Goal: Communication & Community: Answer question/provide support

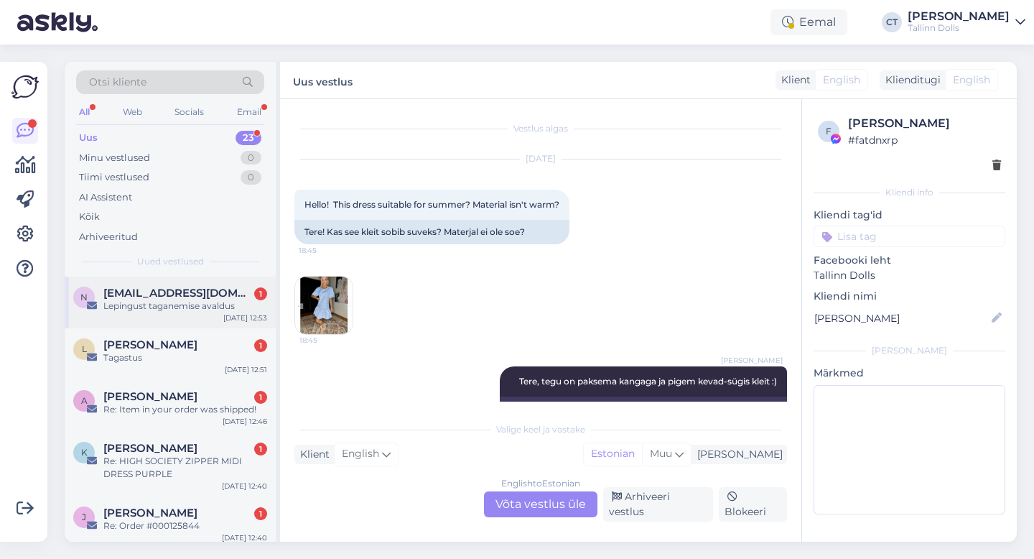
scroll to position [3154, 0]
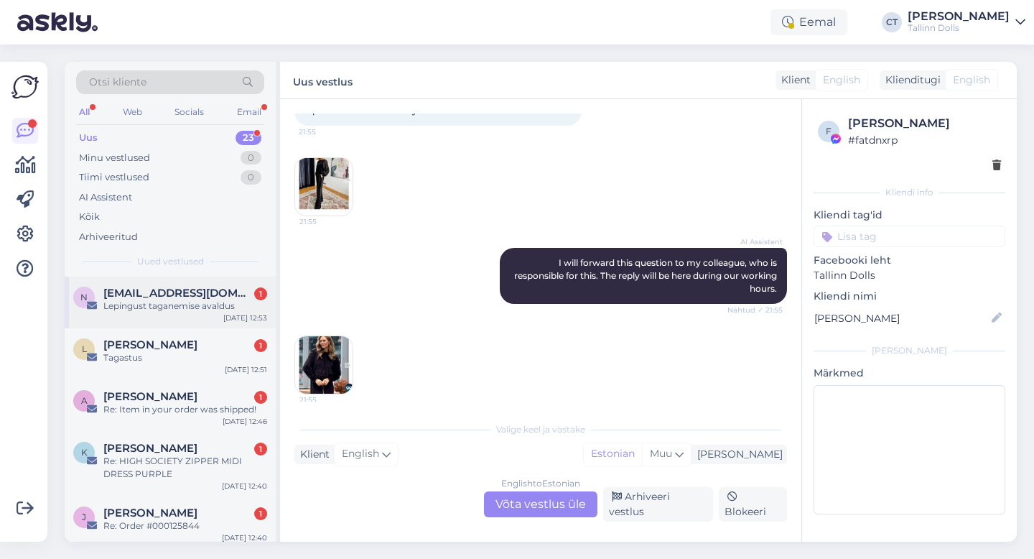
click at [131, 297] on span "[EMAIL_ADDRESS][DOMAIN_NAME]" at bounding box center [177, 293] width 149 height 13
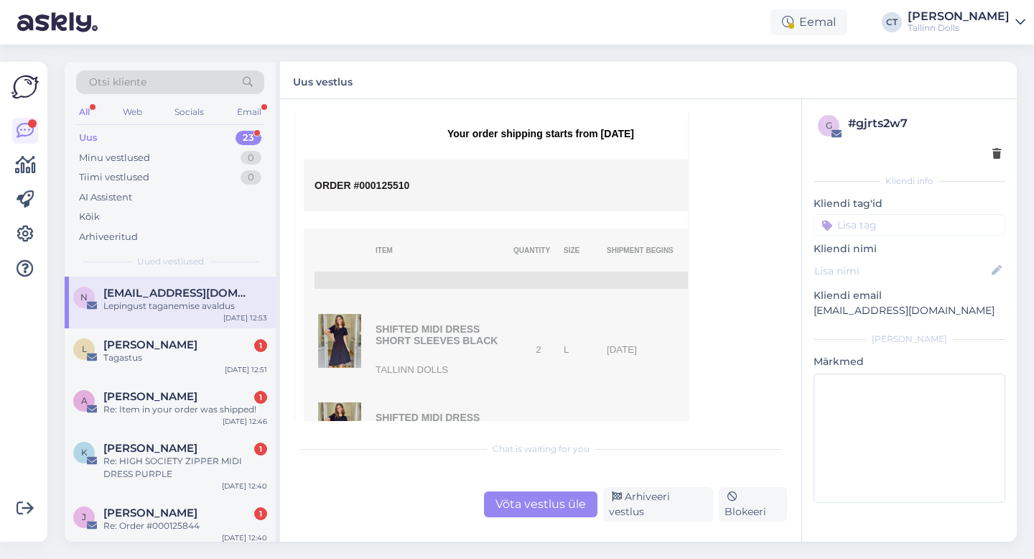
scroll to position [927, 0]
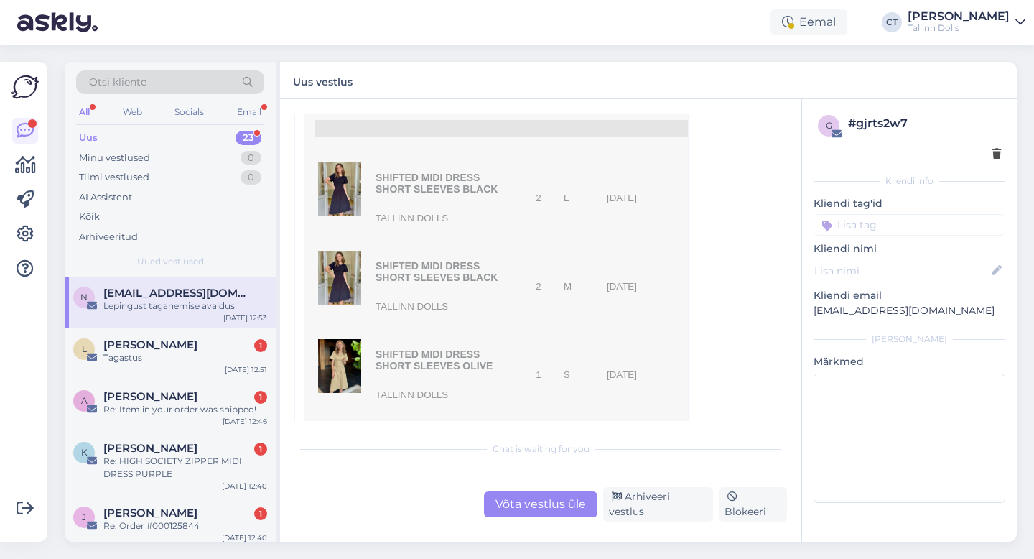
click at [534, 509] on div "Võta vestlus üle" at bounding box center [540, 504] width 113 height 26
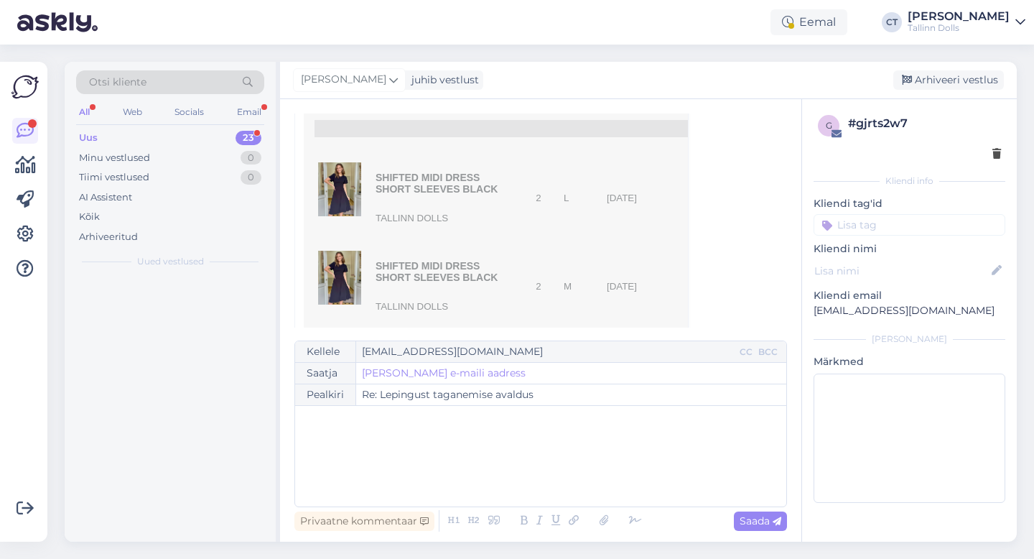
scroll to position [39, 0]
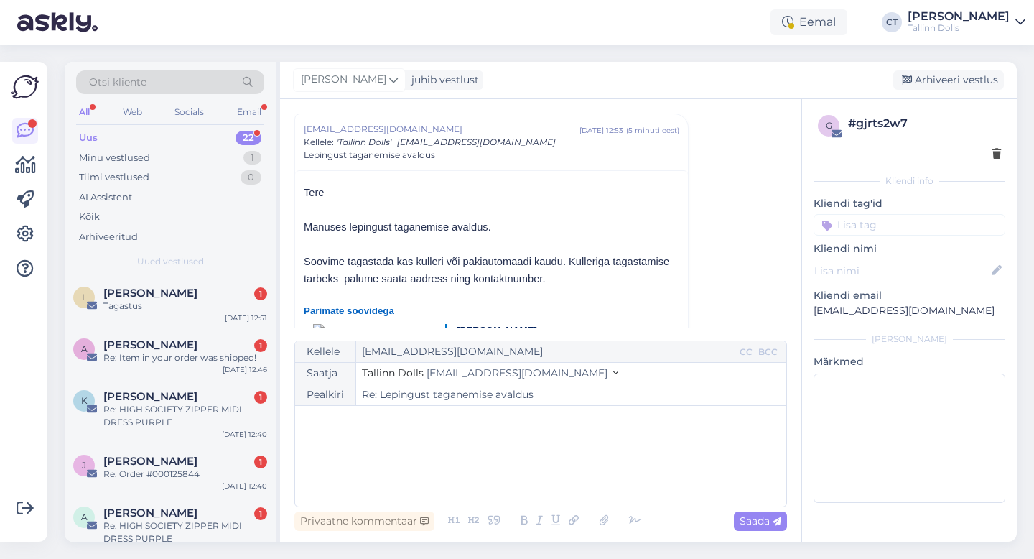
click at [524, 472] on div "﻿" at bounding box center [540, 456] width 477 height 86
drag, startPoint x: 896, startPoint y: 310, endPoint x: 807, endPoint y: 310, distance: 89.1
click at [807, 310] on div "g # gjrts2w7 Kliendi info Kliendi tag'id Kliendi nimi Kliendi email [EMAIL_ADDR…" at bounding box center [909, 311] width 215 height 425
copy p "[EMAIL_ADDRESS][DOMAIN_NAME]"
click at [620, 456] on div "﻿" at bounding box center [540, 456] width 477 height 86
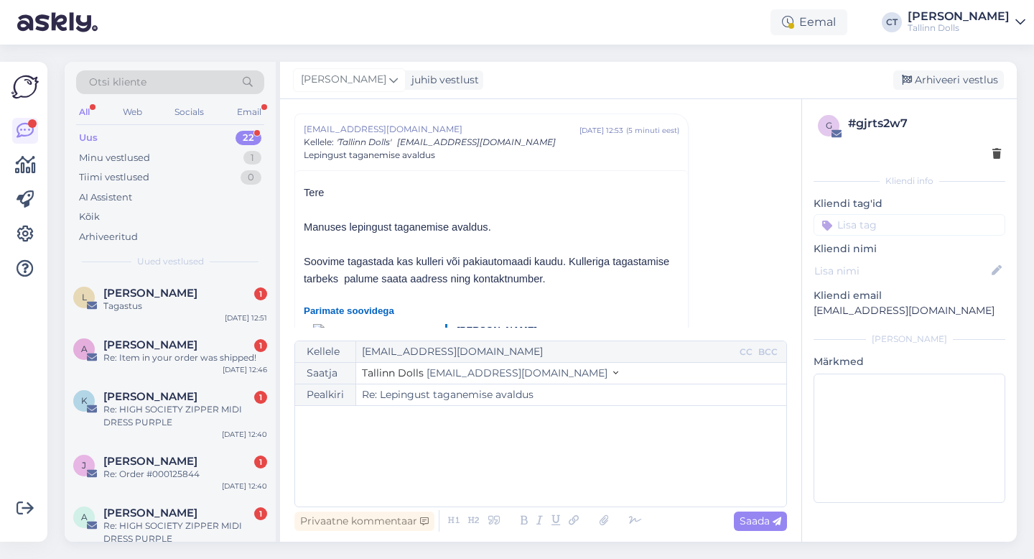
click at [450, 431] on div "﻿" at bounding box center [540, 456] width 477 height 86
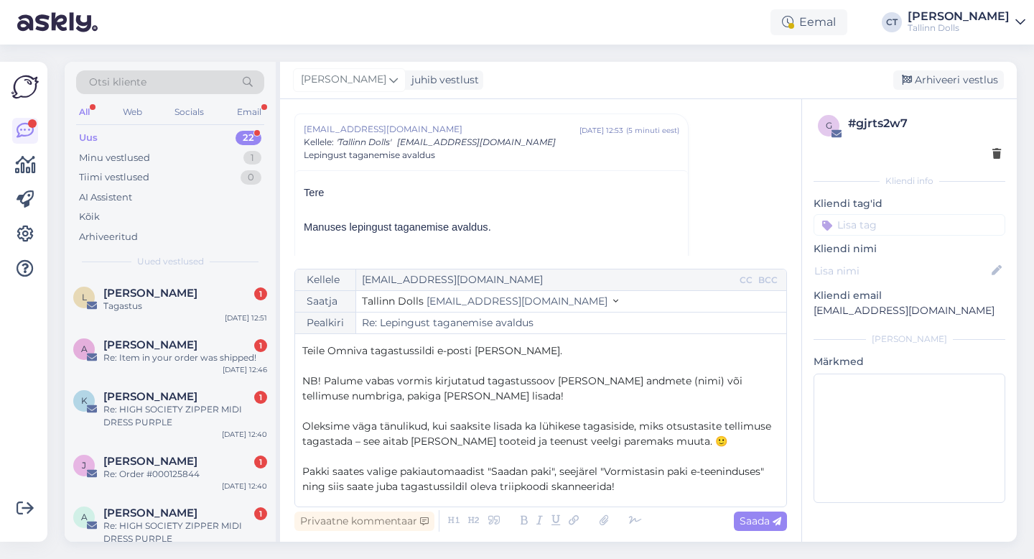
scroll to position [36, 0]
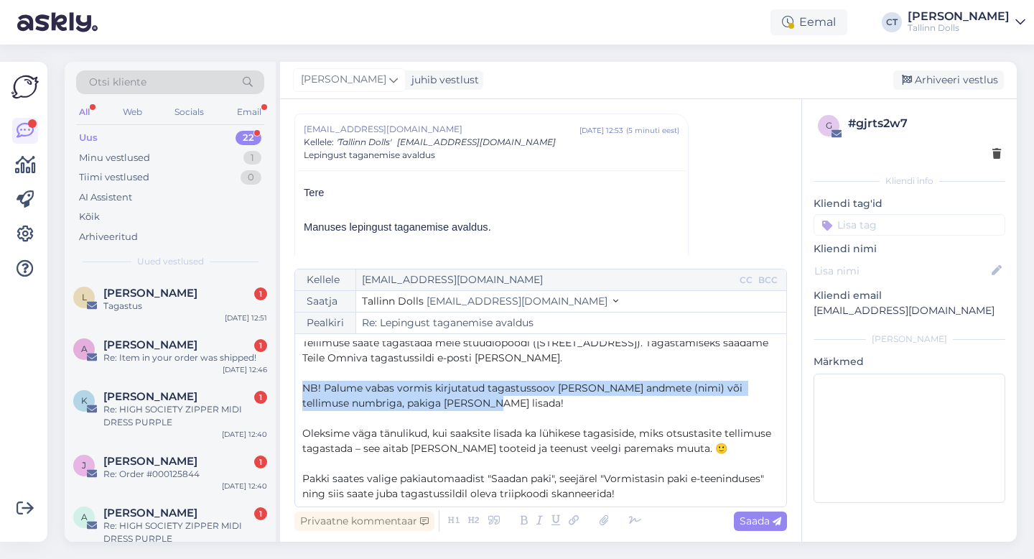
drag, startPoint x: 467, startPoint y: 407, endPoint x: 287, endPoint y: 391, distance: 180.3
click at [287, 391] on div "Vestlus algas [EMAIL_ADDRESS][DOMAIN_NAME] [DATE] 12:53 ( 5 minuti eest ) Kelle…" at bounding box center [540, 320] width 521 height 442
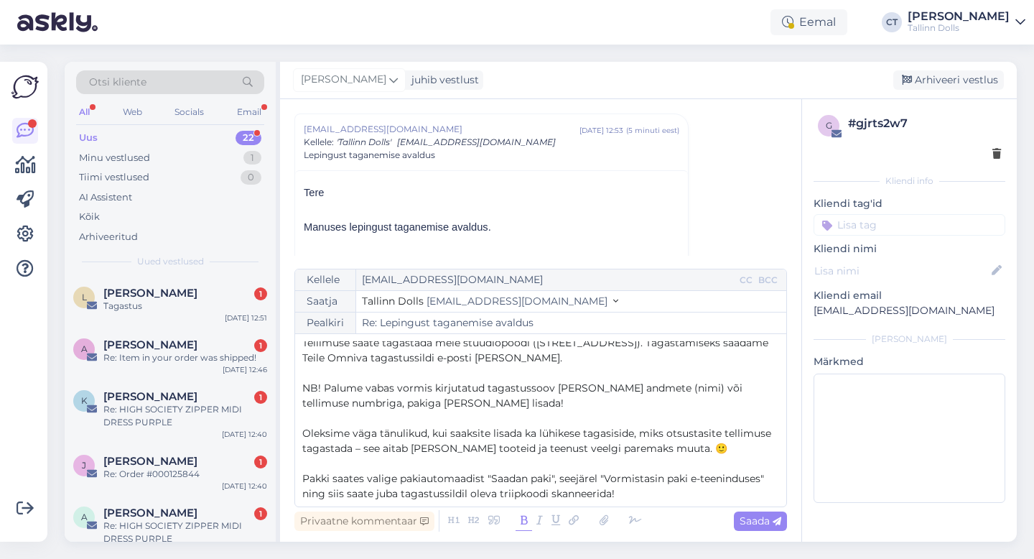
click at [522, 523] on icon at bounding box center [524, 521] width 17 height 20
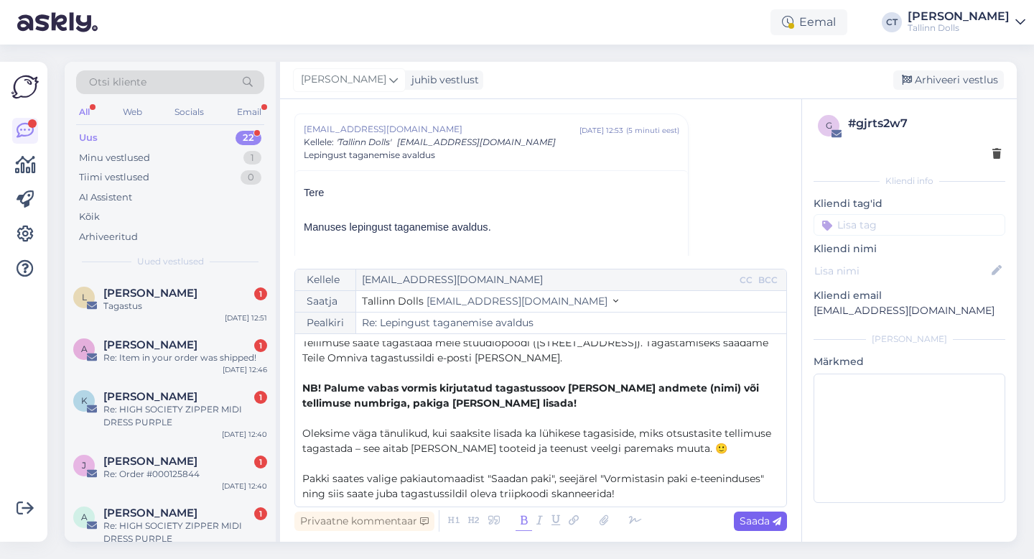
click at [765, 525] on span "Saada" at bounding box center [761, 520] width 42 height 13
type input "Re: Re: Lepingust taganemise avaldus"
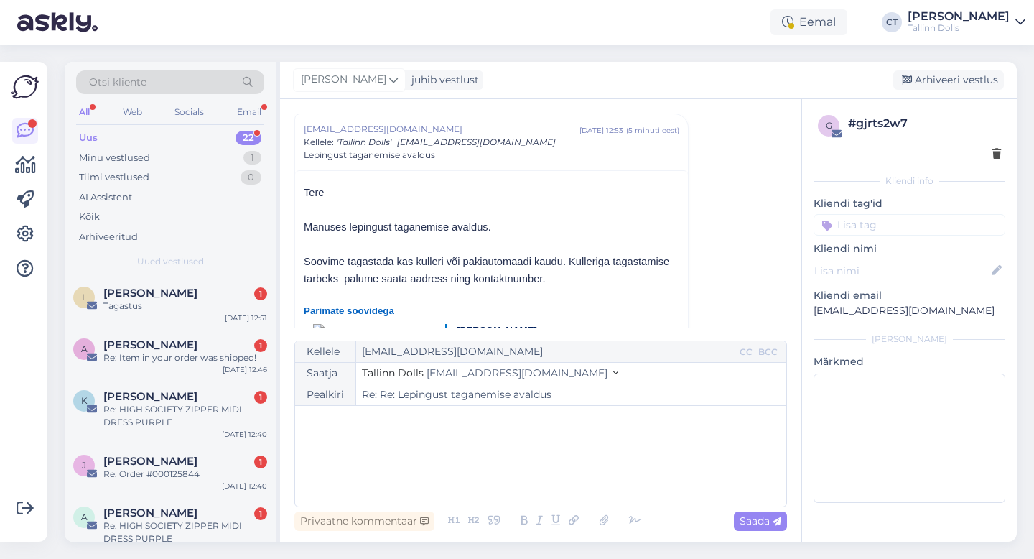
scroll to position [0, 0]
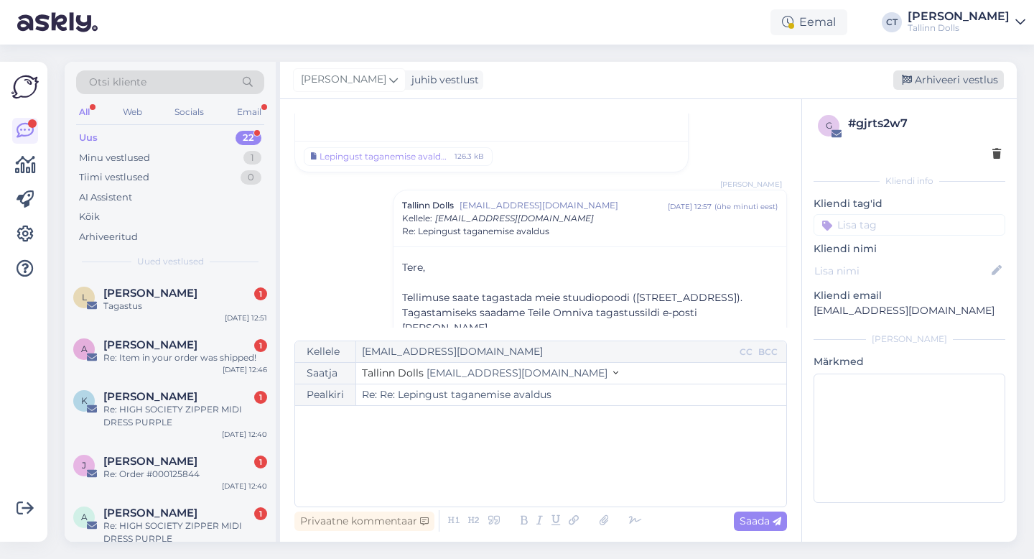
click at [942, 78] on div "Arhiveeri vestlus" at bounding box center [949, 79] width 111 height 19
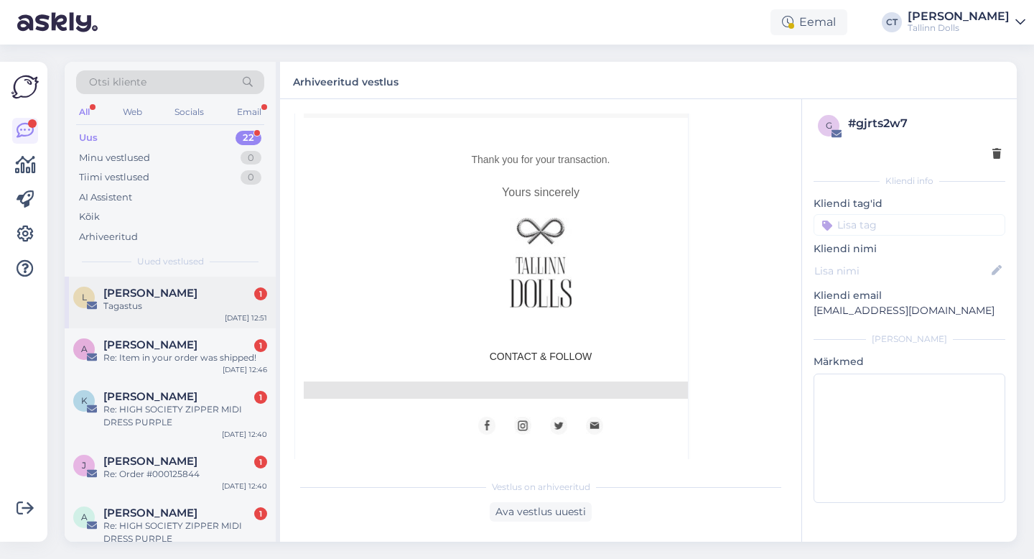
click at [168, 301] on div "Tagastus" at bounding box center [185, 306] width 164 height 13
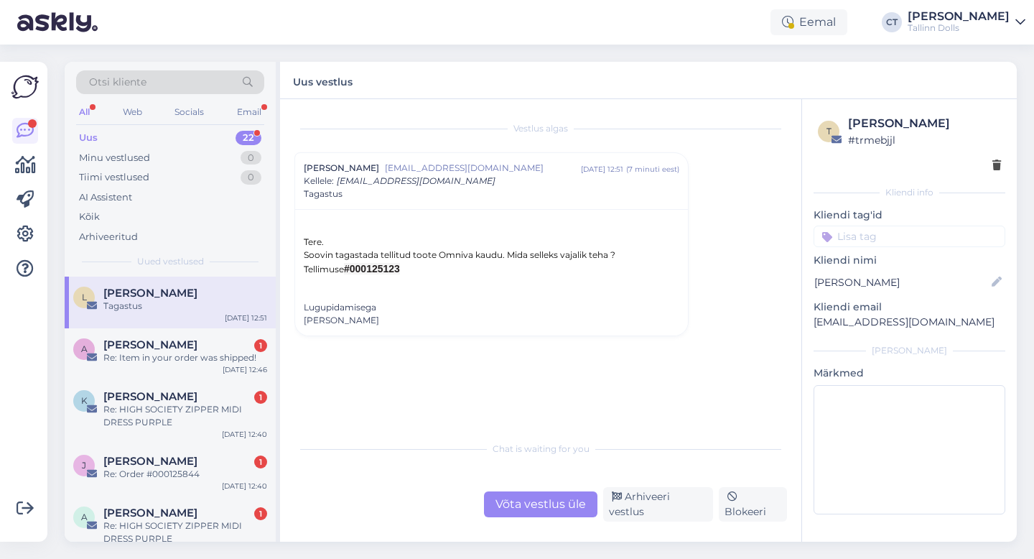
click at [538, 508] on div "Võta vestlus üle" at bounding box center [540, 504] width 113 height 26
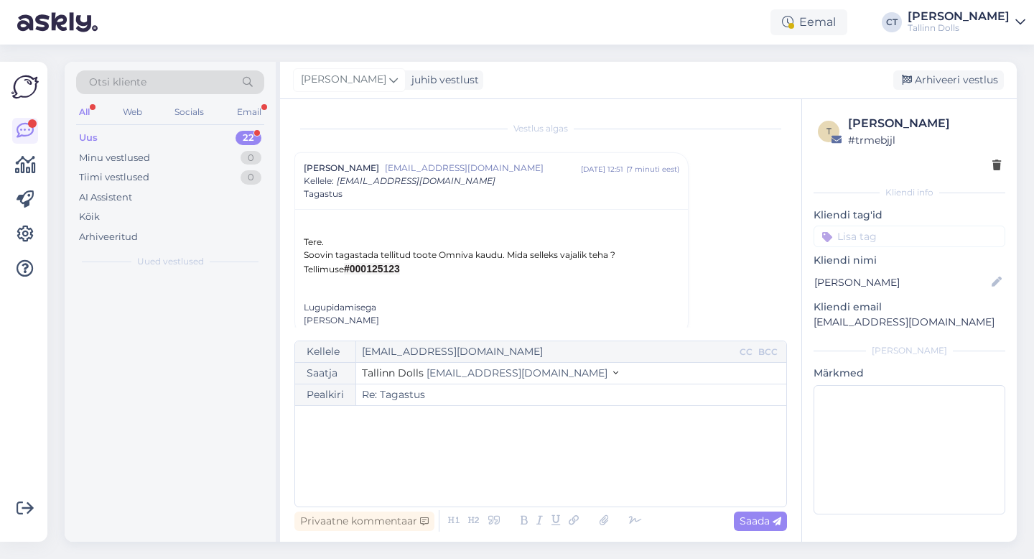
scroll to position [17, 0]
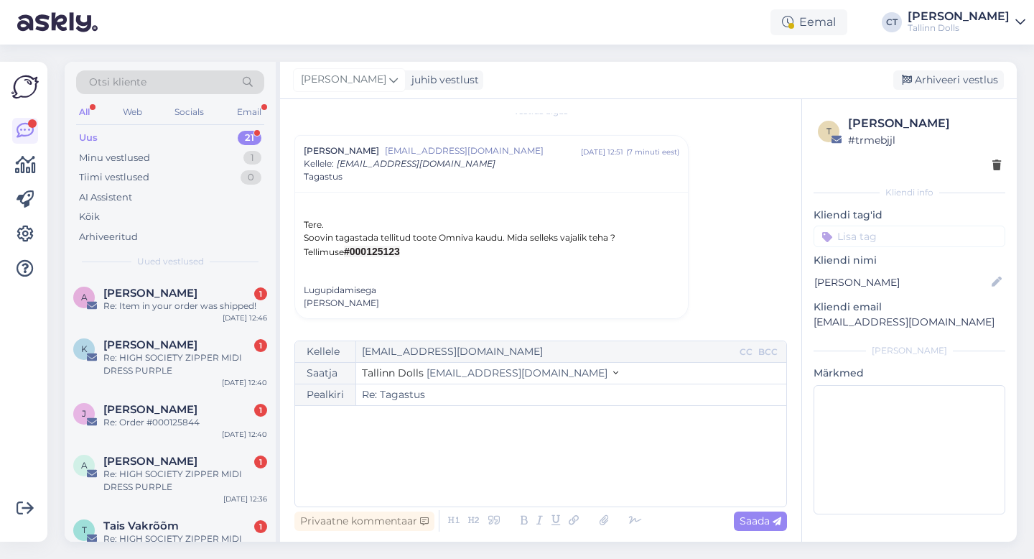
click at [532, 456] on div "﻿" at bounding box center [540, 456] width 477 height 86
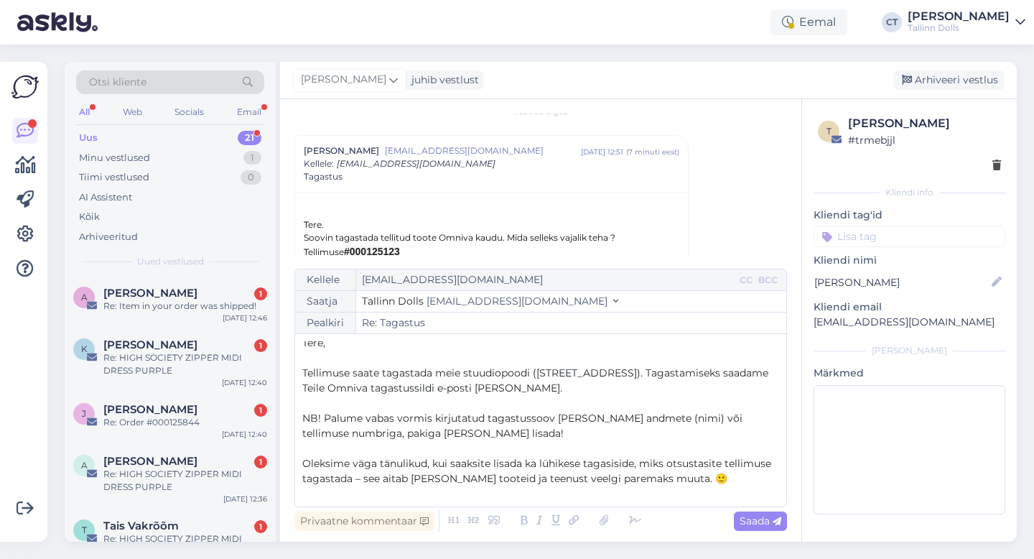
scroll to position [0, 0]
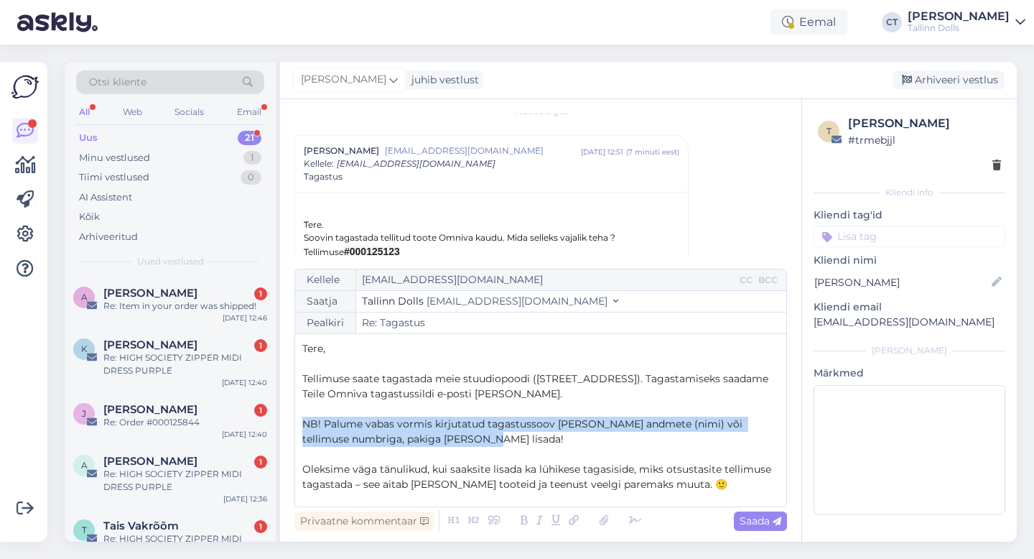
drag, startPoint x: 477, startPoint y: 434, endPoint x: 291, endPoint y: 422, distance: 186.4
click at [291, 422] on div "Vestlus algas Liis Kuresoo [EMAIL_ADDRESS][DOMAIN_NAME] [DATE] 12:51 ( 7 minuti…" at bounding box center [540, 320] width 521 height 442
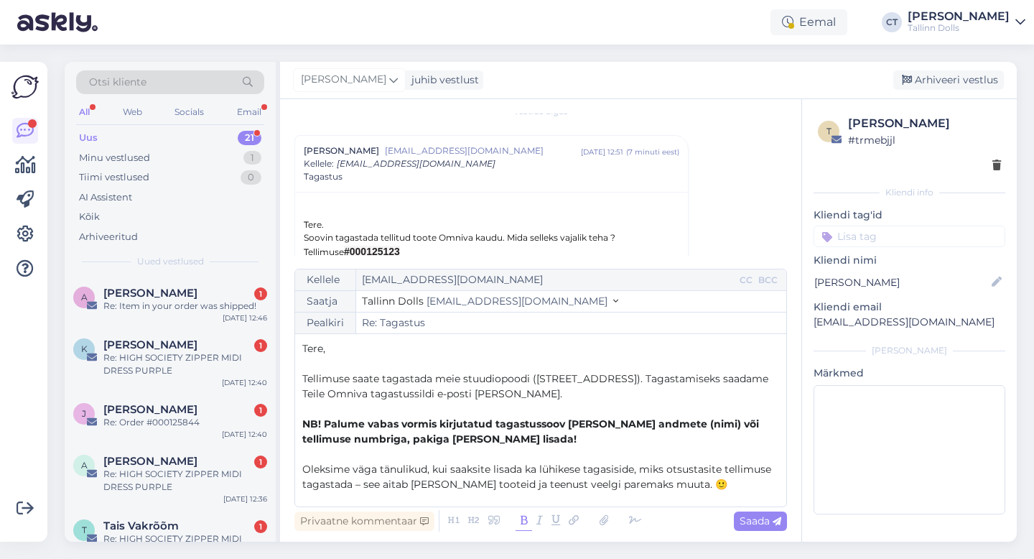
click at [527, 519] on icon at bounding box center [524, 521] width 17 height 20
click at [759, 524] on span "Saada" at bounding box center [761, 520] width 42 height 13
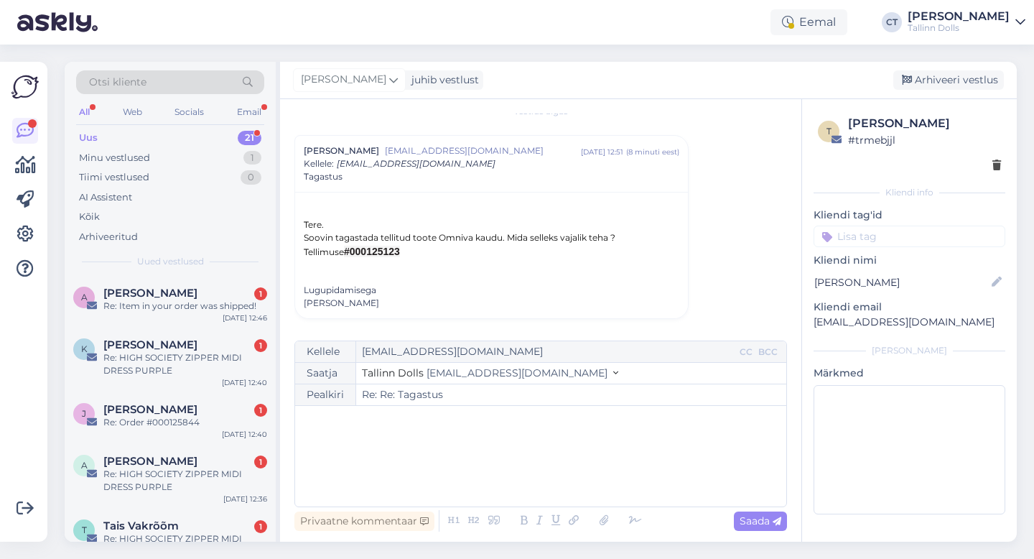
type input "Re: Tagastus"
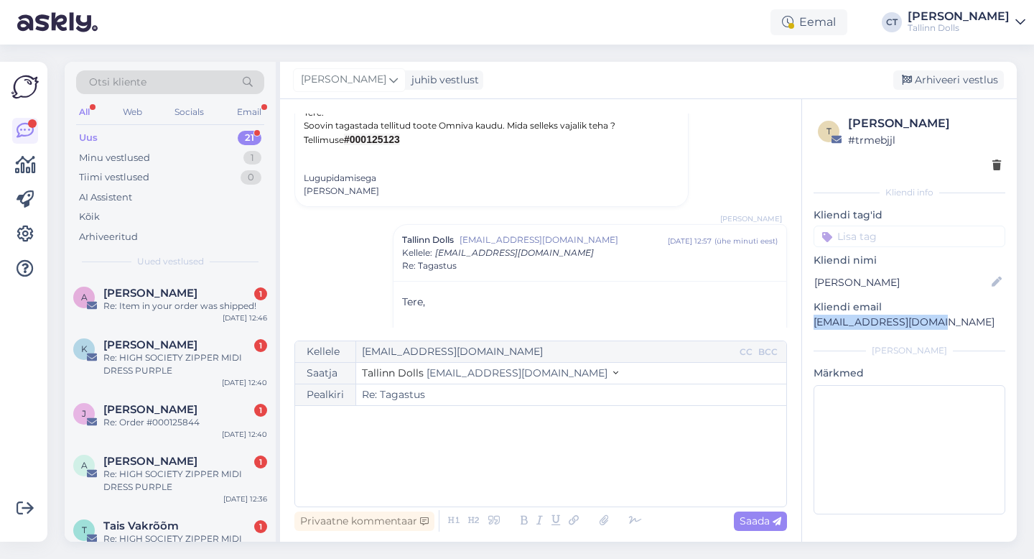
drag, startPoint x: 935, startPoint y: 322, endPoint x: 807, endPoint y: 323, distance: 127.1
click at [807, 323] on div "t Liis Kuresoo # trmebjjl Kliendi info Kliendi tag'id Kliendi nimi [PERSON_NAME…" at bounding box center [909, 317] width 215 height 437
copy p "[EMAIL_ADDRESS][DOMAIN_NAME]"
click at [955, 85] on div "Arhiveeri vestlus" at bounding box center [949, 79] width 111 height 19
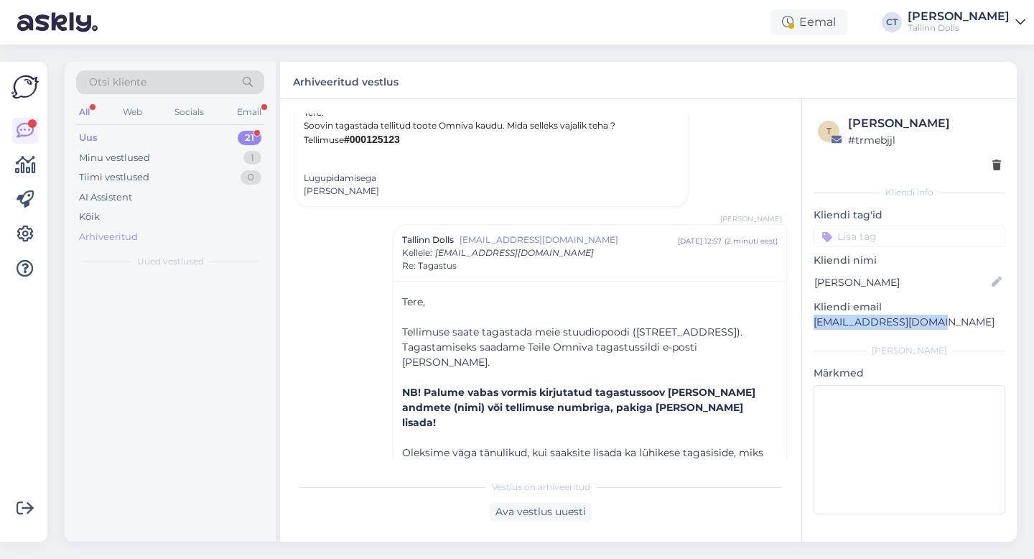
scroll to position [240, 0]
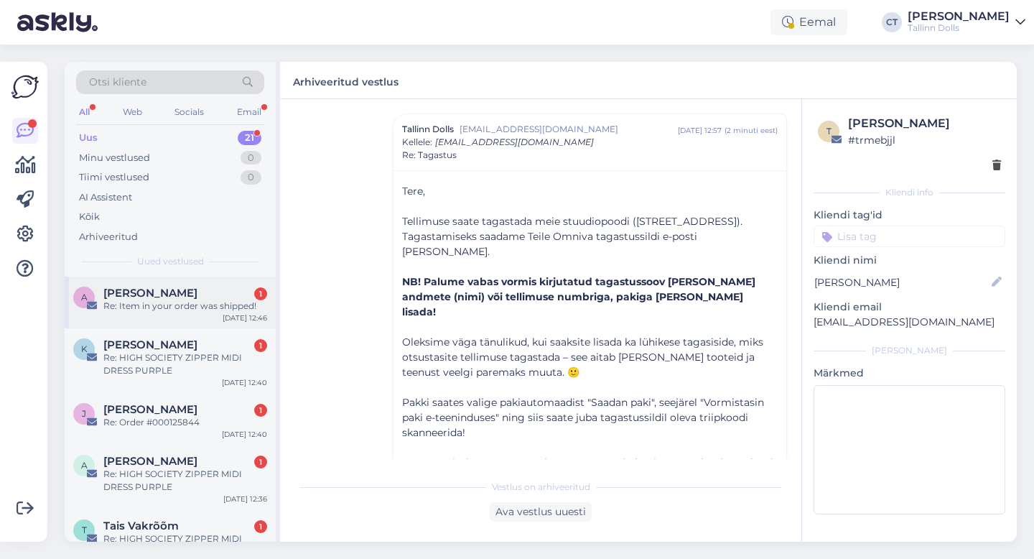
click at [193, 320] on div "A [PERSON_NAME] 1 Re: Item in your order was shipped! [DATE] 12:46" at bounding box center [170, 303] width 211 height 52
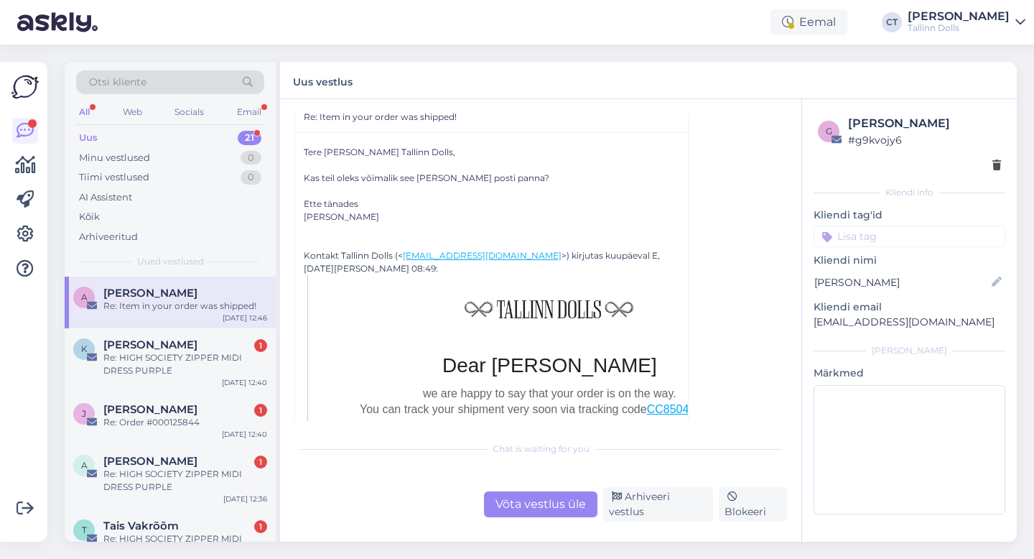
scroll to position [4413, 0]
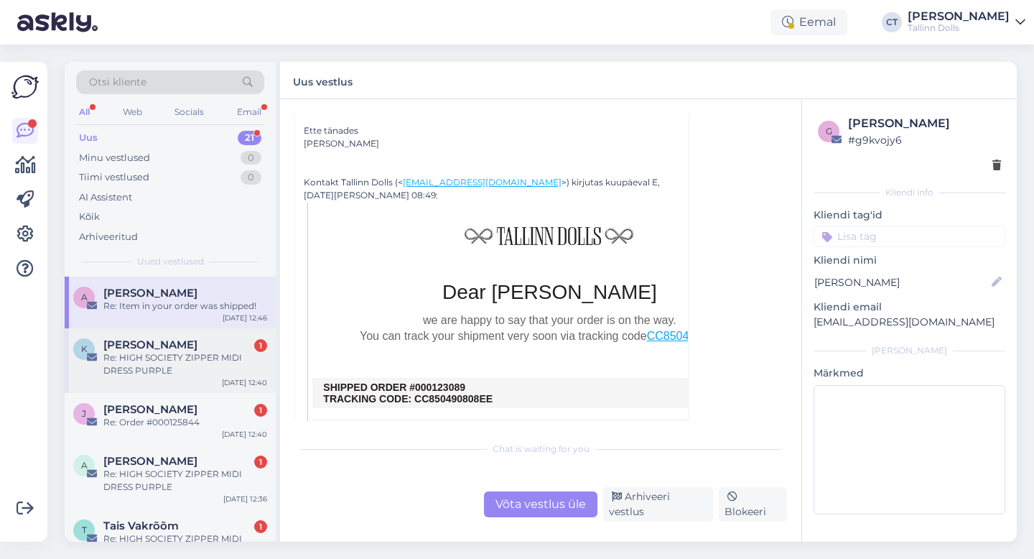
click at [114, 355] on div "Re: HIGH SOCIETY ZIPPER MIDI DRESS PURPLE" at bounding box center [185, 364] width 164 height 26
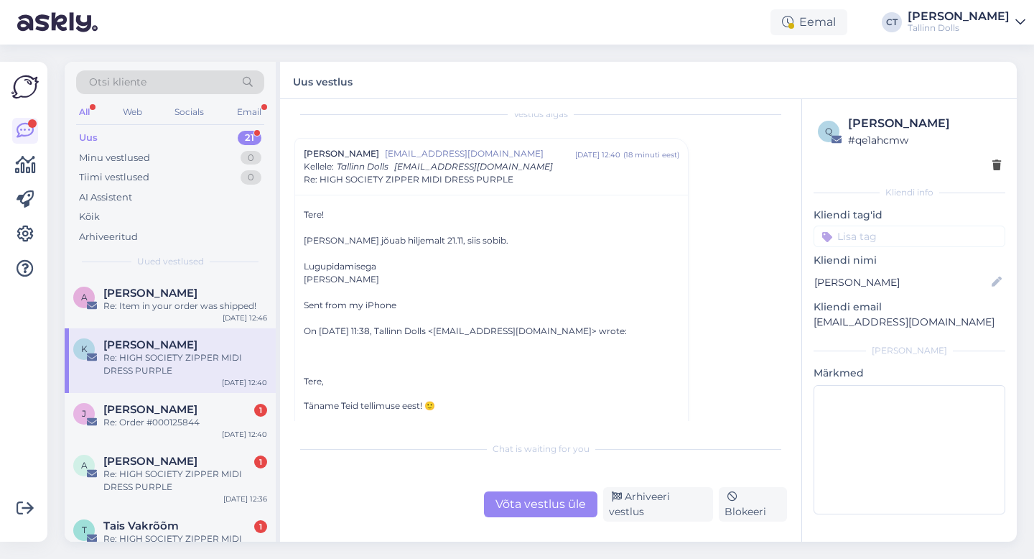
scroll to position [15, 0]
click at [554, 500] on div "Võta vestlus üle" at bounding box center [540, 504] width 113 height 26
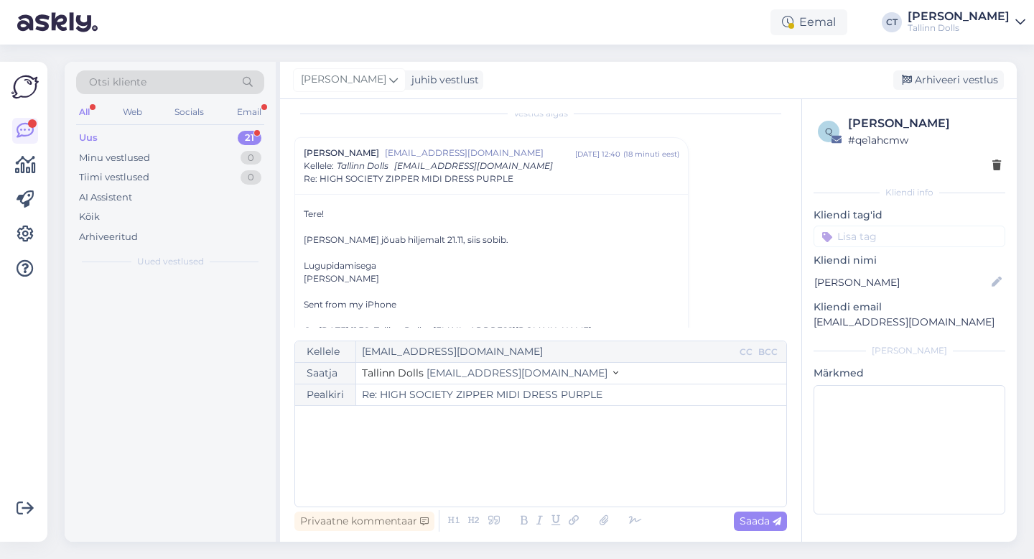
scroll to position [39, 0]
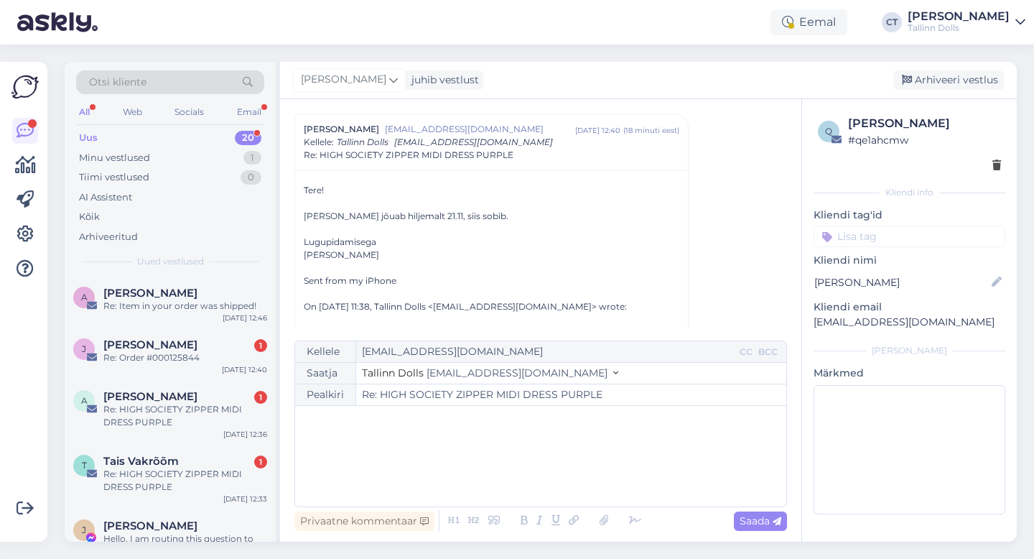
click at [552, 451] on div "﻿" at bounding box center [540, 456] width 477 height 86
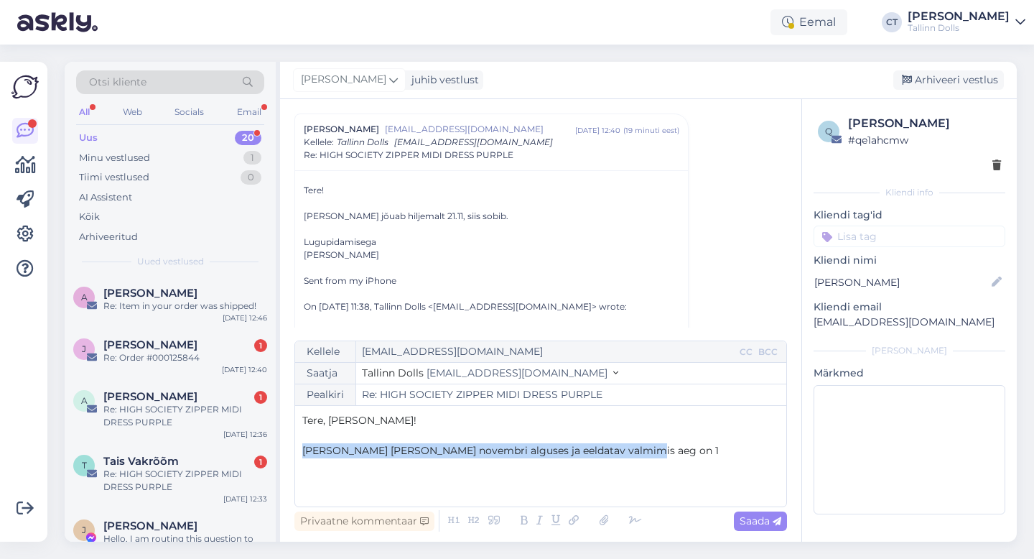
drag, startPoint x: 636, startPoint y: 453, endPoint x: 295, endPoint y: 451, distance: 341.2
click at [295, 451] on div "Kellele [EMAIL_ADDRESS][DOMAIN_NAME] CC BCC Saatja Tallinn Dolls [EMAIL_ADDRESS…" at bounding box center [541, 423] width 493 height 167
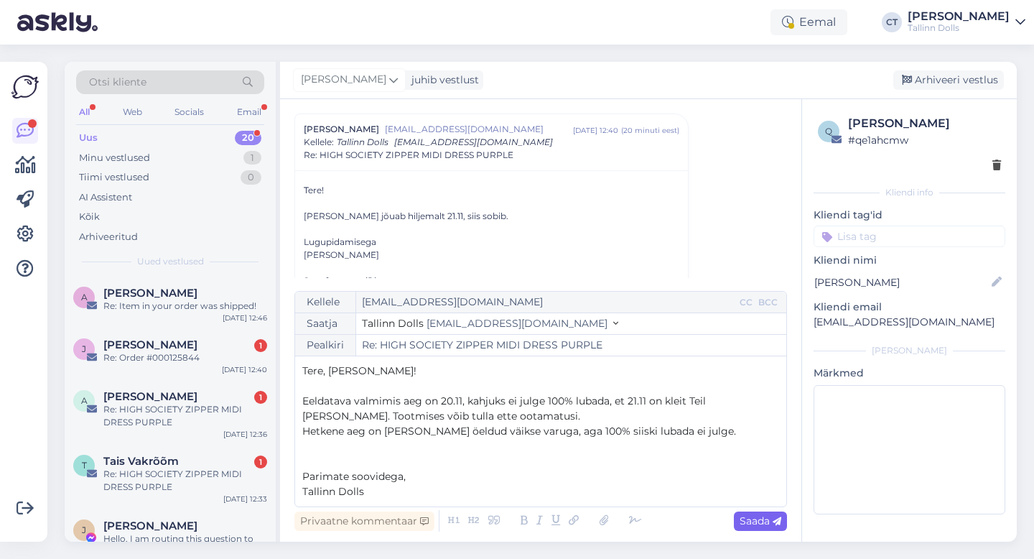
click at [766, 516] on span "Saada" at bounding box center [761, 520] width 42 height 13
type input "Re: HIGH SOCIETY ZIPPER MIDI DRESS PURPLE"
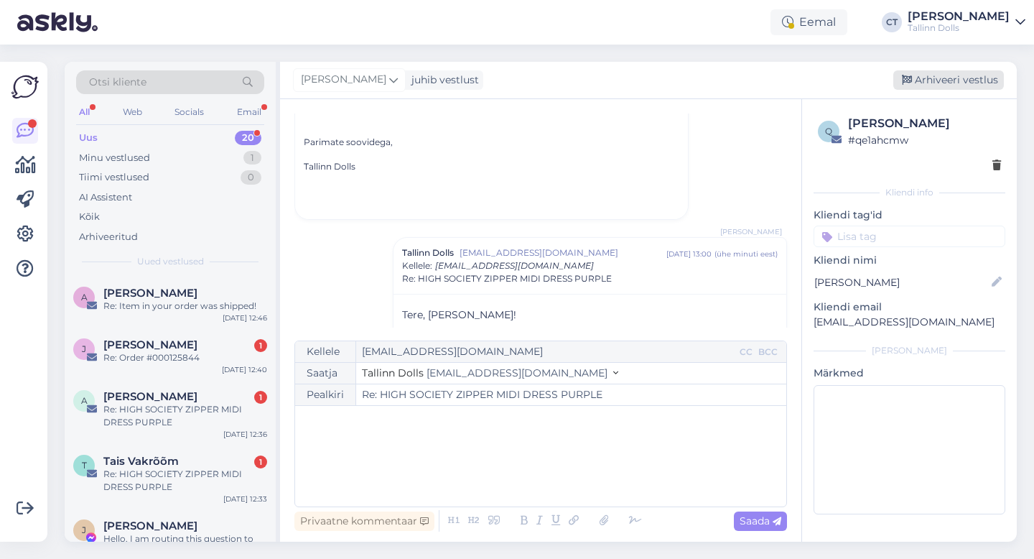
click at [956, 86] on div "Arhiveeri vestlus" at bounding box center [949, 79] width 111 height 19
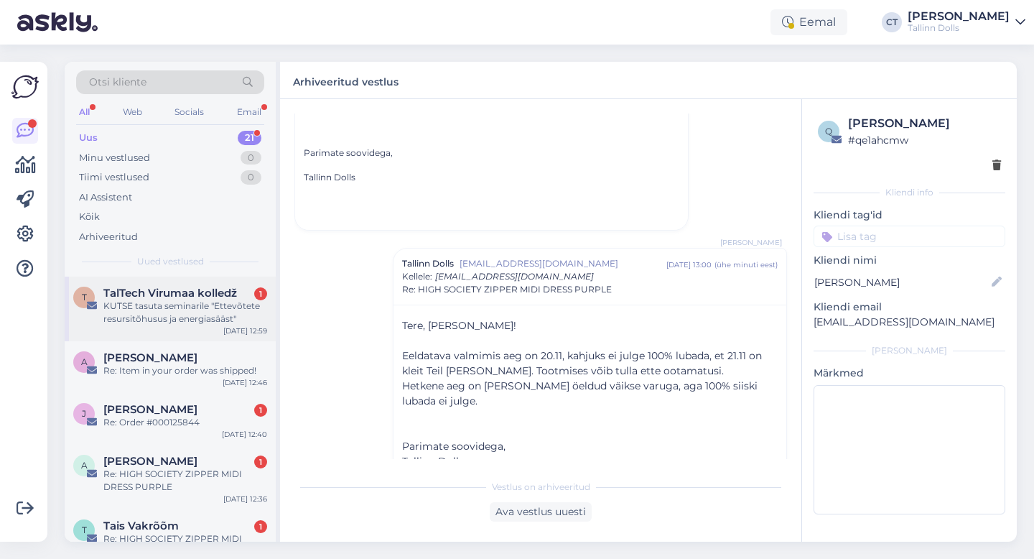
click at [175, 318] on div "KUTSE tasuta seminarile "Ettevõtete resursitõhusus ja energiasääst"" at bounding box center [185, 313] width 164 height 26
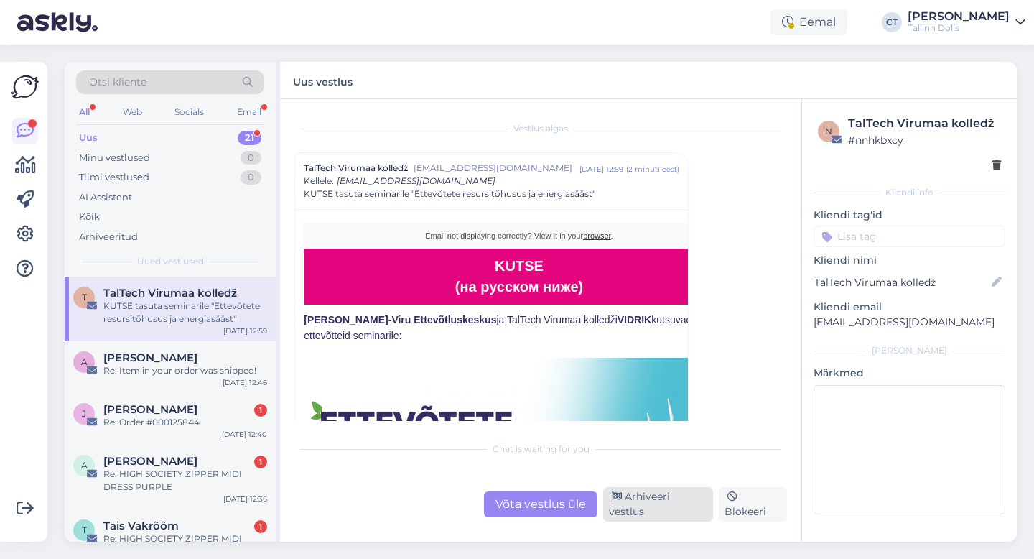
click at [639, 510] on div "Arhiveeri vestlus" at bounding box center [658, 504] width 110 height 34
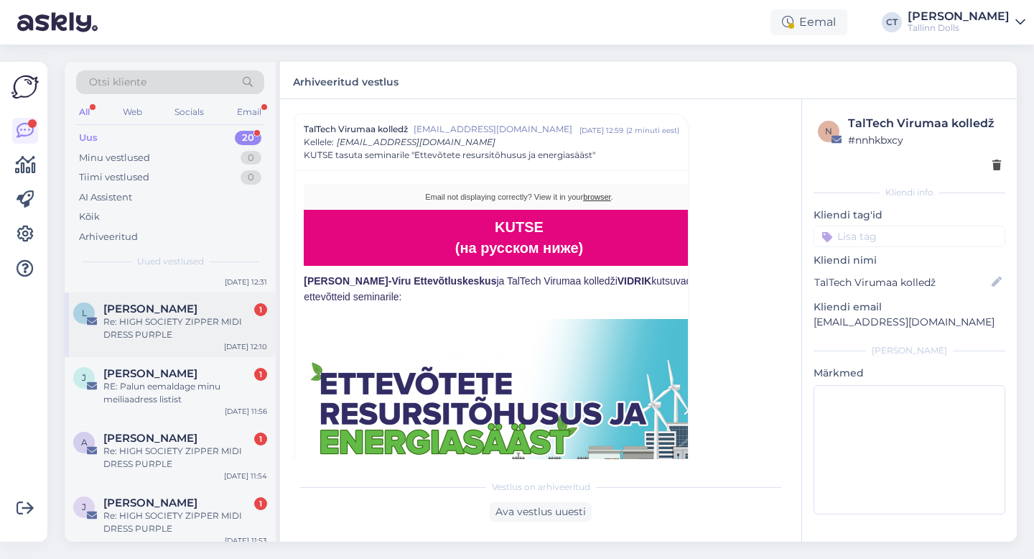
scroll to position [335, 0]
click at [213, 404] on div "RE: Palun eemaldage minu meiliaadress listist" at bounding box center [185, 392] width 164 height 26
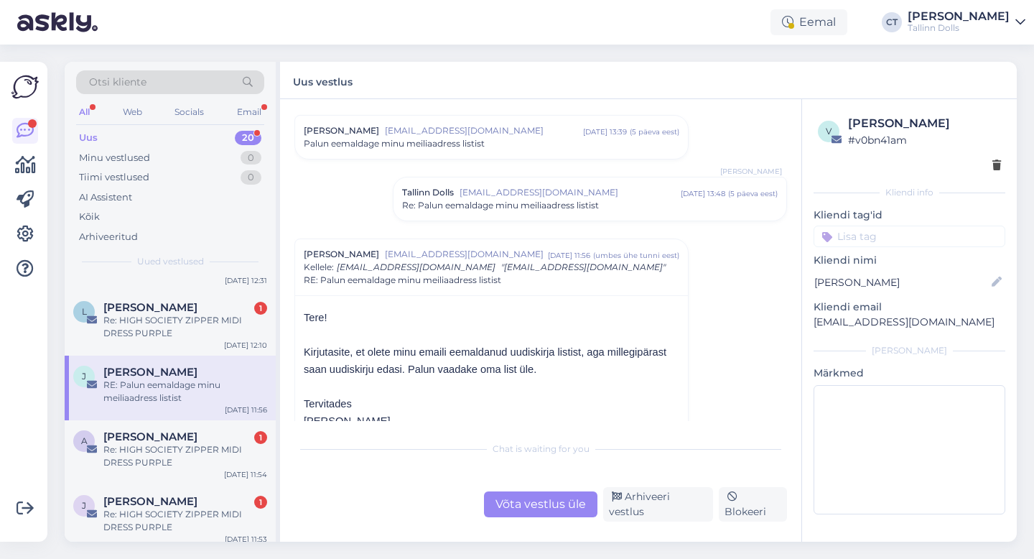
scroll to position [38, 0]
click at [547, 503] on div "Võta vestlus üle" at bounding box center [540, 504] width 113 height 26
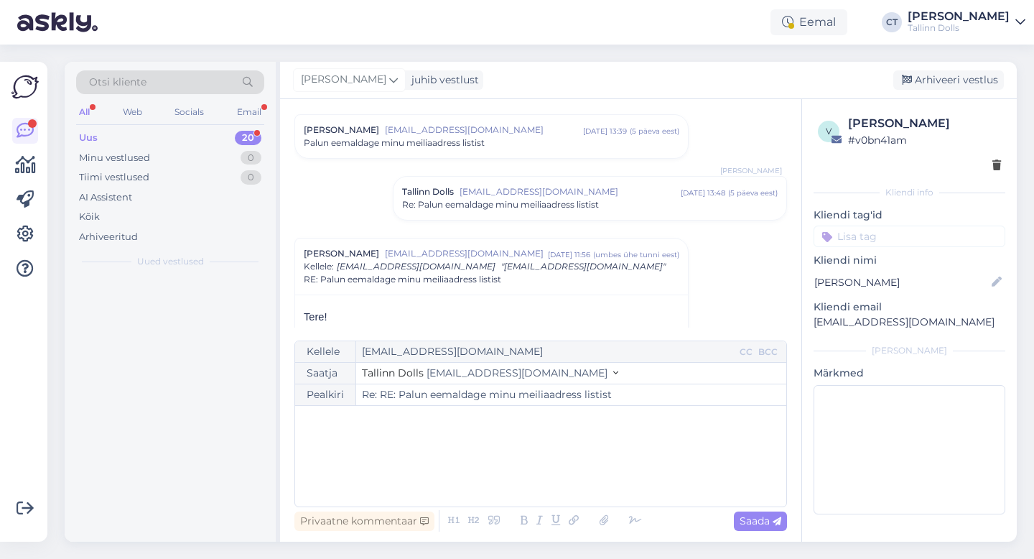
scroll to position [0, 0]
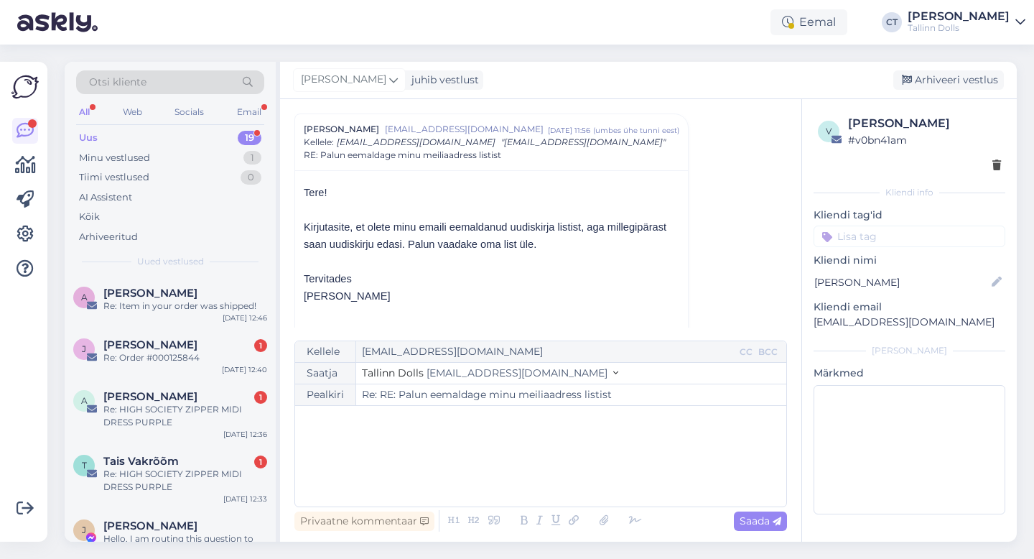
click at [539, 474] on div "﻿" at bounding box center [540, 456] width 477 height 86
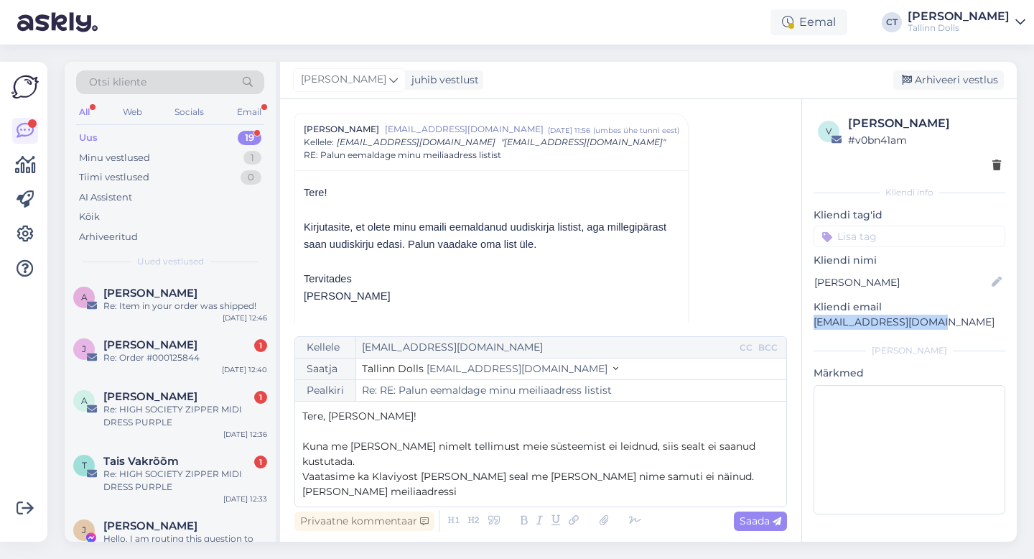
drag, startPoint x: 935, startPoint y: 325, endPoint x: 807, endPoint y: 324, distance: 127.9
click at [807, 324] on div "v [PERSON_NAME] # v0bn41am Kliendi info Kliendi tag'id Kliendi nimi [PERSON_NAM…" at bounding box center [909, 317] width 215 height 437
copy p "[EMAIL_ADDRESS][DOMAIN_NAME]"
click at [784, 468] on div "Kellele [EMAIL_ADDRESS][DOMAIN_NAME] CC BCC Saatja Tallinn Dolls [EMAIL_ADDRESS…" at bounding box center [541, 421] width 493 height 171
click at [304, 483] on span "Vaatasime ka Klaviyost [PERSON_NAME] seal me [PERSON_NAME] nime samuti ei näinu…" at bounding box center [529, 484] width 455 height 28
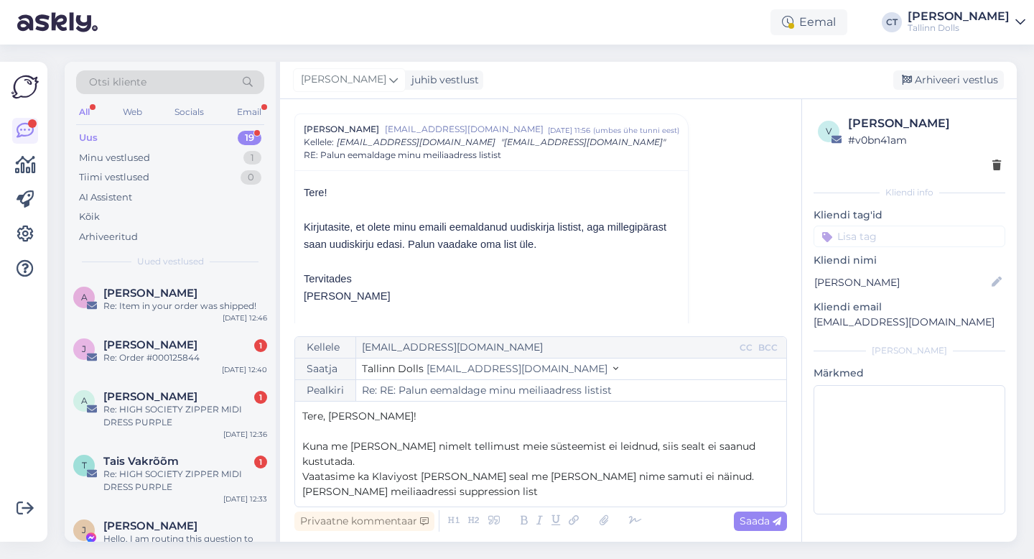
click at [407, 482] on p "Vaatasime ka Klaviyost [PERSON_NAME] seal me [PERSON_NAME] nime samuti ei näinu…" at bounding box center [540, 484] width 477 height 30
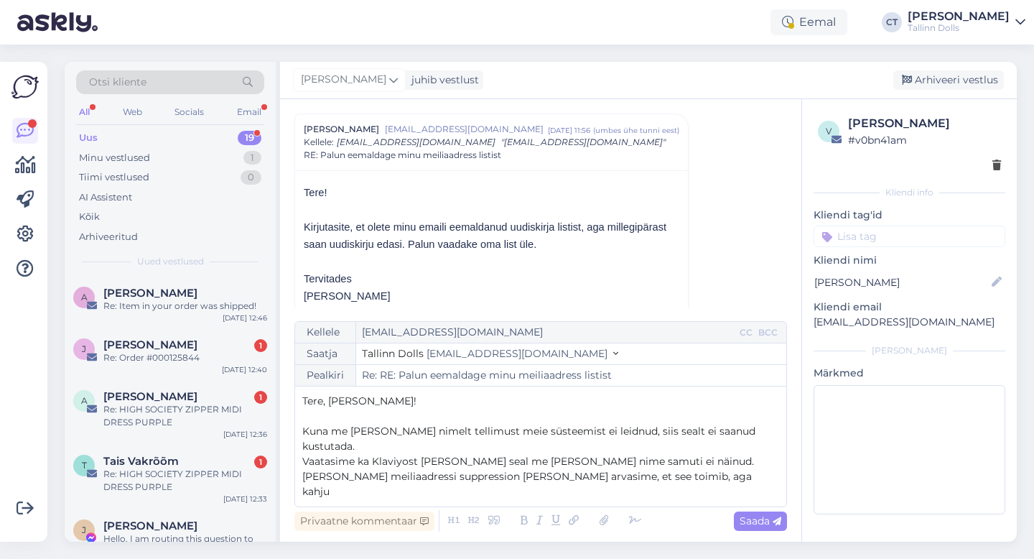
click at [631, 466] on span "Vaatasime ka Klaviyost [PERSON_NAME] seal me [PERSON_NAME] nime samuti ei näinu…" at bounding box center [529, 476] width 455 height 43
click at [521, 479] on span "[PERSON_NAME] meiliaadressi suppression [PERSON_NAME] [PERSON_NAME], et see toi…" at bounding box center [537, 484] width 470 height 28
click at [449, 491] on p "[PERSON_NAME] meiliaadressi suppression listi (lisame manusena ka kuvatõmmise) …" at bounding box center [540, 484] width 477 height 30
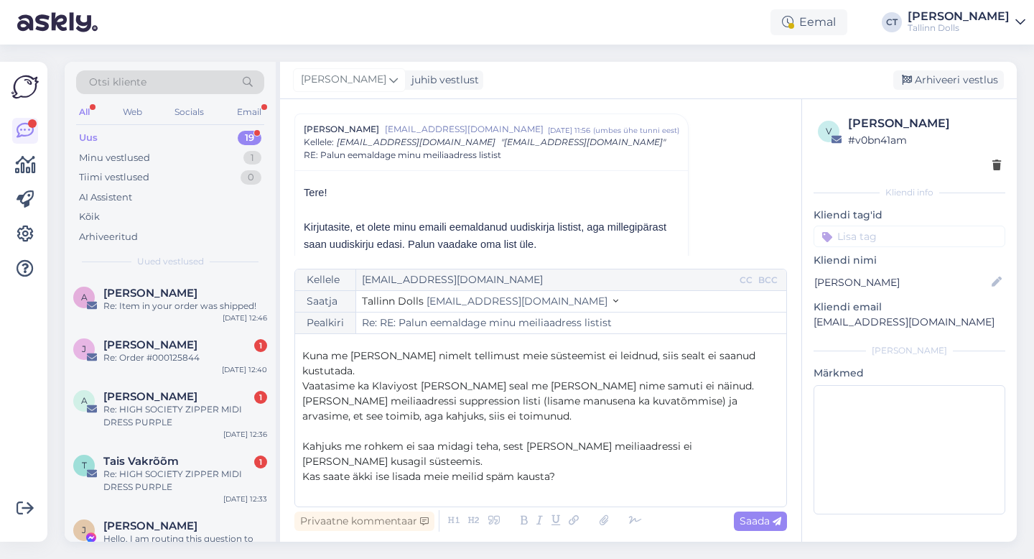
scroll to position [38, 0]
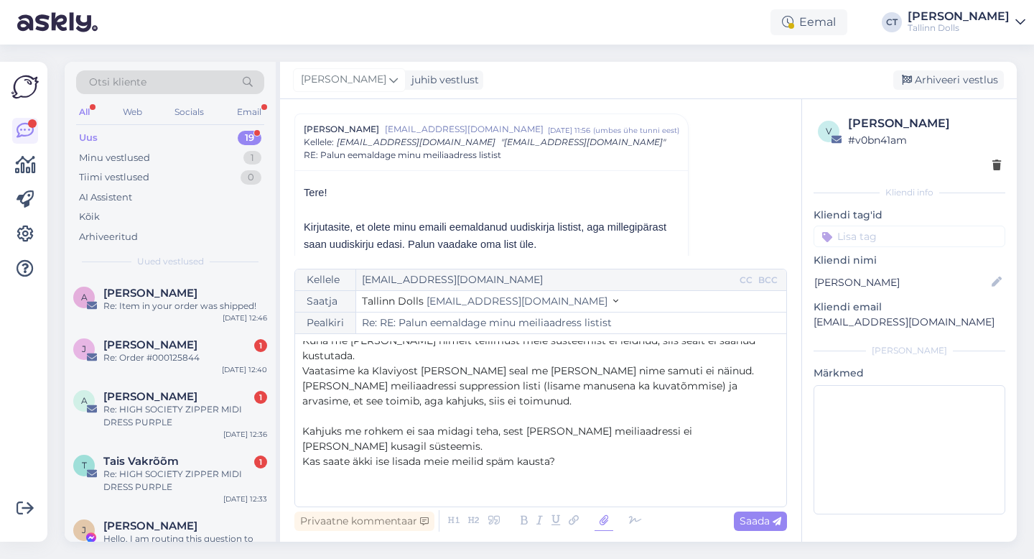
click at [599, 514] on icon at bounding box center [604, 521] width 19 height 20
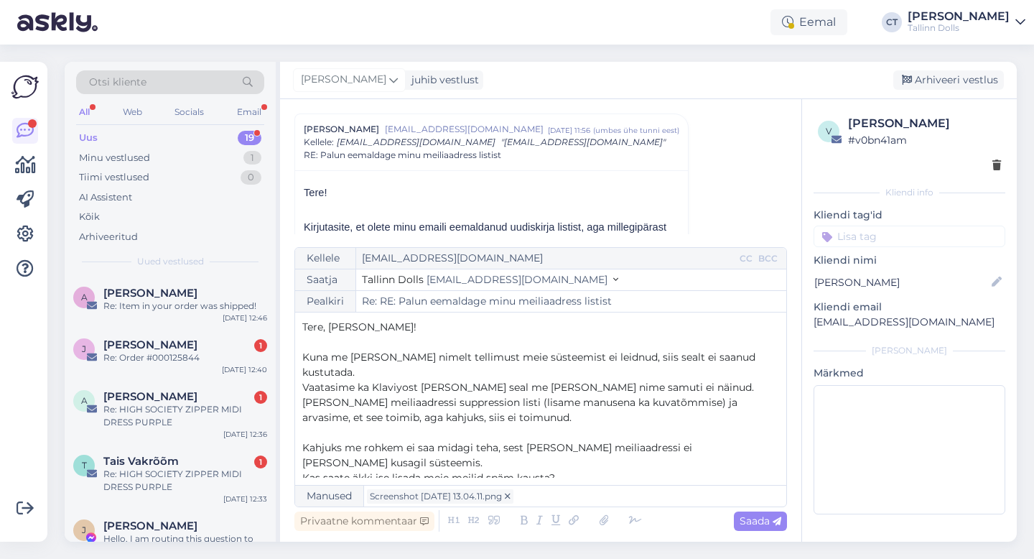
scroll to position [9, 0]
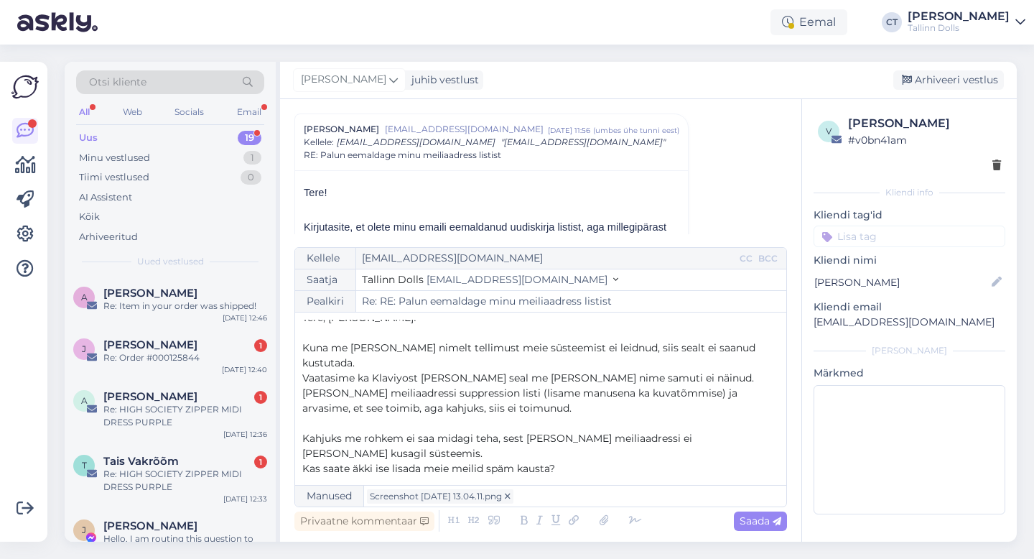
click at [468, 371] on span "Vaatasime ka Klaviyost [PERSON_NAME] seal me [PERSON_NAME] nime samuti ei näinu…" at bounding box center [528, 377] width 452 height 13
click at [543, 371] on span "Vaatasime ka Klaviyost [PERSON_NAME] sealt listist me Teie nime samuti ei näinu…" at bounding box center [512, 377] width 420 height 13
click at [572, 371] on span "Vaatasime ka Klaviyost [PERSON_NAME] sealt listist me Teie nime samuti ei näinu…" at bounding box center [512, 377] width 420 height 13
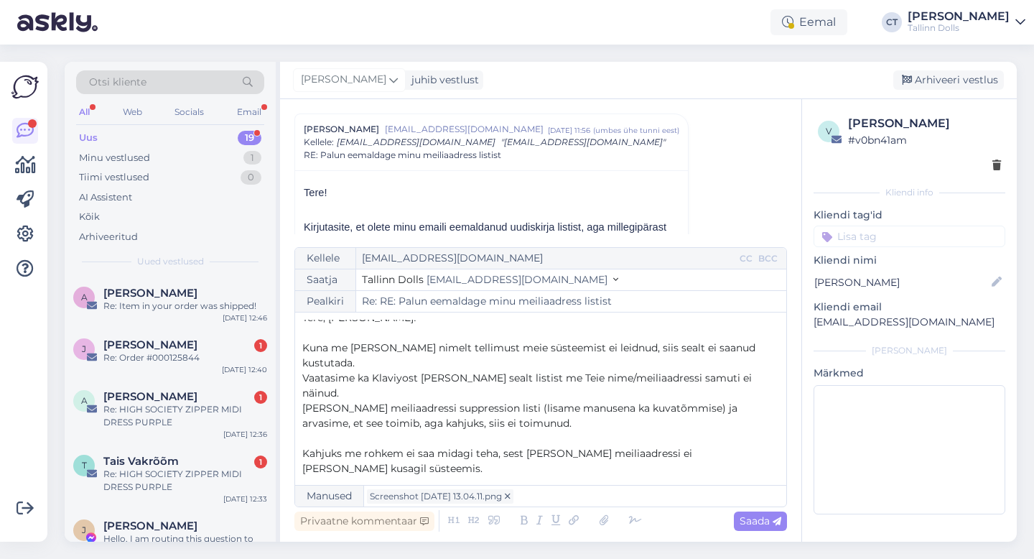
click at [746, 371] on p "Vaatasime ka Klaviyost [PERSON_NAME] sealt listist me Teie nime/meiliaadressi s…" at bounding box center [540, 386] width 477 height 30
click at [608, 399] on p "[PERSON_NAME] meiliaadressi suppression listi (lisame manusena ka kuvatõmmise) …" at bounding box center [540, 414] width 477 height 30
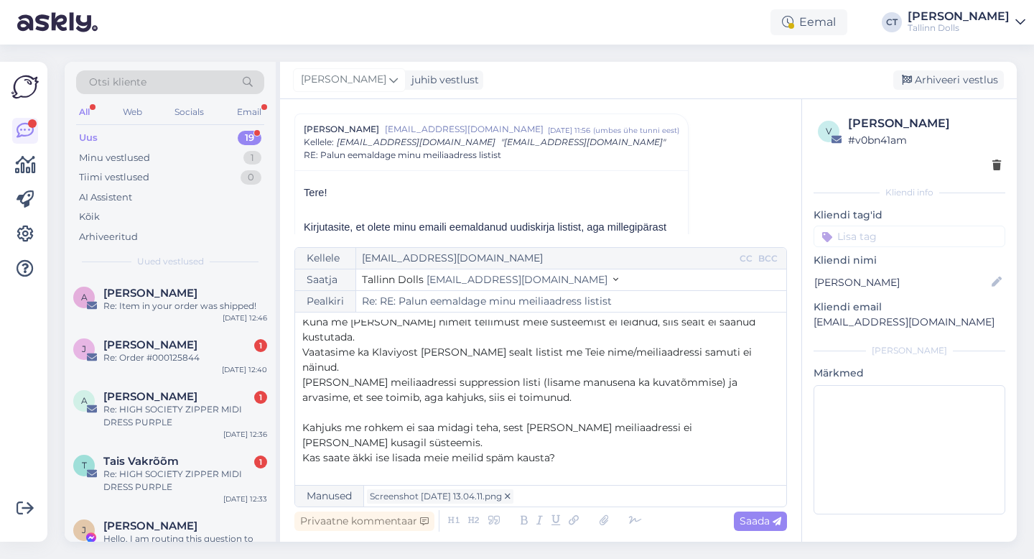
scroll to position [38, 0]
click at [674, 418] on span "Kahjuks me rohkem ei saa midagi teha, sest [PERSON_NAME] meiliaadressi ei [PERS…" at bounding box center [498, 432] width 393 height 28
click at [608, 417] on p "Kahjuks me rohkem ei saa midagi teha, sest [PERSON_NAME] meiliaadressi ei [PERS…" at bounding box center [540, 432] width 477 height 30
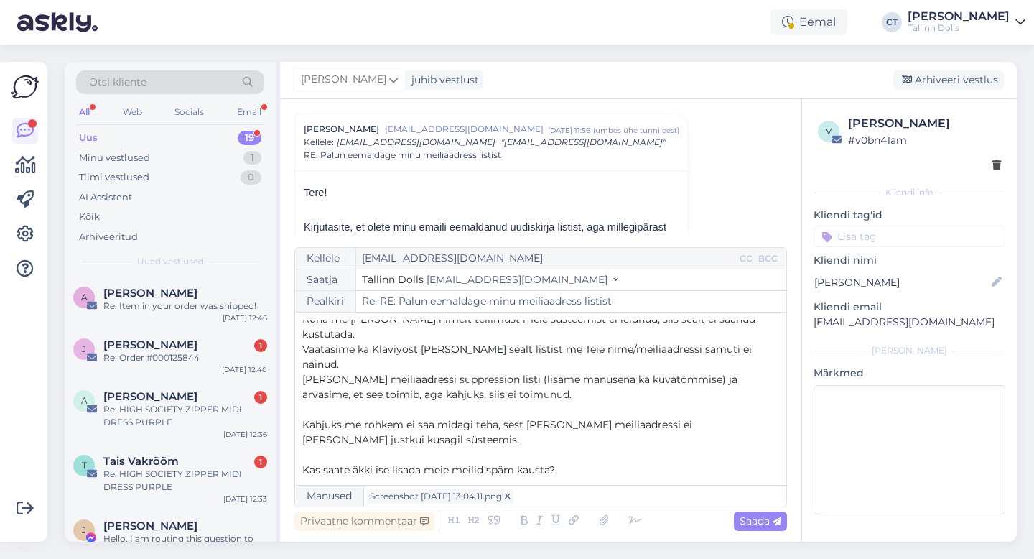
scroll to position [68, 0]
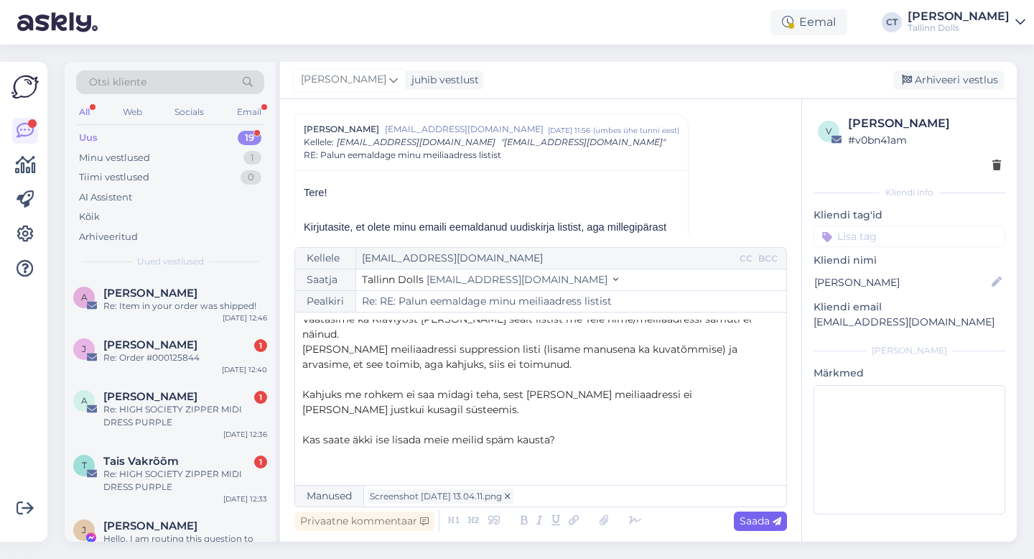
click at [769, 521] on span "Saada" at bounding box center [761, 520] width 42 height 13
type input "Re: Re: RE: Palun eemaldage minu meiliaadress listist"
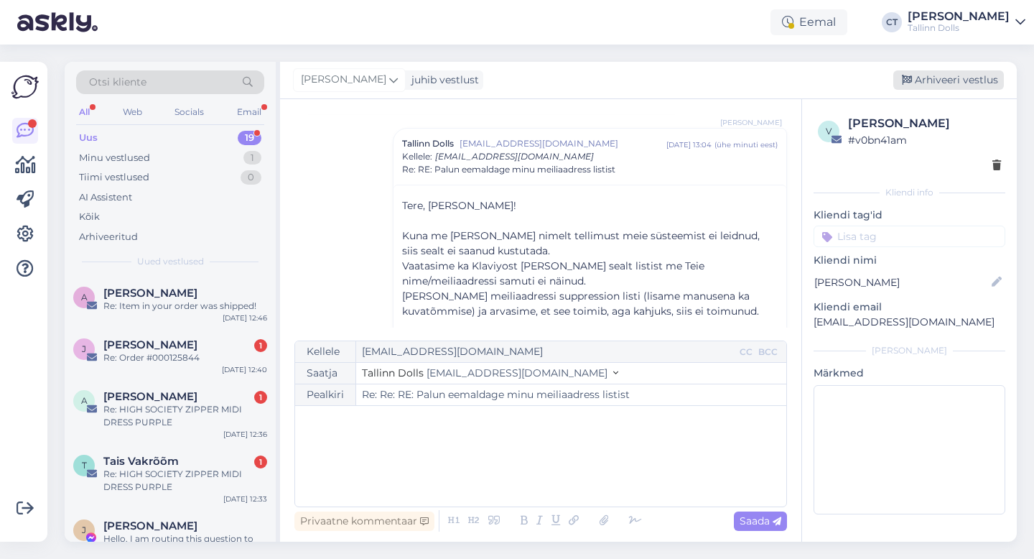
click at [960, 79] on div "Arhiveeri vestlus" at bounding box center [949, 79] width 111 height 19
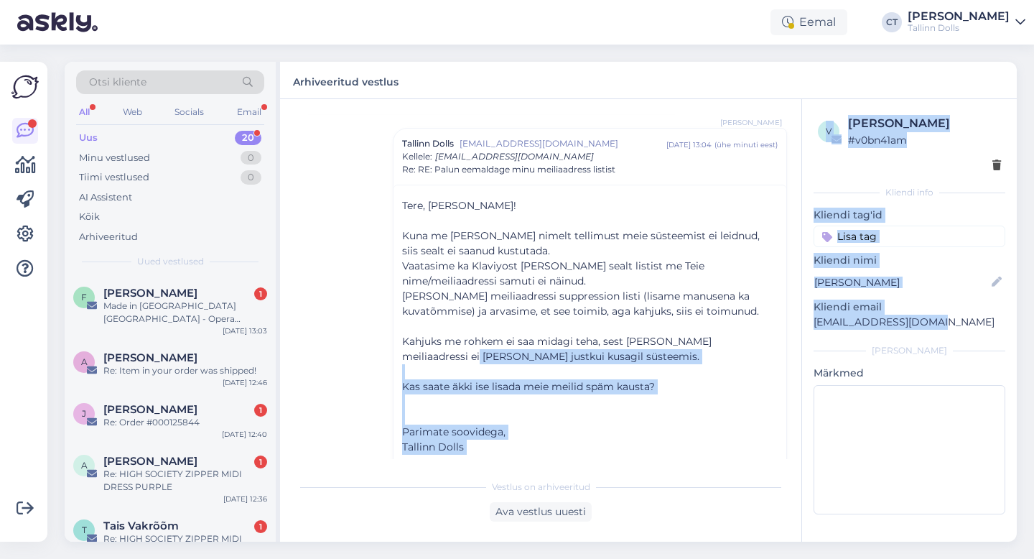
drag, startPoint x: 936, startPoint y: 322, endPoint x: 798, endPoint y: 322, distance: 137.9
click at [798, 322] on div "Vestlus algas [PERSON_NAME] [EMAIL_ADDRESS][DOMAIN_NAME] [DATE] 13:39 ( 5 päeva…" at bounding box center [648, 320] width 737 height 442
copy div "justkui kusagil süsteemis. ﻿ Kas saate äkki ise lisada meie meilid späm kausta?…"
click at [821, 344] on div "[PERSON_NAME]" at bounding box center [910, 350] width 192 height 13
click at [937, 329] on p "[EMAIL_ADDRESS][DOMAIN_NAME]" at bounding box center [910, 322] width 192 height 15
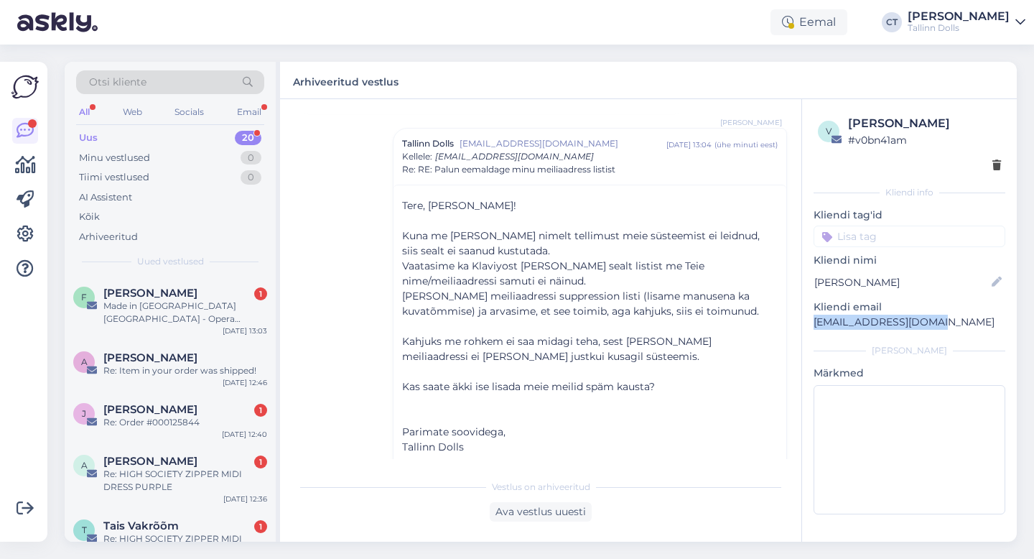
drag, startPoint x: 938, startPoint y: 323, endPoint x: 809, endPoint y: 323, distance: 129.3
click at [809, 323] on div "v [PERSON_NAME] # v0bn41am Kliendi info Kliendi tag'id Kliendi nimi [PERSON_NAM…" at bounding box center [909, 317] width 215 height 437
copy p "[EMAIL_ADDRESS][DOMAIN_NAME]"
click at [175, 300] on div "Made in [GEOGRAPHIC_DATA] [GEOGRAPHIC_DATA] - Opera Italiana 2025 - [GEOGRAPHIC…" at bounding box center [185, 313] width 164 height 26
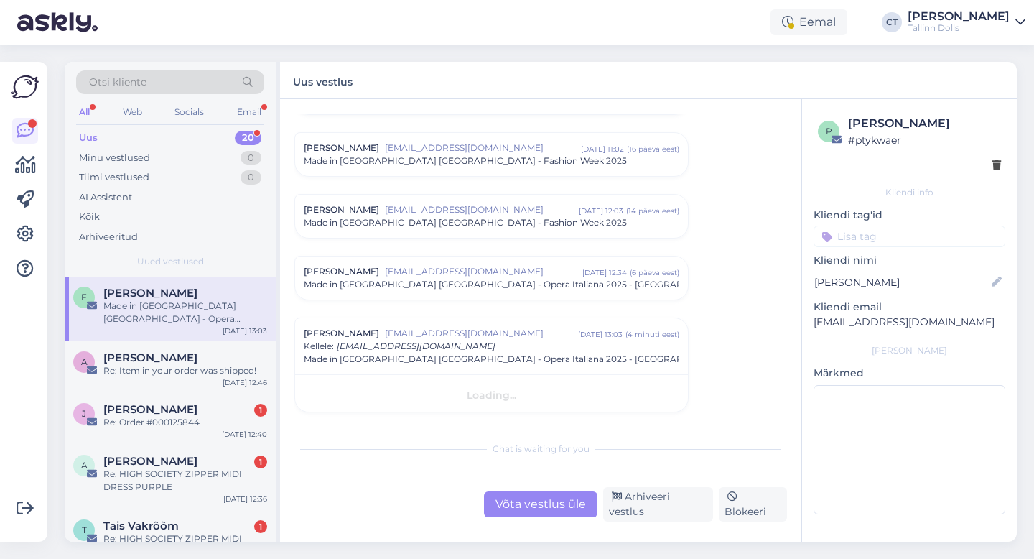
scroll to position [629, 0]
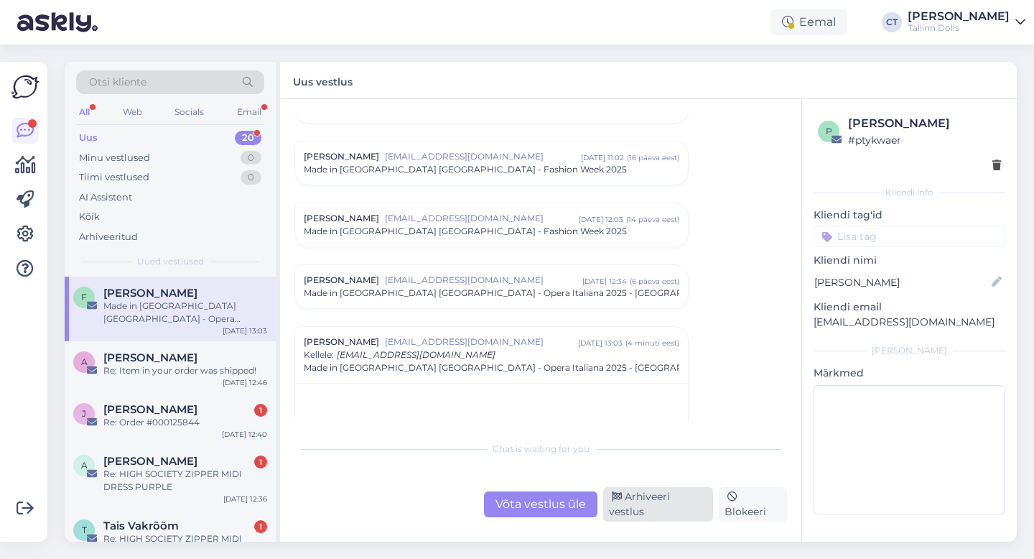
click at [685, 507] on div "Arhiveeri vestlus" at bounding box center [658, 504] width 110 height 34
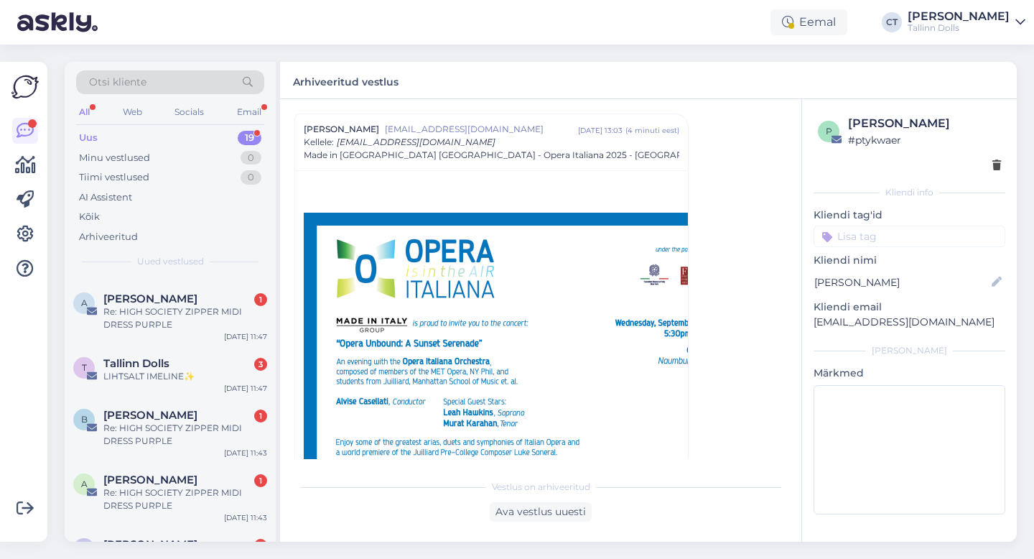
scroll to position [598, 0]
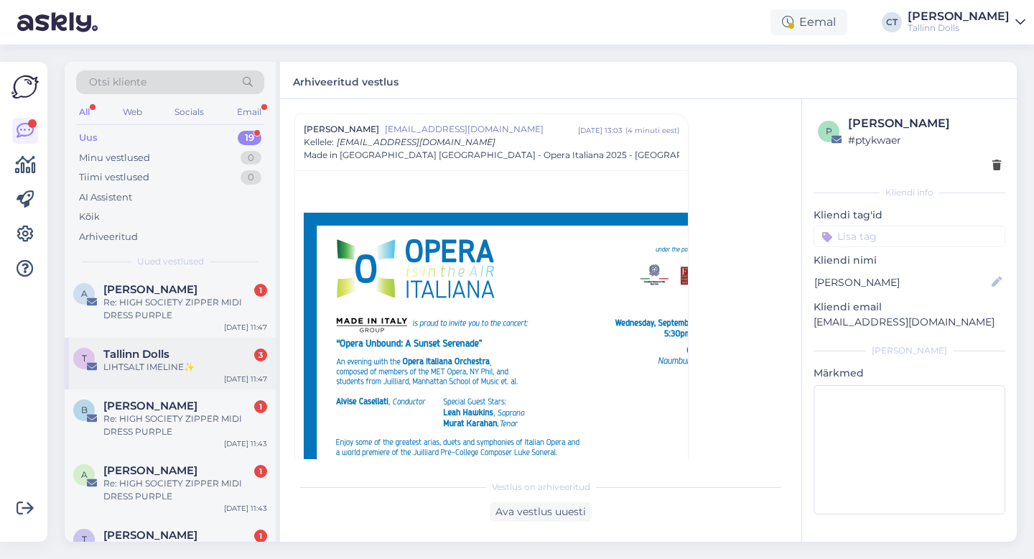
click at [210, 368] on div "LIHTSALT IMELINE✨" at bounding box center [185, 367] width 164 height 13
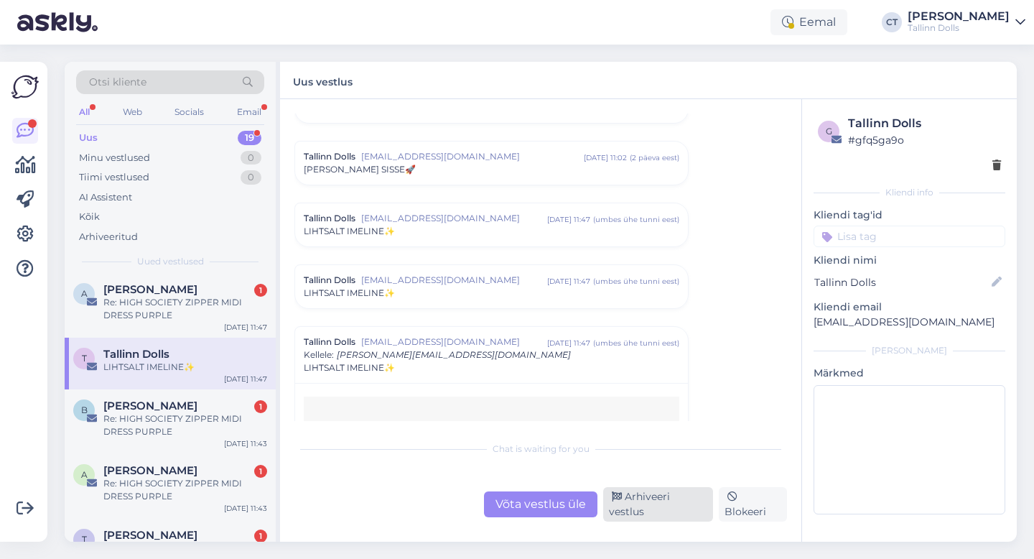
click at [667, 508] on div "Arhiveeri vestlus" at bounding box center [658, 504] width 110 height 34
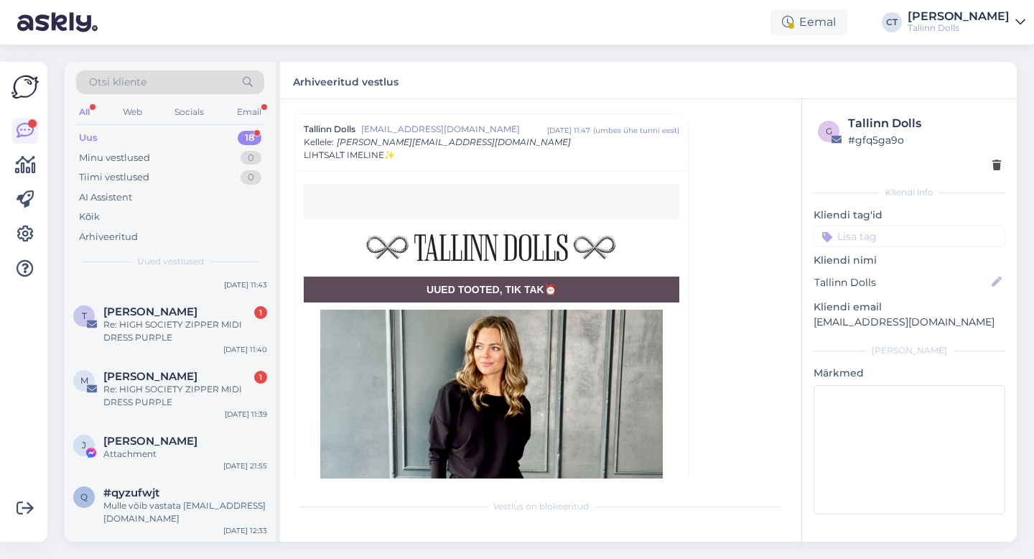
scroll to position [821, 0]
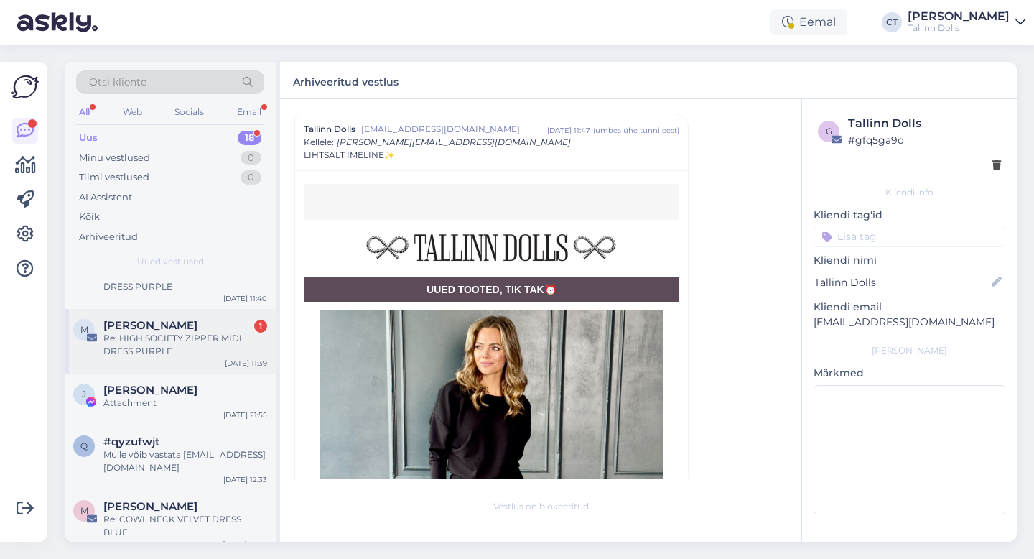
click at [200, 332] on div "Re: HIGH SOCIETY ZIPPER MIDI DRESS PURPLE" at bounding box center [185, 345] width 164 height 26
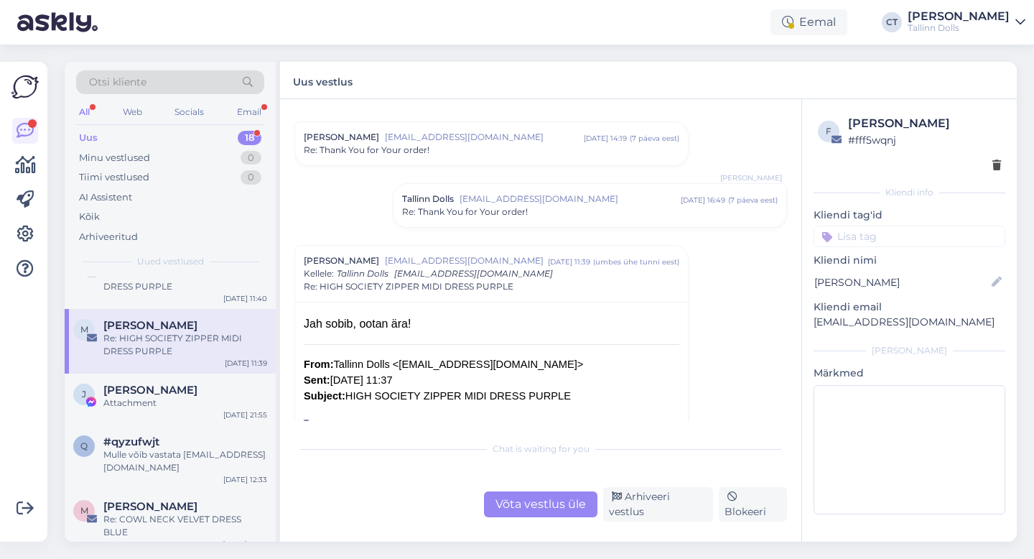
scroll to position [587, 0]
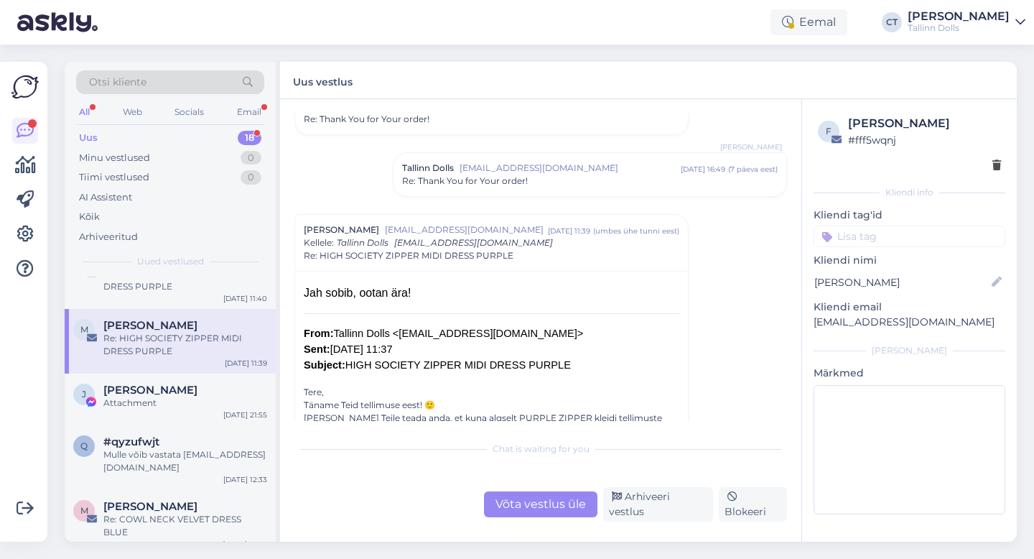
click at [560, 509] on div "Võta vestlus üle" at bounding box center [540, 504] width 113 height 26
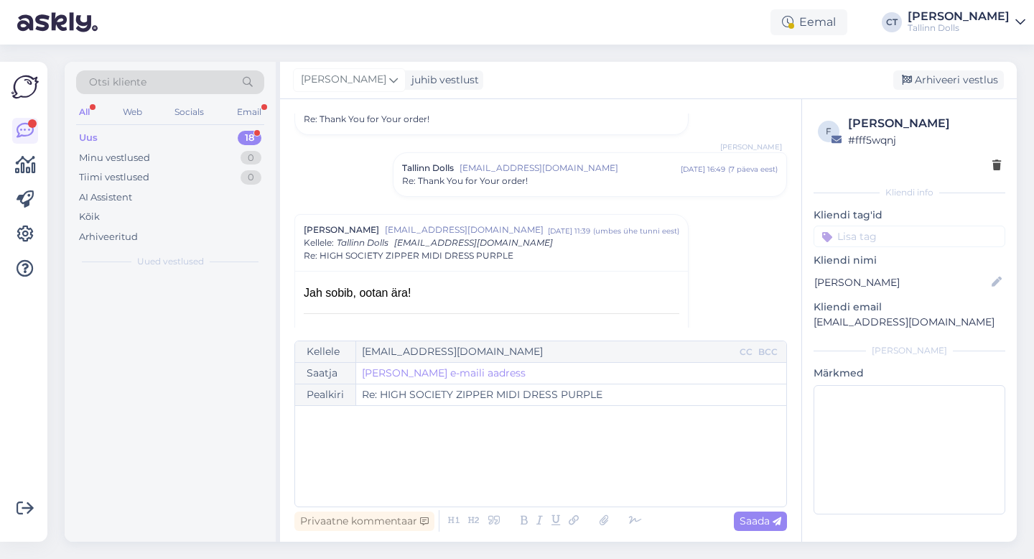
scroll to position [0, 0]
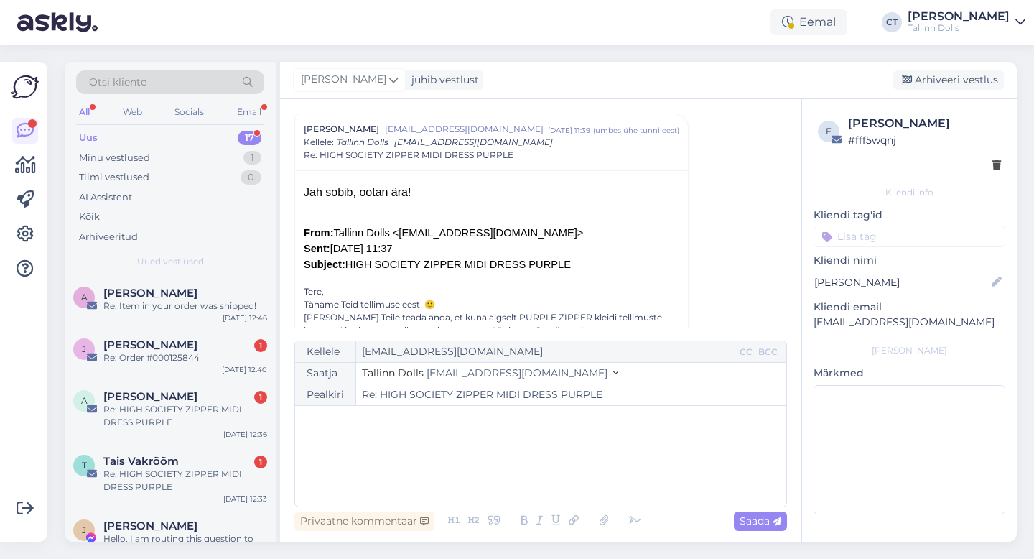
click at [551, 477] on div "﻿" at bounding box center [540, 456] width 477 height 86
click at [346, 445] on div "﻿" at bounding box center [540, 456] width 477 height 86
paste div
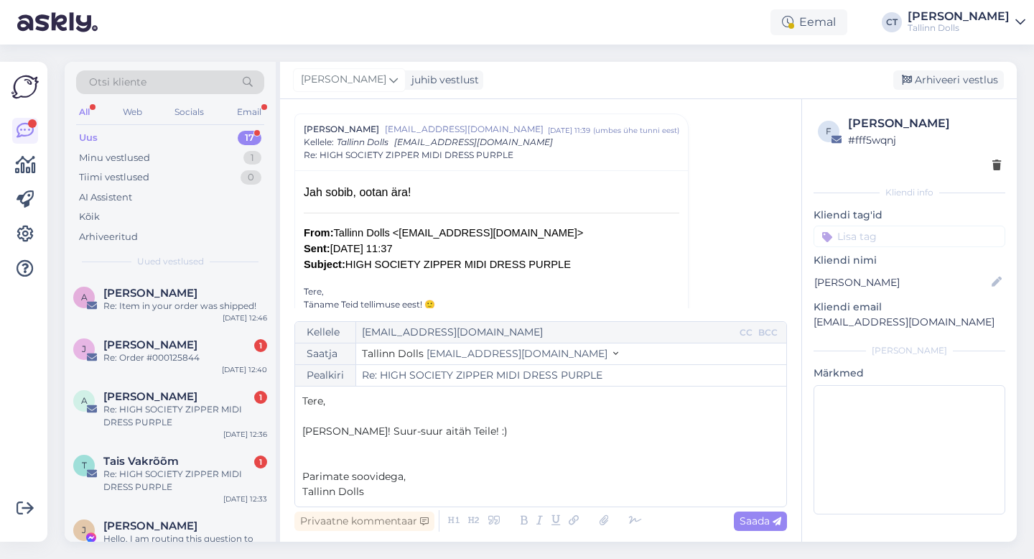
drag, startPoint x: 382, startPoint y: 495, endPoint x: 299, endPoint y: 399, distance: 126.8
click at [299, 399] on div "Kellele [EMAIL_ADDRESS][DOMAIN_NAME] CC BCC Saatja Tallinn Dolls [EMAIL_ADDRESS…" at bounding box center [541, 414] width 493 height 186
copy div "Tere, ﻿ [PERSON_NAME]! Suur-suur aitäh Teile! :) ﻿ ﻿ Parimate soovidega, Tallin…"
click at [364, 401] on p "Tere," at bounding box center [540, 401] width 477 height 15
click at [753, 522] on span "Saada" at bounding box center [761, 520] width 42 height 13
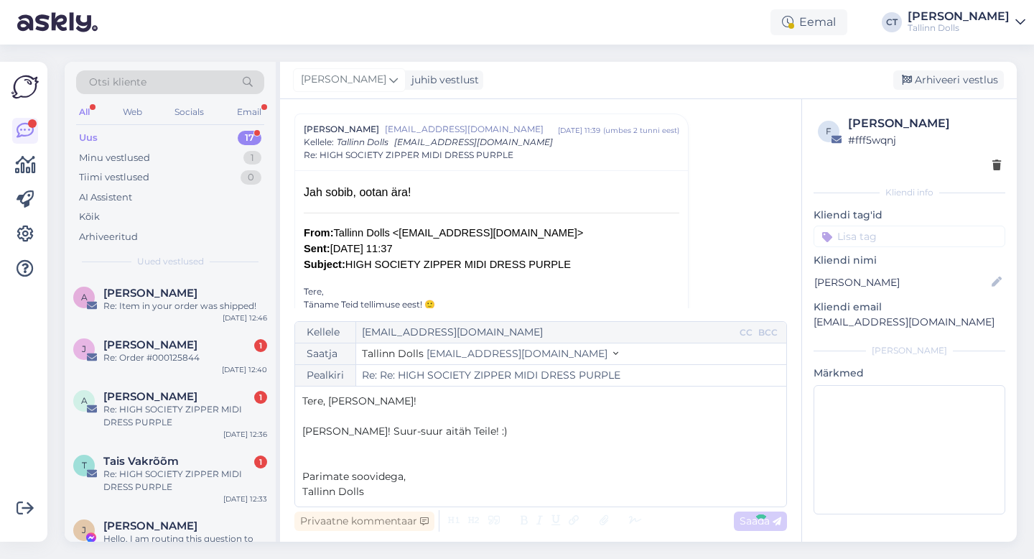
type input "Re: HIGH SOCIETY ZIPPER MIDI DRESS PURPLE"
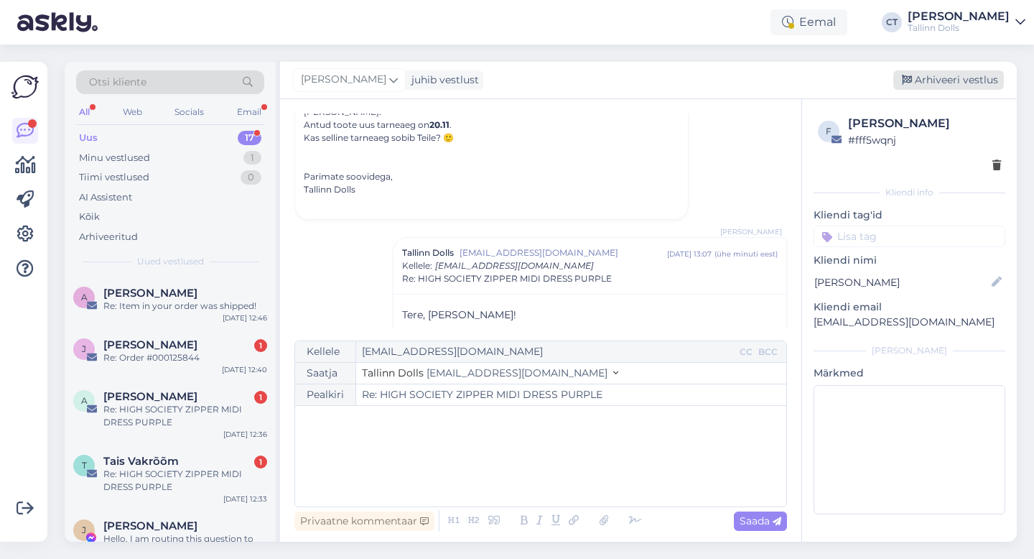
click at [970, 84] on div "Arhiveeri vestlus" at bounding box center [949, 79] width 111 height 19
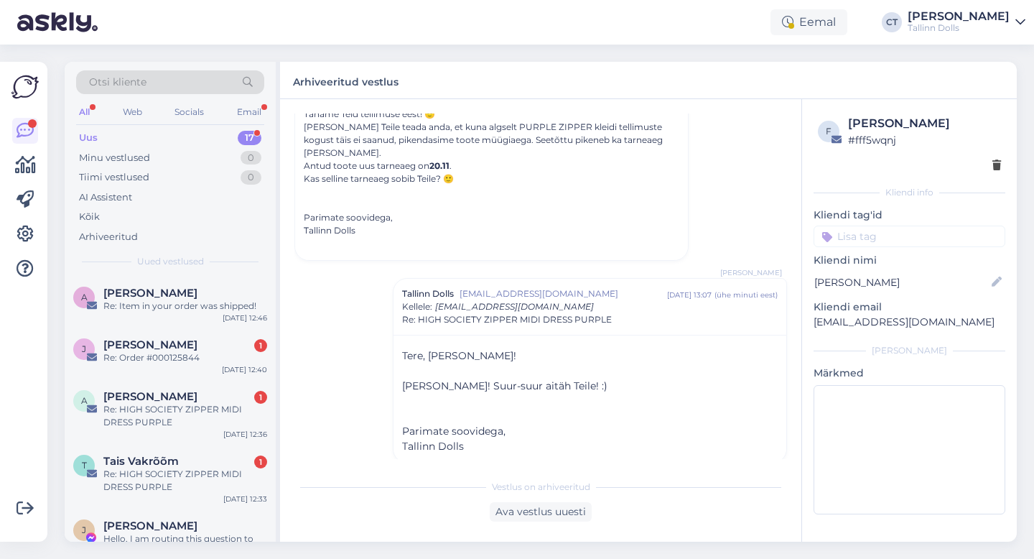
scroll to position [756, 0]
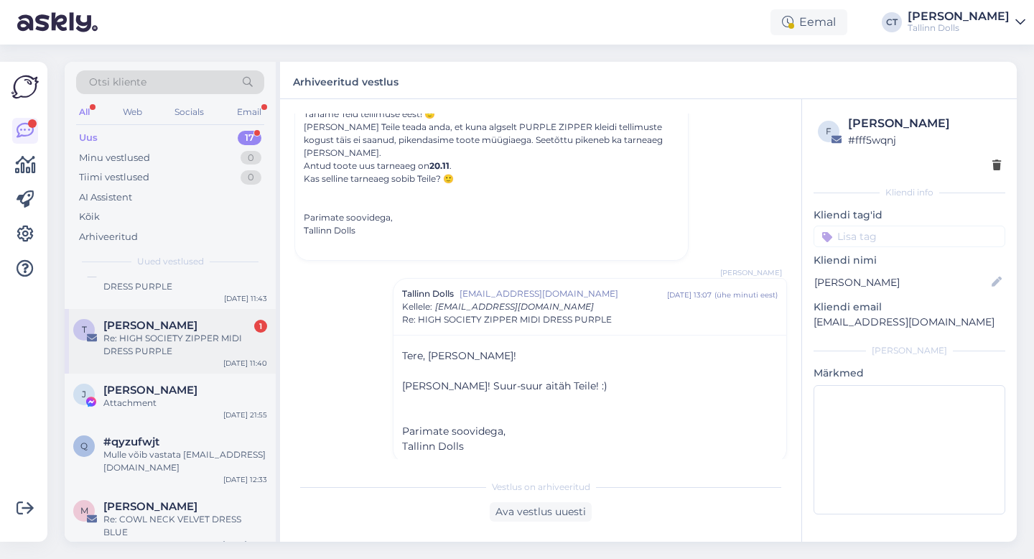
click at [217, 337] on div "Re: HIGH SOCIETY ZIPPER MIDI DRESS PURPLE" at bounding box center [185, 345] width 164 height 26
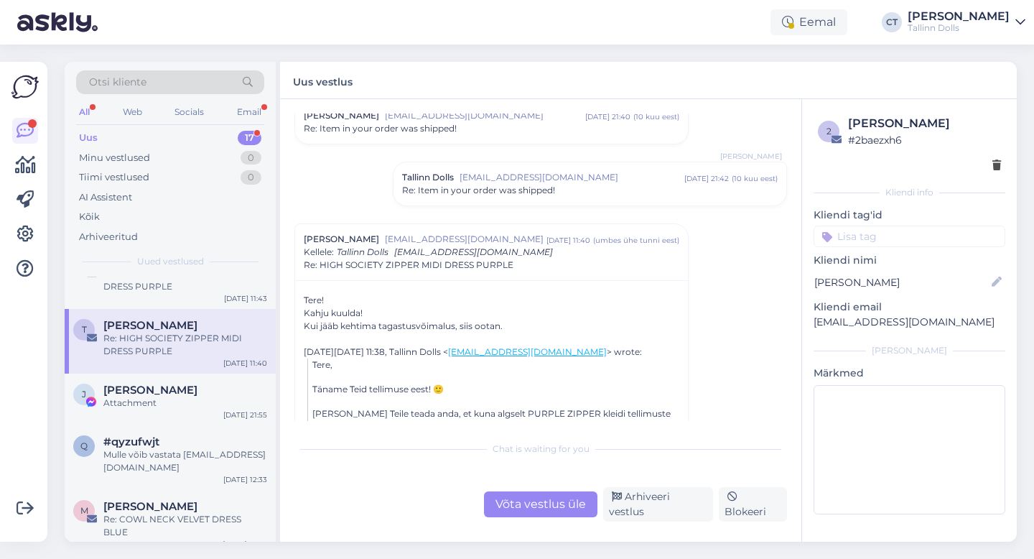
scroll to position [303, 0]
click at [518, 511] on div "Võta vestlus üle" at bounding box center [540, 504] width 113 height 26
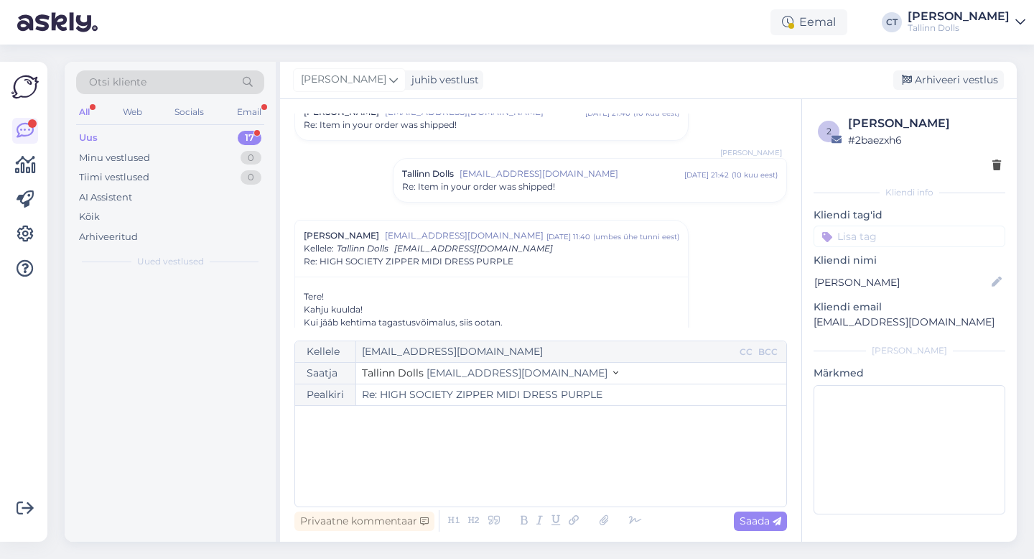
scroll to position [0, 0]
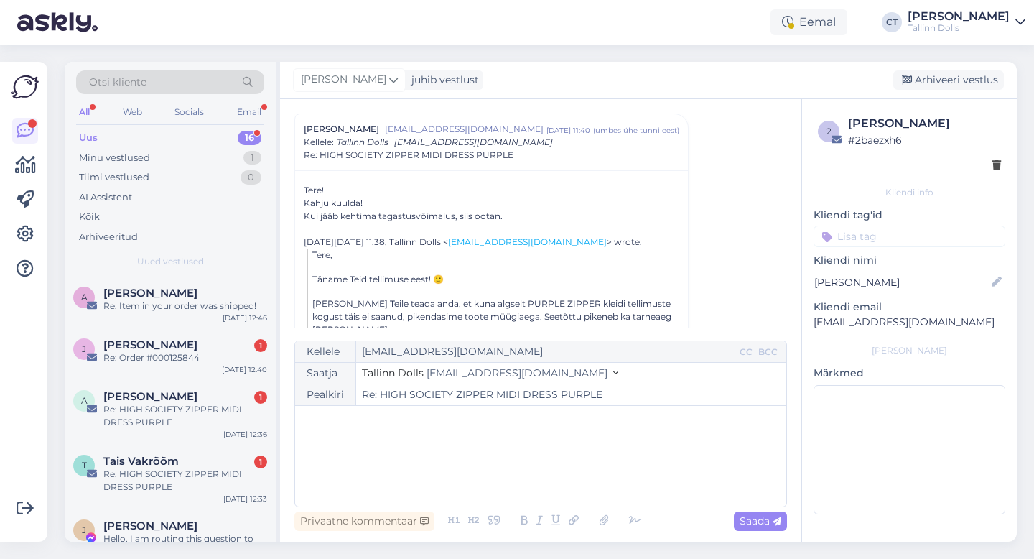
click at [518, 473] on div "﻿" at bounding box center [540, 456] width 477 height 86
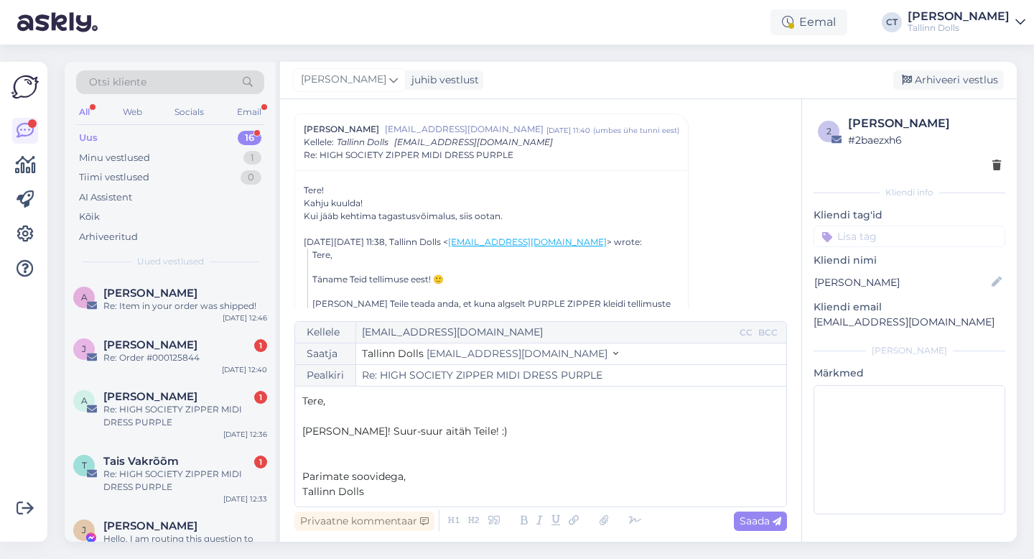
click at [503, 430] on p "[PERSON_NAME]! Suur-suur aitäh Teile! :)" at bounding box center [540, 431] width 477 height 15
click at [460, 401] on p "Tere," at bounding box center [540, 401] width 477 height 15
click at [517, 440] on p "﻿" at bounding box center [540, 446] width 477 height 15
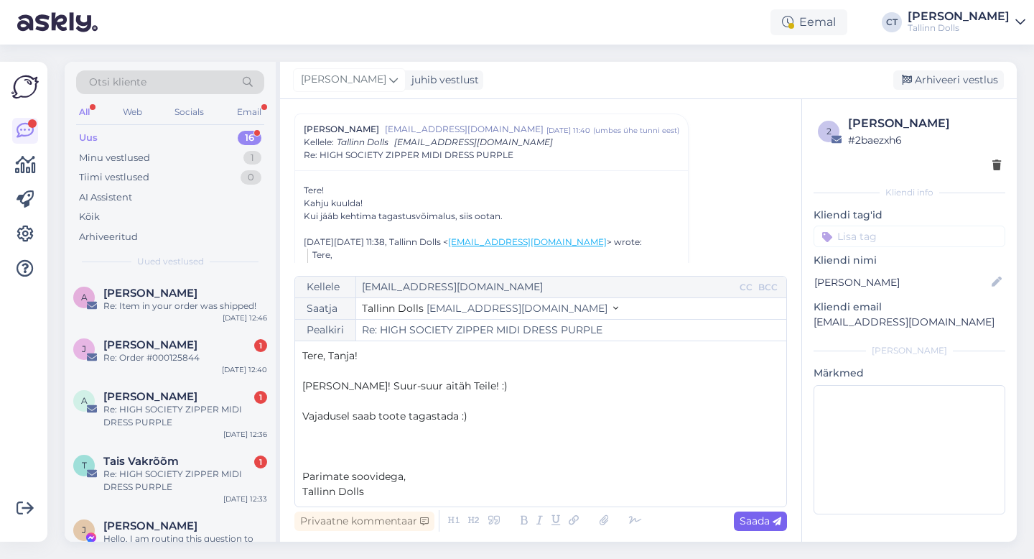
click at [753, 520] on span "Saada" at bounding box center [761, 520] width 42 height 13
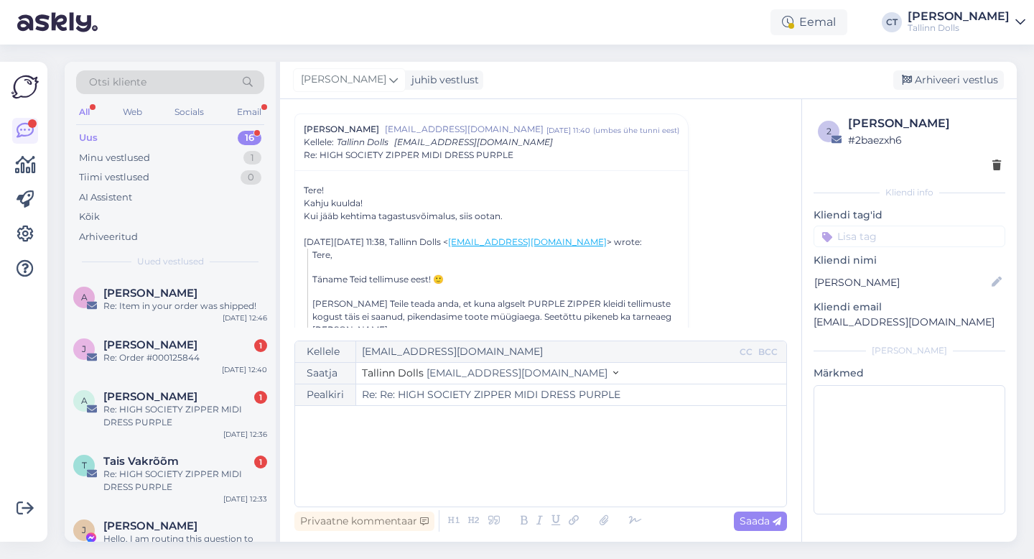
type input "Re: HIGH SOCIETY ZIPPER MIDI DRESS PURPLE"
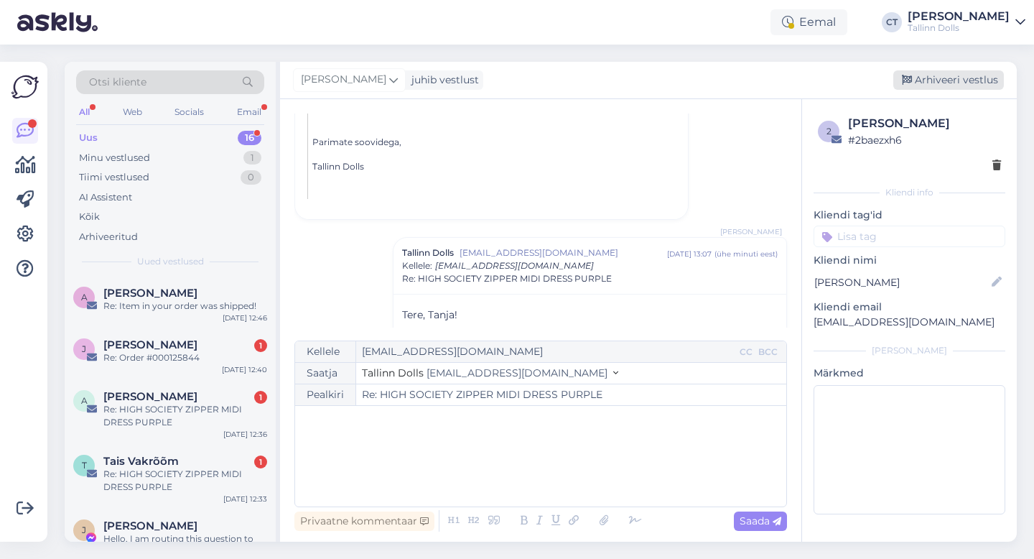
click at [948, 80] on div "Arhiveeri vestlus" at bounding box center [949, 79] width 111 height 19
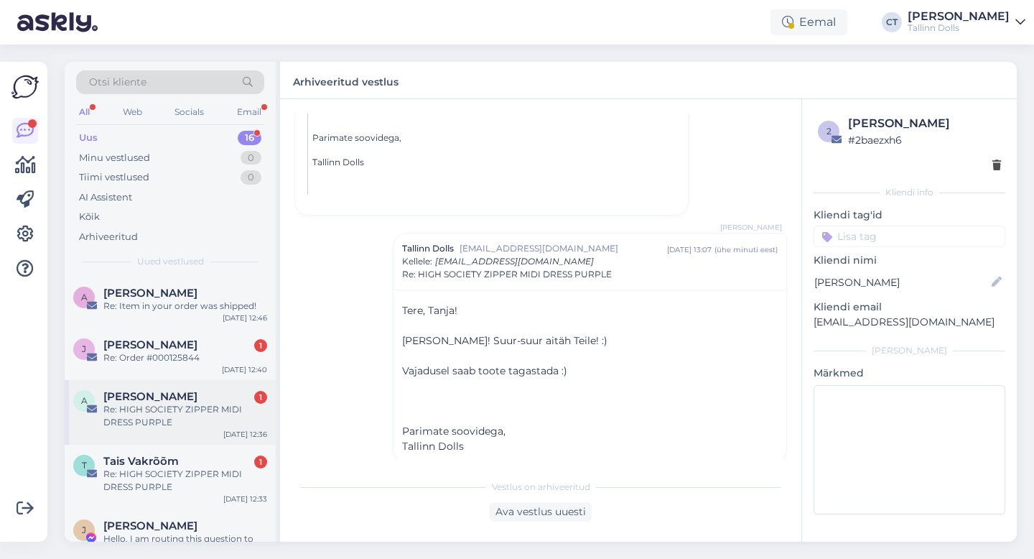
scroll to position [692, 0]
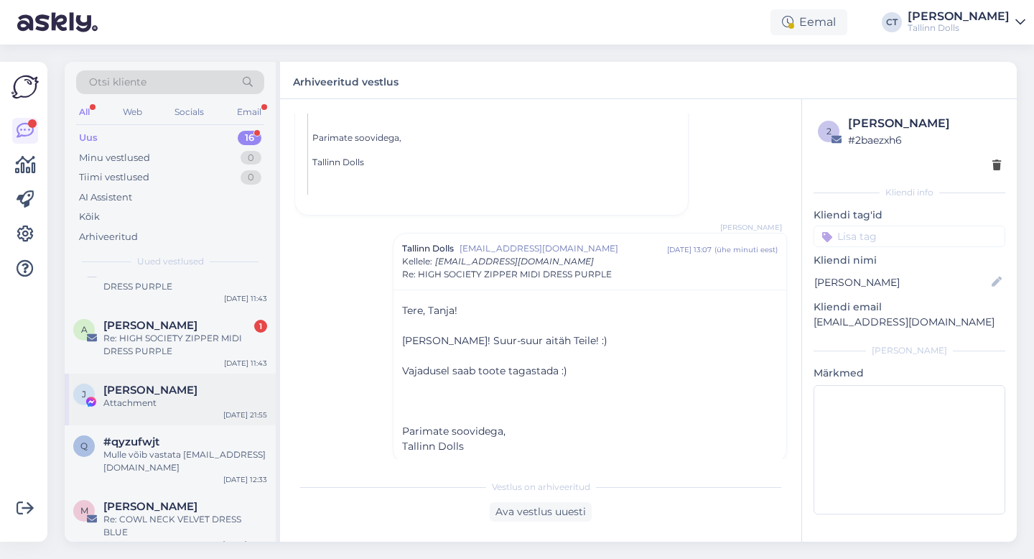
click at [175, 398] on div "Attachment" at bounding box center [185, 403] width 164 height 13
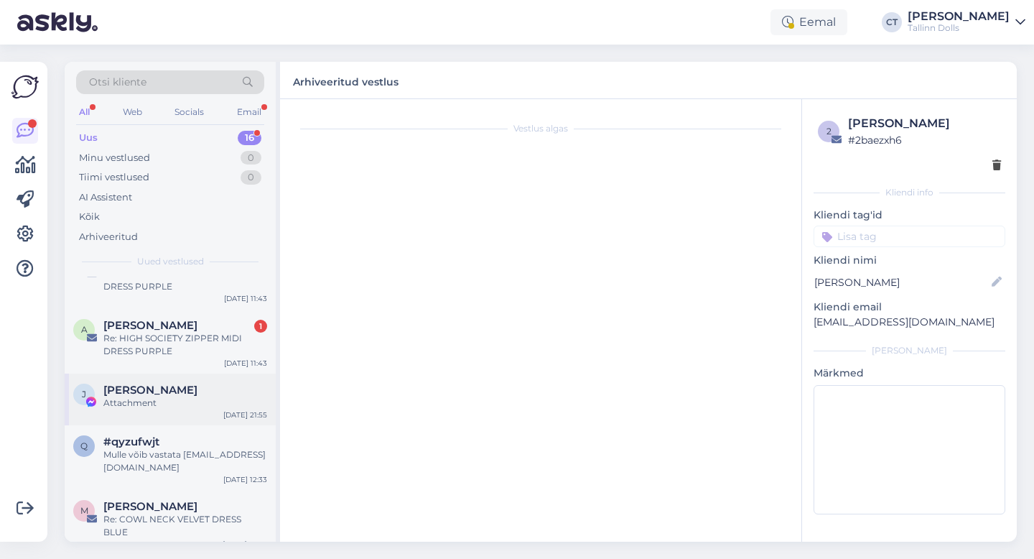
scroll to position [3154, 0]
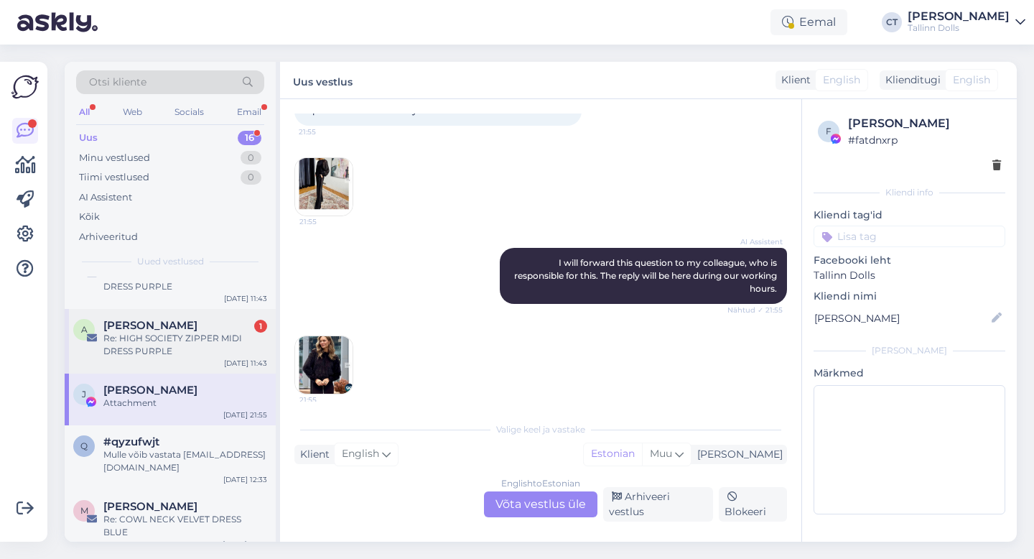
click at [185, 335] on div "Re: HIGH SOCIETY ZIPPER MIDI DRESS PURPLE" at bounding box center [185, 345] width 164 height 26
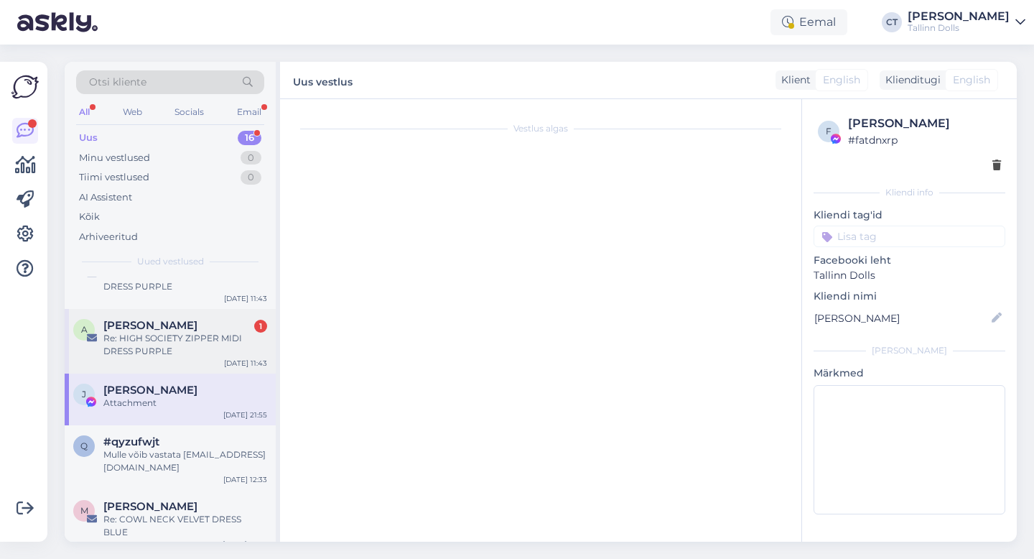
scroll to position [0, 0]
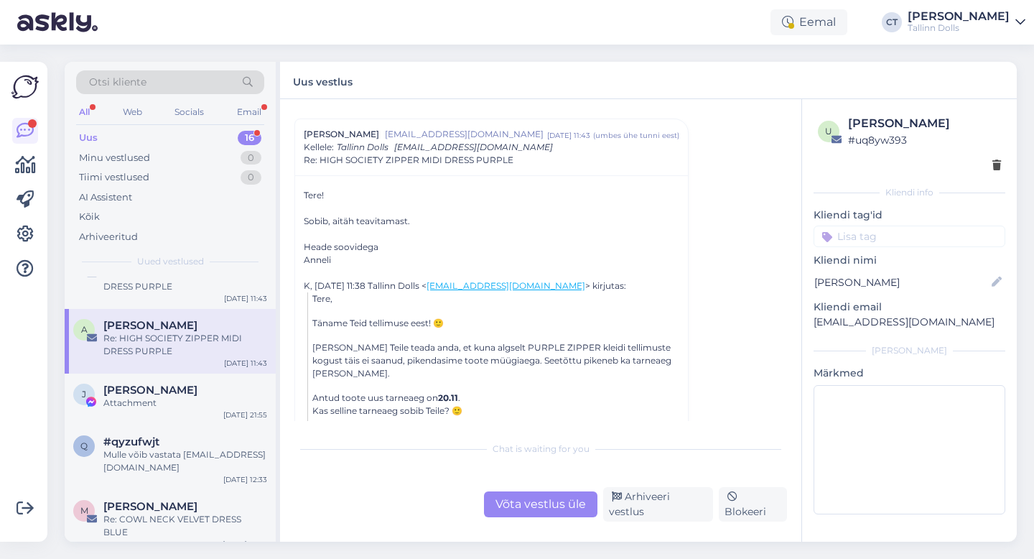
click at [516, 498] on div "Võta vestlus üle" at bounding box center [540, 504] width 113 height 26
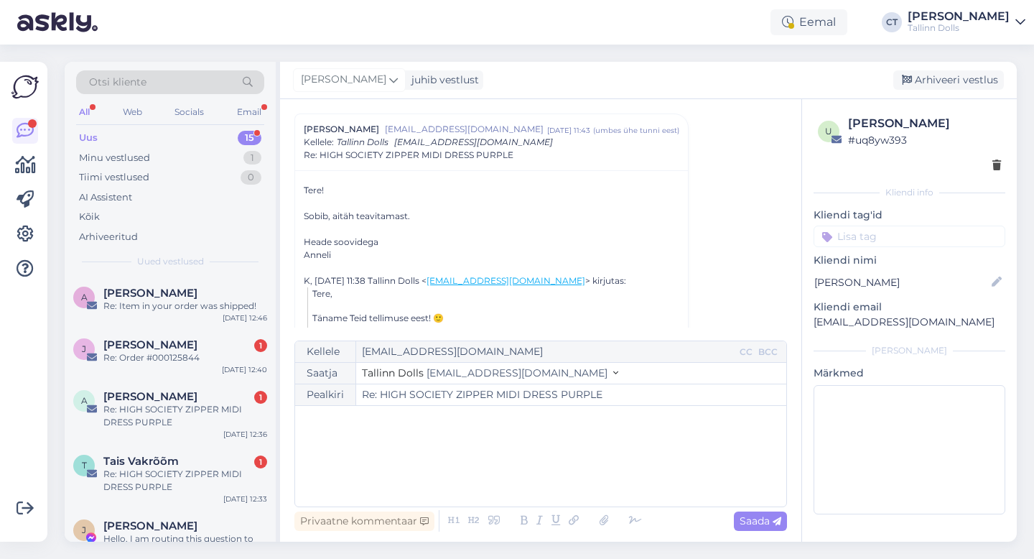
click at [516, 464] on div "﻿" at bounding box center [540, 456] width 477 height 86
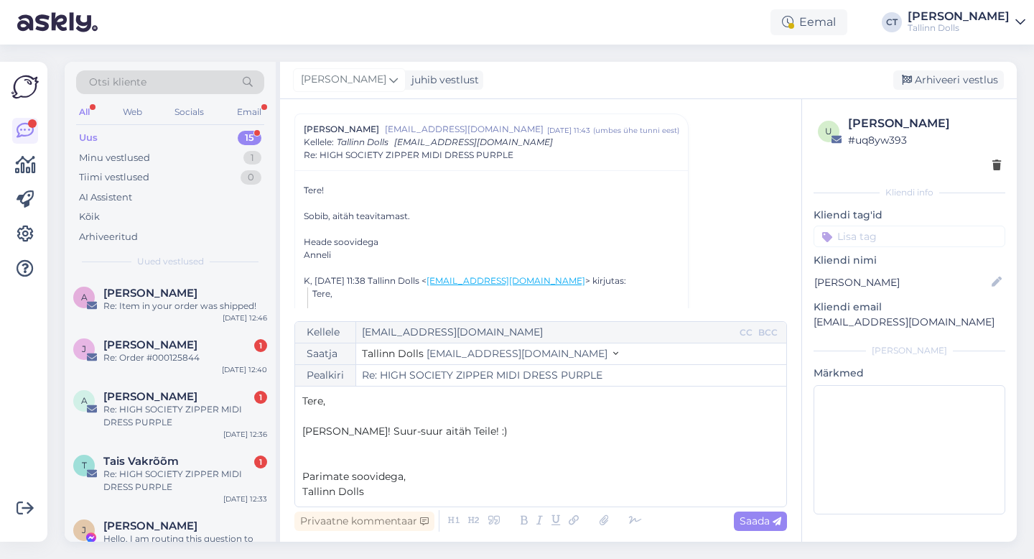
click at [458, 404] on p "Tere," at bounding box center [540, 401] width 477 height 15
click at [759, 521] on span "Saada" at bounding box center [761, 520] width 42 height 13
type input "Re: Re: HIGH SOCIETY ZIPPER MIDI DRESS PURPLE"
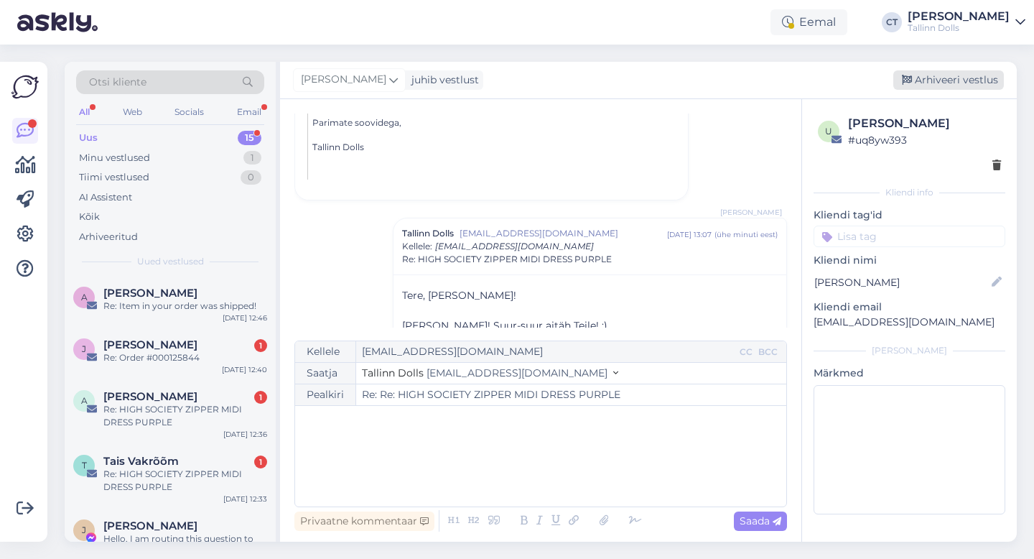
click at [941, 75] on div "Arhiveeri vestlus" at bounding box center [949, 79] width 111 height 19
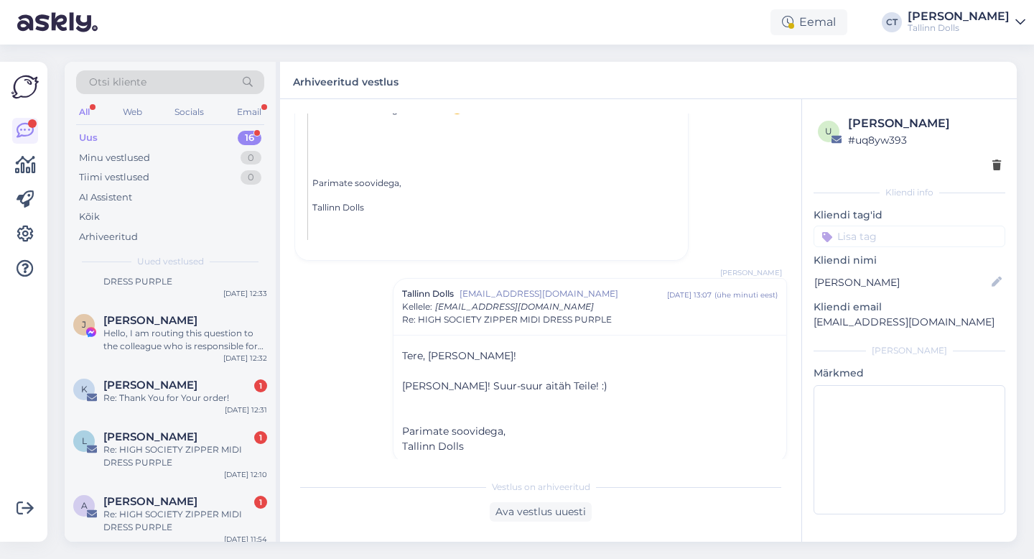
scroll to position [679, 0]
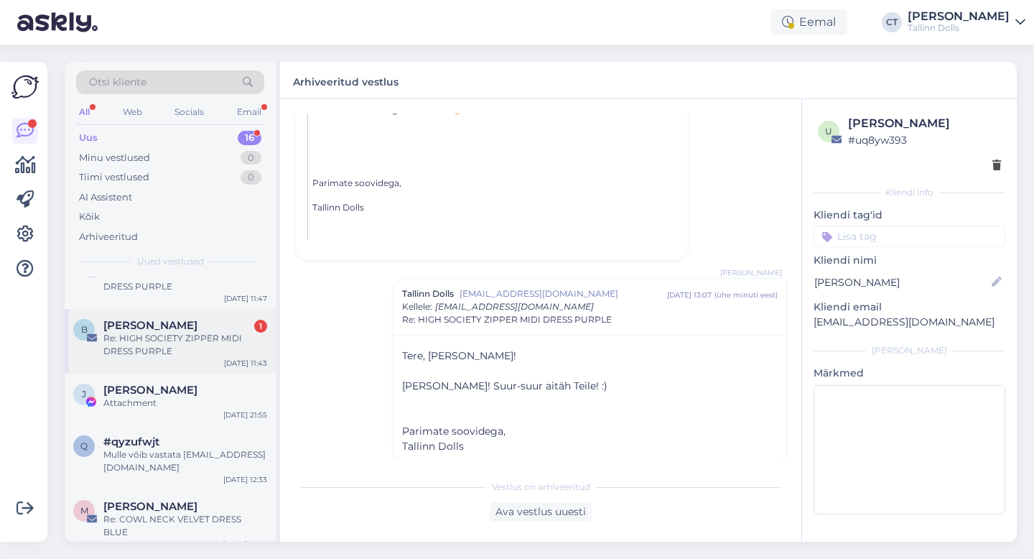
click at [213, 343] on div "Re: HIGH SOCIETY ZIPPER MIDI DRESS PURPLE" at bounding box center [185, 345] width 164 height 26
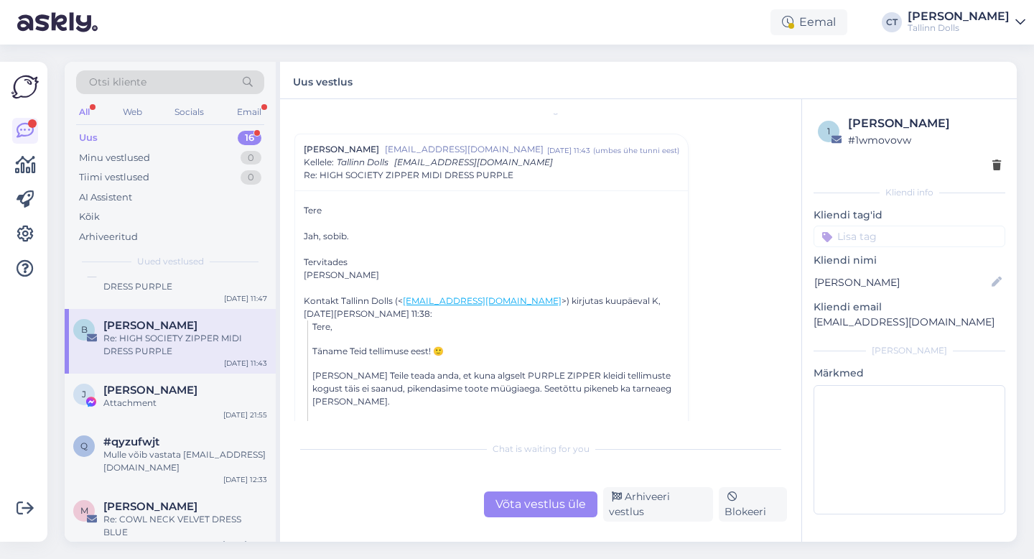
click at [527, 516] on div "Võta vestlus üle" at bounding box center [540, 504] width 113 height 26
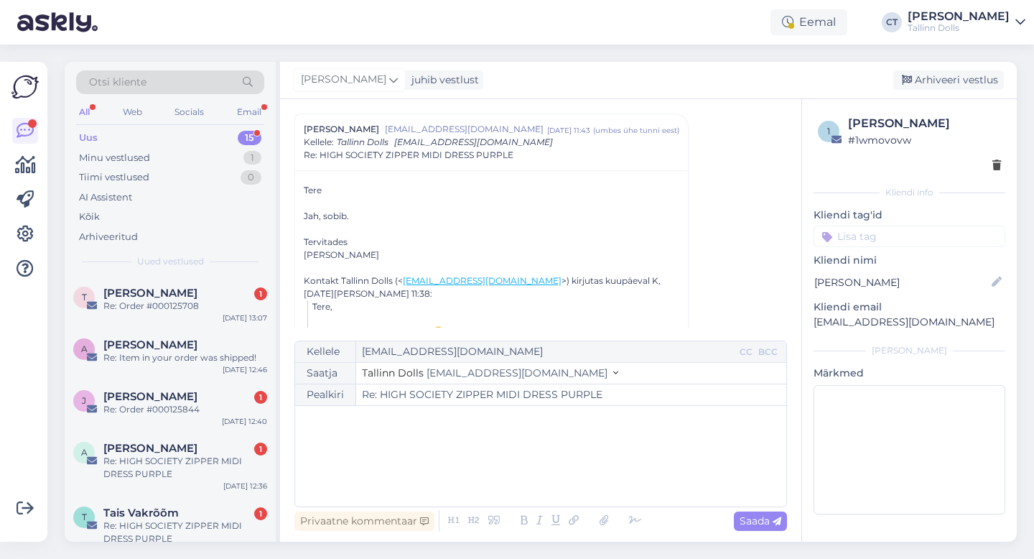
click at [521, 455] on div "﻿" at bounding box center [540, 456] width 477 height 86
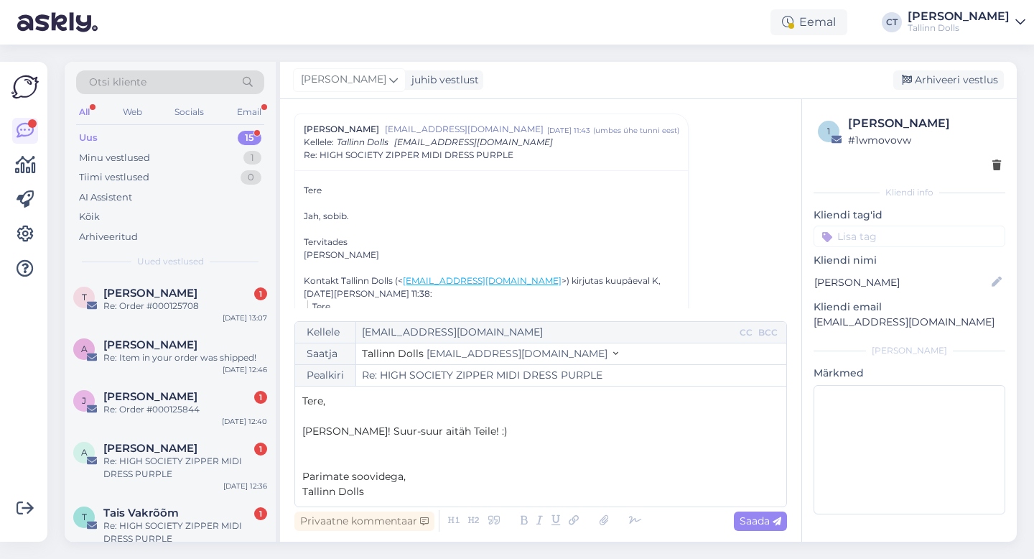
click at [412, 397] on p "Tere," at bounding box center [540, 401] width 477 height 15
click at [784, 519] on div "Saada" at bounding box center [760, 520] width 53 height 19
type input "Re: Re: HIGH SOCIETY ZIPPER MIDI DRESS PURPLE"
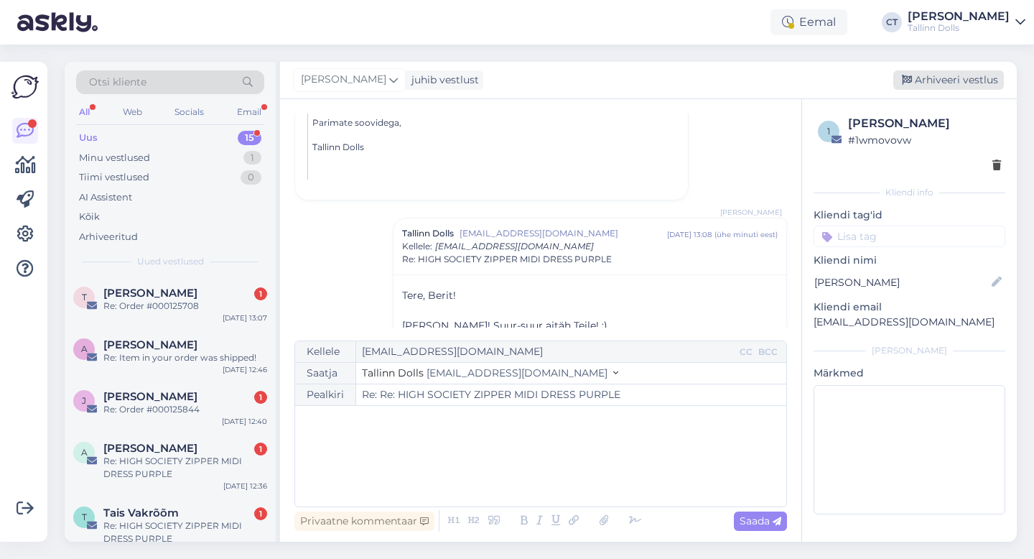
click at [980, 78] on div "Arhiveeri vestlus" at bounding box center [949, 79] width 111 height 19
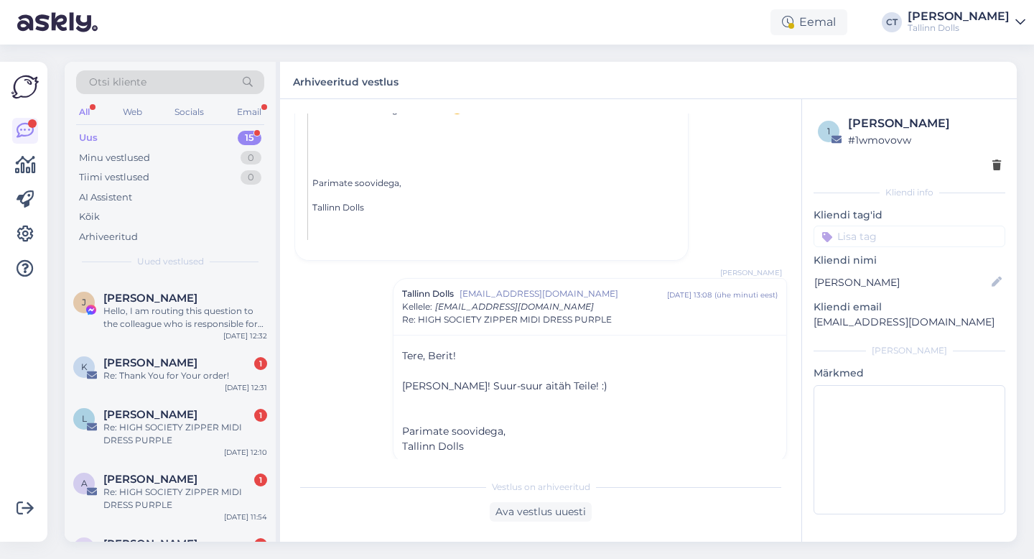
scroll to position [614, 0]
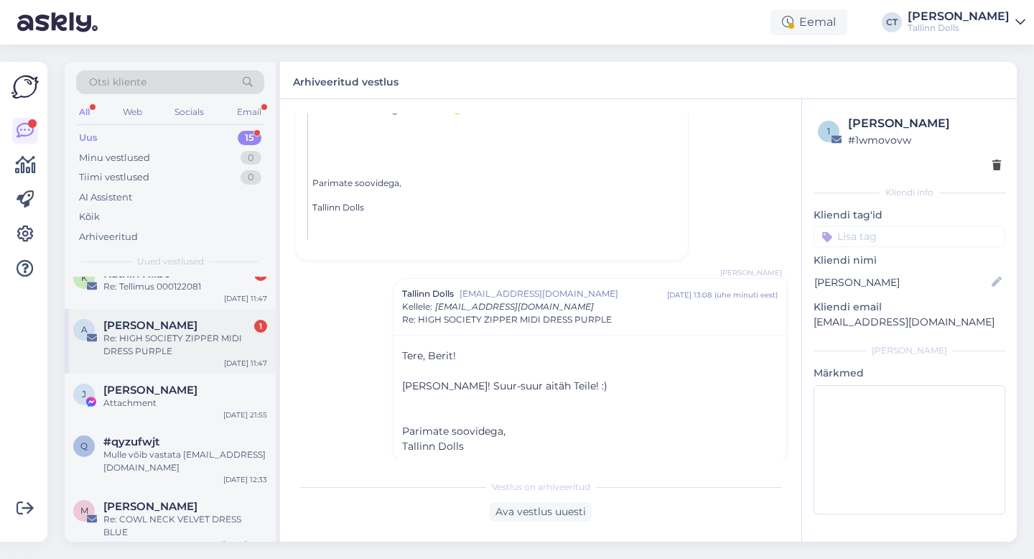
click at [183, 348] on div "Re: HIGH SOCIETY ZIPPER MIDI DRESS PURPLE" at bounding box center [185, 345] width 164 height 26
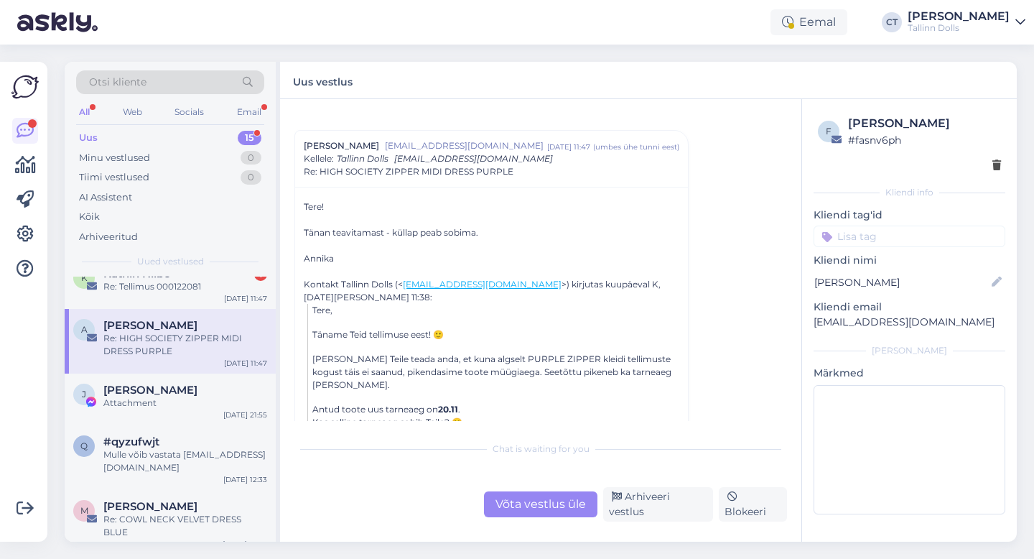
scroll to position [26, 0]
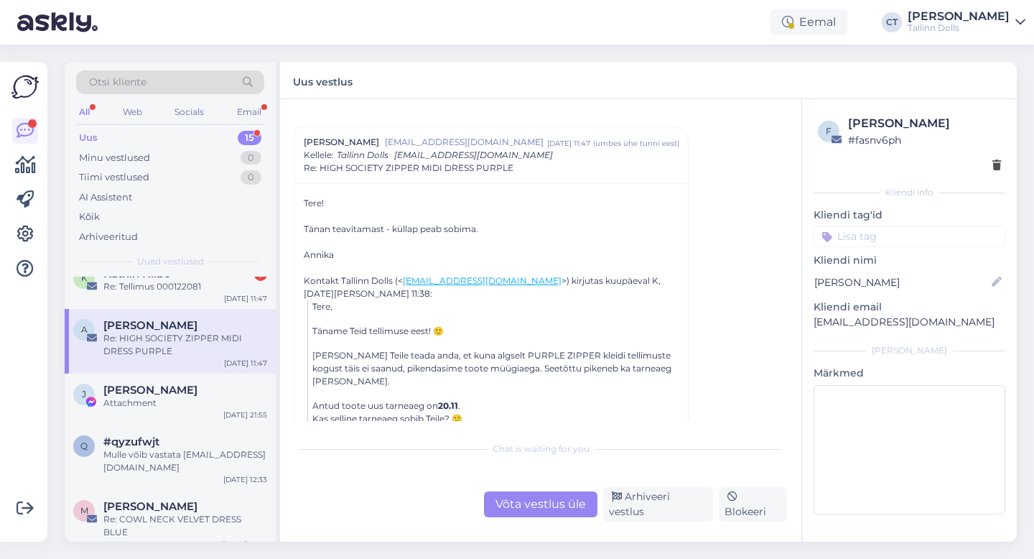
click at [502, 522] on div "Vestlus [PERSON_NAME] [PERSON_NAME][EMAIL_ADDRESS][DOMAIN_NAME] [DATE] 11:47 ( …" at bounding box center [540, 320] width 521 height 442
click at [505, 516] on div "Võta vestlus üle" at bounding box center [540, 504] width 113 height 26
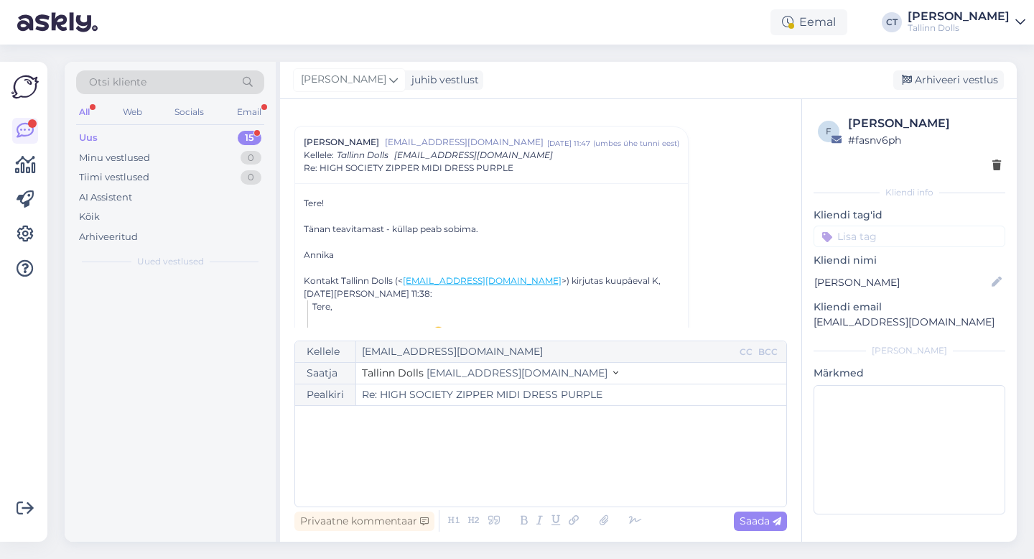
scroll to position [0, 0]
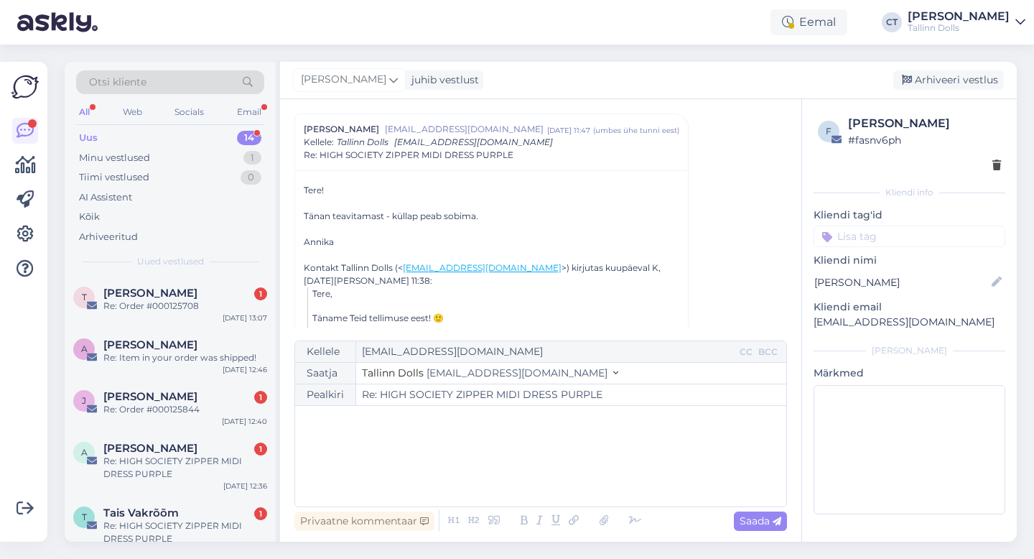
click at [507, 458] on div "﻿" at bounding box center [540, 456] width 477 height 86
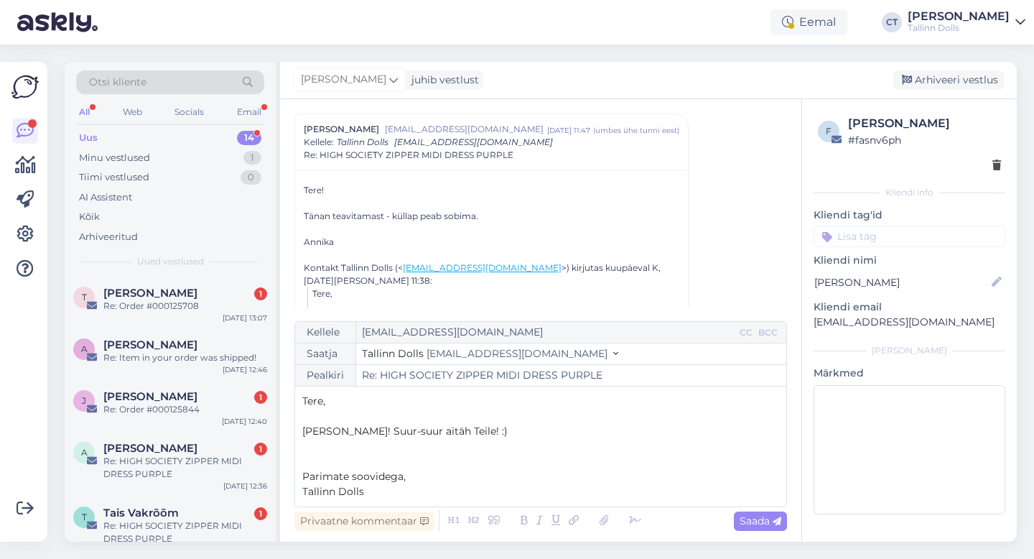
click at [444, 397] on p "Tere," at bounding box center [540, 401] width 477 height 15
click at [774, 523] on icon at bounding box center [777, 521] width 9 height 9
type input "Re: Re: HIGH SOCIETY ZIPPER MIDI DRESS PURPLE"
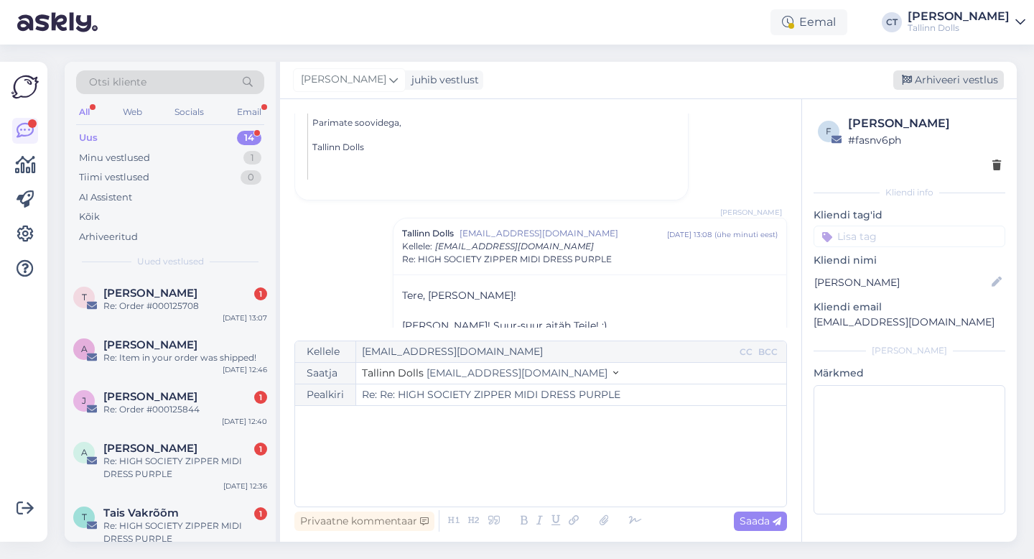
click at [943, 83] on div "Arhiveeri vestlus" at bounding box center [949, 79] width 111 height 19
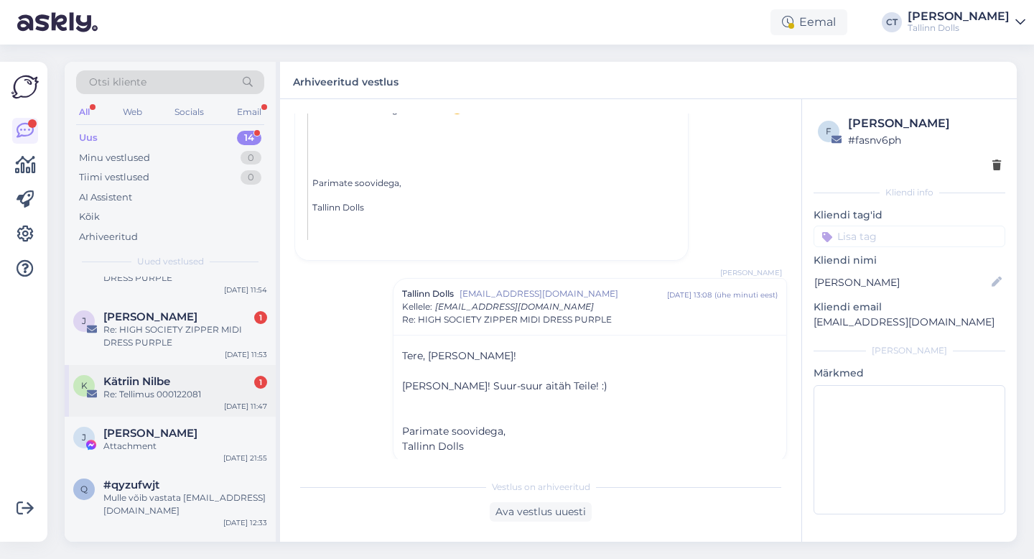
scroll to position [500, 0]
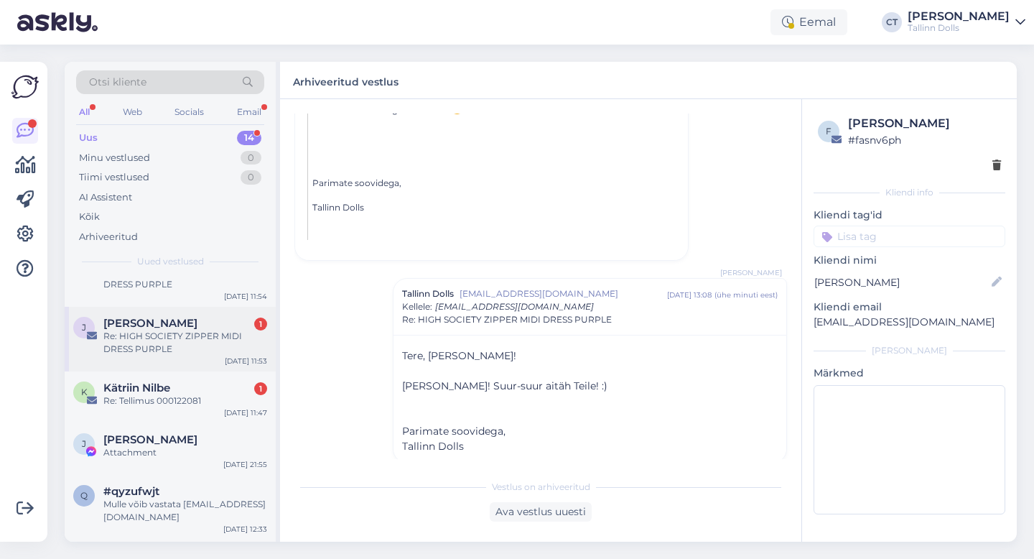
click at [209, 343] on div "Re: HIGH SOCIETY ZIPPER MIDI DRESS PURPLE" at bounding box center [185, 343] width 164 height 26
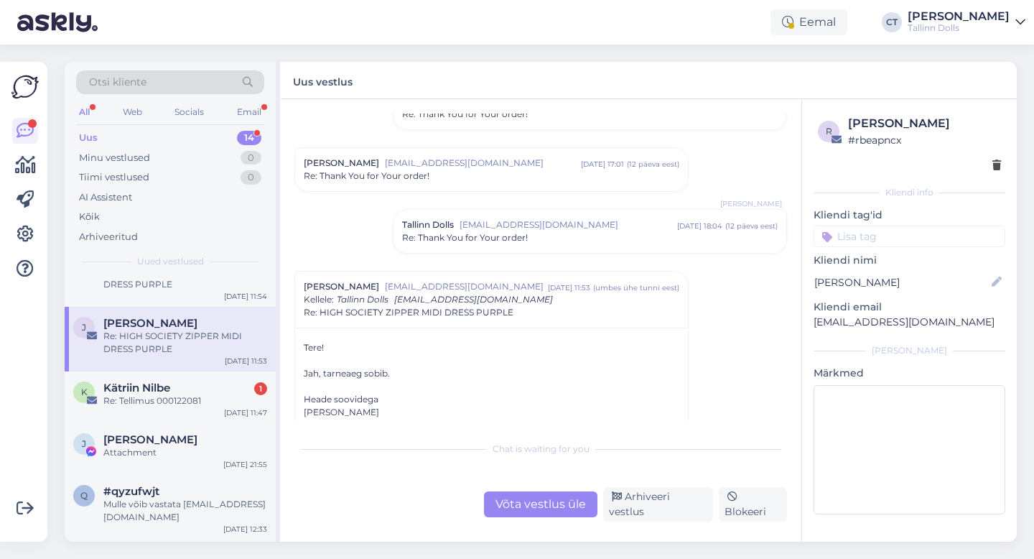
scroll to position [1663, 0]
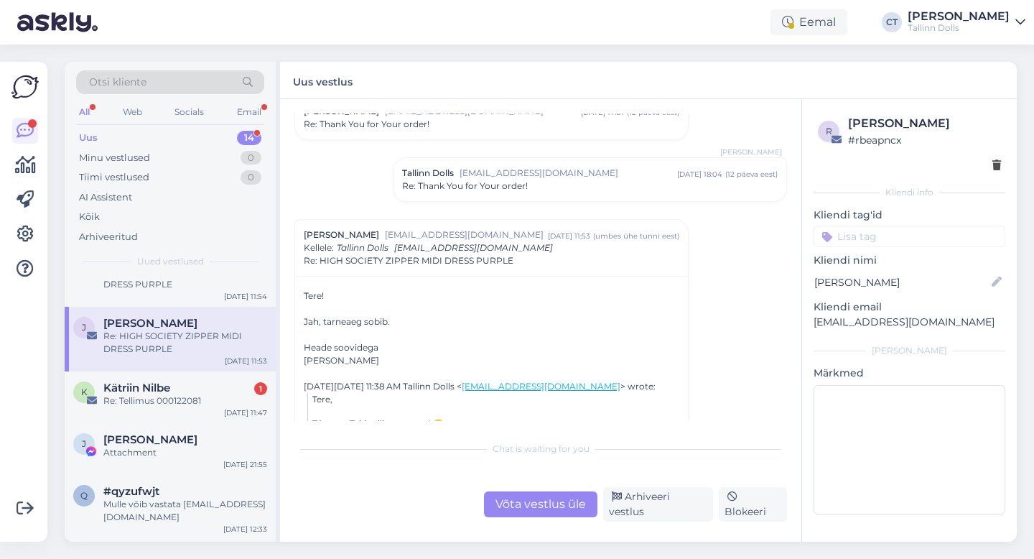
click at [511, 506] on div "Võta vestlus üle" at bounding box center [540, 504] width 113 height 26
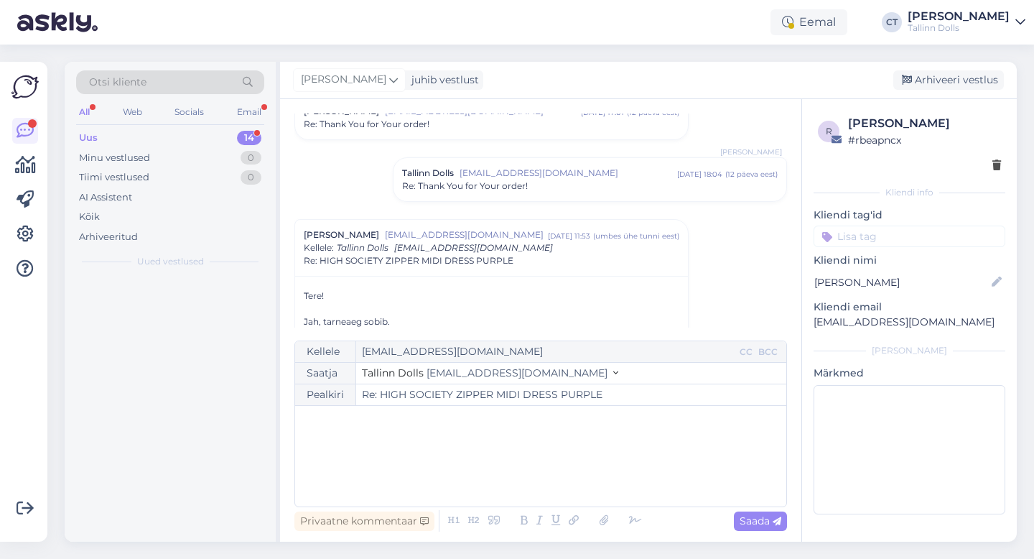
scroll to position [0, 0]
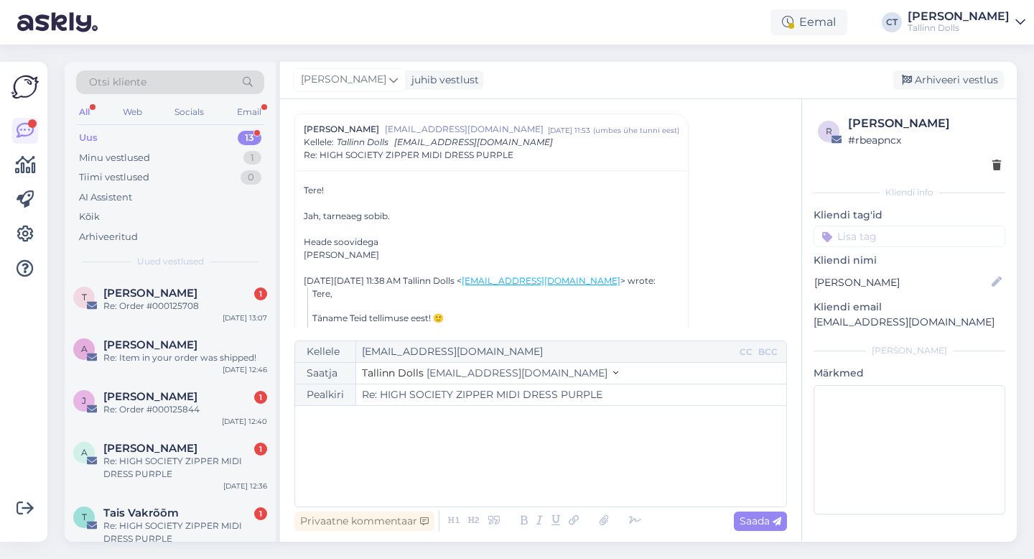
click at [521, 456] on div "﻿" at bounding box center [540, 456] width 477 height 86
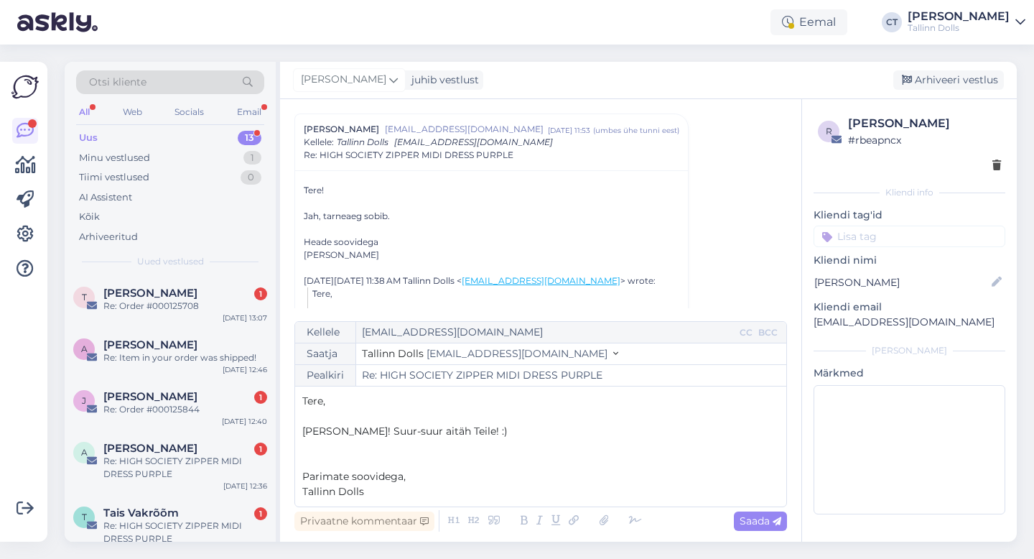
click at [491, 394] on p "Tere," at bounding box center [540, 401] width 477 height 15
click at [756, 521] on span "Saada" at bounding box center [761, 520] width 42 height 13
type input "Re: Re: HIGH SOCIETY ZIPPER MIDI DRESS PURPLE"
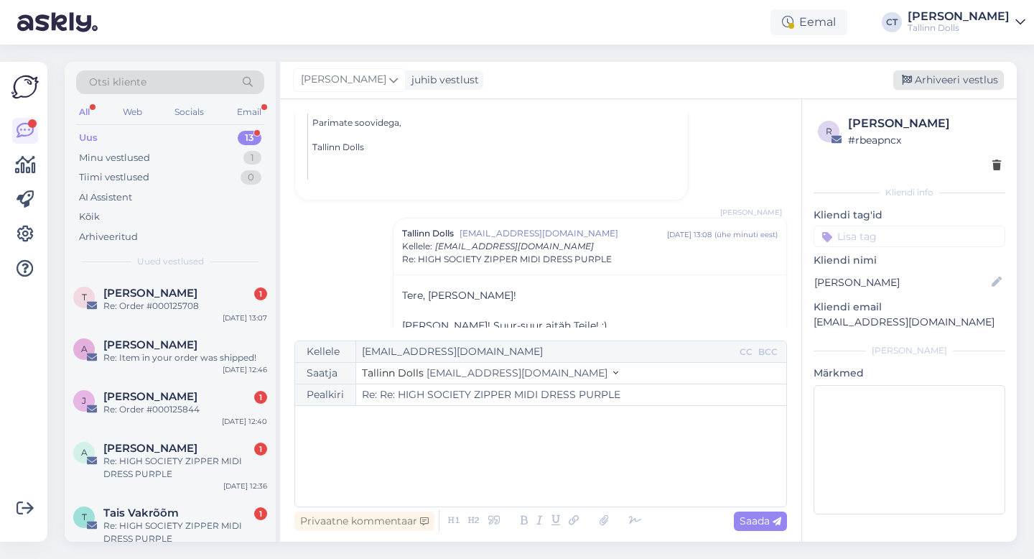
click at [943, 75] on div "Arhiveeri vestlus" at bounding box center [949, 79] width 111 height 19
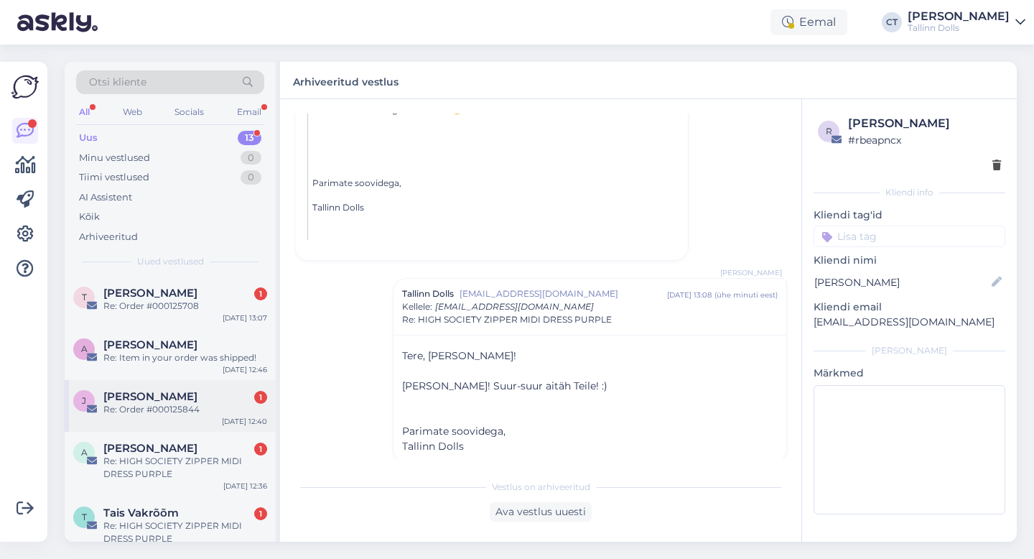
scroll to position [55, 0]
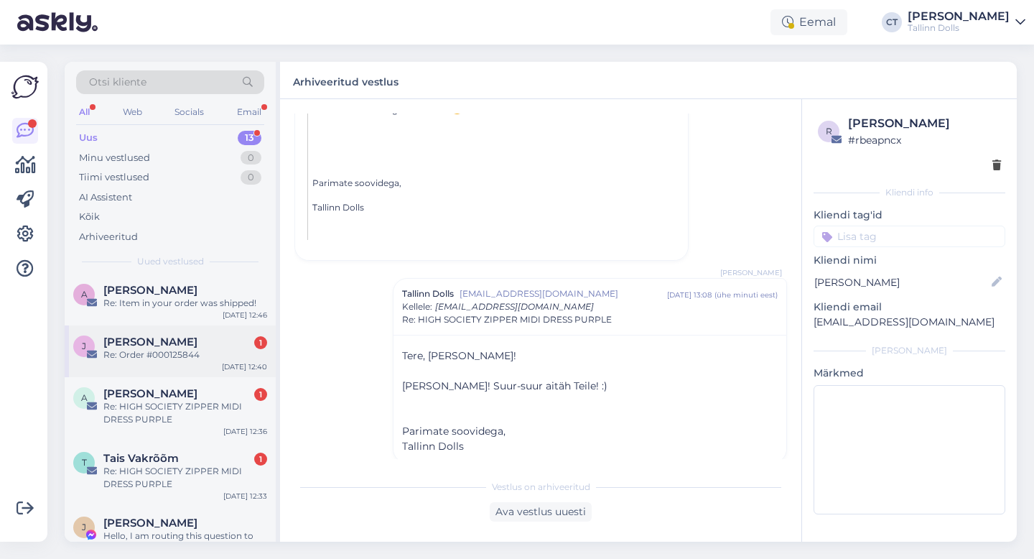
click at [186, 417] on div "Re: HIGH SOCIETY ZIPPER MIDI DRESS PURPLE" at bounding box center [185, 413] width 164 height 26
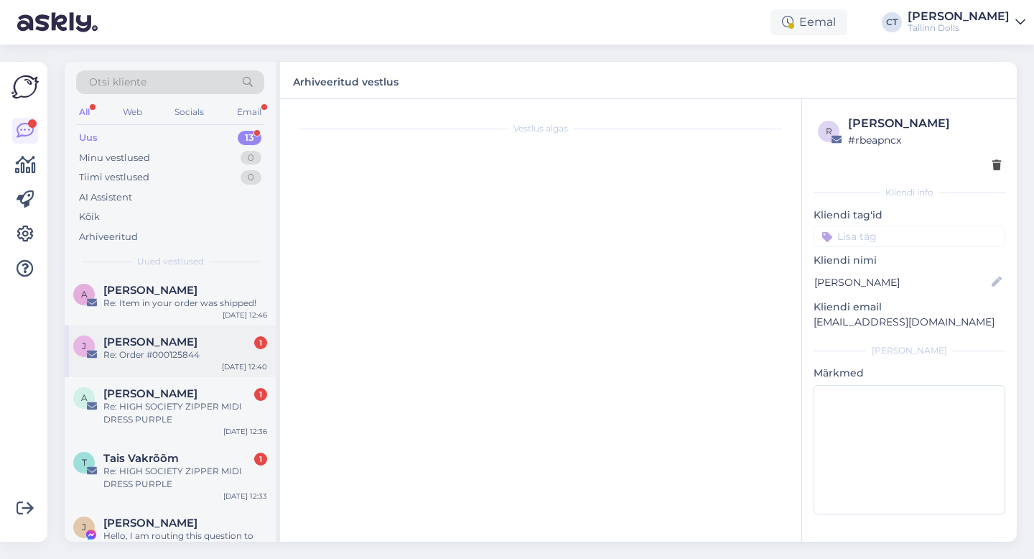
scroll to position [0, 0]
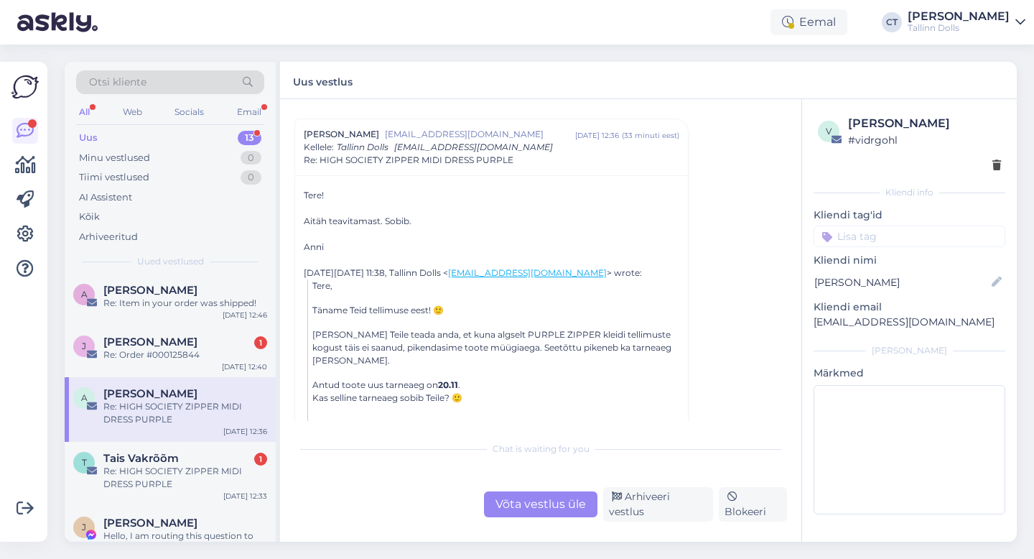
click at [542, 516] on div "Võta vestlus üle" at bounding box center [540, 504] width 113 height 26
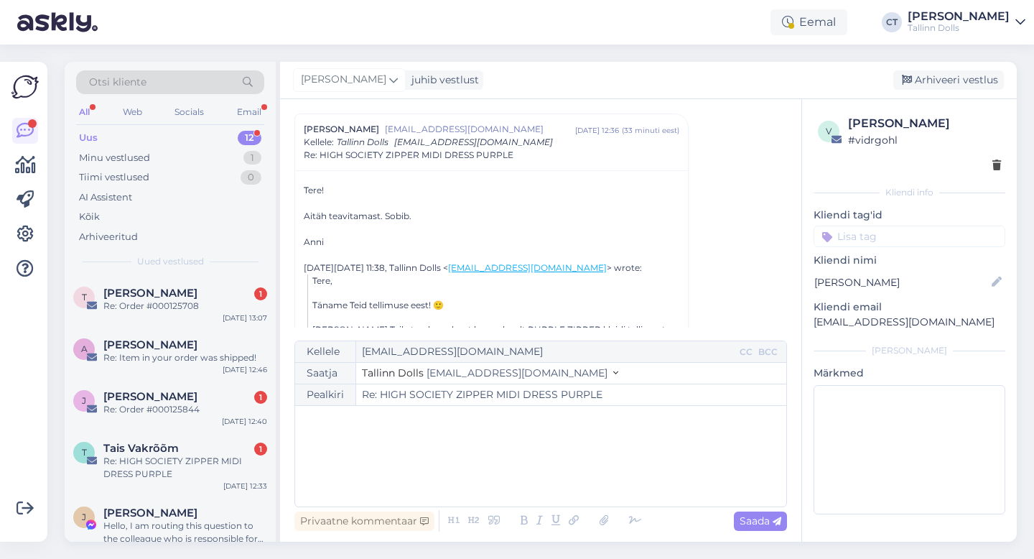
click at [542, 468] on div "﻿" at bounding box center [540, 456] width 477 height 86
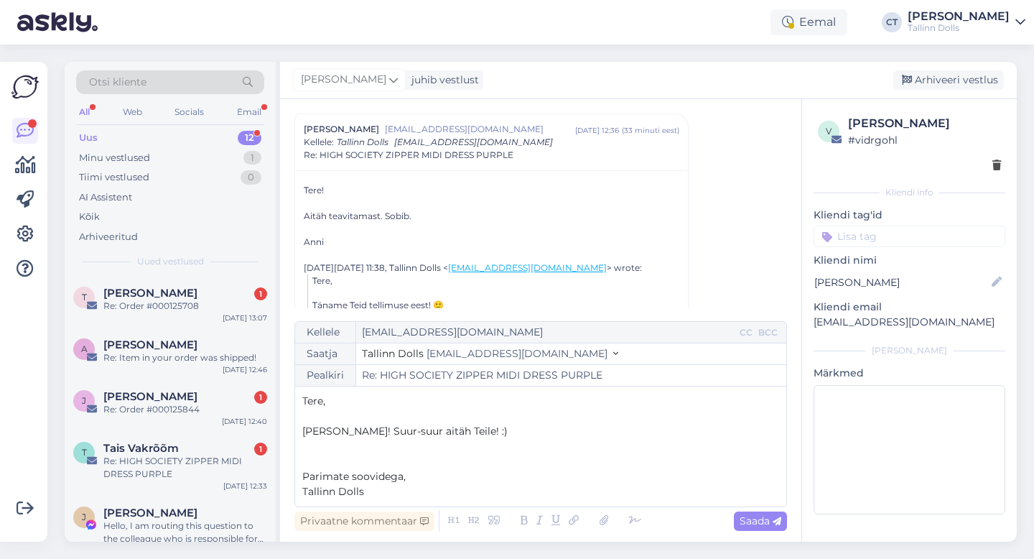
click at [491, 399] on p "Tere," at bounding box center [540, 401] width 477 height 15
click at [767, 511] on div "Saada" at bounding box center [760, 520] width 53 height 19
click at [769, 519] on span "Saada" at bounding box center [761, 520] width 42 height 13
type input "Re: Re: HIGH SOCIETY ZIPPER MIDI DRESS PURPLE"
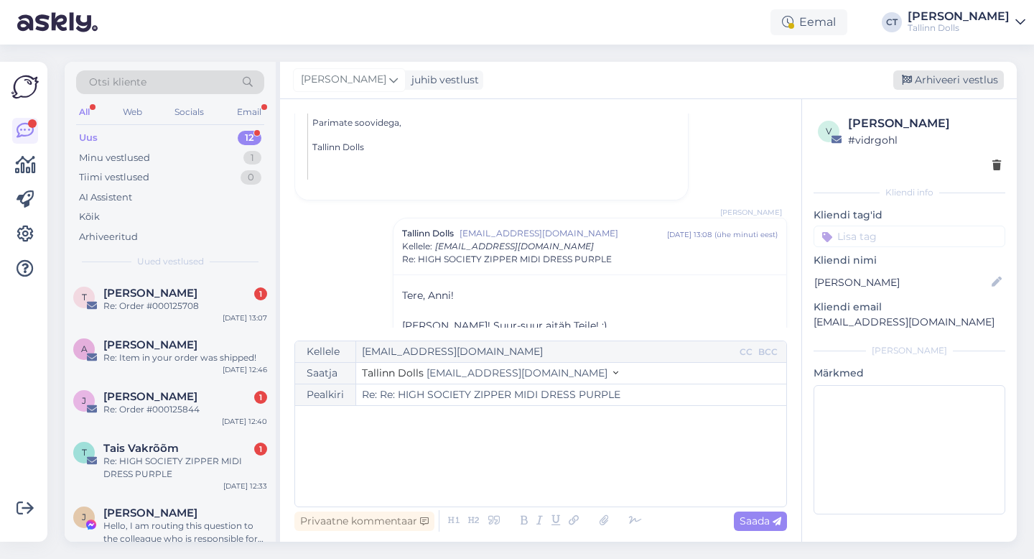
click at [946, 76] on div "Arhiveeri vestlus" at bounding box center [949, 79] width 111 height 19
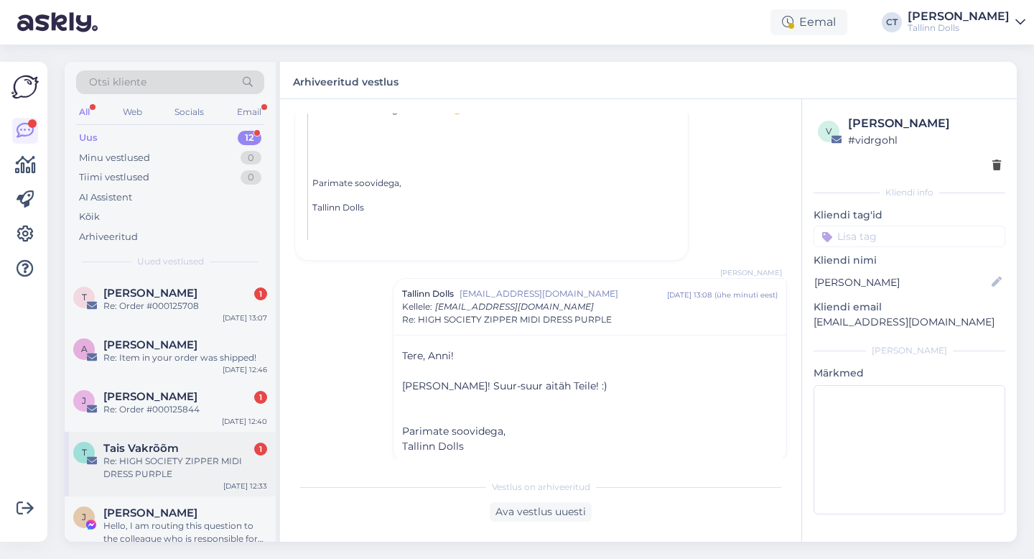
click at [171, 455] on div "Re: HIGH SOCIETY ZIPPER MIDI DRESS PURPLE" at bounding box center [185, 468] width 164 height 26
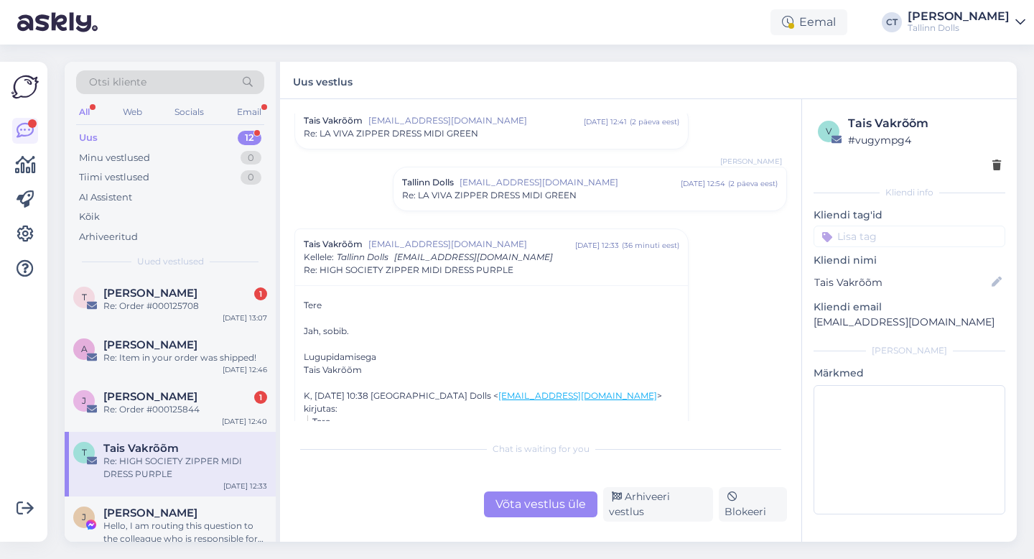
click at [530, 504] on div "Võta vestlus üle" at bounding box center [540, 504] width 113 height 26
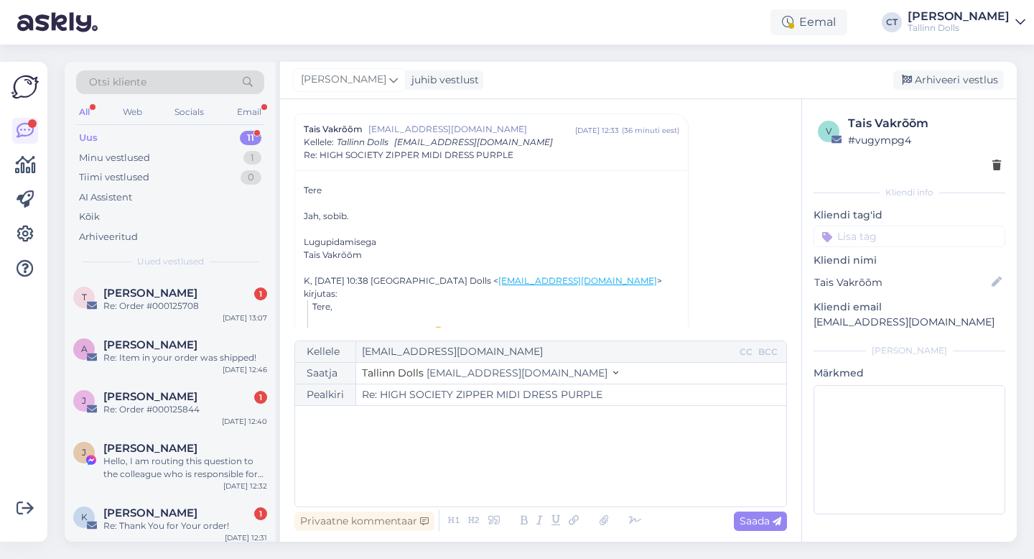
click at [530, 469] on div "﻿" at bounding box center [540, 456] width 477 height 86
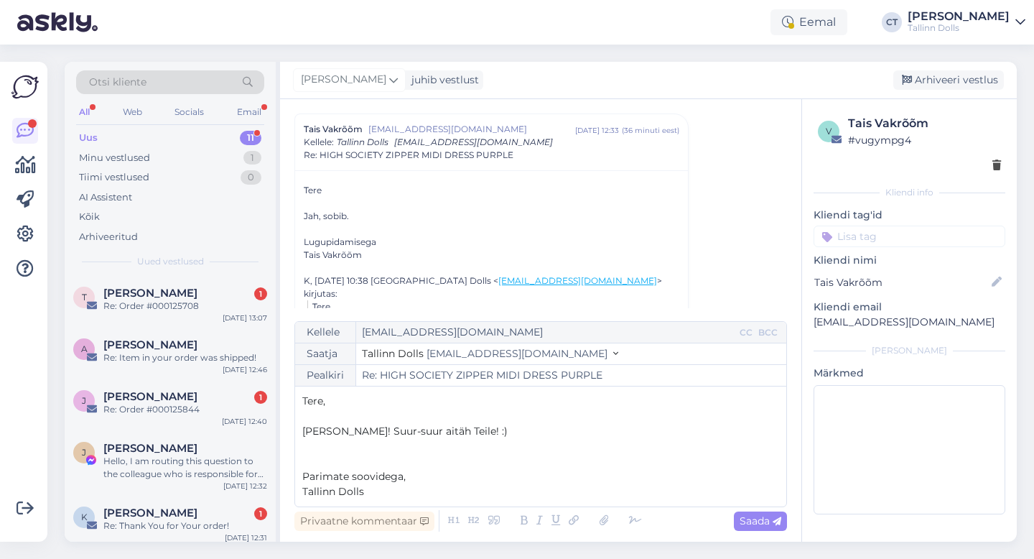
click at [475, 399] on p "Tere," at bounding box center [540, 401] width 477 height 15
click at [775, 521] on icon at bounding box center [777, 521] width 9 height 9
type input "Re: HIGH SOCIETY ZIPPER MIDI DRESS PURPLE"
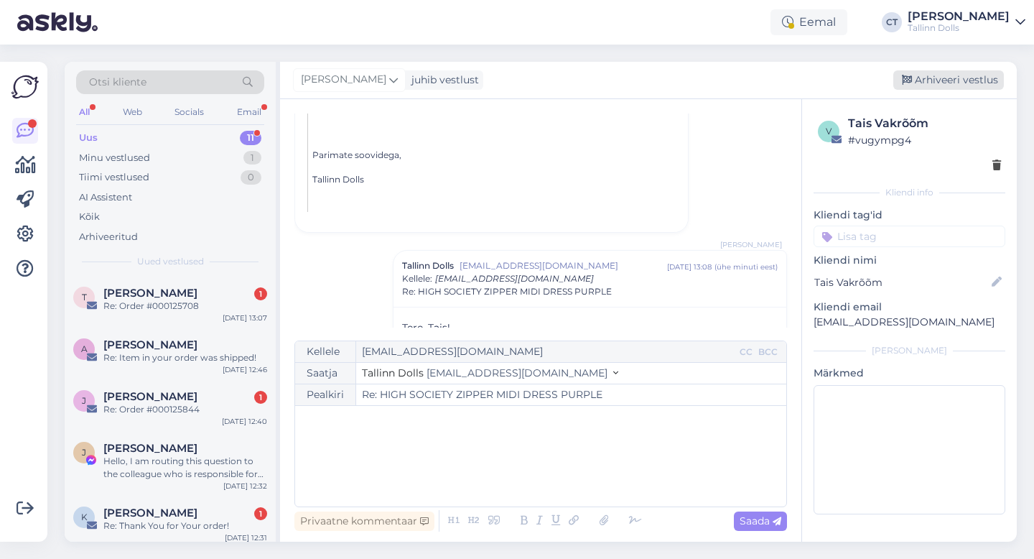
click at [935, 80] on div "Arhiveeri vestlus" at bounding box center [949, 79] width 111 height 19
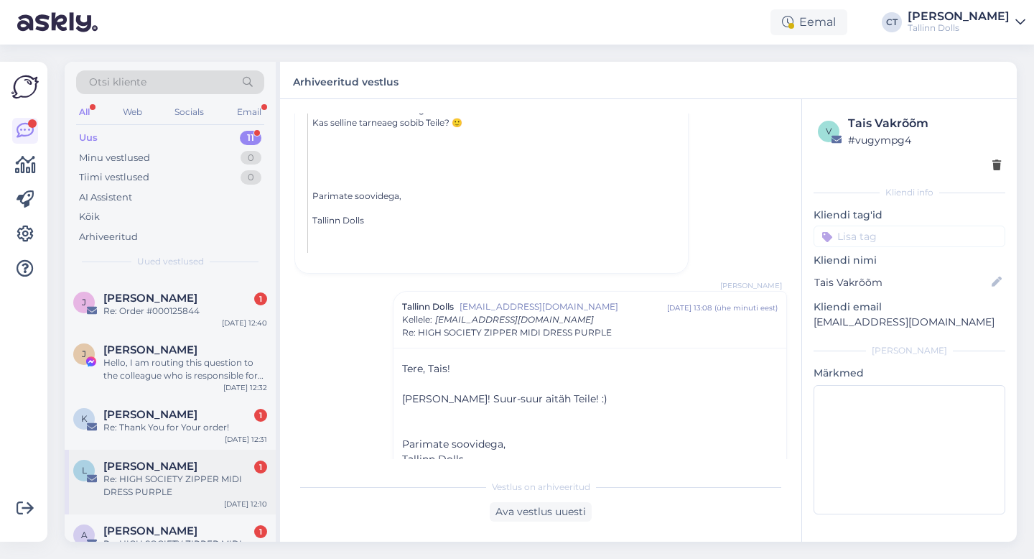
click at [211, 469] on div "[PERSON_NAME] 1" at bounding box center [185, 466] width 164 height 13
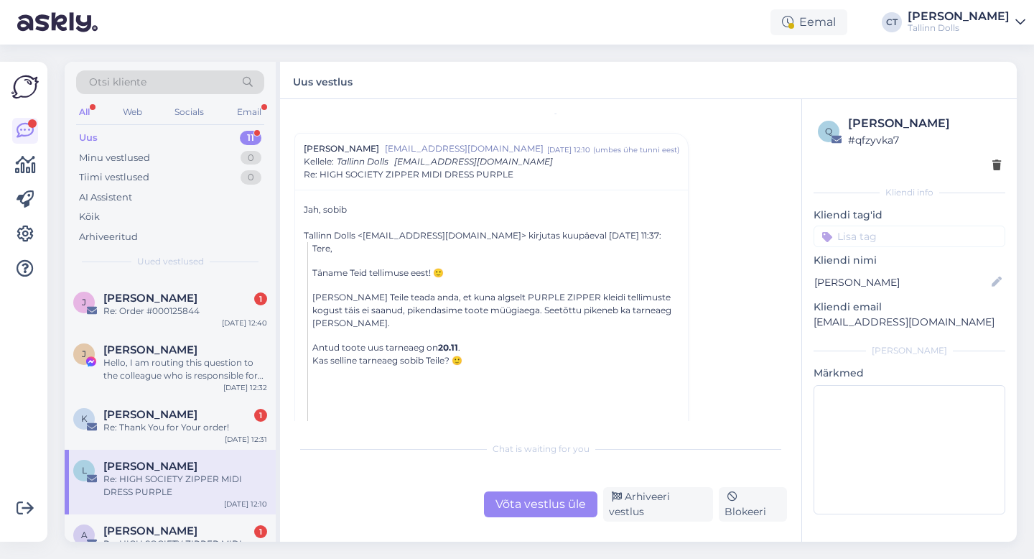
click at [523, 501] on div "Võta vestlus üle" at bounding box center [540, 504] width 113 height 26
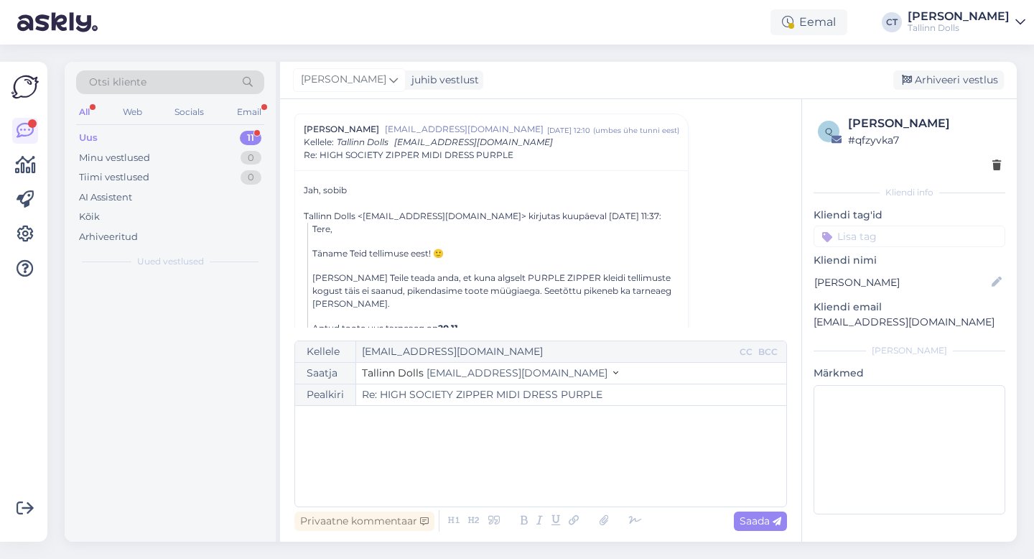
click at [524, 458] on div "﻿" at bounding box center [540, 456] width 477 height 86
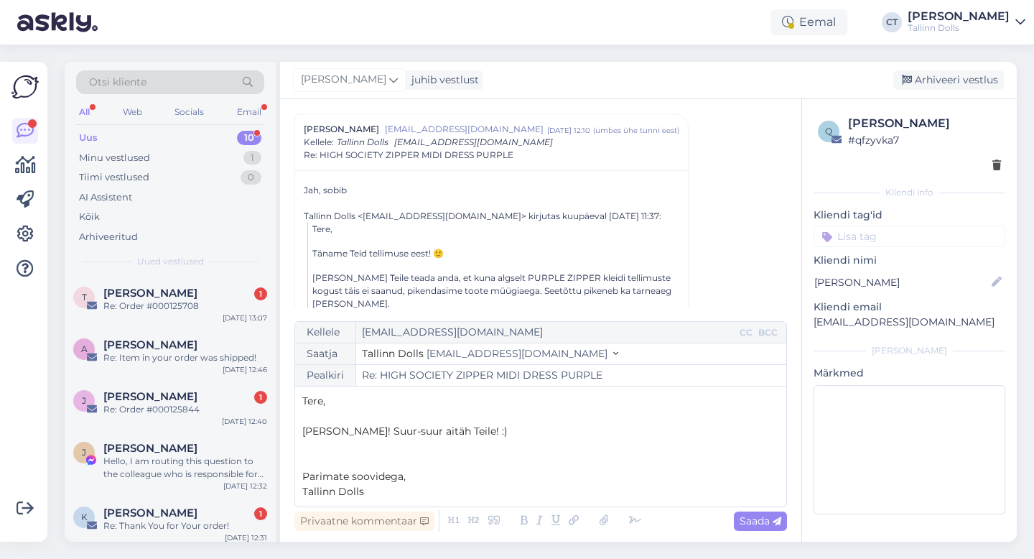
click at [469, 397] on p "Tere," at bounding box center [540, 401] width 477 height 15
click at [761, 514] on span "Saada" at bounding box center [761, 520] width 42 height 13
type input "Re: Re: HIGH SOCIETY ZIPPER MIDI DRESS PURPLE"
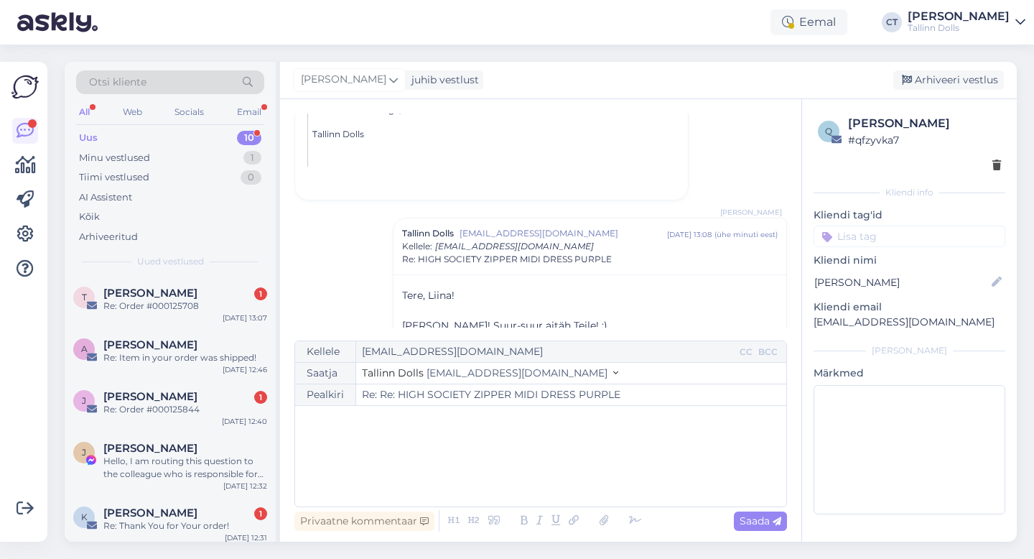
click at [960, 68] on div "[PERSON_NAME] juhib vestlust [GEOGRAPHIC_DATA] vestlus" at bounding box center [648, 80] width 737 height 37
click at [960, 83] on div "Arhiveeri vestlus" at bounding box center [949, 79] width 111 height 19
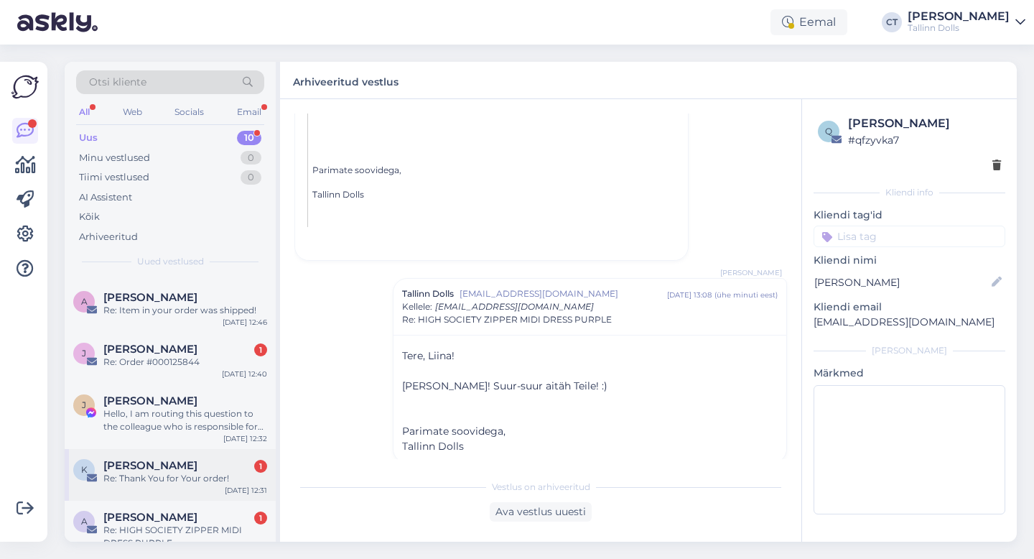
click at [156, 479] on div "Re: Thank You for Your order!" at bounding box center [185, 478] width 164 height 13
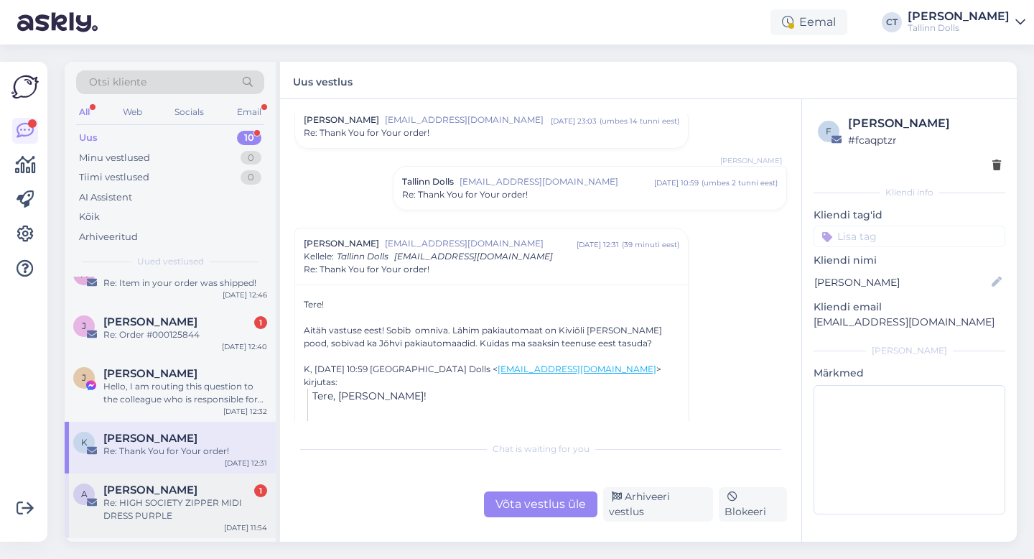
click at [162, 515] on div "Re: HIGH SOCIETY ZIPPER MIDI DRESS PURPLE" at bounding box center [185, 509] width 164 height 26
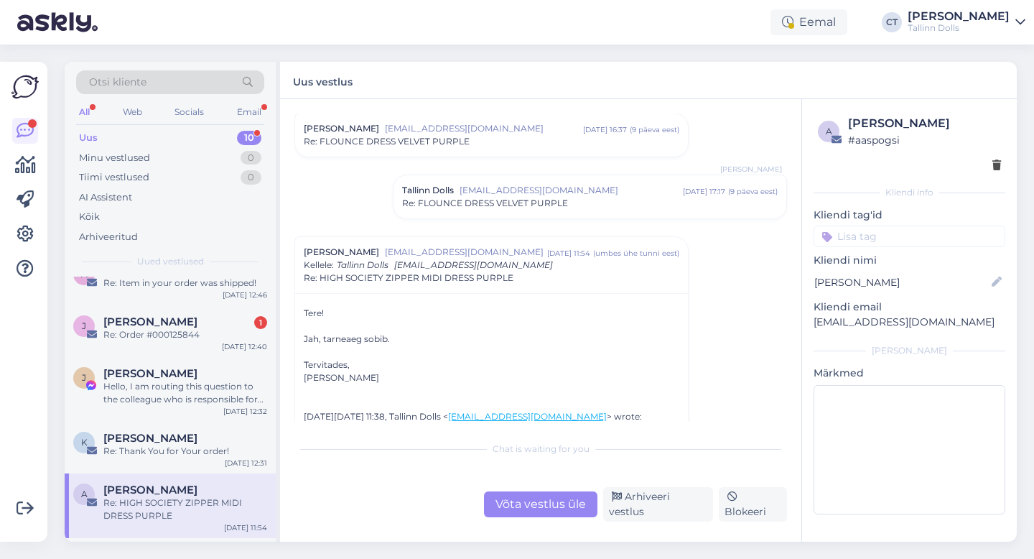
click at [525, 489] on div "Chat is waiting for you Võta vestlus üle Arhiveeri vestlus Blokeeri" at bounding box center [541, 478] width 493 height 88
click at [526, 501] on div "Võta vestlus üle" at bounding box center [540, 504] width 113 height 26
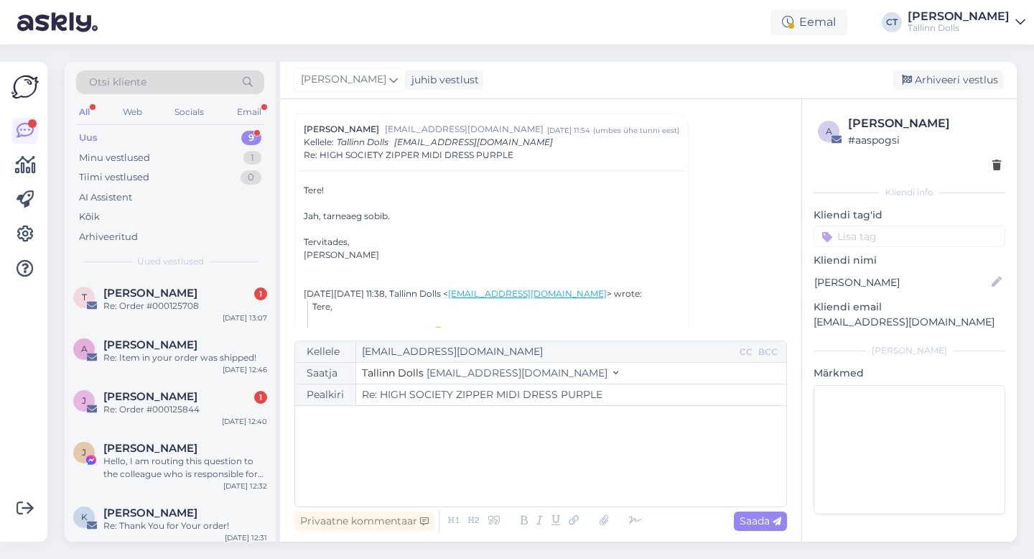
click at [526, 445] on div "﻿" at bounding box center [540, 456] width 477 height 86
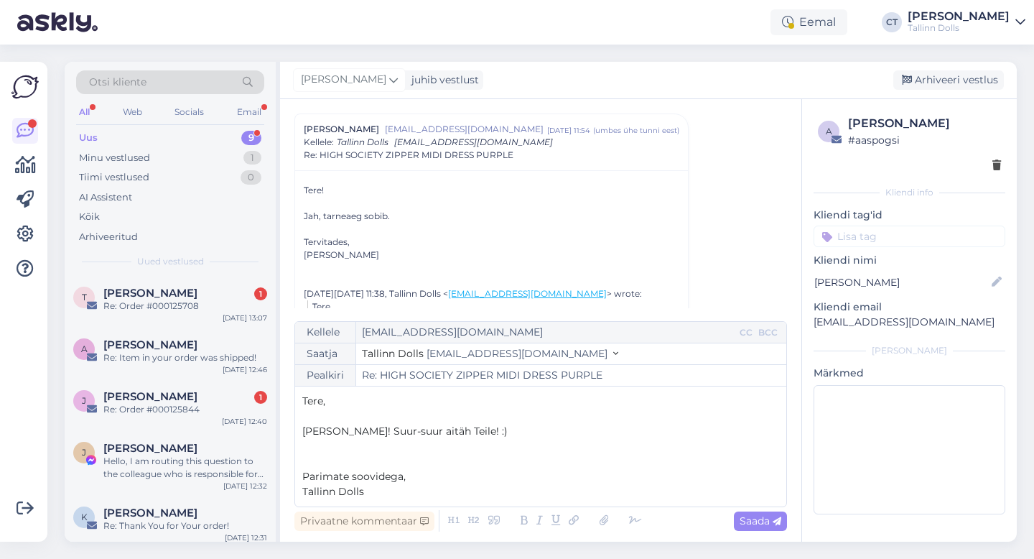
click at [488, 404] on p "Tere," at bounding box center [540, 401] width 477 height 15
click at [750, 514] on span "Saada" at bounding box center [761, 520] width 42 height 13
type input "Re: HIGH SOCIETY ZIPPER MIDI DRESS PURPLE"
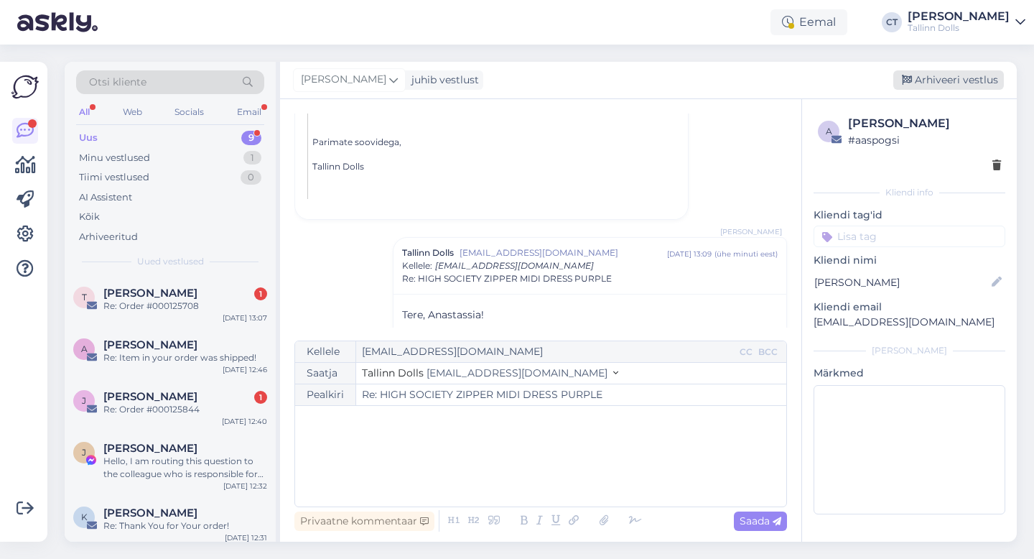
click at [939, 75] on div "Arhiveeri vestlus" at bounding box center [949, 79] width 111 height 19
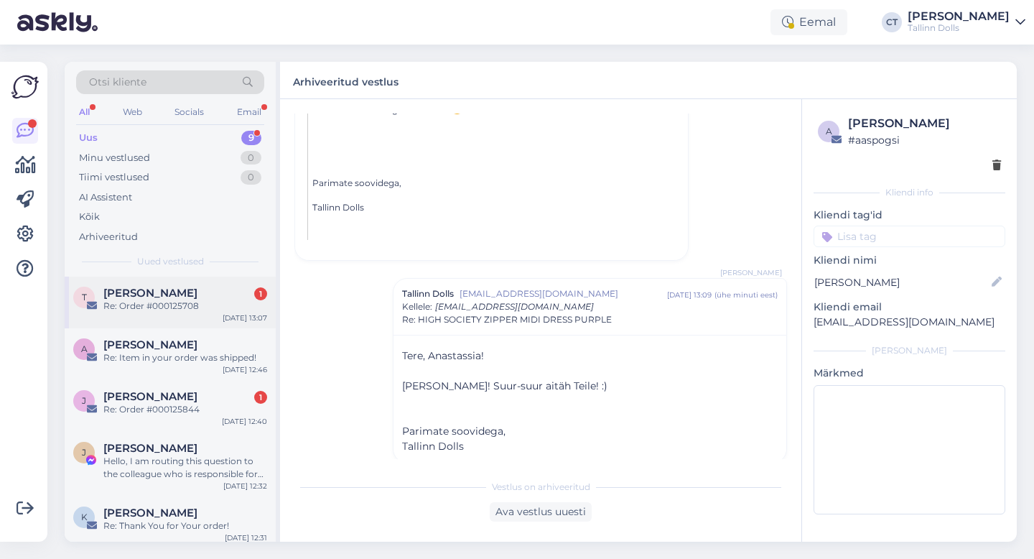
click at [178, 293] on div "Tiia Renser 1" at bounding box center [185, 293] width 164 height 13
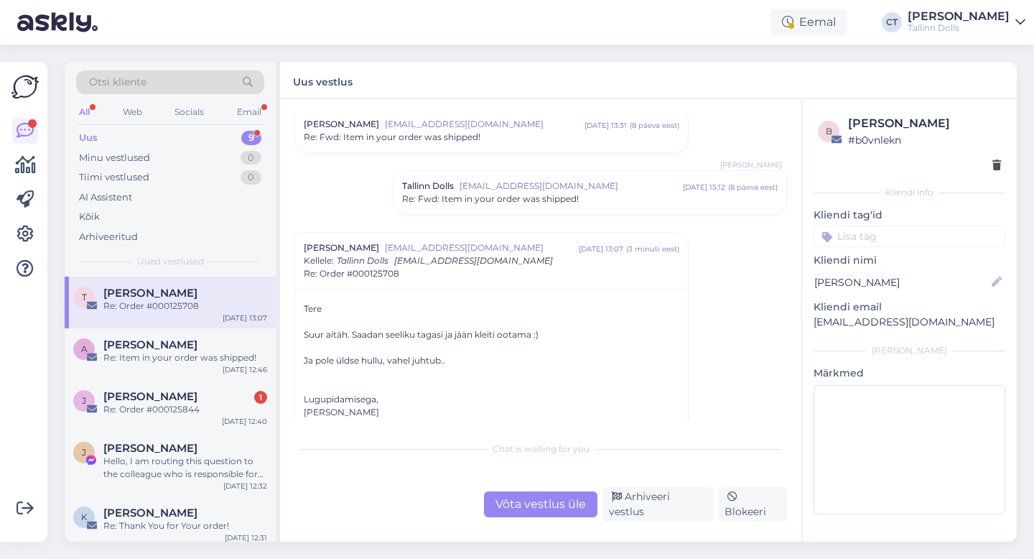
click at [514, 506] on div "Võta vestlus üle" at bounding box center [540, 504] width 113 height 26
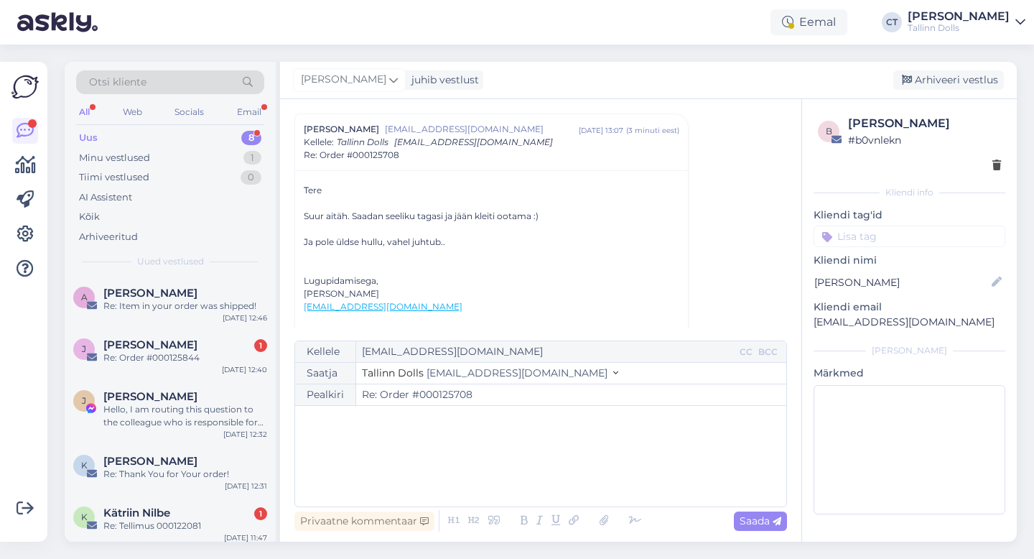
click at [511, 466] on div "﻿" at bounding box center [540, 456] width 477 height 86
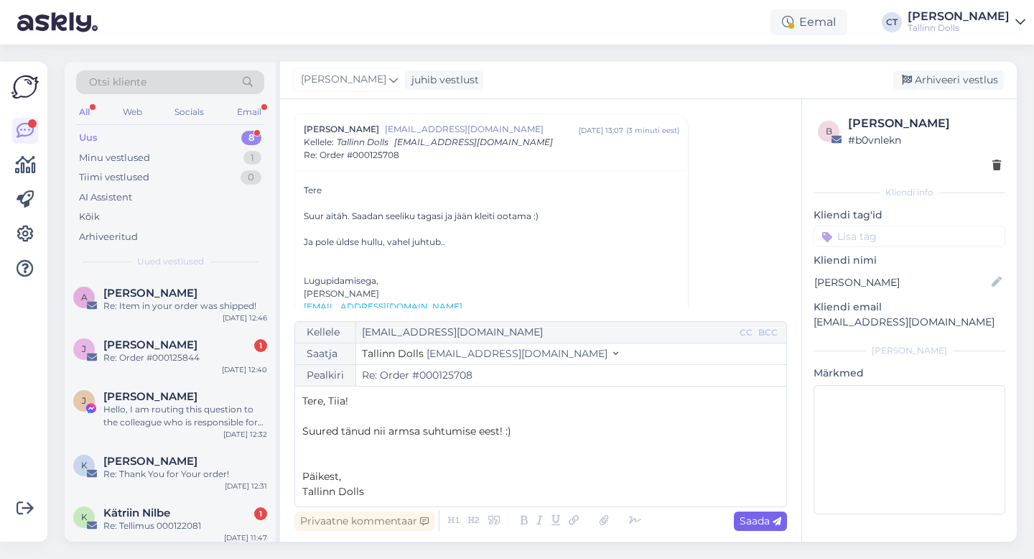
click at [769, 524] on span "Saada" at bounding box center [761, 520] width 42 height 13
type input "Re: Re: Order #000125708"
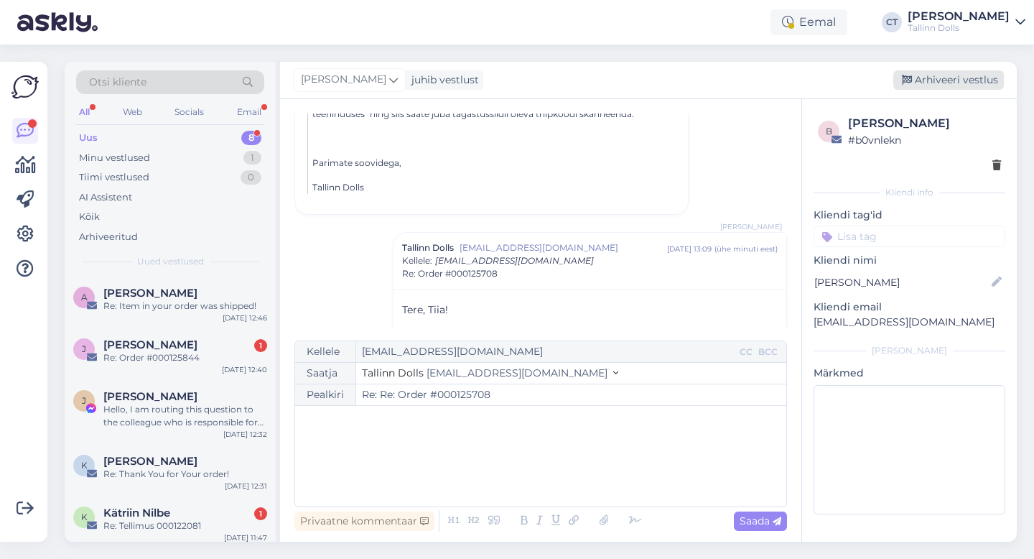
click at [944, 81] on div "Arhiveeri vestlus" at bounding box center [949, 79] width 111 height 19
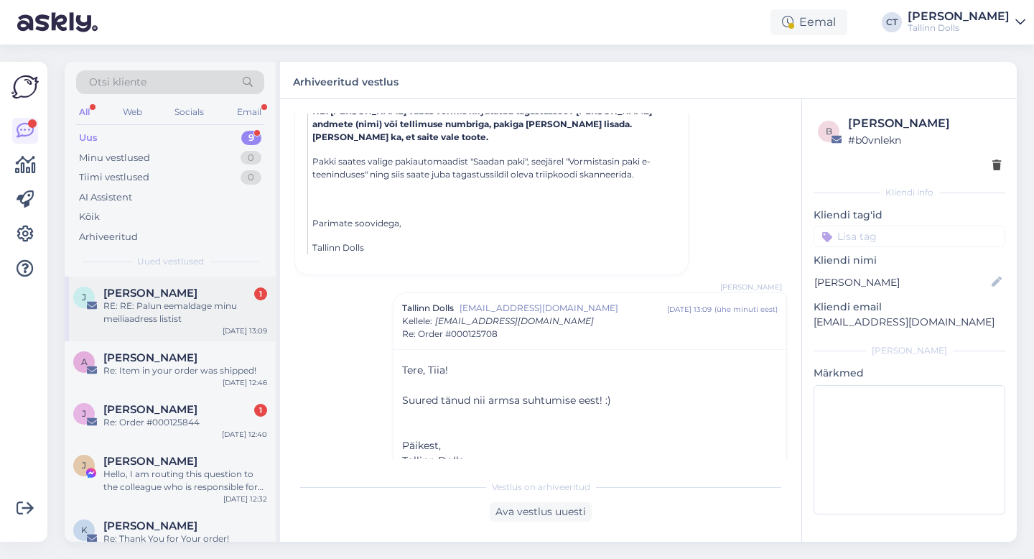
click at [181, 340] on div "[PERSON_NAME] 1 RE: RE: Palun eemaldage minu meiliaadress listist [DATE] 13:09" at bounding box center [170, 309] width 211 height 65
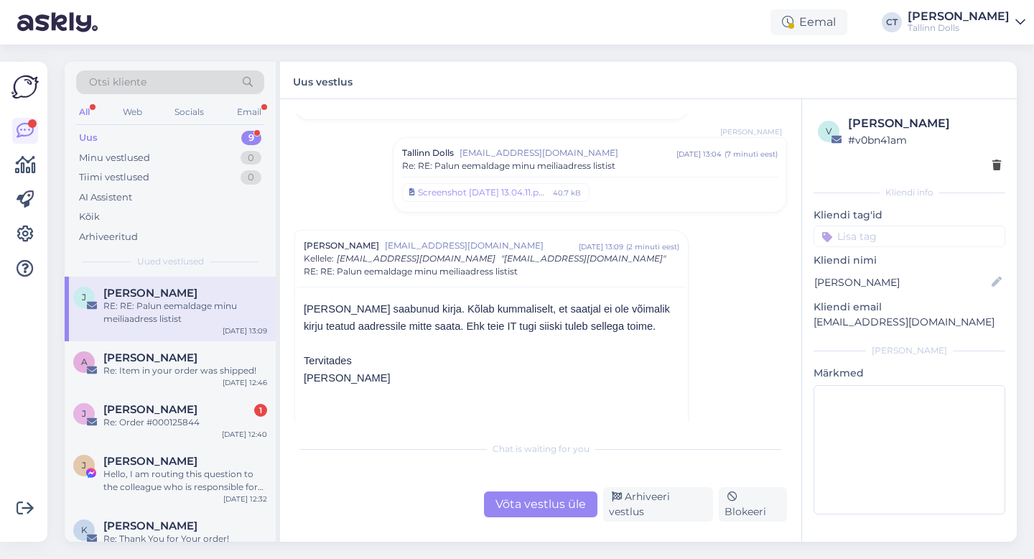
scroll to position [213, 0]
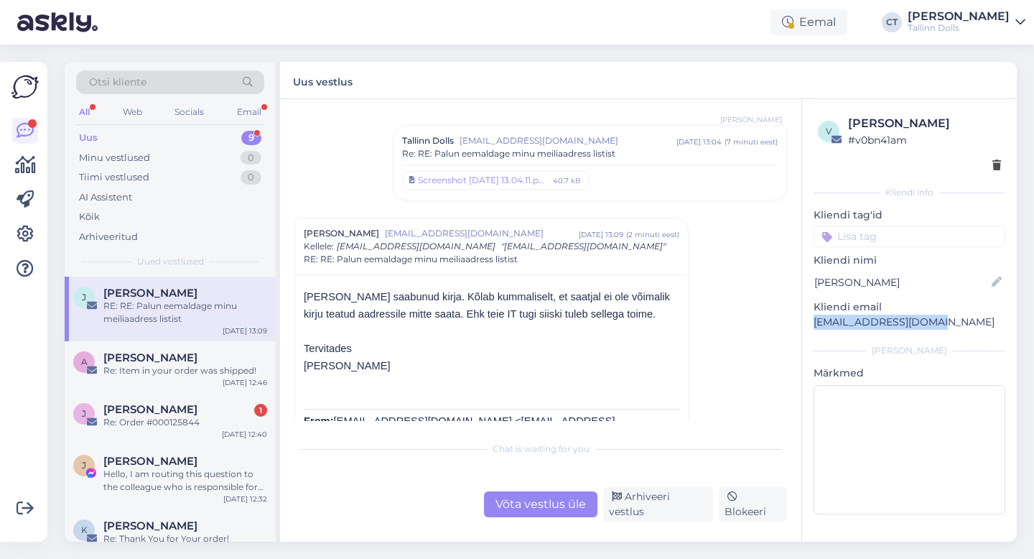
drag, startPoint x: 939, startPoint y: 325, endPoint x: 808, endPoint y: 323, distance: 130.7
click at [808, 323] on div "v [PERSON_NAME] # v0bn41am Kliendi info Kliendi tag'id Kliendi nimi [PERSON_NAM…" at bounding box center [909, 317] width 215 height 437
copy p "[EMAIL_ADDRESS][DOMAIN_NAME]"
click at [157, 402] on div "[PERSON_NAME] 1 Re: Order #000125844 [DATE] 12:40" at bounding box center [170, 419] width 211 height 52
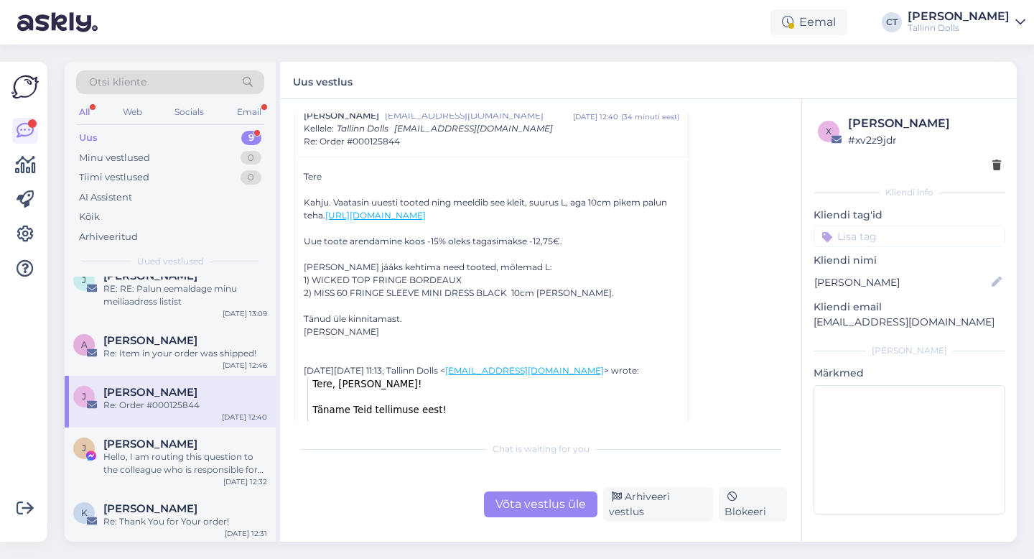
scroll to position [488, 0]
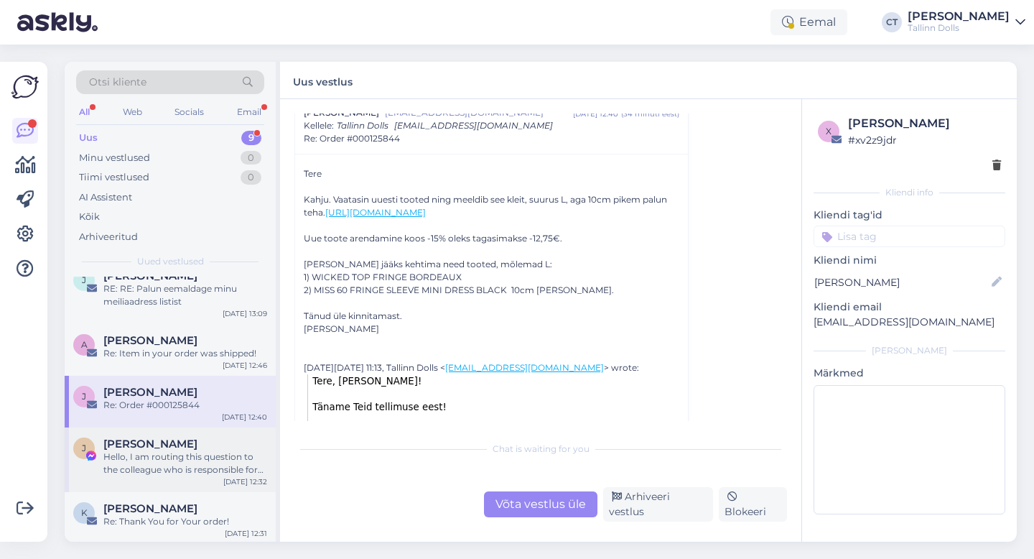
click at [164, 450] on div "Hello, I am routing this question to the colleague who is responsible for this …" at bounding box center [185, 463] width 164 height 26
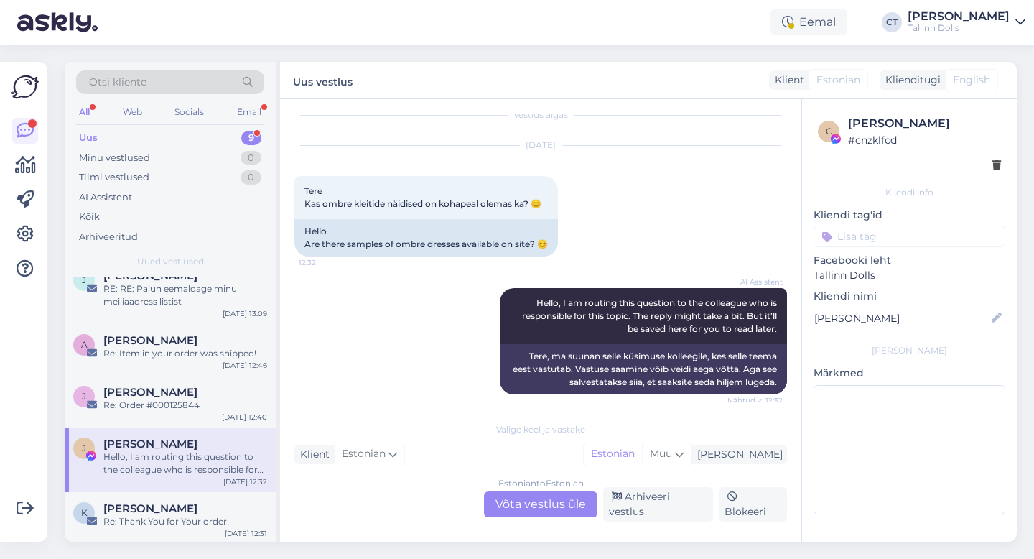
click at [526, 501] on div "Estonian to Estonian Võta vestlus üle" at bounding box center [540, 504] width 113 height 26
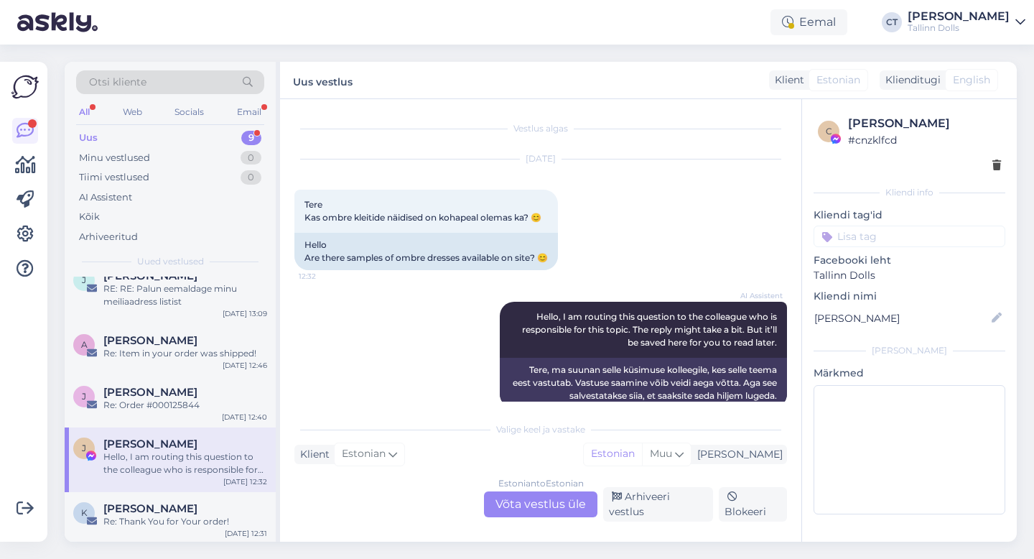
scroll to position [0, 0]
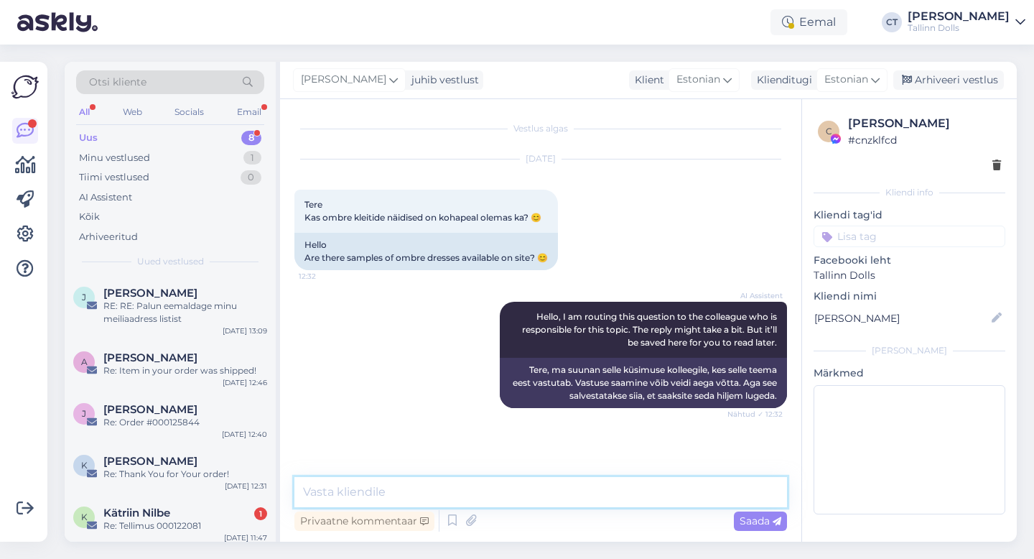
click at [526, 493] on textarea at bounding box center [541, 492] width 493 height 30
type textarea "Tere, on olemas xs-suurused :)"
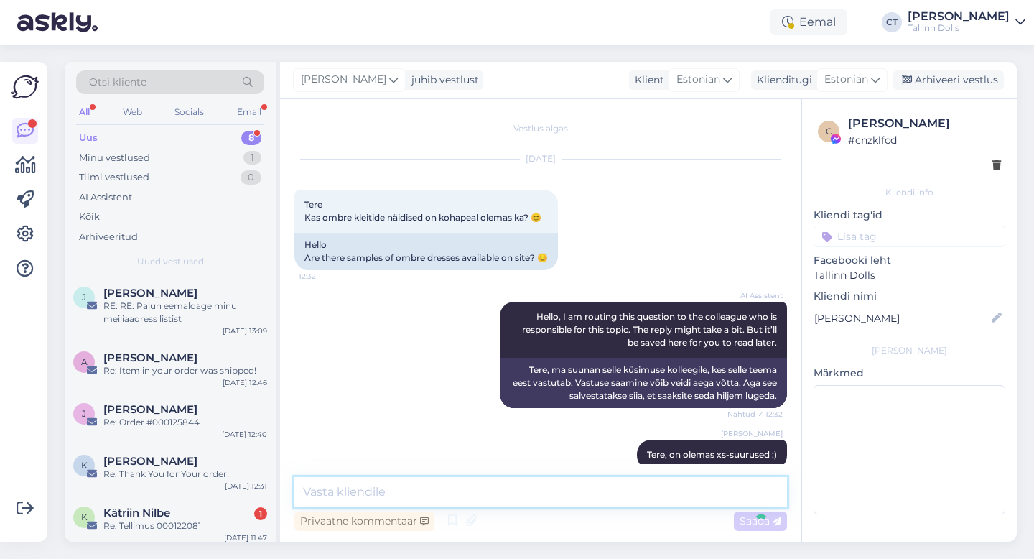
scroll to position [22, 0]
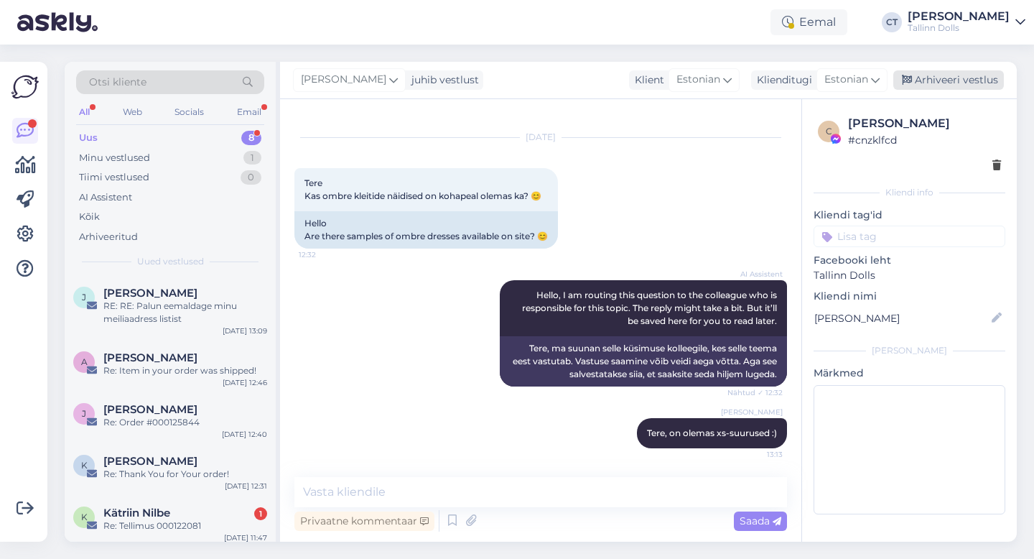
click at [944, 83] on div "Arhiveeri vestlus" at bounding box center [949, 79] width 111 height 19
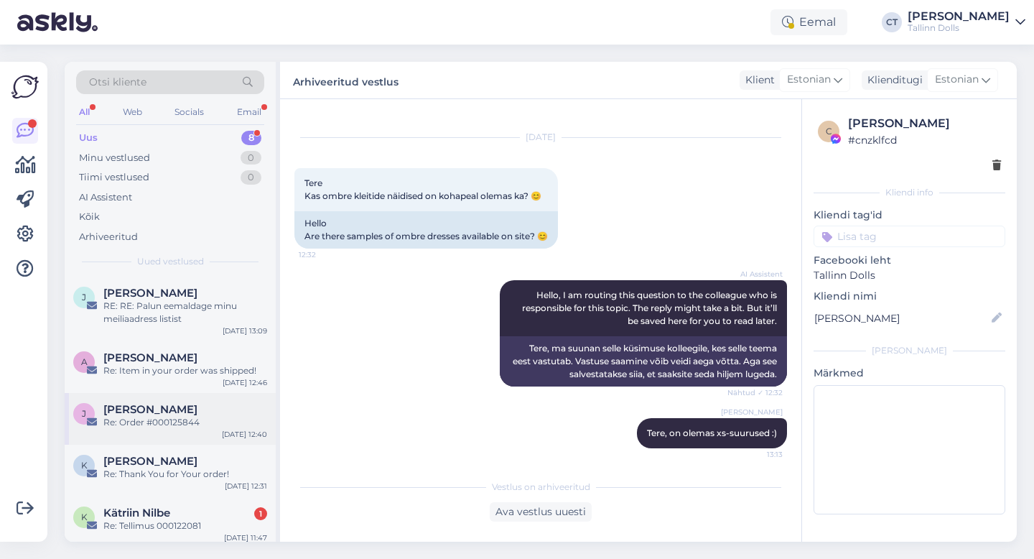
scroll to position [50, 0]
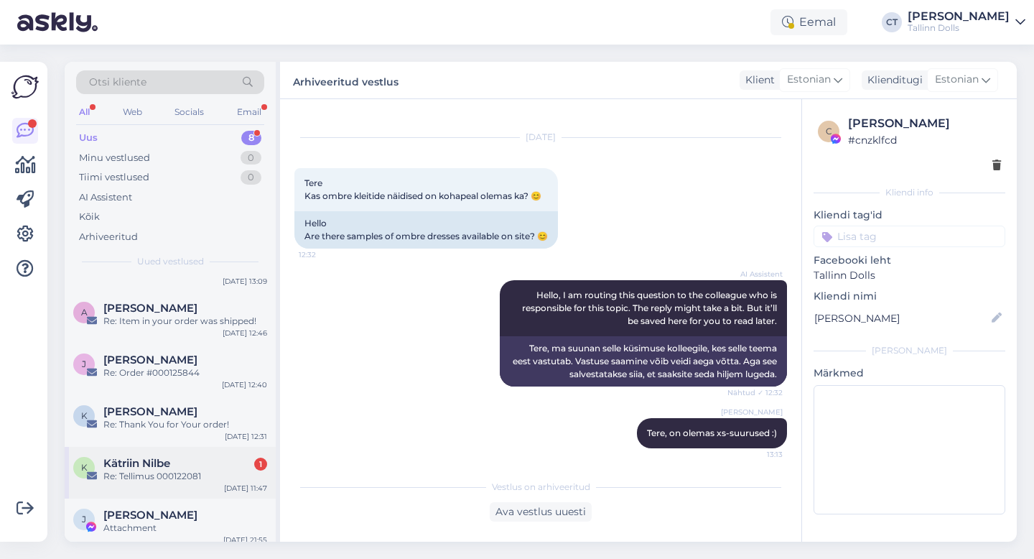
click at [181, 463] on div "Kätriin Nilbe 1" at bounding box center [185, 463] width 164 height 13
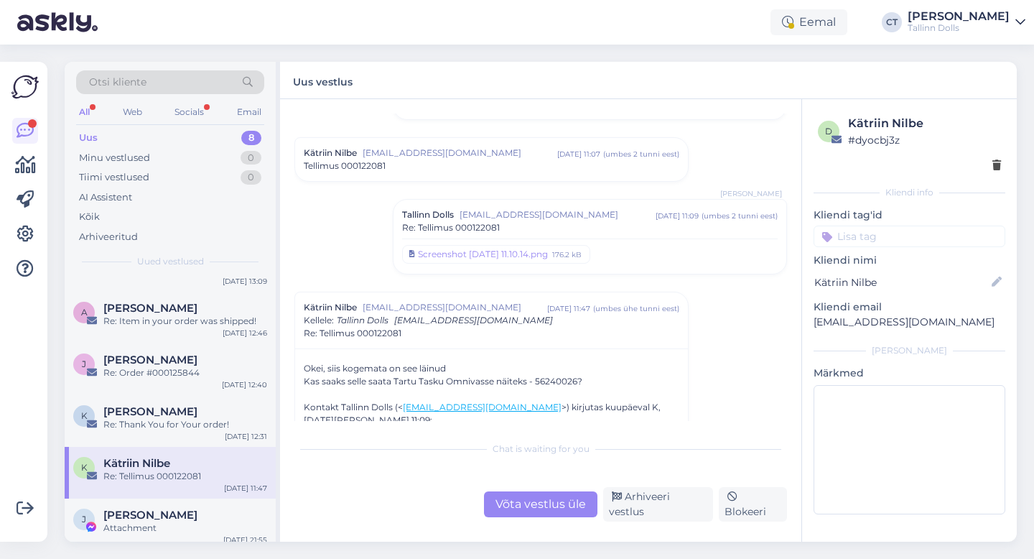
scroll to position [192, 0]
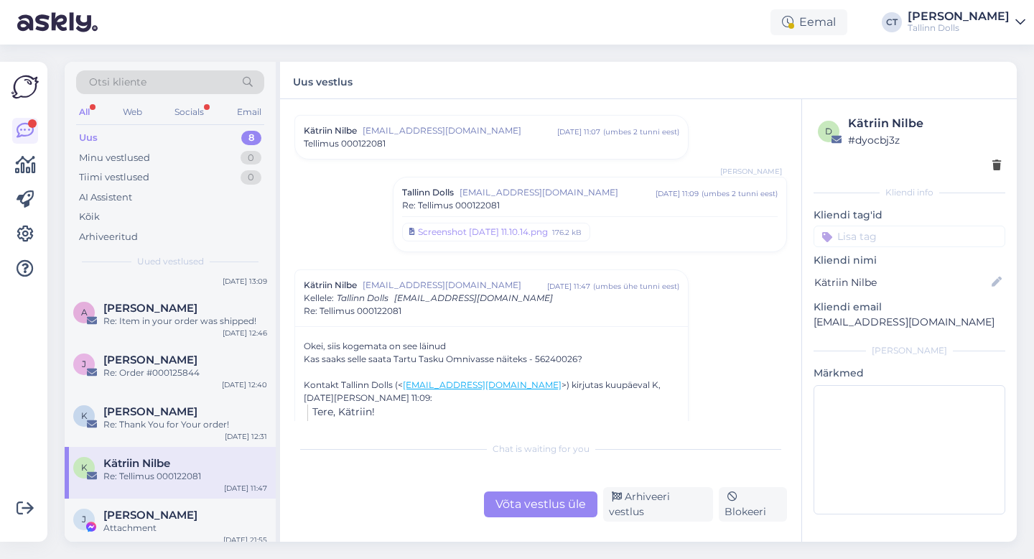
click at [540, 207] on div "Re: Tellimus 000122081" at bounding box center [590, 205] width 376 height 13
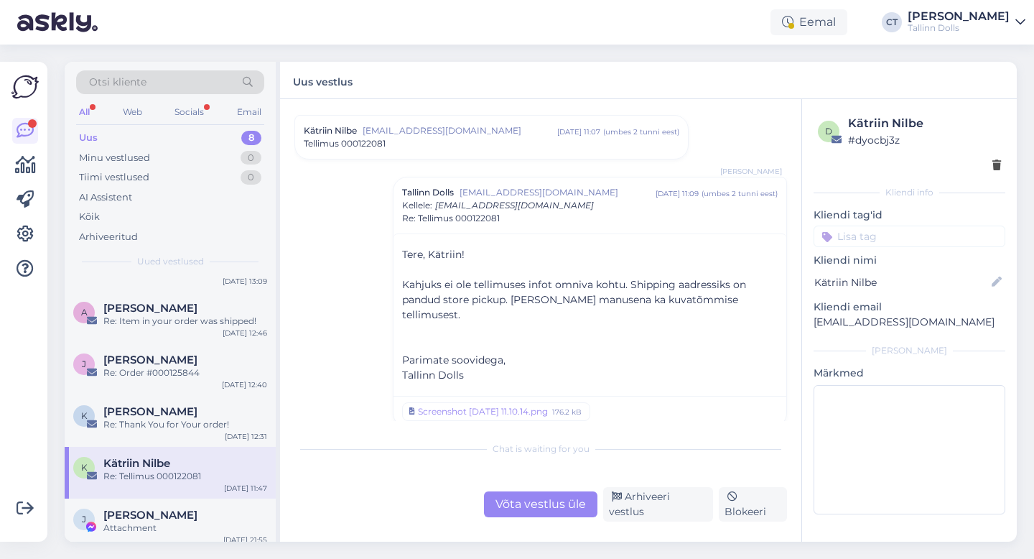
scroll to position [242, 0]
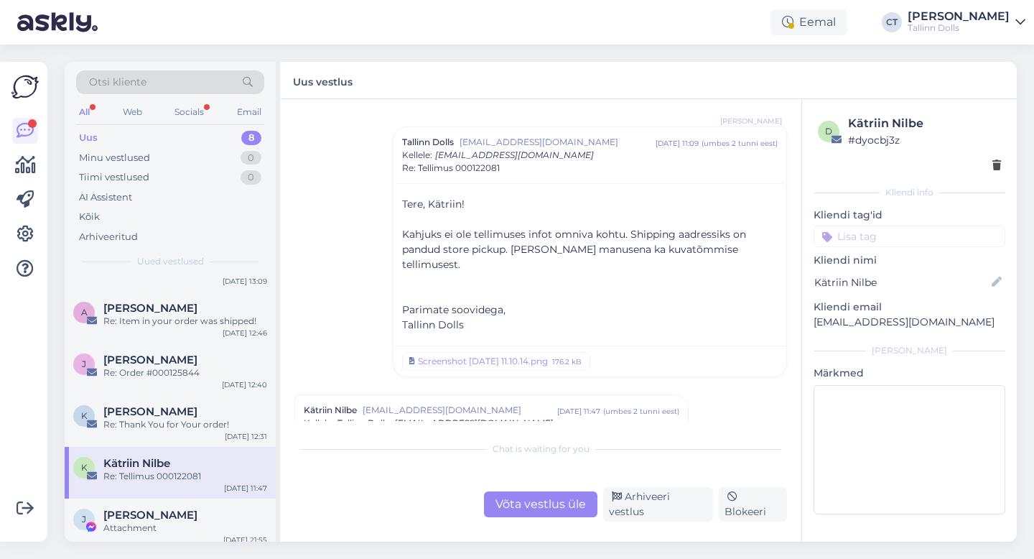
click at [563, 500] on div "Võta vestlus üle" at bounding box center [540, 504] width 113 height 26
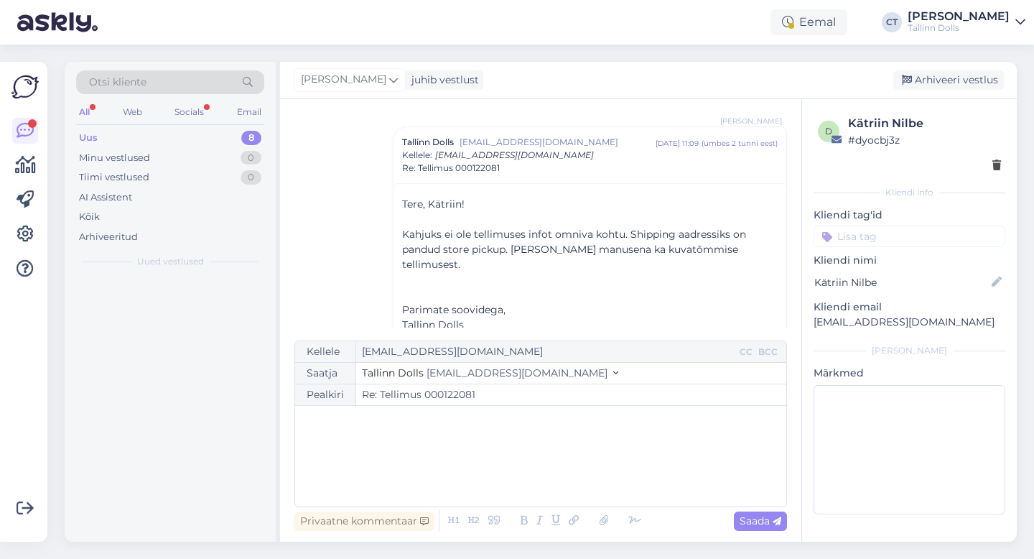
scroll to position [0, 0]
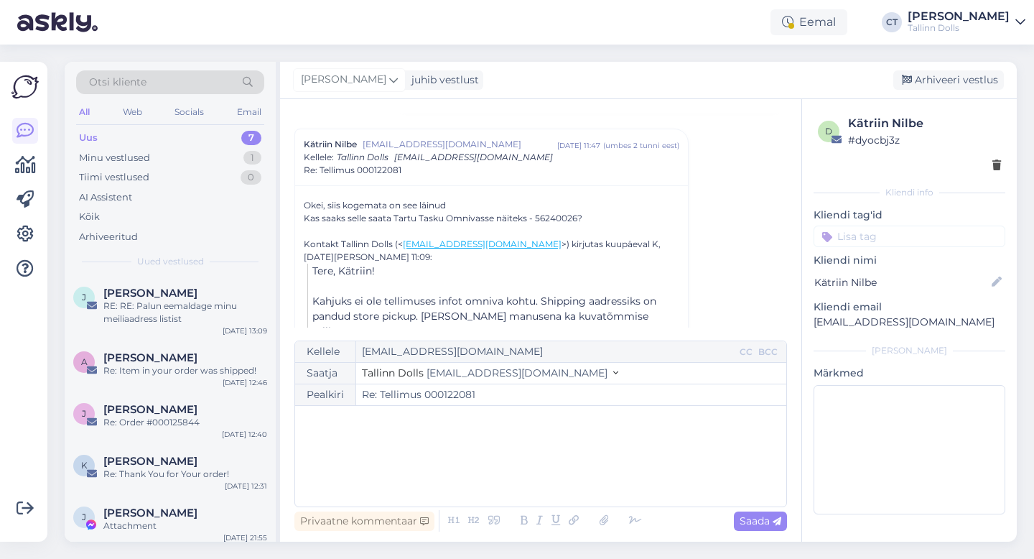
click at [572, 475] on div "﻿" at bounding box center [540, 456] width 477 height 86
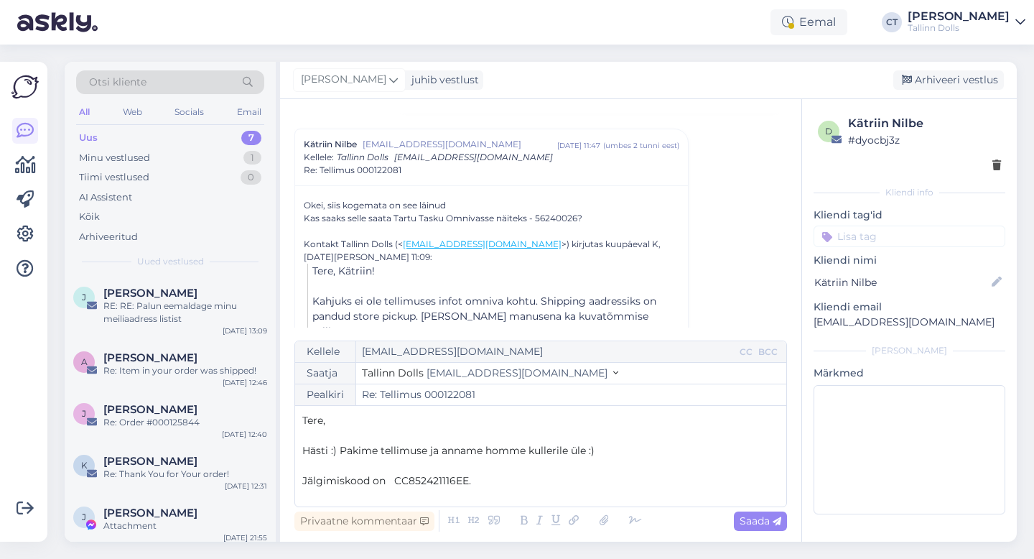
click at [407, 481] on span "Jälgimiskood on CC852421116EE." at bounding box center [386, 480] width 169 height 13
click at [480, 476] on p "Jälgimiskood on CC852421116EE." at bounding box center [540, 480] width 477 height 15
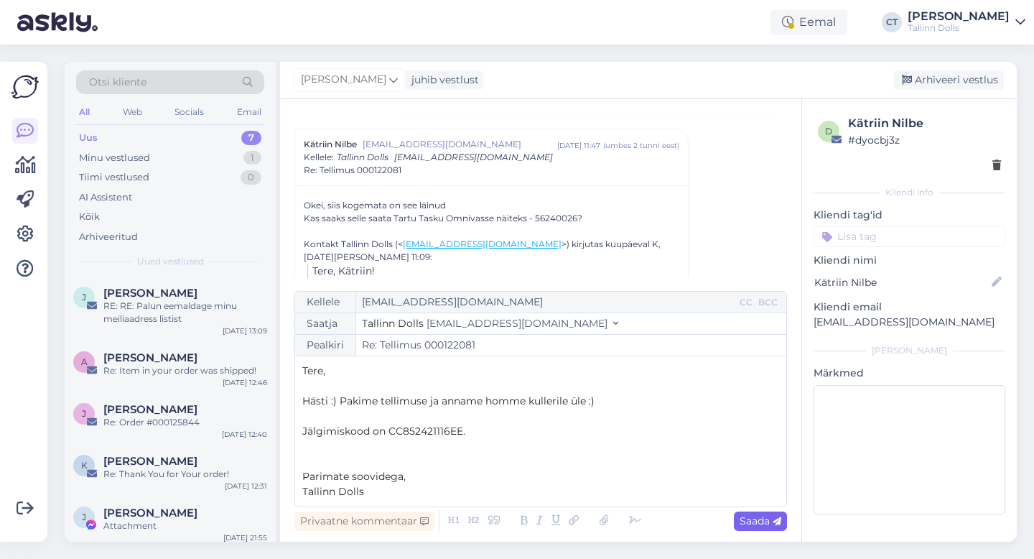
click at [755, 526] on span "Saada" at bounding box center [761, 520] width 42 height 13
type input "Re: Re: Tellimus 000122081"
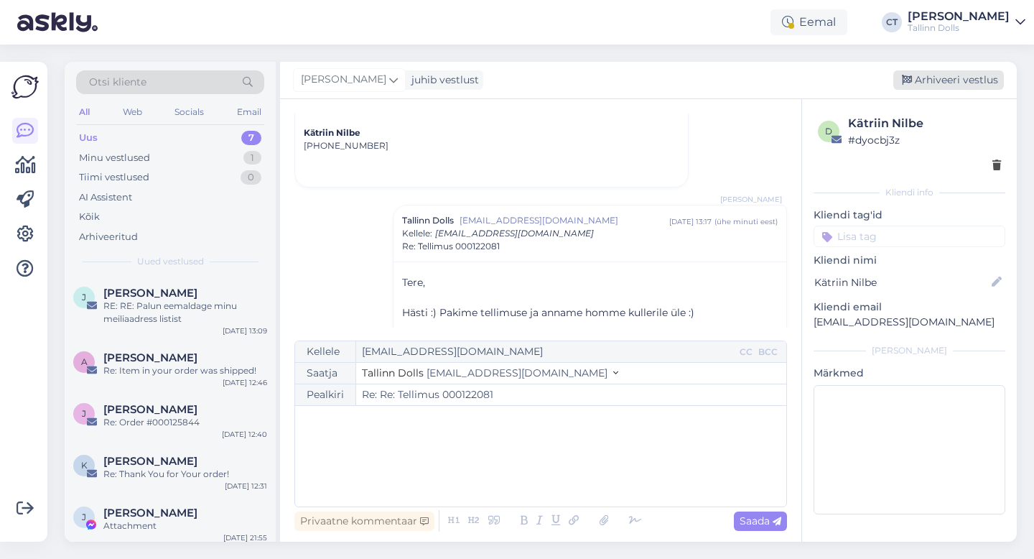
click at [917, 70] on div "Arhiveeri vestlus" at bounding box center [949, 79] width 111 height 19
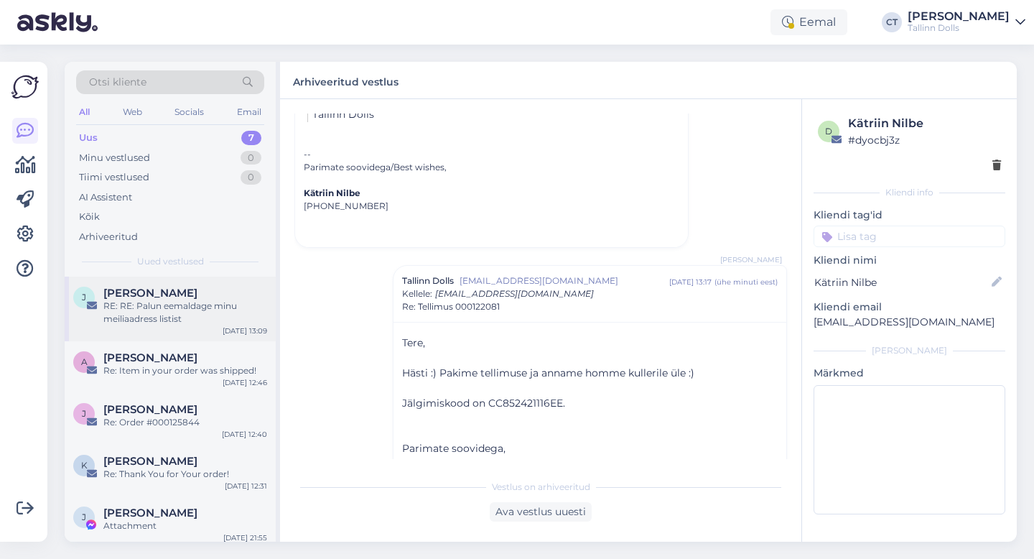
click at [178, 295] on div "[PERSON_NAME]" at bounding box center [185, 293] width 164 height 13
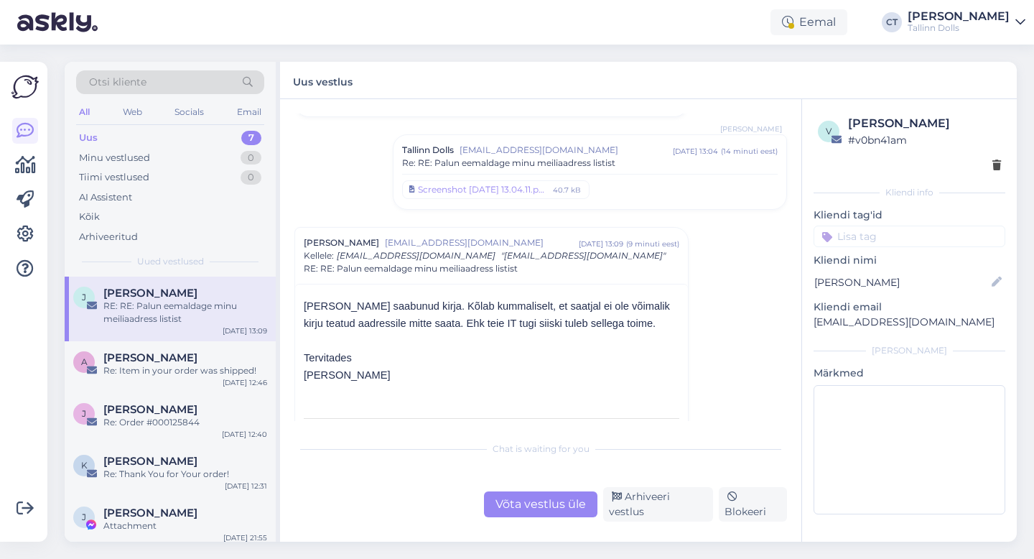
scroll to position [204, 0]
click at [160, 387] on div "A [PERSON_NAME] Re: Item in your order was shipped! [DATE] 12:46" at bounding box center [170, 367] width 211 height 52
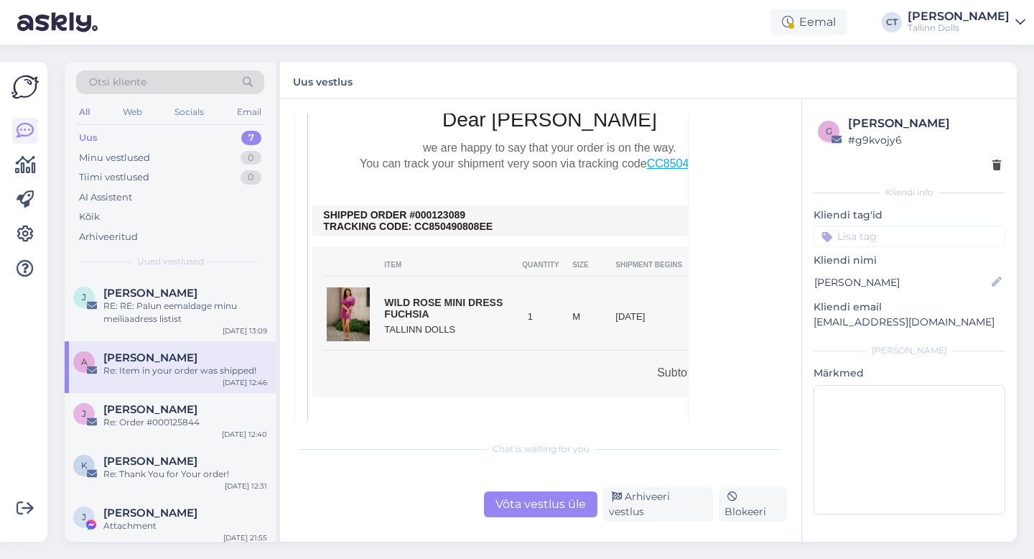
scroll to position [4586, 0]
click at [518, 511] on div "Võta vestlus üle" at bounding box center [540, 504] width 113 height 26
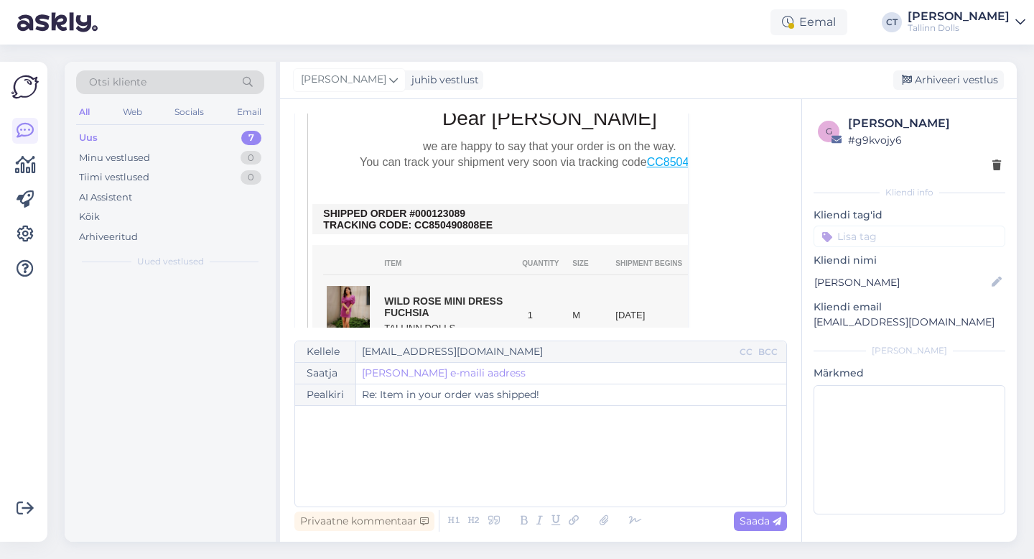
scroll to position [4301, 0]
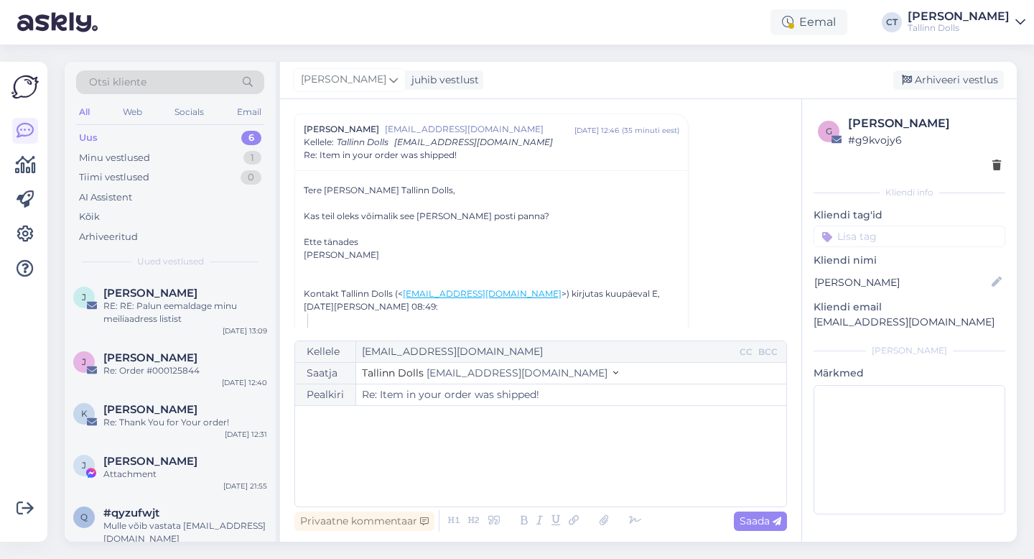
click at [529, 460] on div "﻿" at bounding box center [540, 456] width 477 height 86
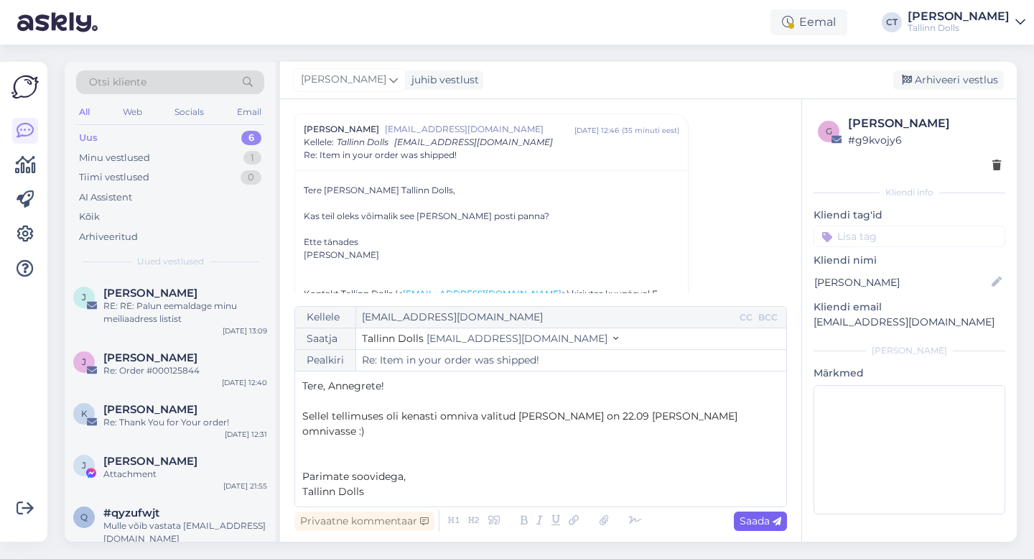
click at [753, 519] on span "Saada" at bounding box center [761, 520] width 42 height 13
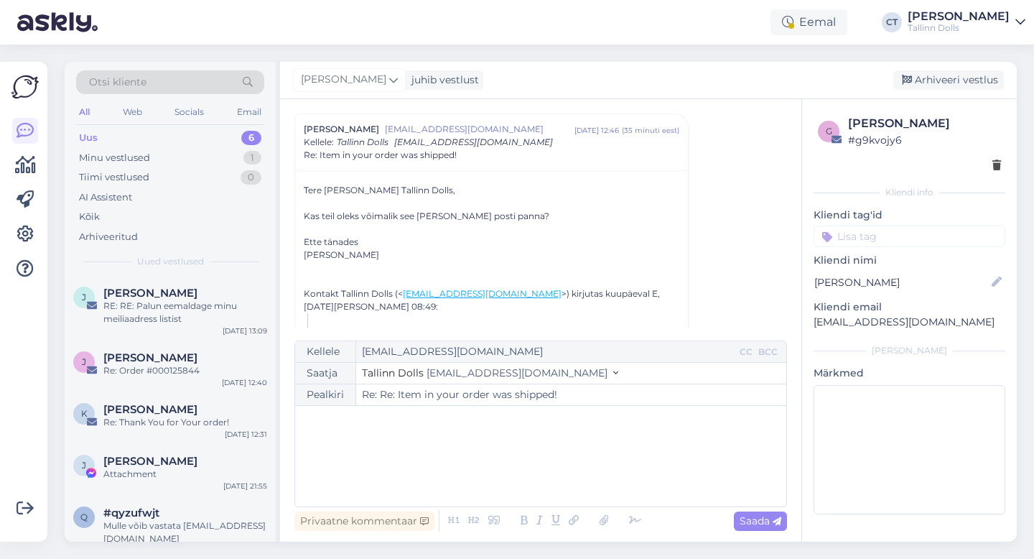
type input "Re: Re: Item in your order was shipped!"
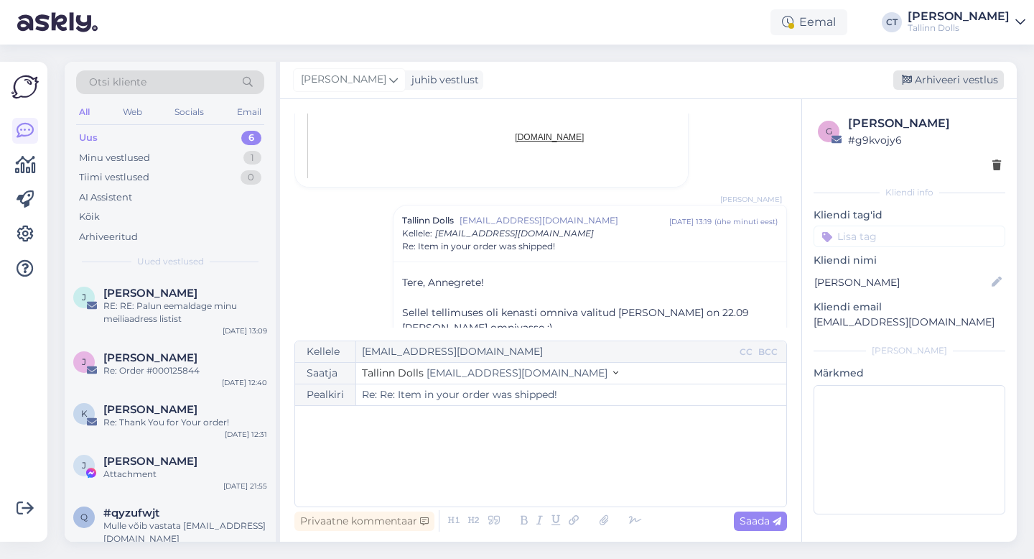
click at [945, 79] on div "Arhiveeri vestlus" at bounding box center [949, 79] width 111 height 19
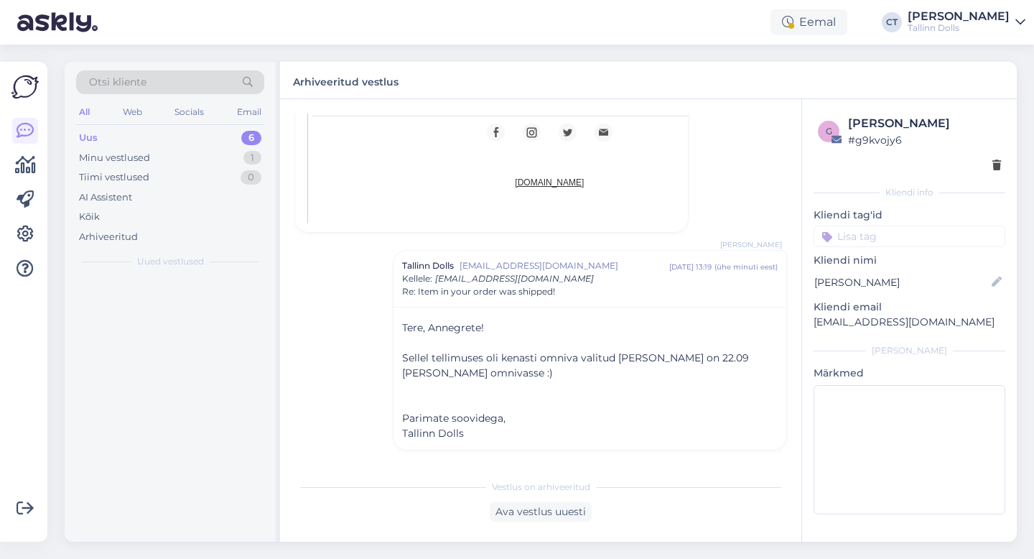
scroll to position [5096, 0]
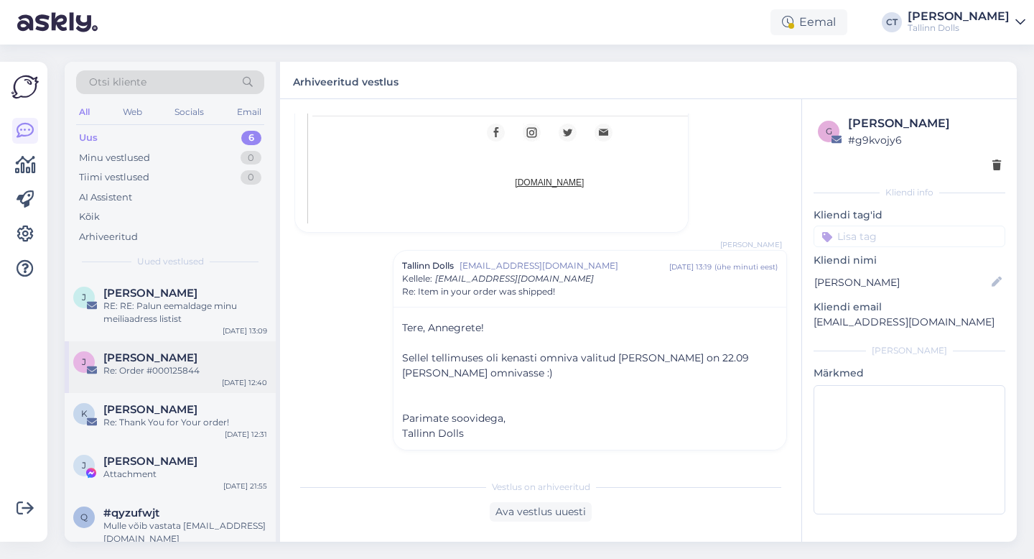
click at [149, 369] on div "Re: Order #000125844" at bounding box center [185, 370] width 164 height 13
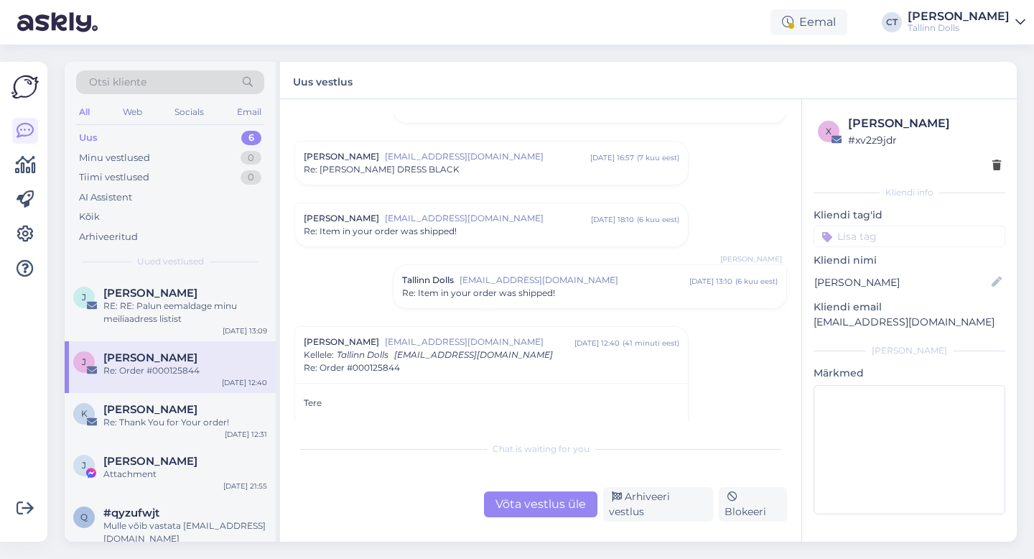
scroll to position [295, 0]
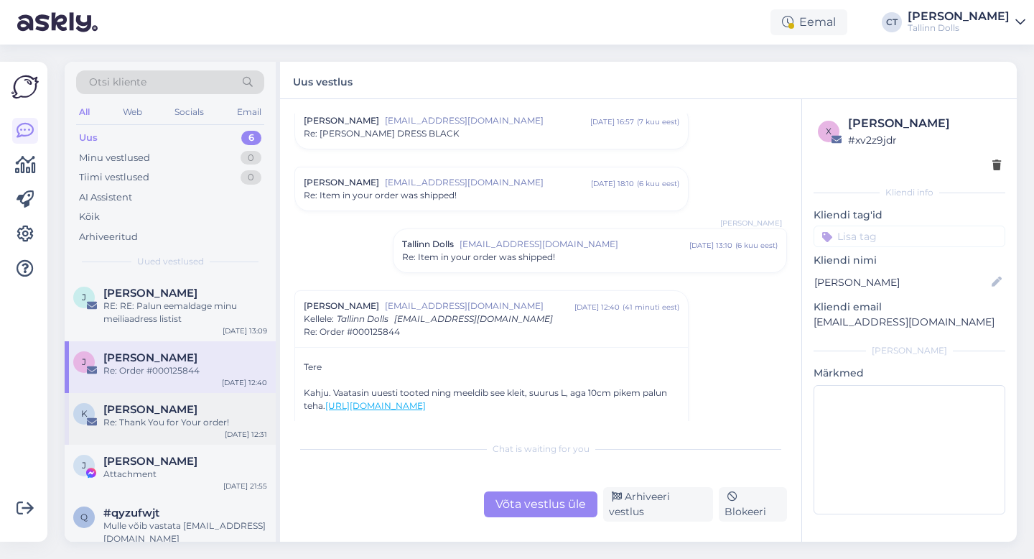
click at [180, 410] on div "[PERSON_NAME]" at bounding box center [185, 409] width 164 height 13
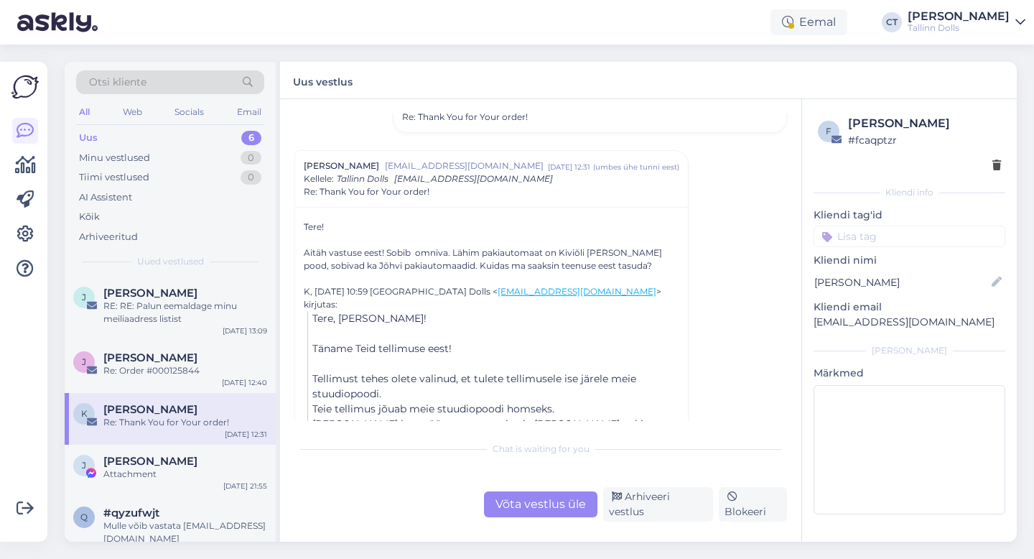
scroll to position [126, 0]
drag, startPoint x: 558, startPoint y: 251, endPoint x: 619, endPoint y: 251, distance: 61.1
click at [619, 251] on div "Aitäh vastuse eest! Sobib omniva. Lähim pakiautomaat on Kiviõli [PERSON_NAME] p…" at bounding box center [492, 259] width 376 height 26
copy div "[PERSON_NAME] p"
click at [539, 500] on div "Võta vestlus üle" at bounding box center [540, 504] width 113 height 26
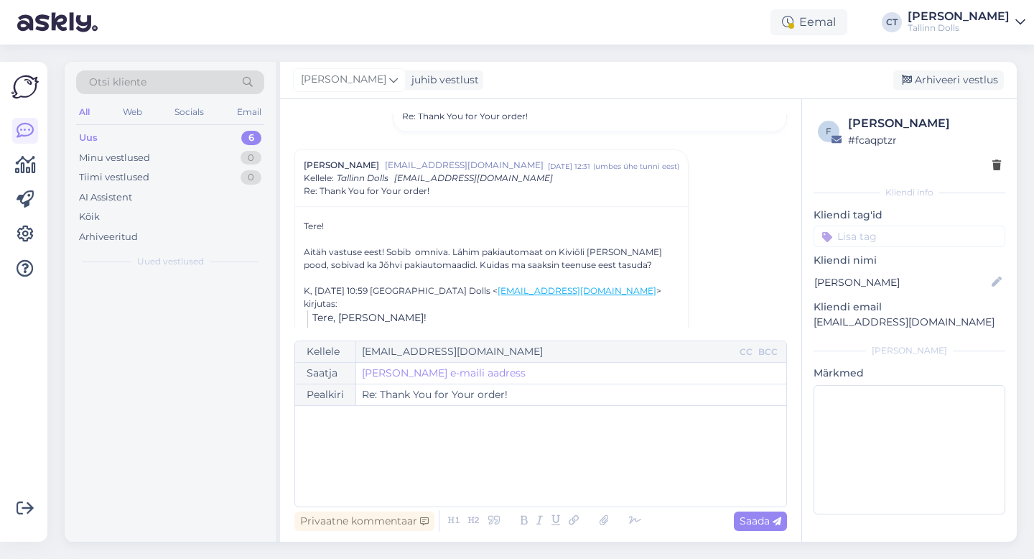
scroll to position [162, 0]
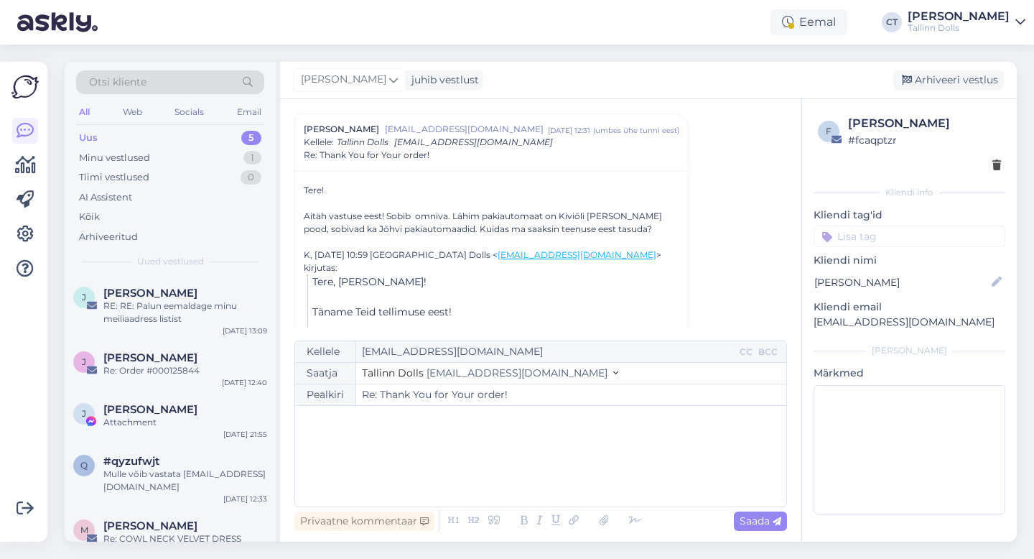
click at [535, 469] on div "﻿" at bounding box center [540, 456] width 477 height 86
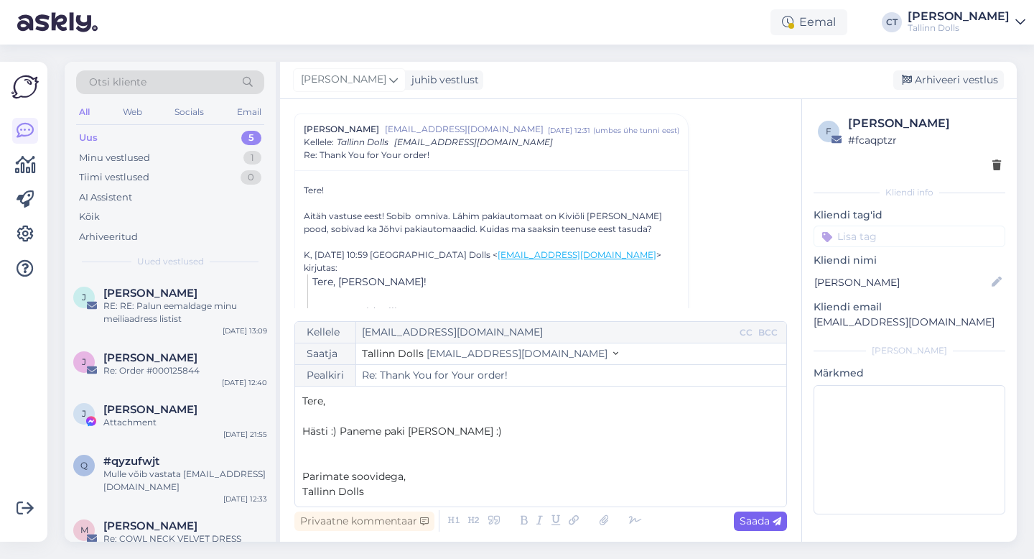
click at [782, 521] on div "Saada" at bounding box center [760, 520] width 53 height 19
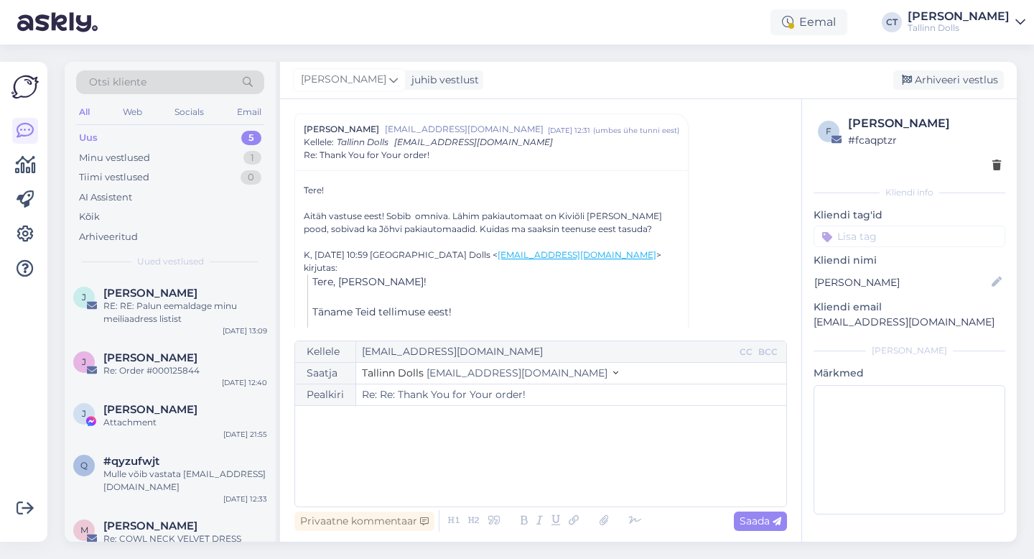
type input "Re: Thank You for Your order!"
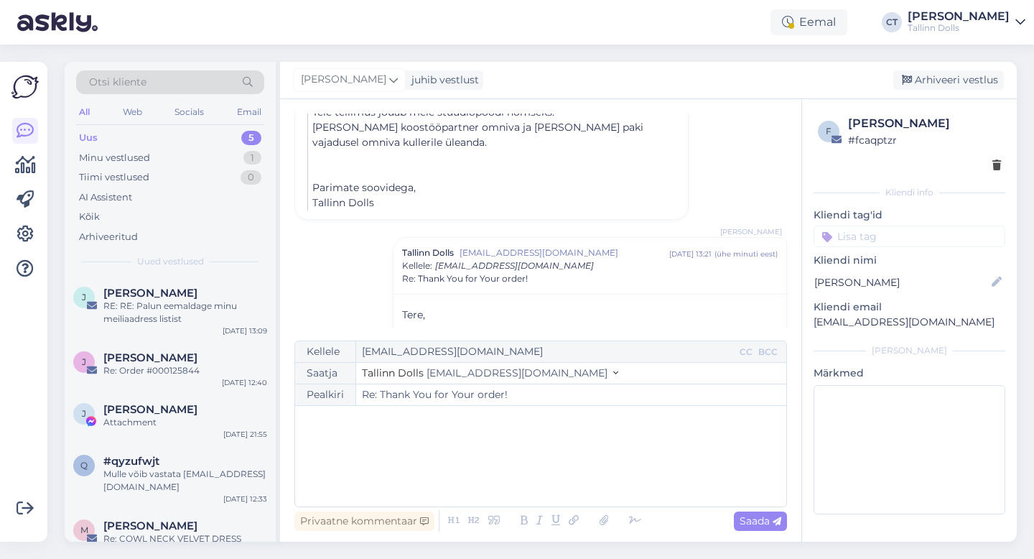
click at [954, 70] on div "[PERSON_NAME] juhib vestlust [GEOGRAPHIC_DATA] vestlus" at bounding box center [648, 80] width 737 height 37
click at [945, 72] on div "Arhiveeri vestlus" at bounding box center [949, 79] width 111 height 19
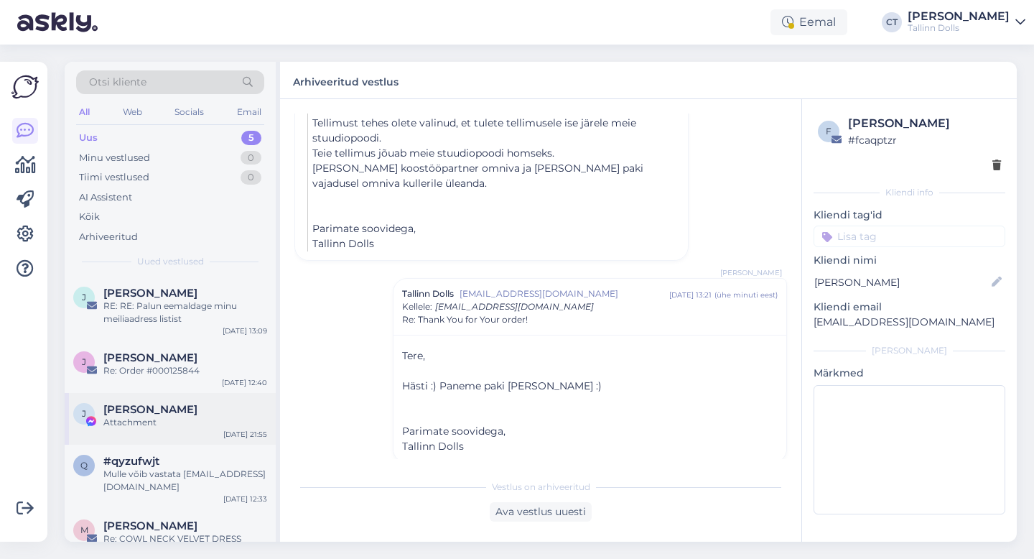
click at [208, 416] on div "Attachment" at bounding box center [185, 422] width 164 height 13
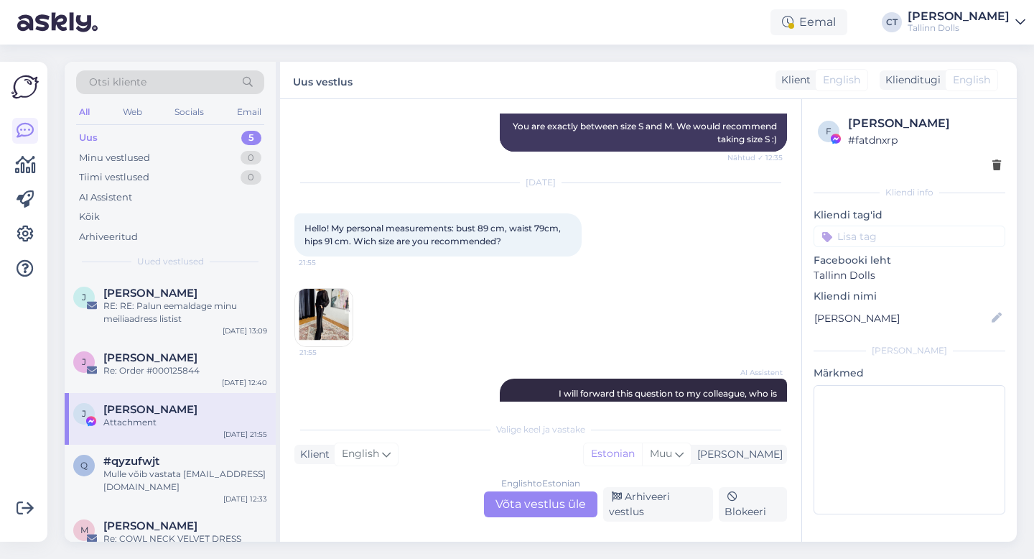
scroll to position [2975, 0]
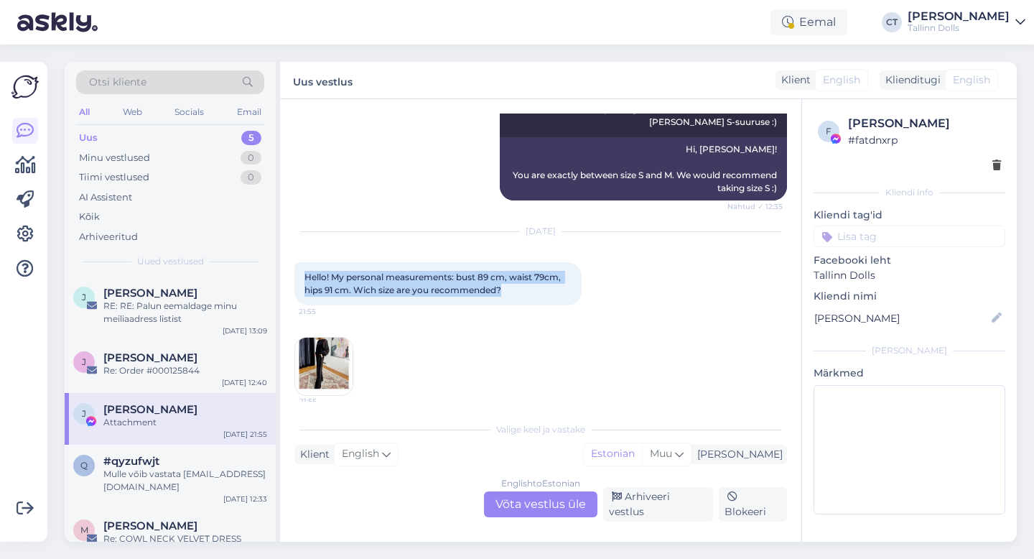
drag, startPoint x: 300, startPoint y: 277, endPoint x: 538, endPoint y: 293, distance: 238.3
click at [538, 293] on div "Hello! My personal measurements: bust 89 cm, waist 79cm, hips 91 cm. Wich size …" at bounding box center [438, 283] width 287 height 43
copy span "Hello! My personal measurements: bust 89 cm, waist 79cm, hips 91 cm. Wich size …"
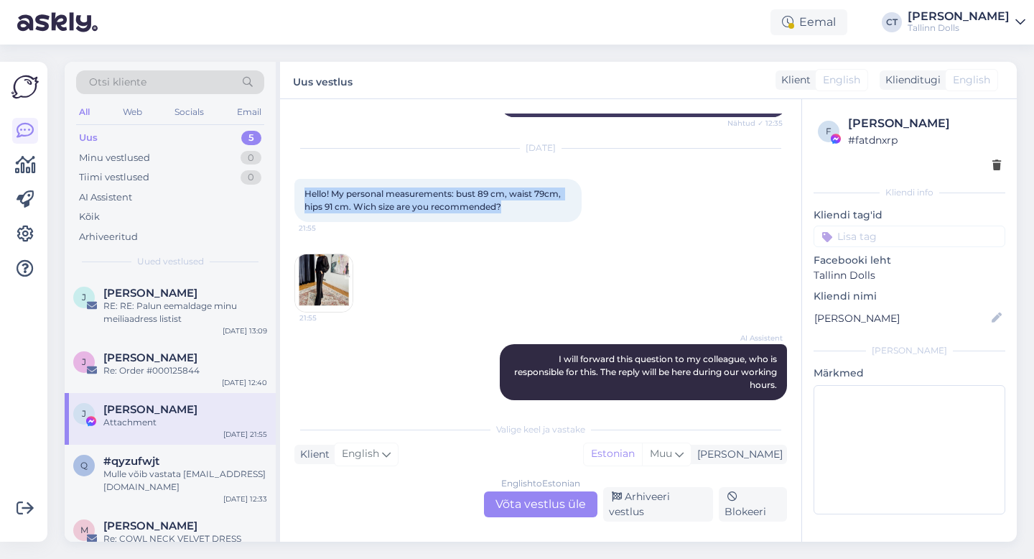
scroll to position [3072, 0]
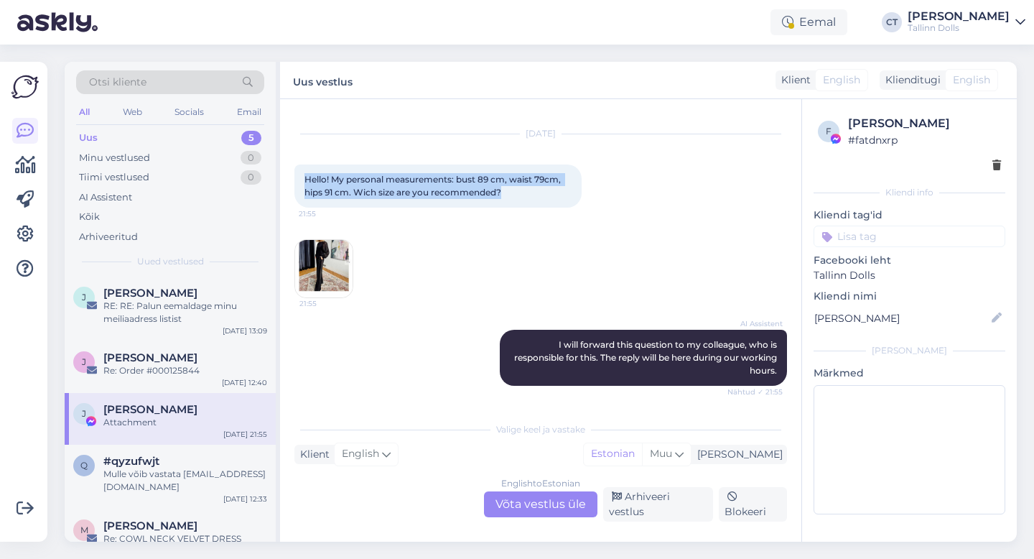
click at [343, 261] on img at bounding box center [323, 268] width 57 height 57
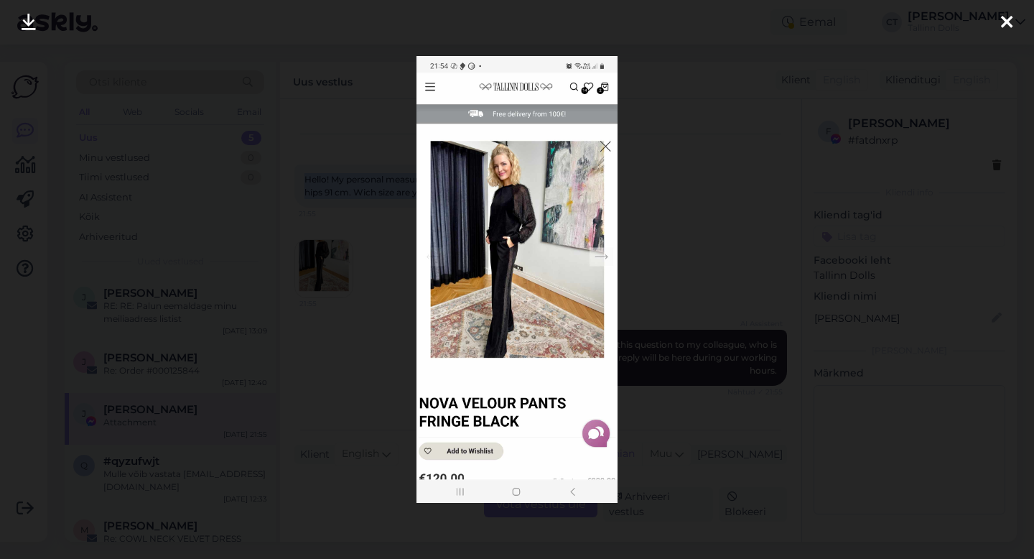
click at [755, 185] on div at bounding box center [517, 279] width 1034 height 559
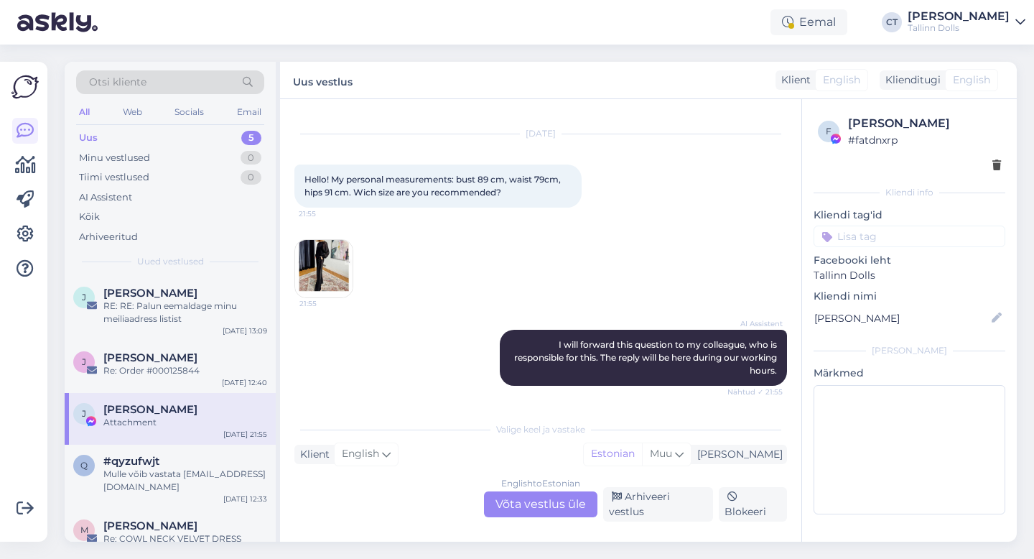
scroll to position [3154, 0]
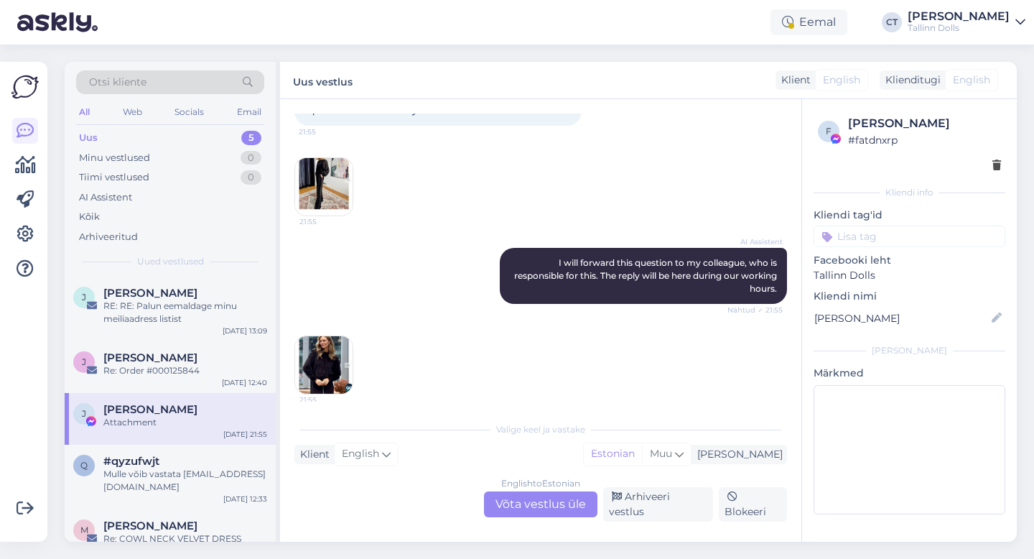
click at [321, 369] on img at bounding box center [323, 364] width 57 height 57
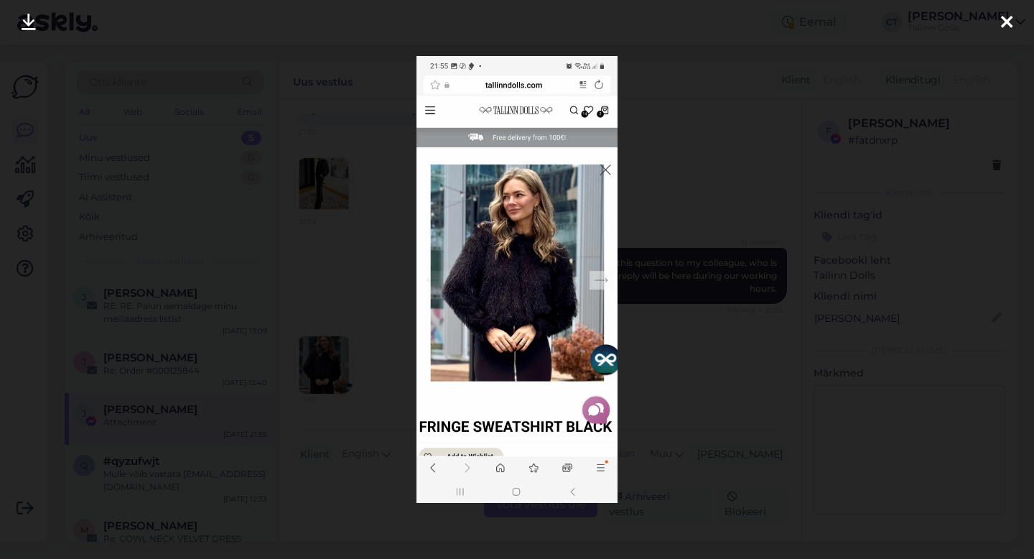
click at [1015, 17] on div at bounding box center [1007, 22] width 29 height 45
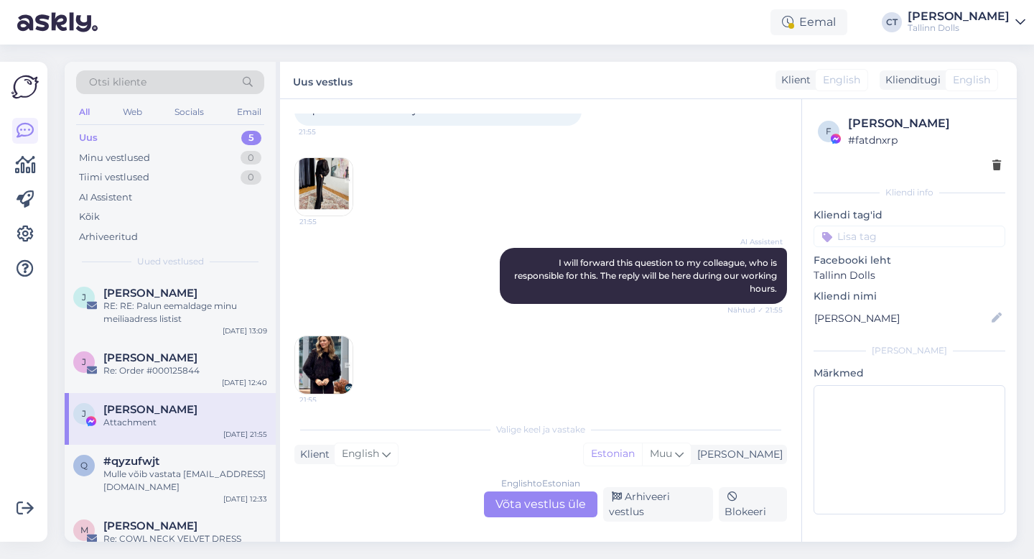
click at [545, 506] on div "English to Estonian Võta vestlus üle" at bounding box center [540, 504] width 113 height 26
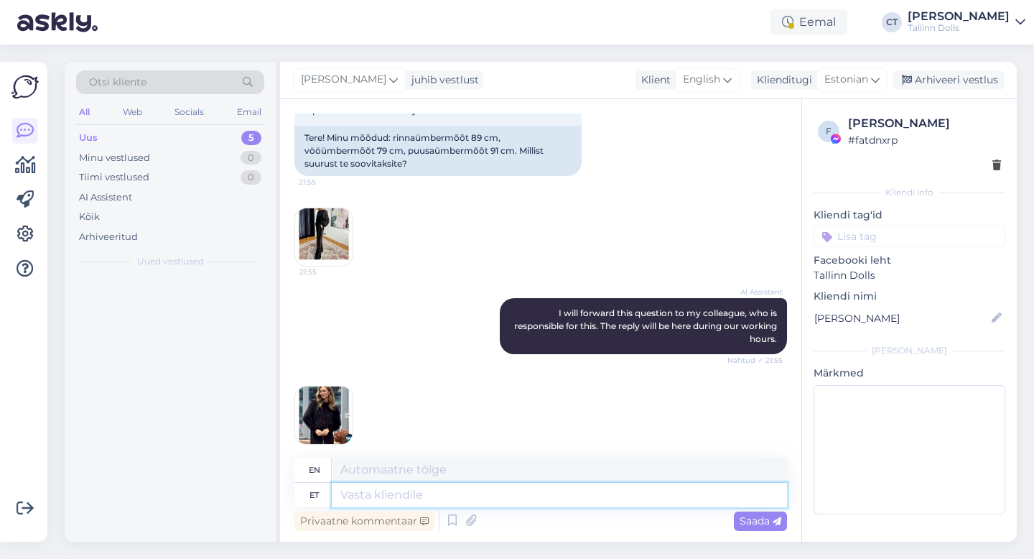
click at [547, 496] on textarea at bounding box center [559, 495] width 455 height 24
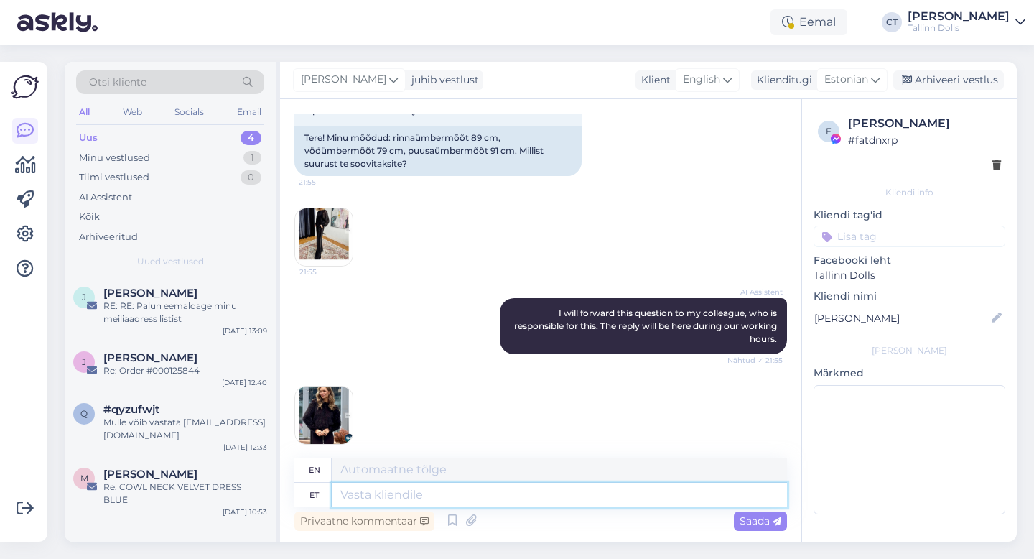
paste textarea "Hello, The pants are exactly between size S and M, but we would recommend choos…"
type textarea "Hello, The pants are exactly between size S and M, but we would recommend choos…"
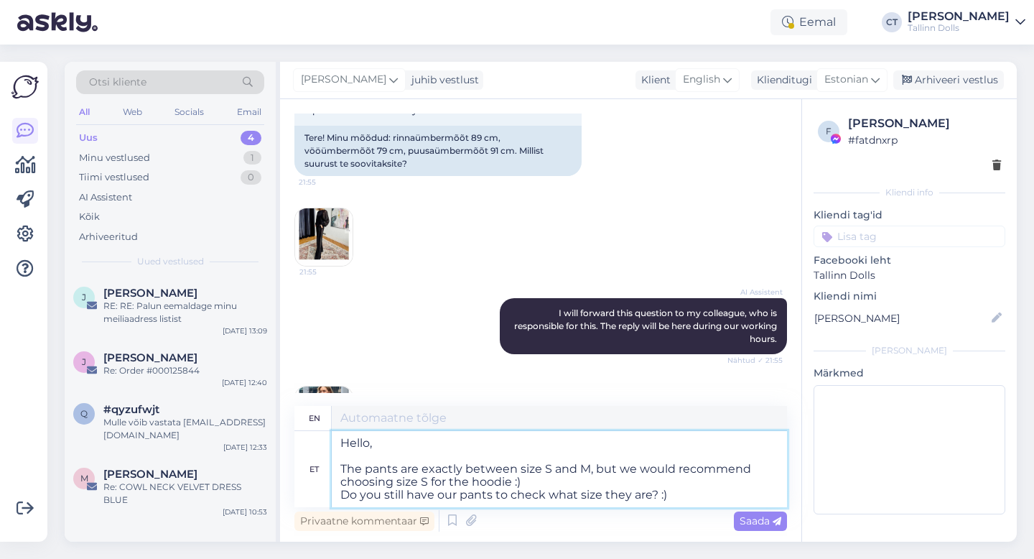
type textarea "Hello, The pants are exactly between size S and M, but we would recommend choos…"
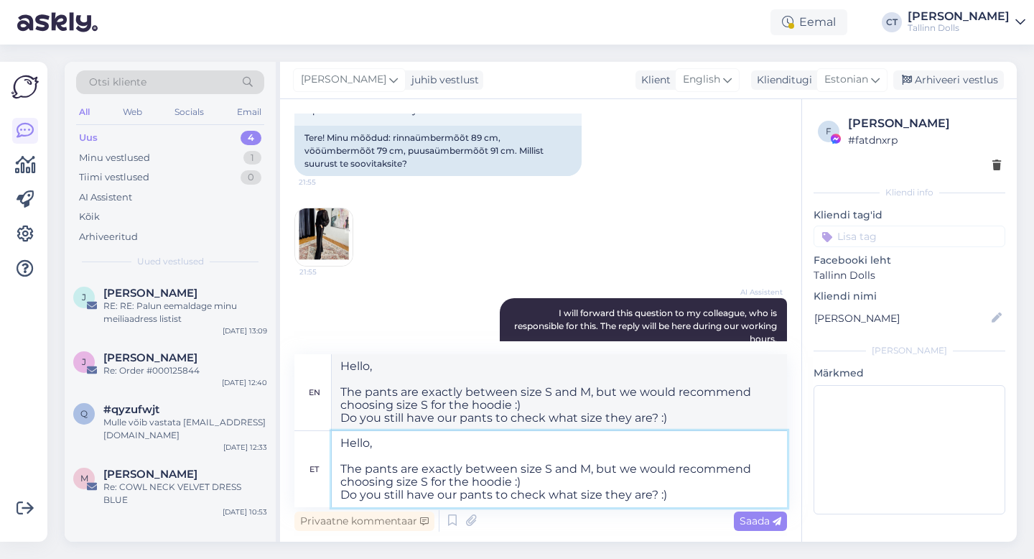
click at [537, 479] on textarea "Hello, The pants are exactly between size S and M, but we would recommend choos…" at bounding box center [559, 469] width 455 height 76
click at [595, 472] on textarea "Hello, The pants are exactly between size S and M, but we would recommend choos…" at bounding box center [559, 469] width 455 height 76
type textarea "Hello, The pants are exactly between size S and M. but we would recommend choos…"
drag, startPoint x: 595, startPoint y: 479, endPoint x: 596, endPoint y: 466, distance: 12.9
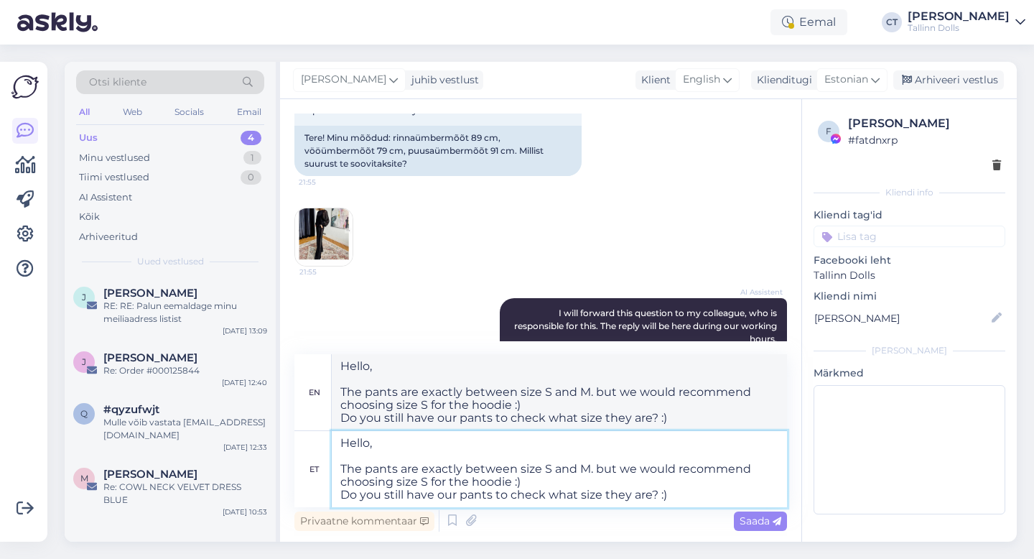
click at [596, 466] on textarea "Hello, The pants are exactly between size S and M. but we would recommend choos…" at bounding box center [559, 469] width 455 height 76
type textarea "Hello, The pants are exactly between size S and M. Do you still have our pants …"
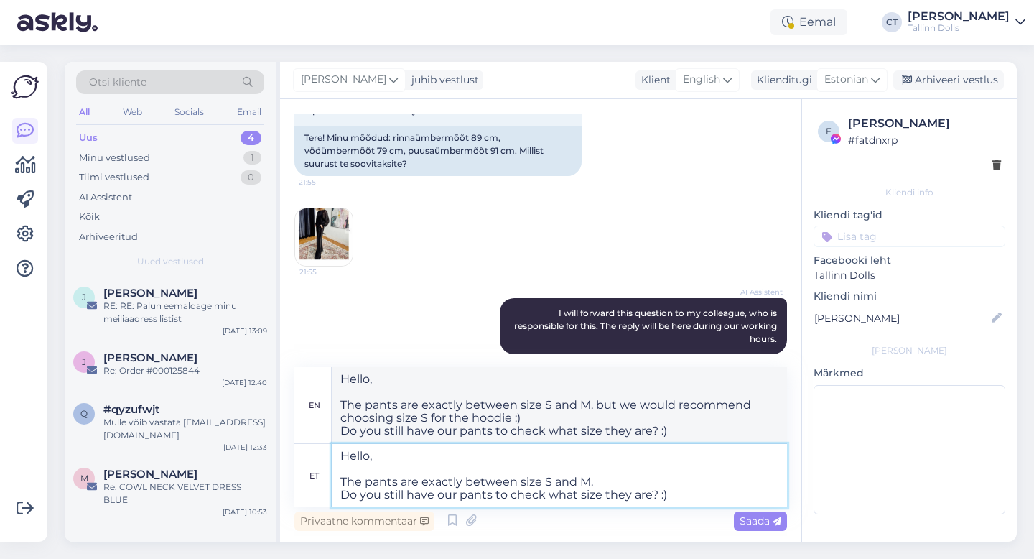
type textarea "Hello, The pants are exactly between size S and M. Do you still have our pants …"
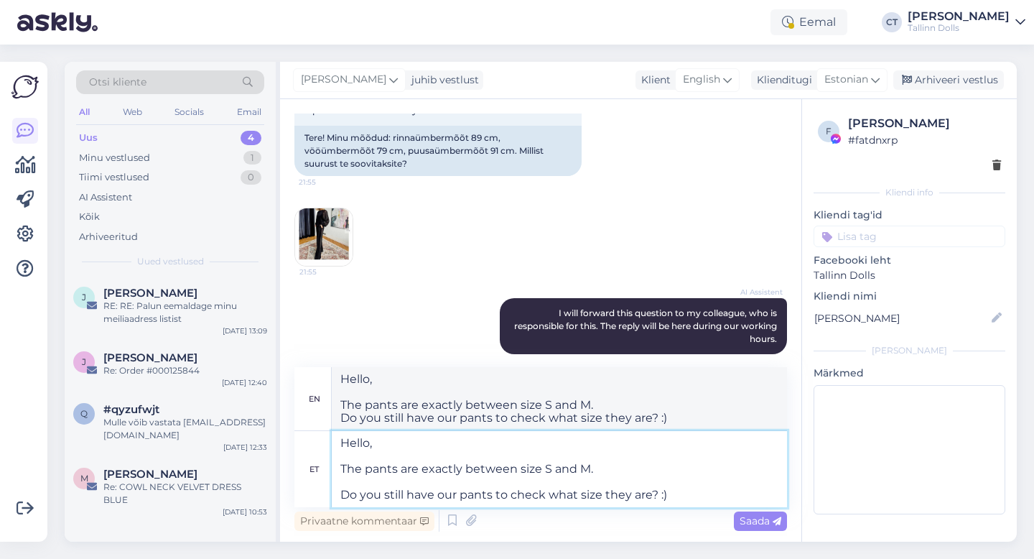
type textarea "Hello, The pants are exactly between size S and M. Do you still have our pants …"
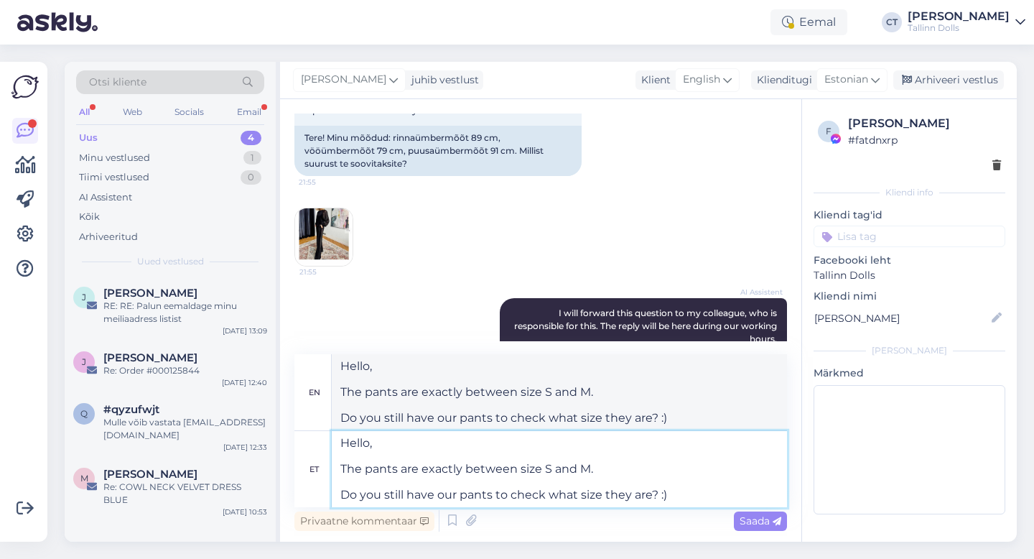
click at [615, 470] on textarea "Hello, The pants are exactly between size S and M. Do you still have our pants …" at bounding box center [559, 469] width 455 height 76
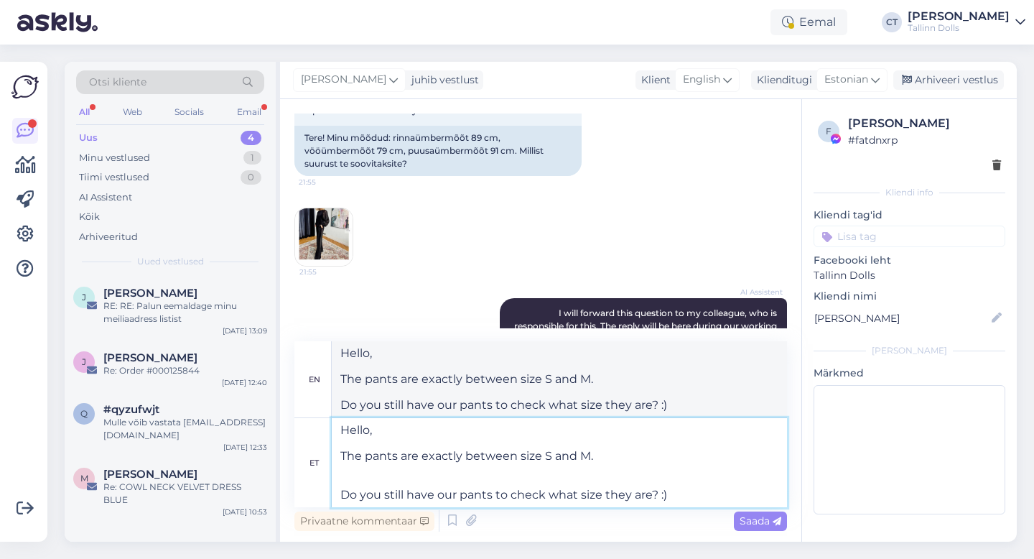
paste textarea "We would recommend taking the sweatshirt in size S"
type textarea "Hello, The pants are exactly between size S and M. We would recommend taking th…"
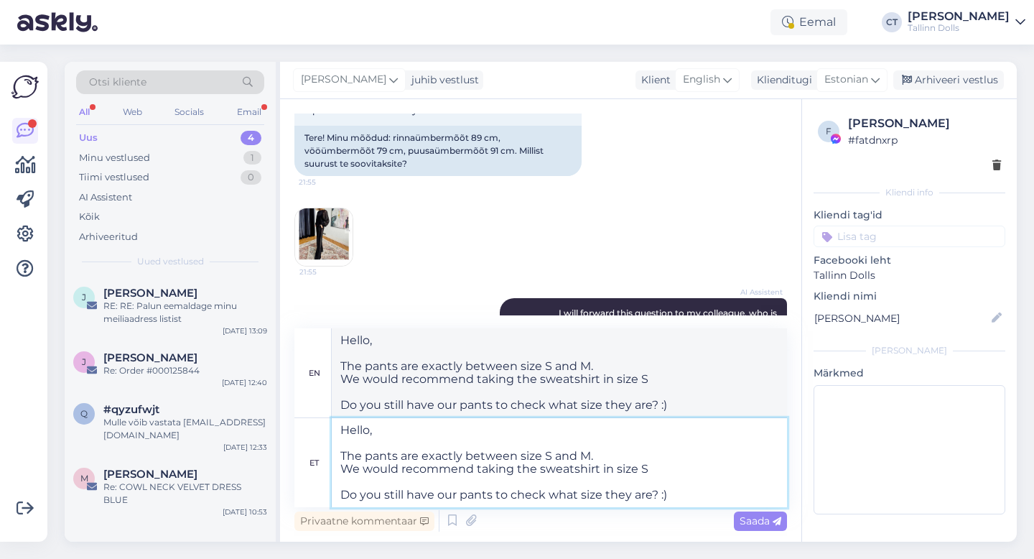
click at [680, 498] on textarea "Hello, The pants are exactly between size S and M. We would recommend taking th…" at bounding box center [559, 462] width 455 height 89
type textarea "Hello, The pants are exactly between size S and M. We would recommend taking th…"
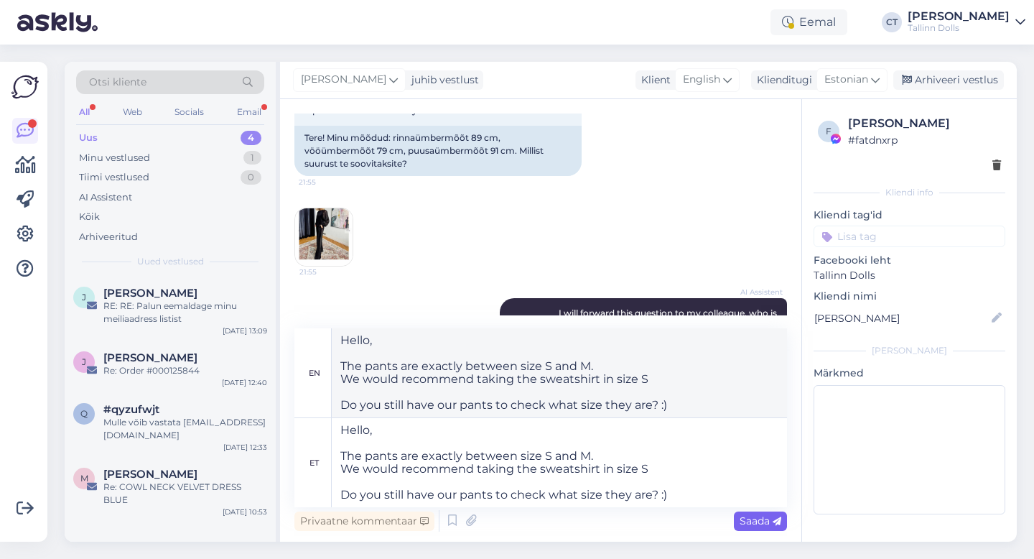
click at [751, 524] on span "Saada" at bounding box center [761, 520] width 42 height 13
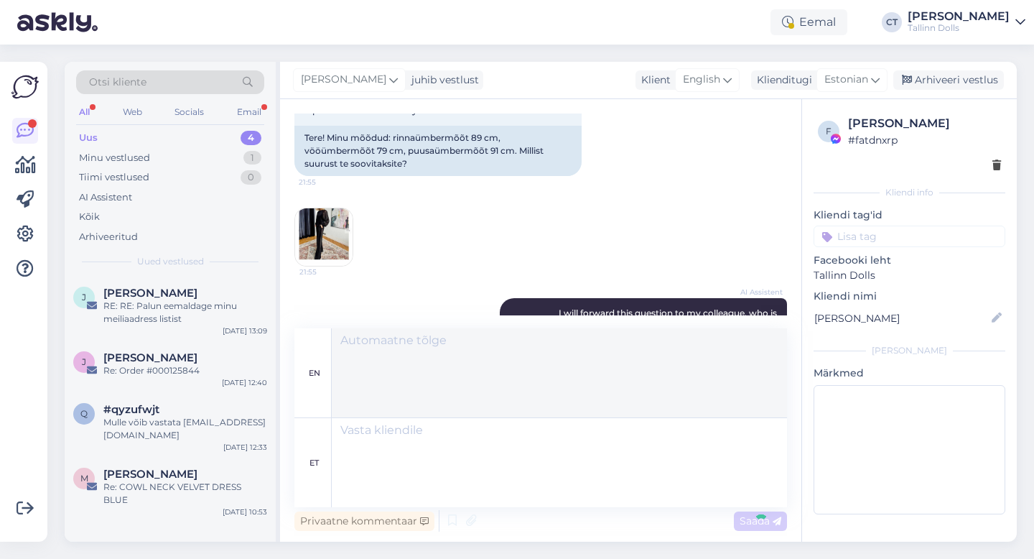
scroll to position [3416, 0]
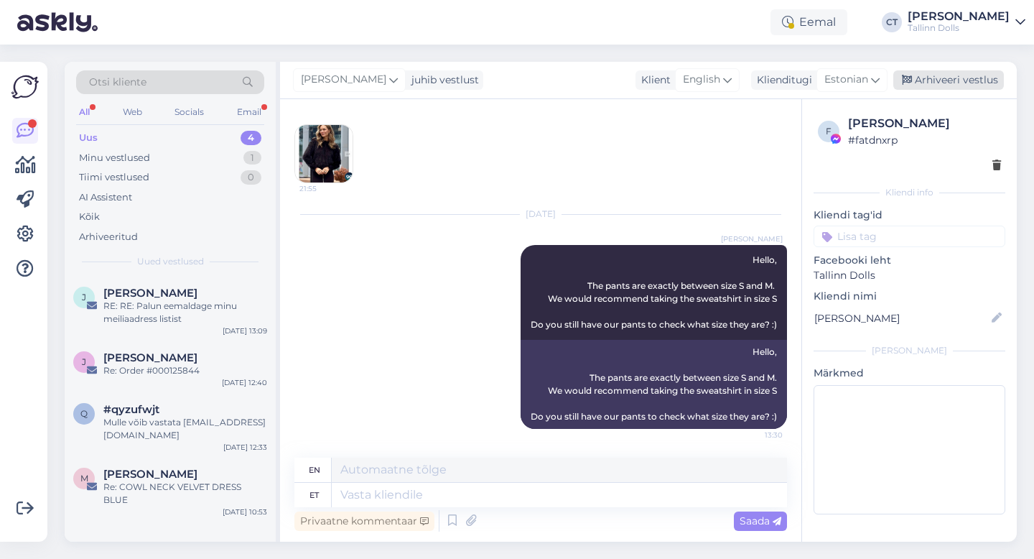
click at [950, 84] on div "Arhiveeri vestlus" at bounding box center [949, 79] width 111 height 19
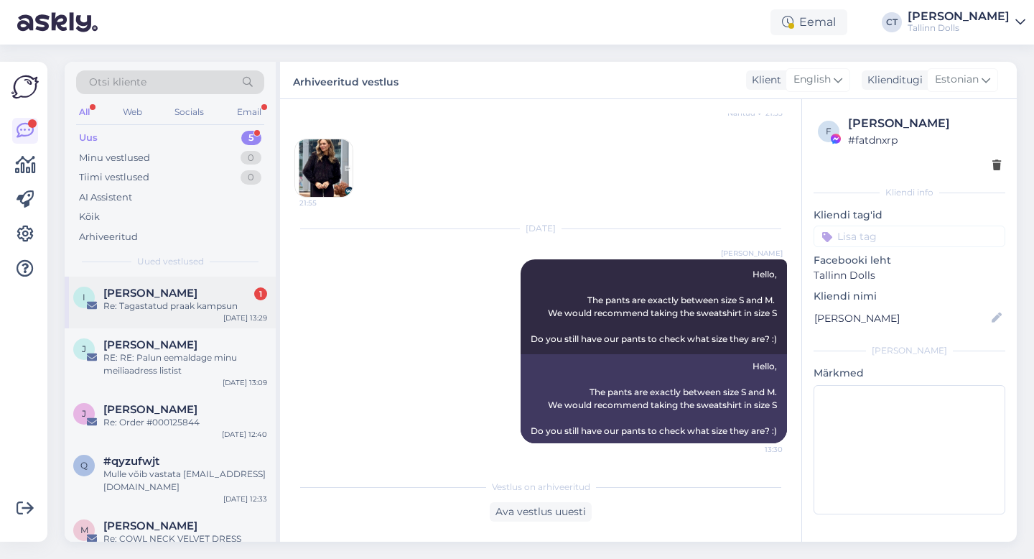
click at [175, 282] on div "I [PERSON_NAME] 1 Re: Tagastatud praak kampsun [DATE] 13:29" at bounding box center [170, 303] width 211 height 52
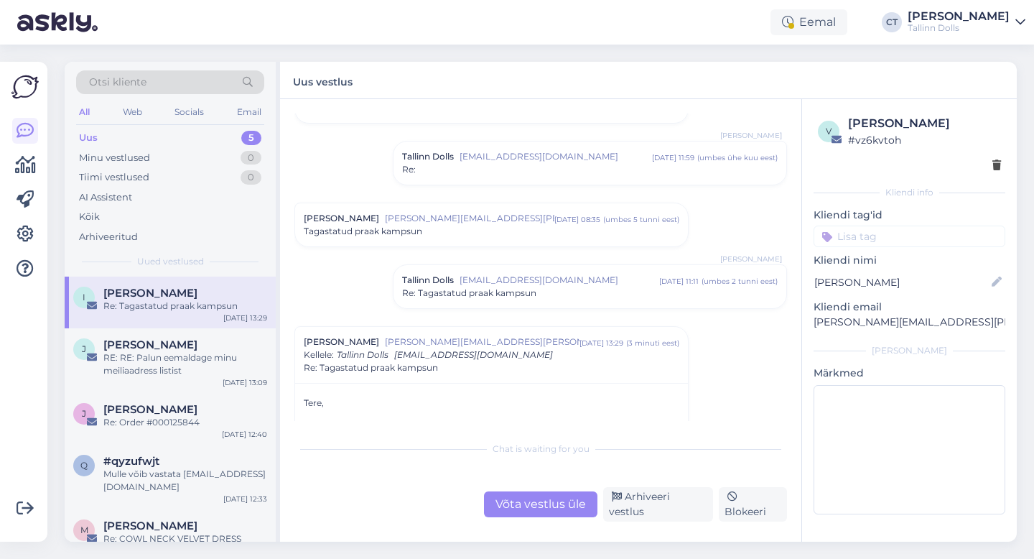
scroll to position [442, 0]
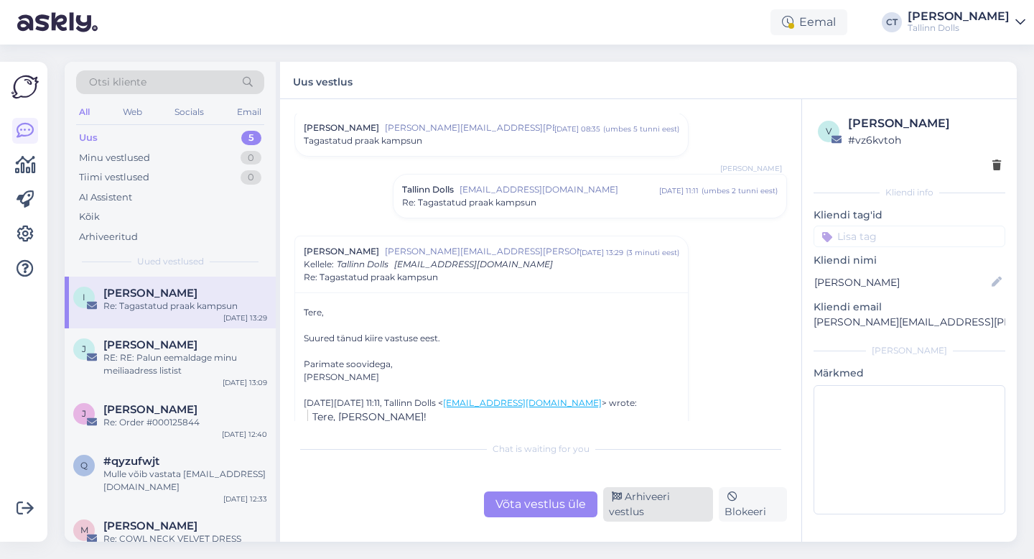
click at [645, 505] on div "Arhiveeri vestlus" at bounding box center [658, 504] width 110 height 34
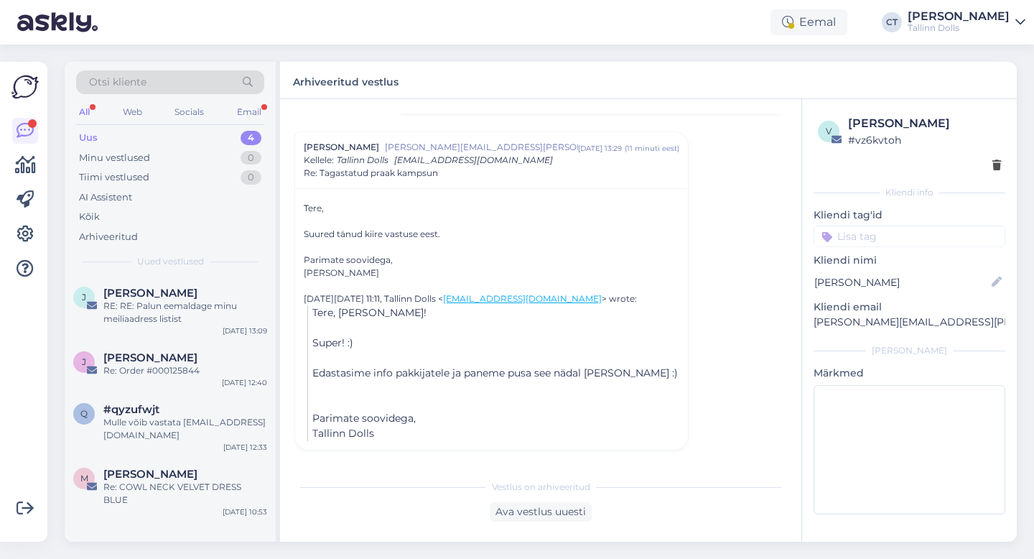
click at [122, 136] on div "Uus 4" at bounding box center [170, 138] width 188 height 20
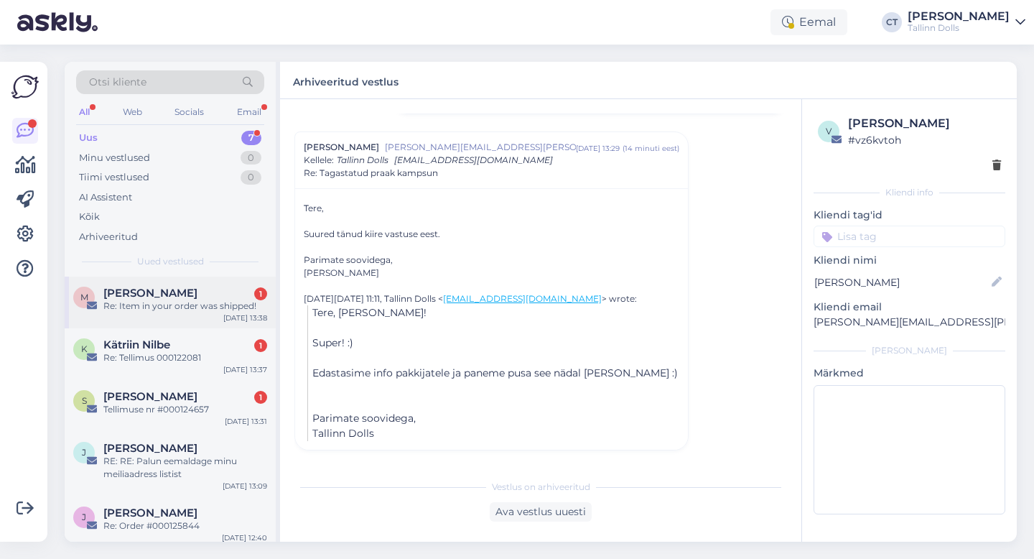
click at [151, 287] on span "[PERSON_NAME]" at bounding box center [150, 293] width 94 height 13
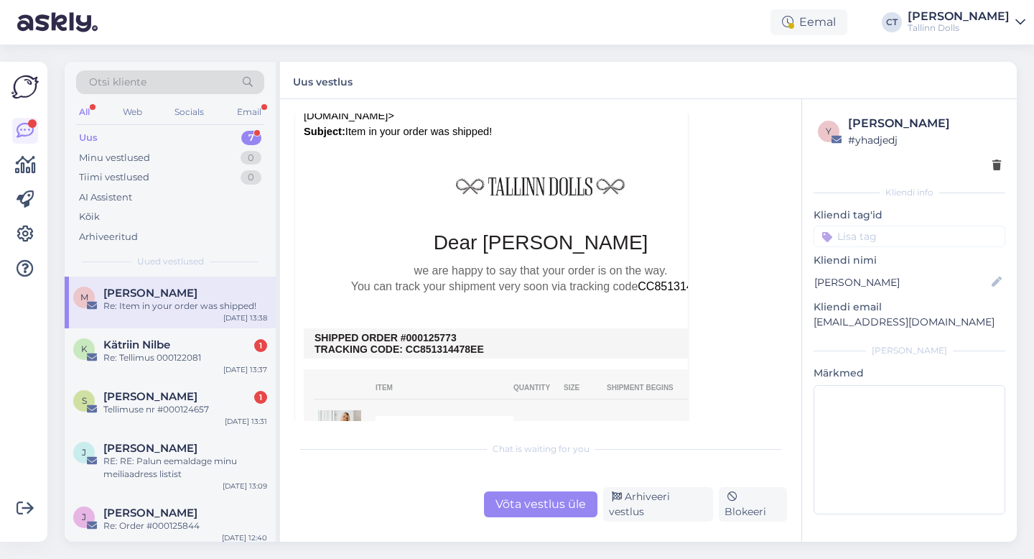
scroll to position [1705, 0]
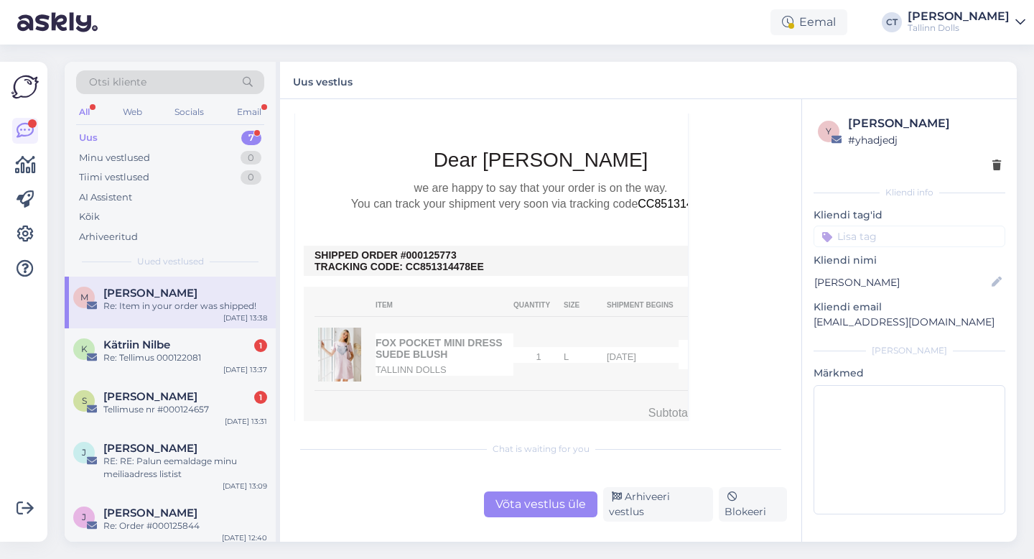
click at [515, 504] on div "Võta vestlus üle" at bounding box center [540, 504] width 113 height 26
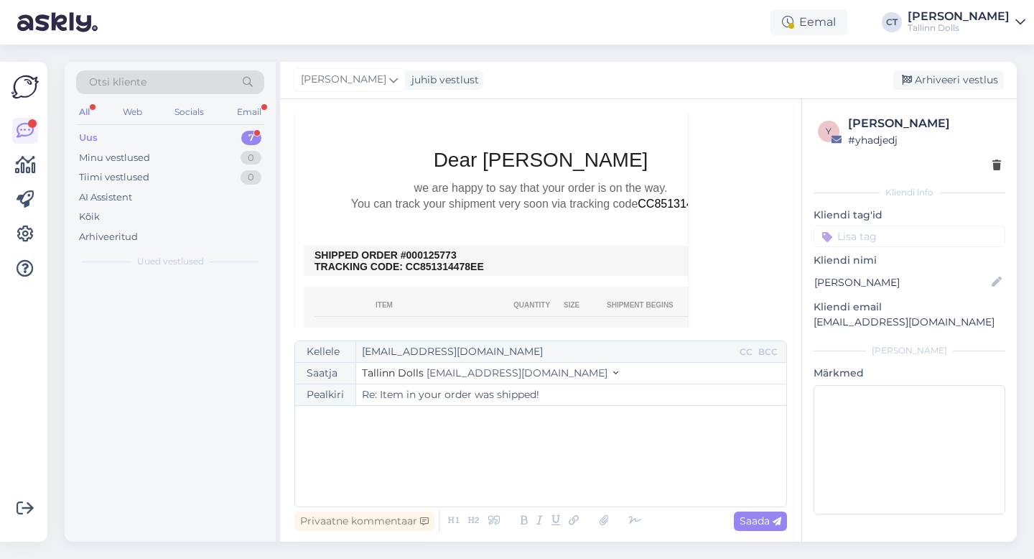
scroll to position [1305, 0]
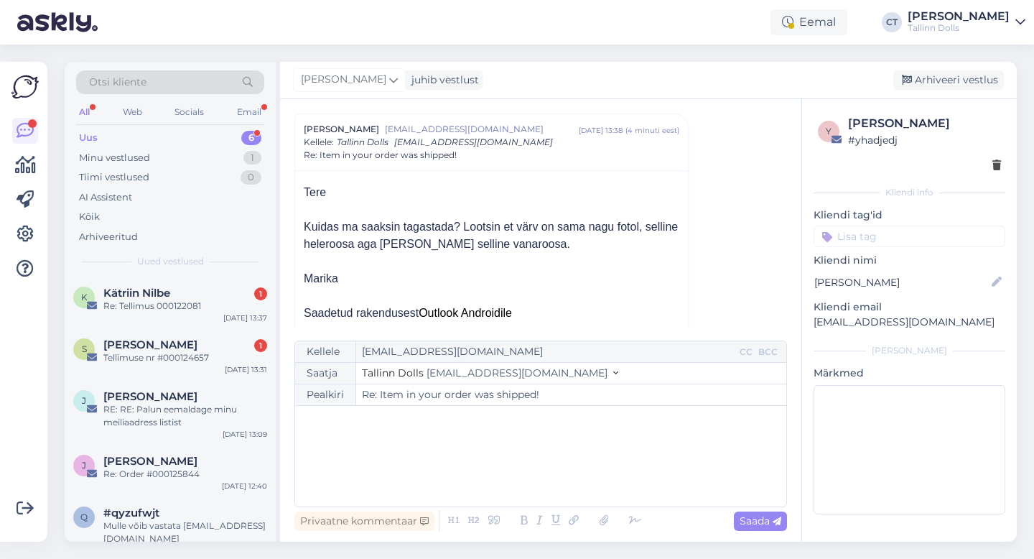
click at [502, 467] on div "﻿" at bounding box center [540, 456] width 477 height 86
drag, startPoint x: 945, startPoint y: 325, endPoint x: 816, endPoint y: 323, distance: 128.6
click at [816, 323] on p "[EMAIL_ADDRESS][DOMAIN_NAME]" at bounding box center [910, 322] width 192 height 15
copy p "[EMAIL_ADDRESS][DOMAIN_NAME]"
click at [463, 457] on div "﻿" at bounding box center [540, 456] width 477 height 86
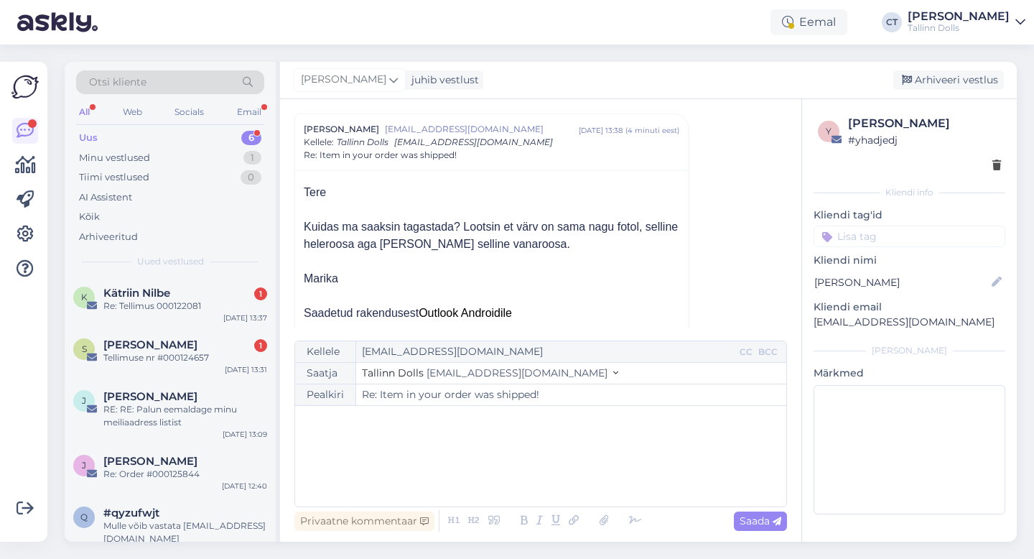
click at [374, 471] on div "﻿" at bounding box center [540, 456] width 477 height 86
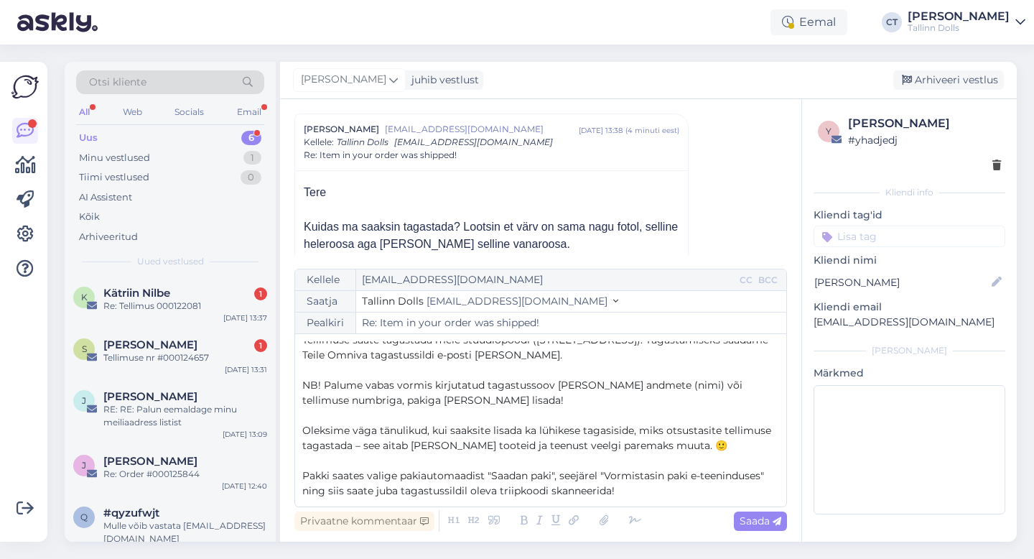
scroll to position [24, 0]
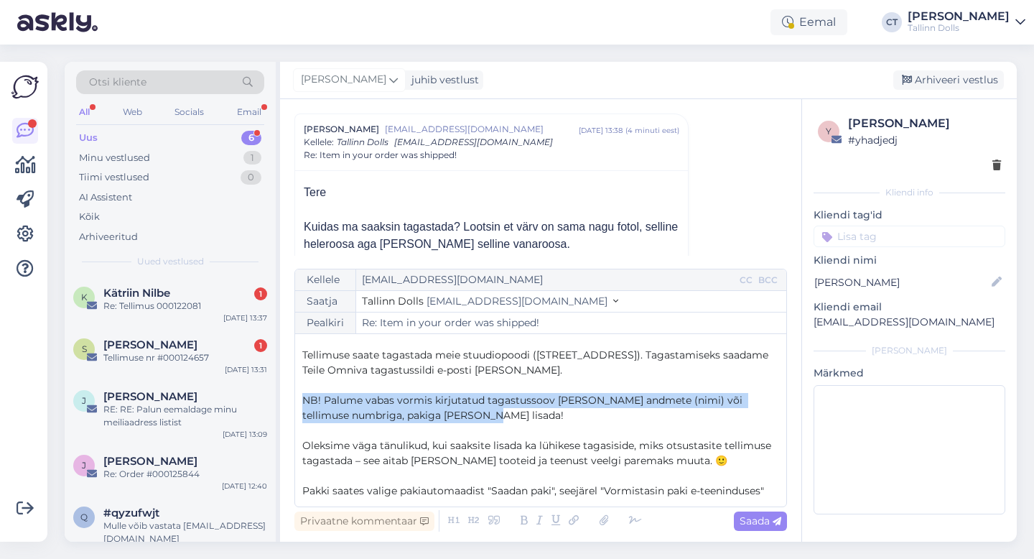
drag, startPoint x: 468, startPoint y: 421, endPoint x: 295, endPoint y: 399, distance: 174.4
click at [295, 399] on div "Kellele [EMAIL_ADDRESS][DOMAIN_NAME] CC BCC Saatja Tallinn Dolls [EMAIL_ADDRESS…" at bounding box center [541, 388] width 493 height 238
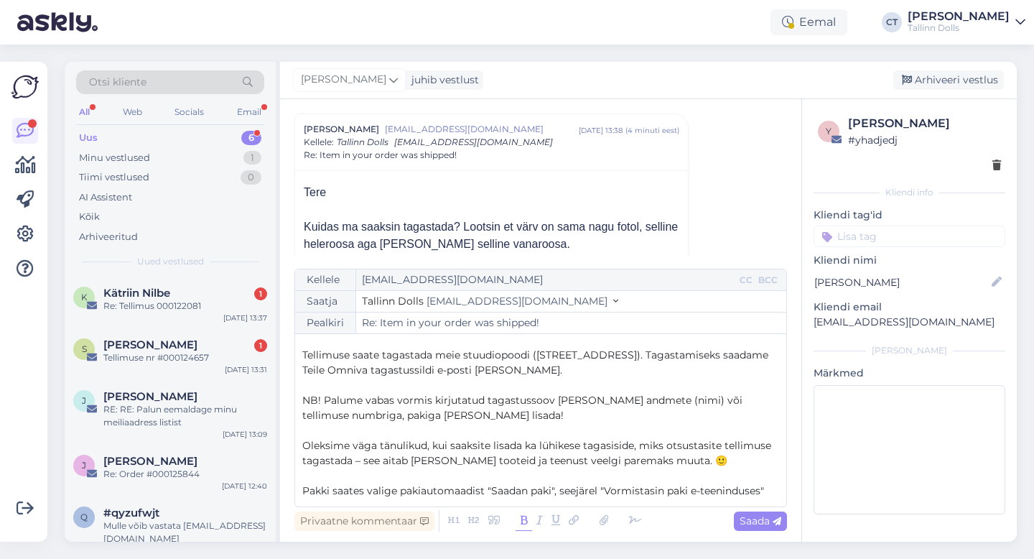
click at [525, 519] on icon at bounding box center [524, 521] width 17 height 20
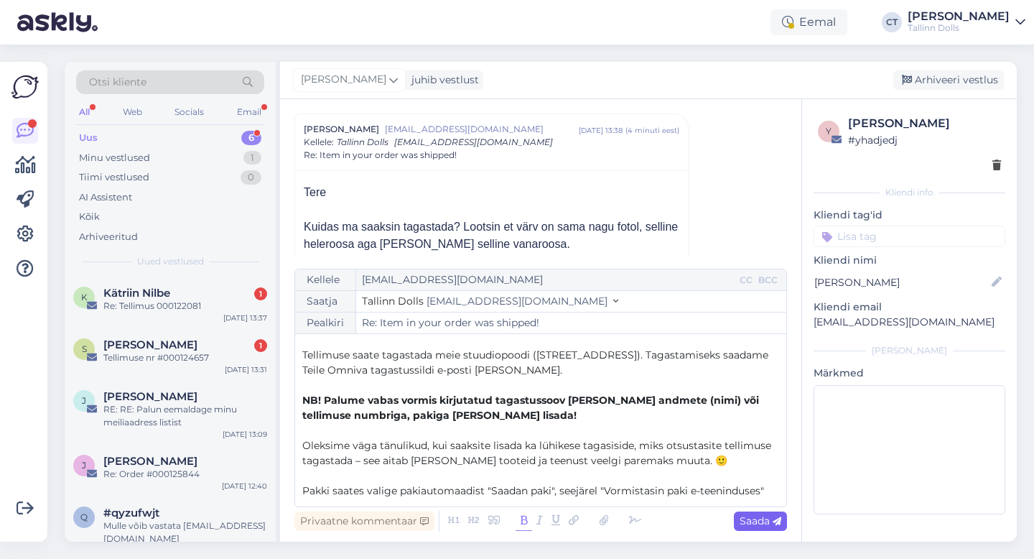
click at [756, 525] on span "Saada" at bounding box center [761, 520] width 42 height 13
type input "Re: Item in your order was shipped!"
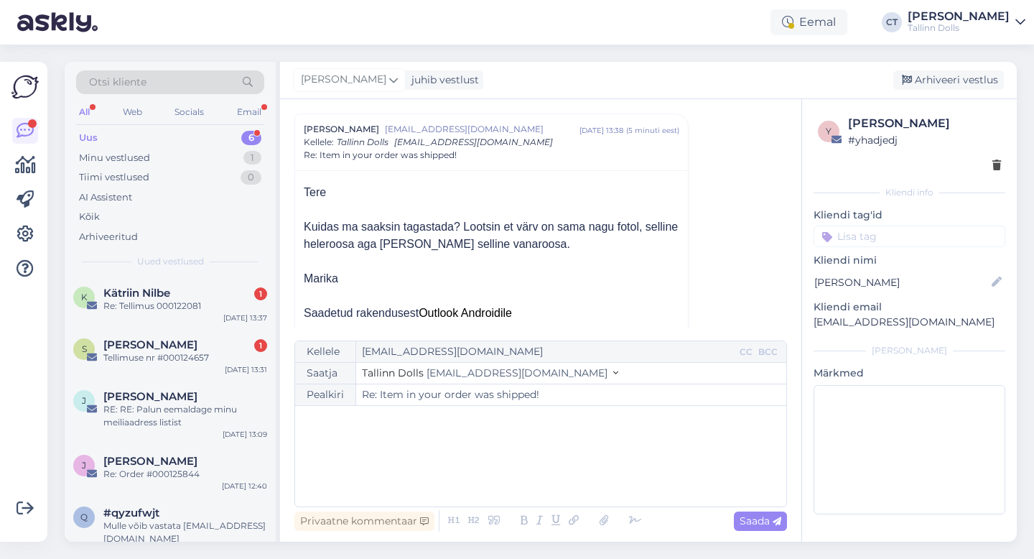
scroll to position [0, 0]
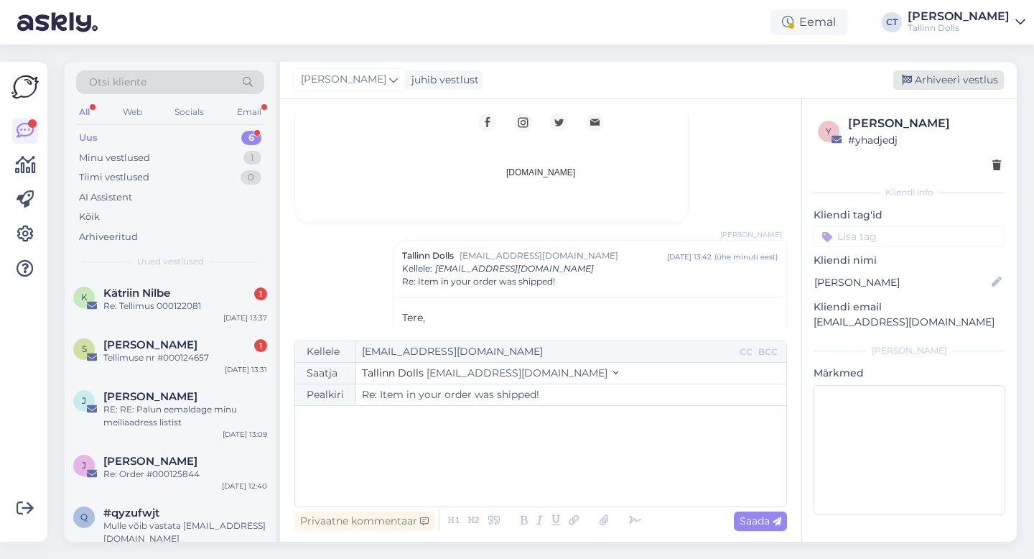
click at [942, 80] on div "Arhiveeri vestlus" at bounding box center [949, 79] width 111 height 19
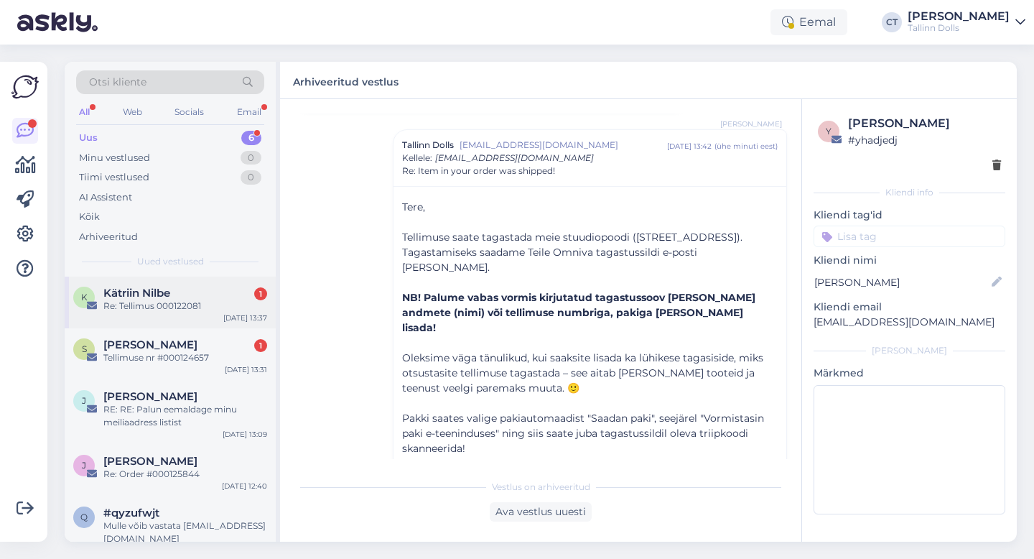
click at [208, 300] on div "Re: Tellimus 000122081" at bounding box center [185, 306] width 164 height 13
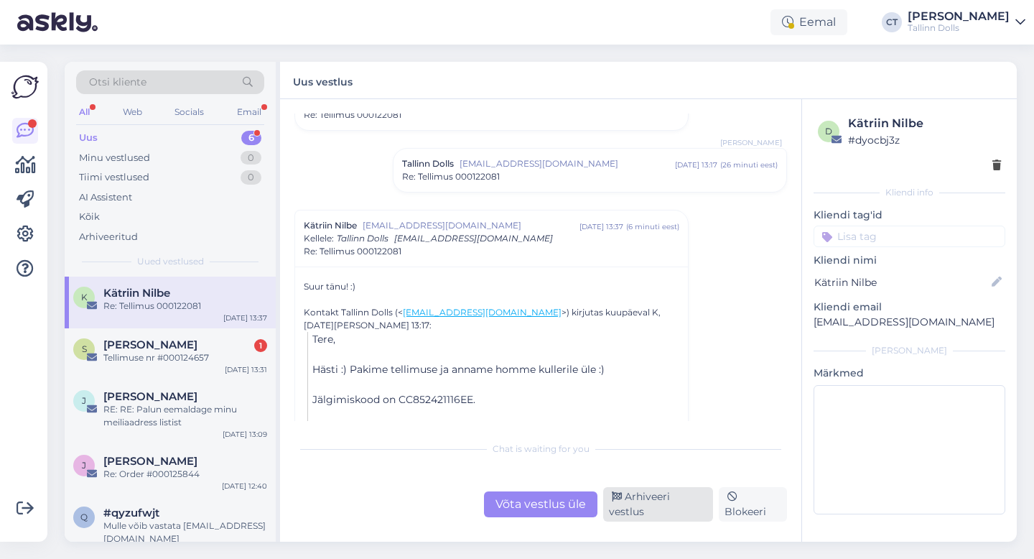
click at [639, 506] on div "Arhiveeri vestlus" at bounding box center [658, 504] width 110 height 34
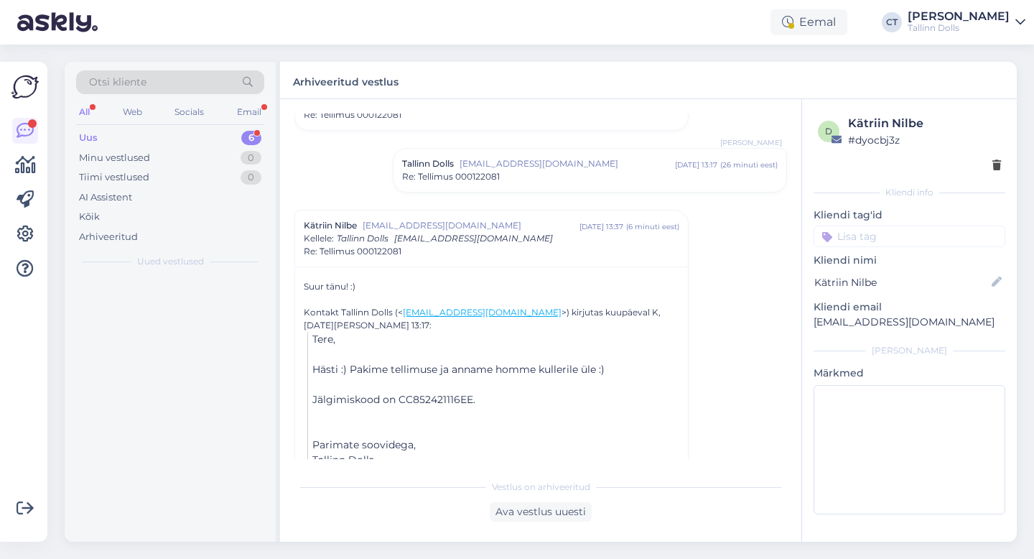
scroll to position [471, 0]
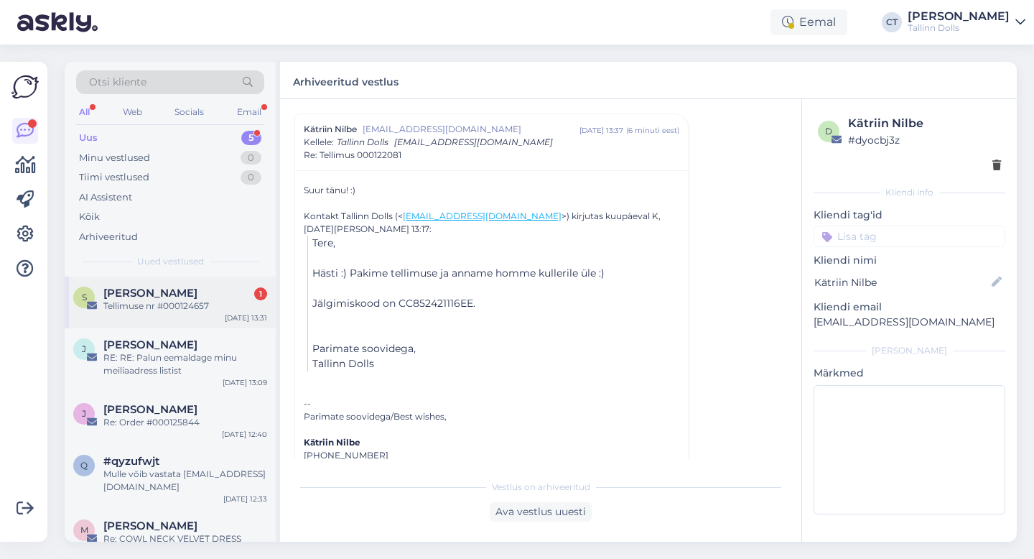
click at [218, 295] on div "[PERSON_NAME] 1" at bounding box center [185, 293] width 164 height 13
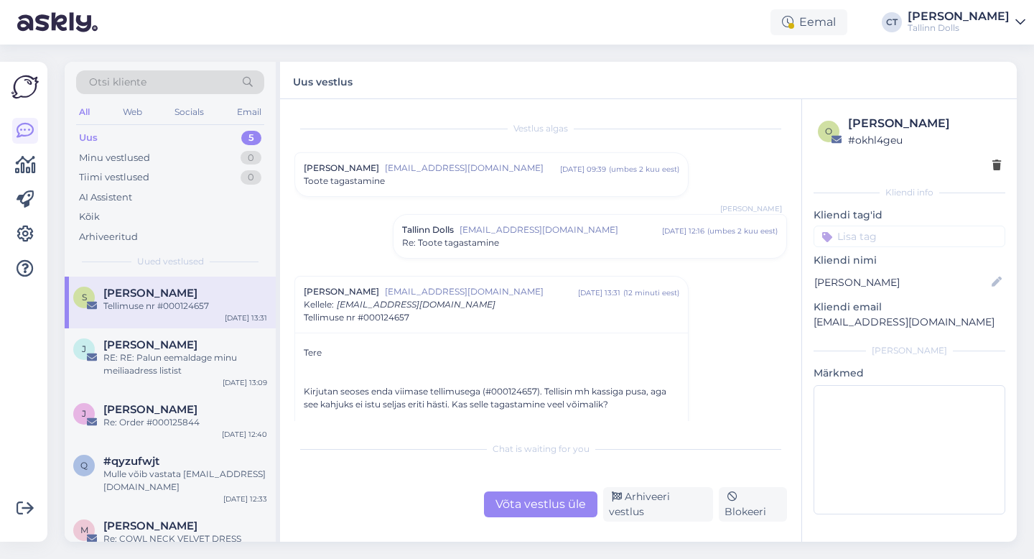
scroll to position [51, 0]
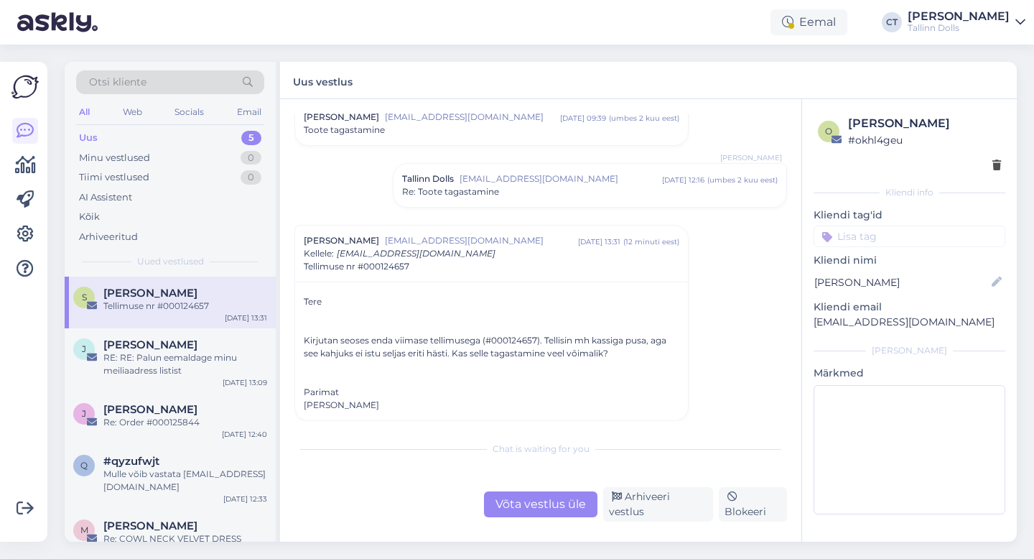
click at [527, 506] on div "Võta vestlus üle" at bounding box center [540, 504] width 113 height 26
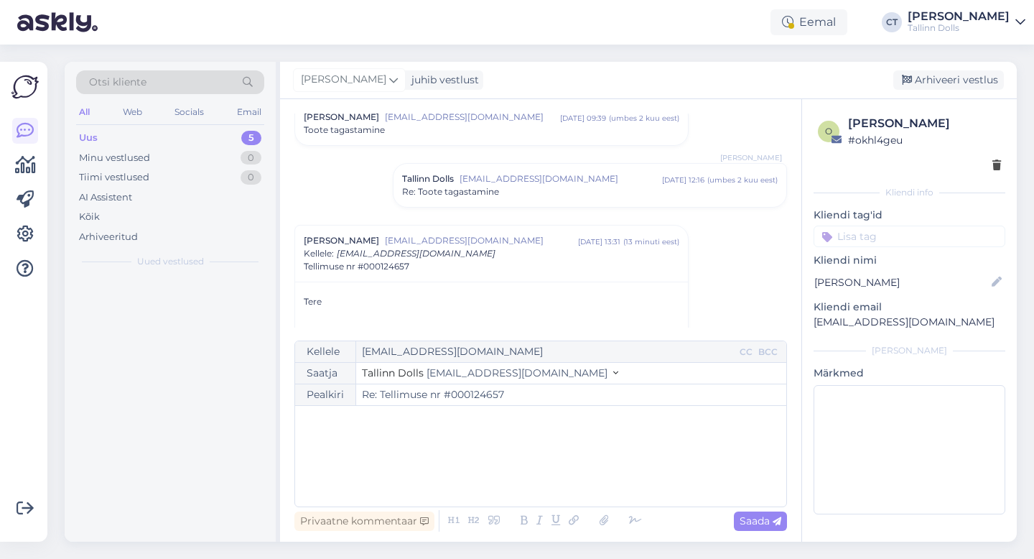
scroll to position [153, 0]
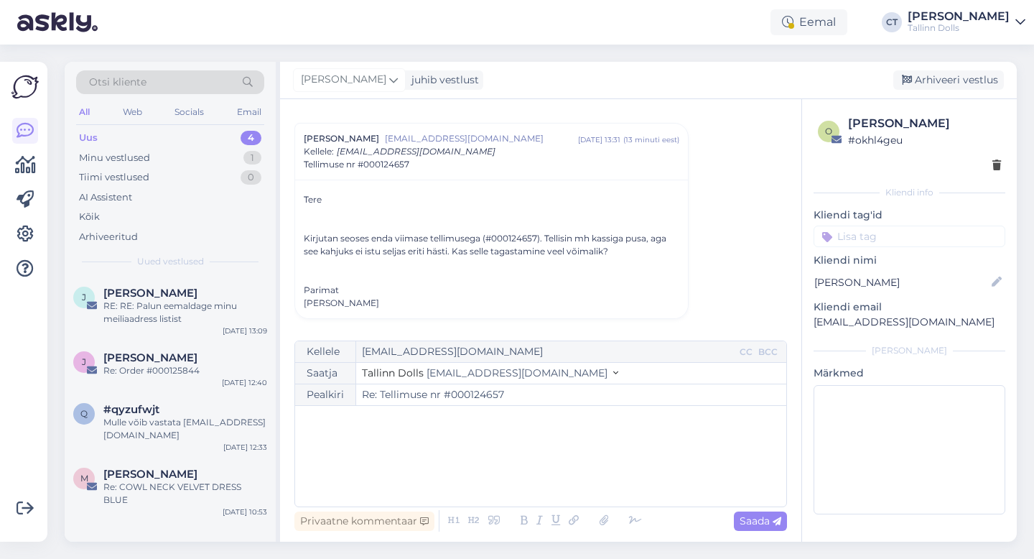
click at [524, 482] on div "﻿" at bounding box center [540, 456] width 477 height 86
click at [369, 451] on div "﻿" at bounding box center [540, 456] width 477 height 86
click at [366, 455] on div "﻿" at bounding box center [540, 456] width 477 height 86
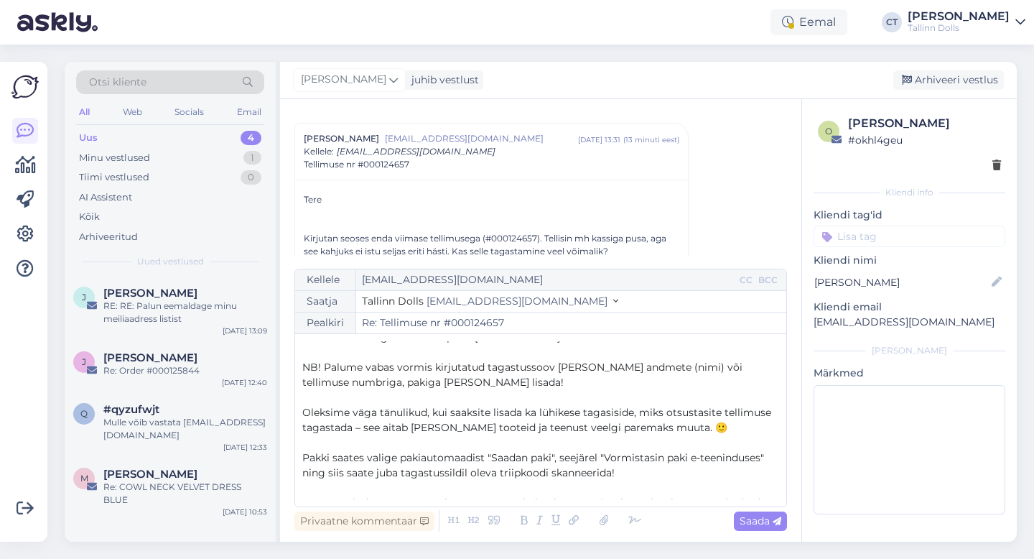
scroll to position [49, 0]
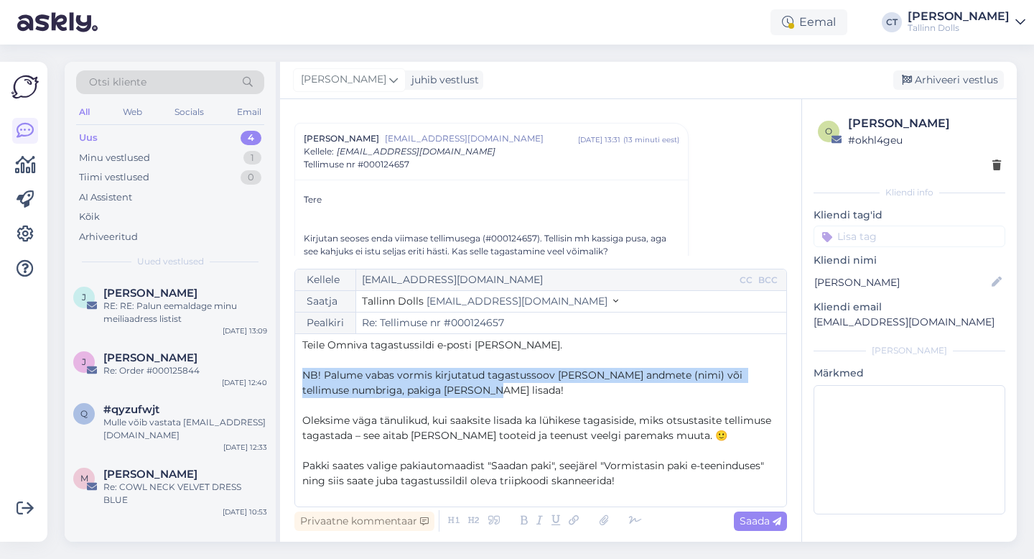
drag, startPoint x: 471, startPoint y: 394, endPoint x: 299, endPoint y: 373, distance: 173.6
click at [299, 373] on div "Kellele [EMAIL_ADDRESS][DOMAIN_NAME] CC BCC Saatja Tallinn Dolls [EMAIL_ADDRESS…" at bounding box center [541, 388] width 493 height 238
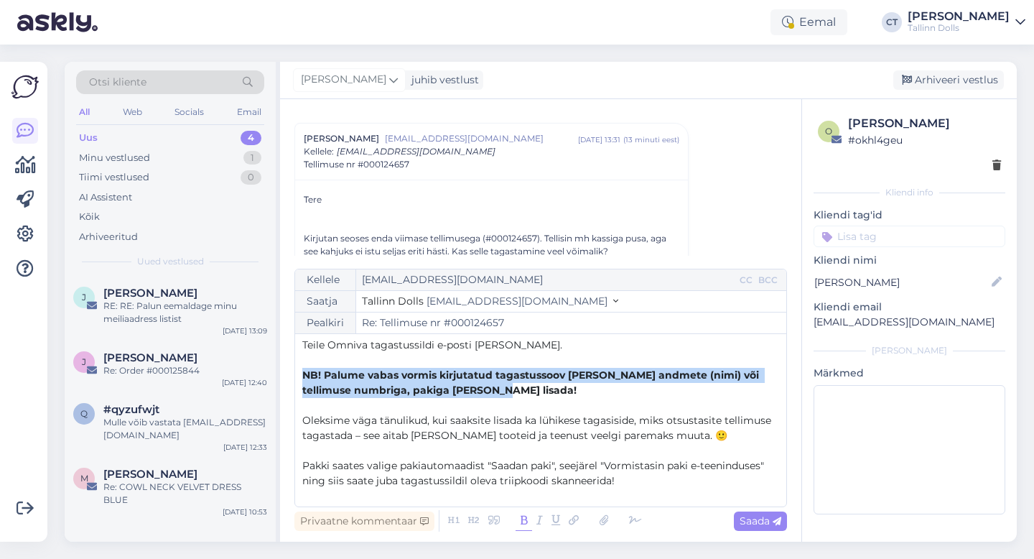
click at [521, 521] on icon at bounding box center [524, 521] width 17 height 20
click at [785, 524] on div "Saada" at bounding box center [760, 520] width 53 height 19
type input "Re: Re: Tellimuse nr #000124657"
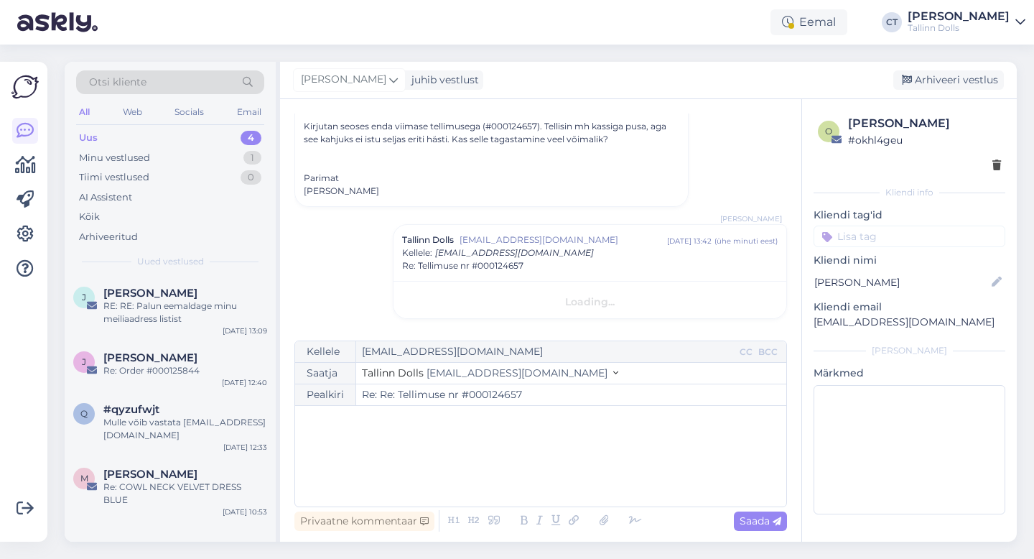
scroll to position [0, 0]
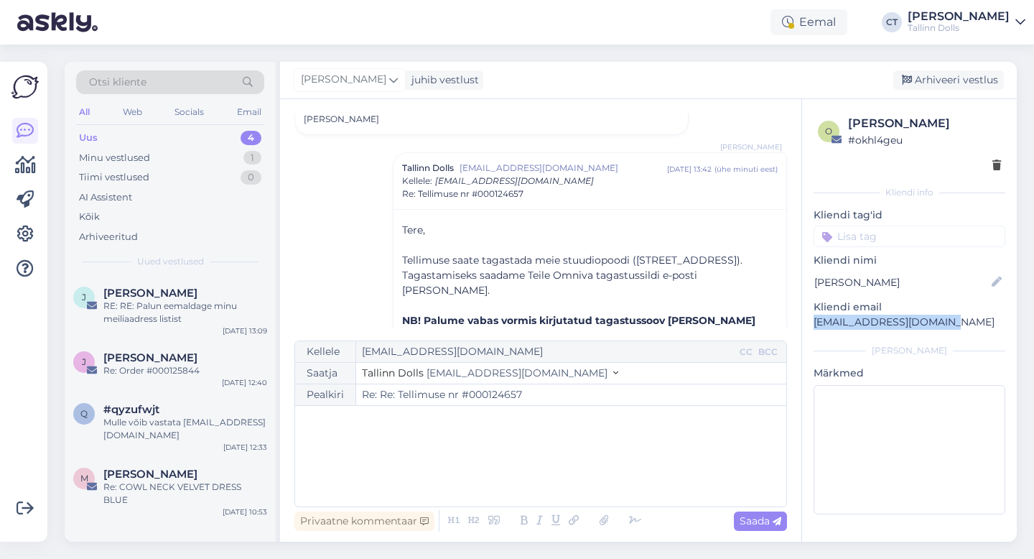
drag, startPoint x: 945, startPoint y: 321, endPoint x: 814, endPoint y: 318, distance: 131.5
click at [814, 318] on p "[EMAIL_ADDRESS][DOMAIN_NAME]" at bounding box center [910, 322] width 192 height 15
click at [943, 82] on div "Arhiveeri vestlus" at bounding box center [949, 79] width 111 height 19
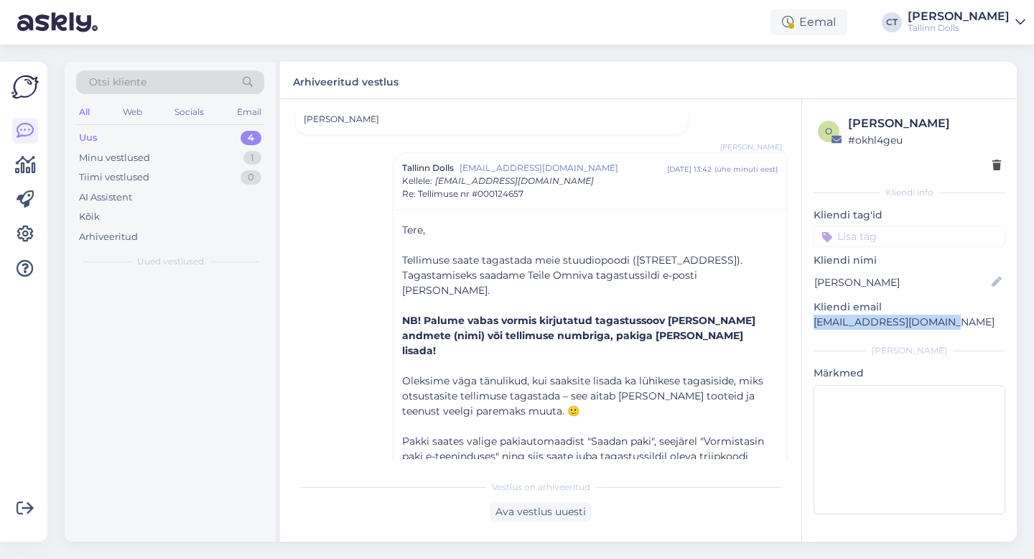
scroll to position [376, 0]
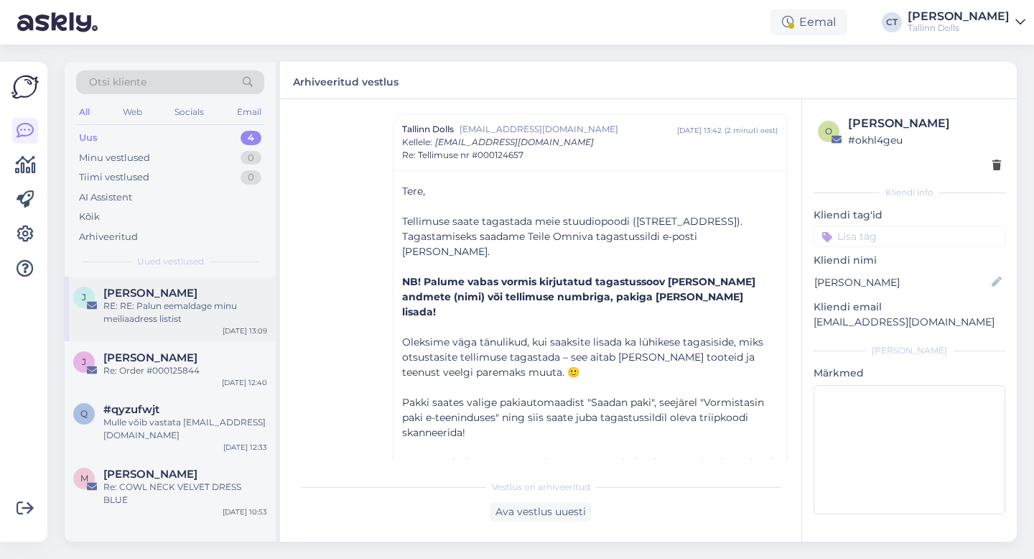
click at [185, 298] on div "[PERSON_NAME]" at bounding box center [185, 293] width 164 height 13
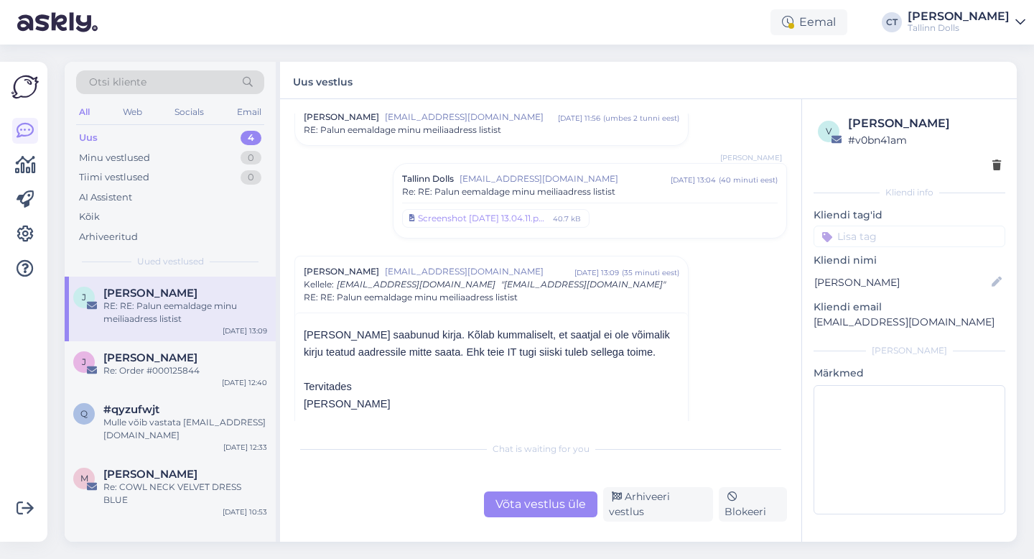
scroll to position [181, 0]
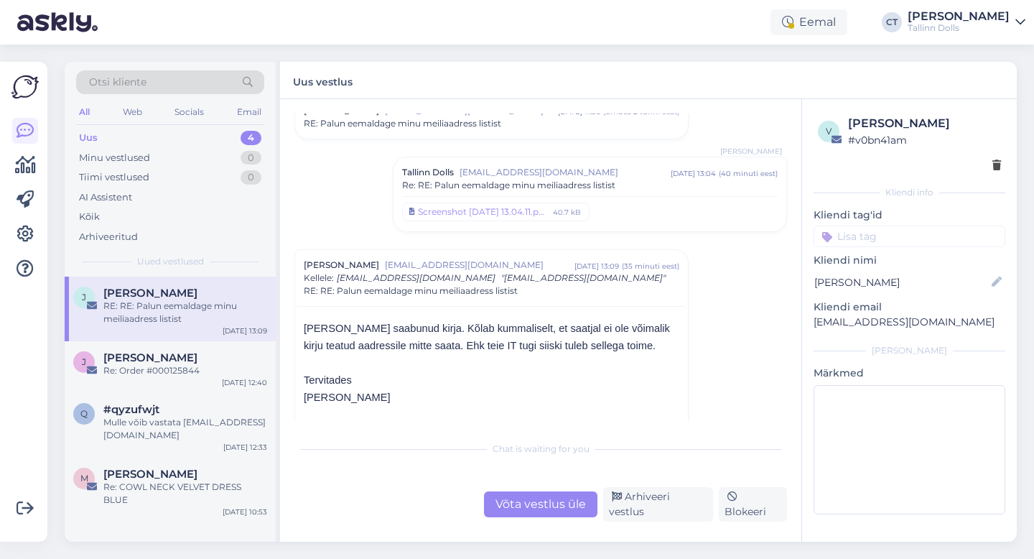
click at [521, 504] on div "Võta vestlus üle" at bounding box center [540, 504] width 113 height 26
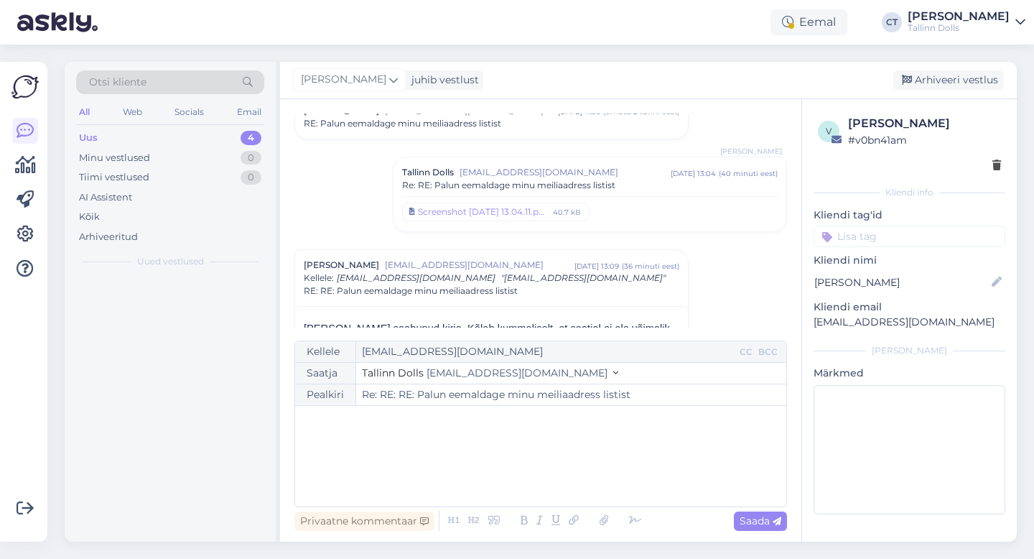
scroll to position [317, 0]
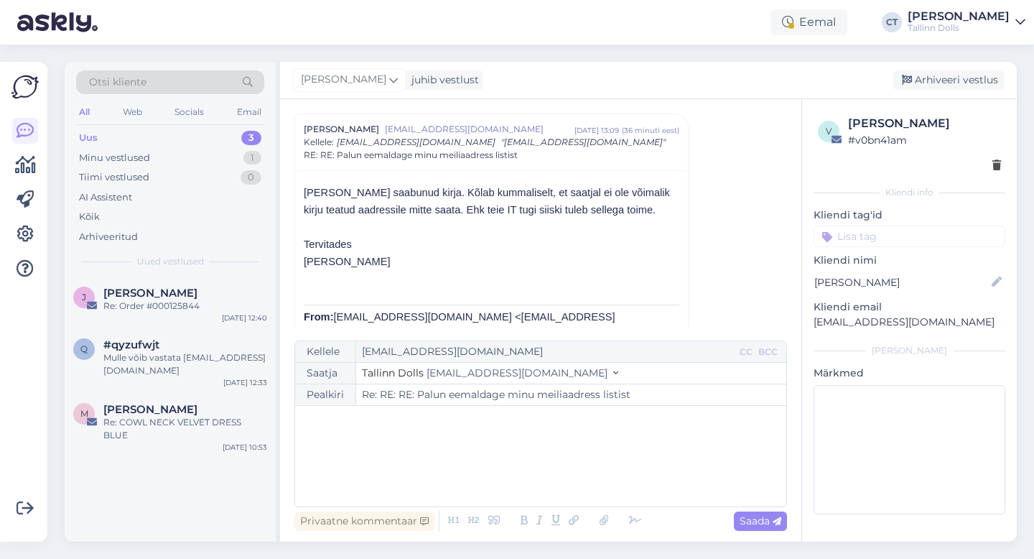
click at [527, 481] on div "﻿" at bounding box center [540, 456] width 477 height 86
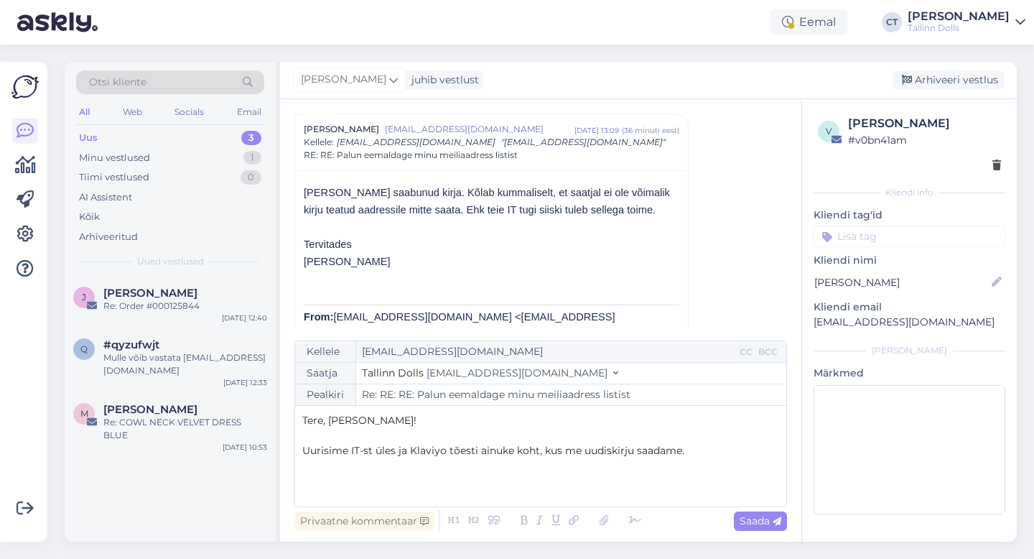
click at [395, 452] on span "Uurisime IT-st üles ja Klaviyo tõesti ainuke koht, kus me uudiskirju saadame." at bounding box center [493, 450] width 382 height 13
click at [398, 469] on p "﻿" at bounding box center [540, 465] width 477 height 15
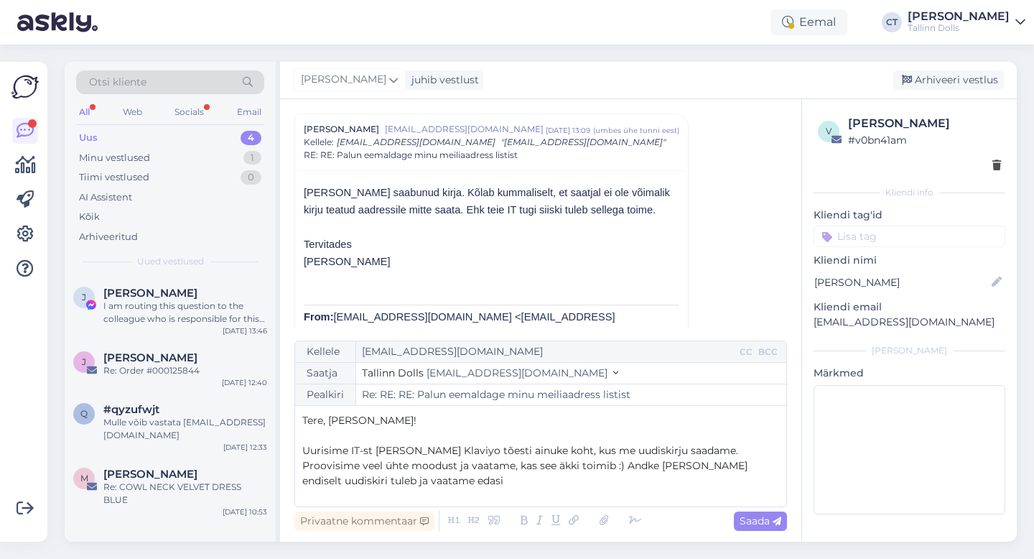
click at [493, 478] on p "Proovisime veel ühte moodust ja vaatame, kas see äkki toimib :) Andke [PERSON_N…" at bounding box center [540, 473] width 477 height 30
click at [690, 448] on p "Uurisime IT-st [PERSON_NAME] Klaviyo tõesti ainuke koht, kus me uudiskirju saad…" at bounding box center [540, 450] width 477 height 15
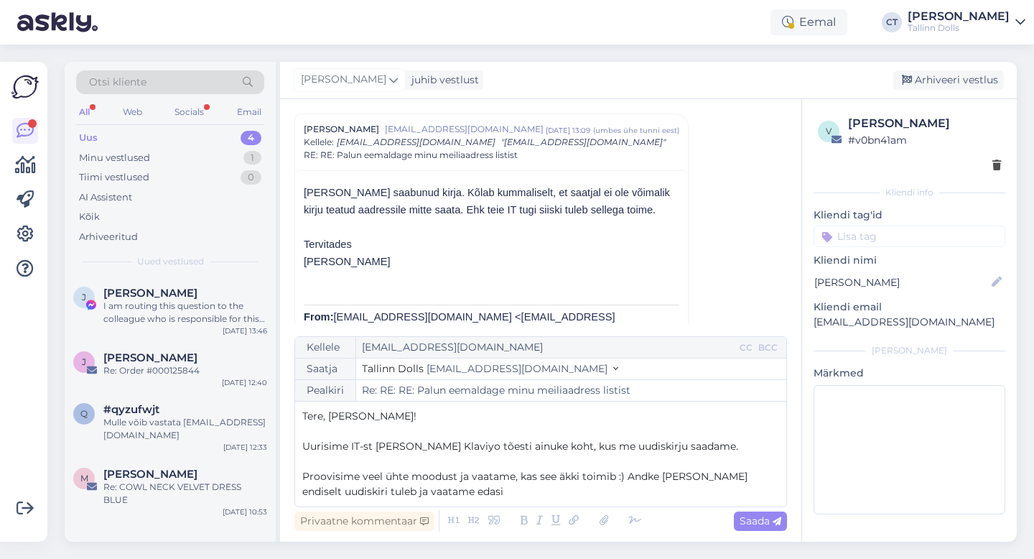
click at [599, 493] on p "Proovisime veel ühte moodust ja vaatame, kas see äkki toimib :) Andke [PERSON_N…" at bounding box center [540, 484] width 477 height 30
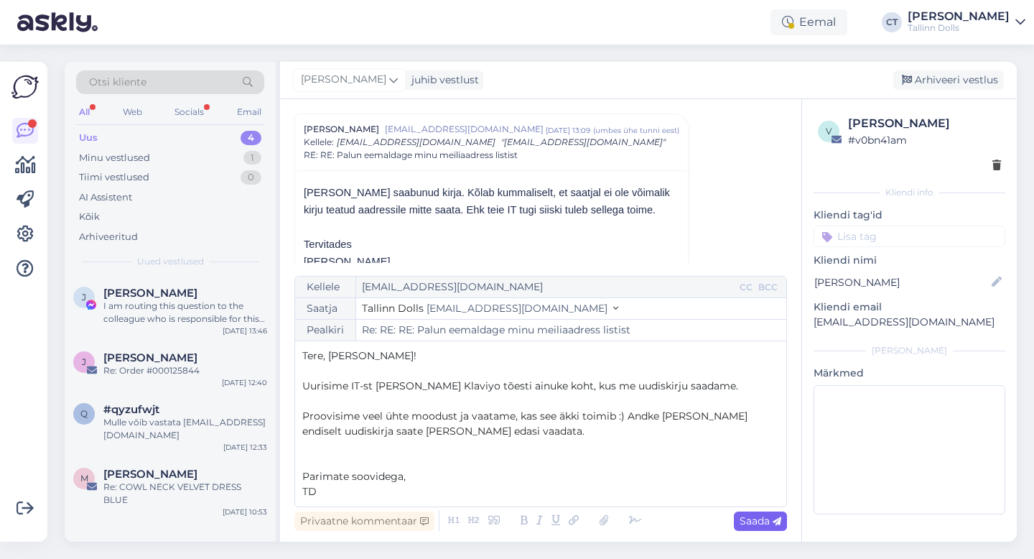
click at [771, 524] on span "Saada" at bounding box center [761, 520] width 42 height 13
type input "Re: Re: RE: RE: Palun eemaldage minu meiliaadress listist"
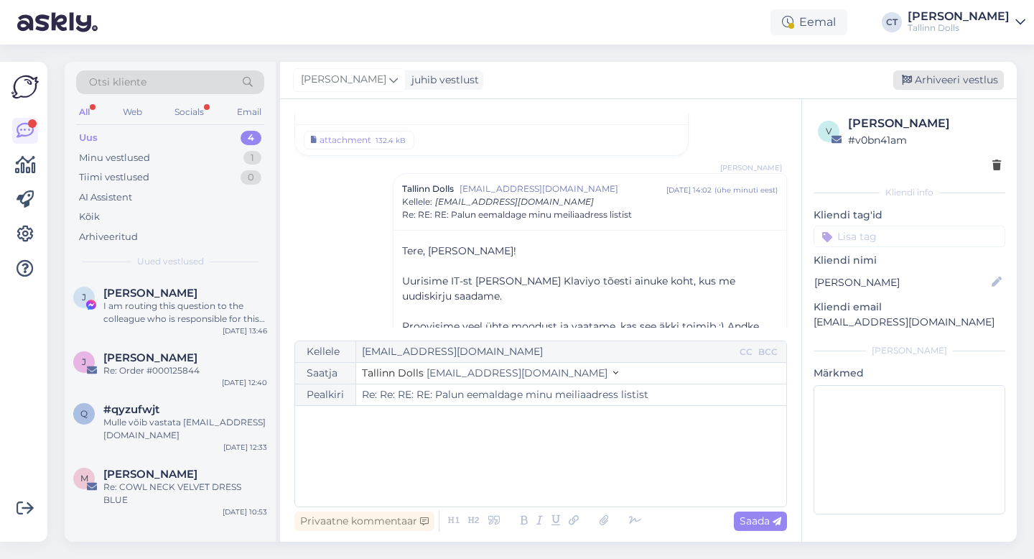
click at [983, 80] on div "Arhiveeri vestlus" at bounding box center [949, 79] width 111 height 19
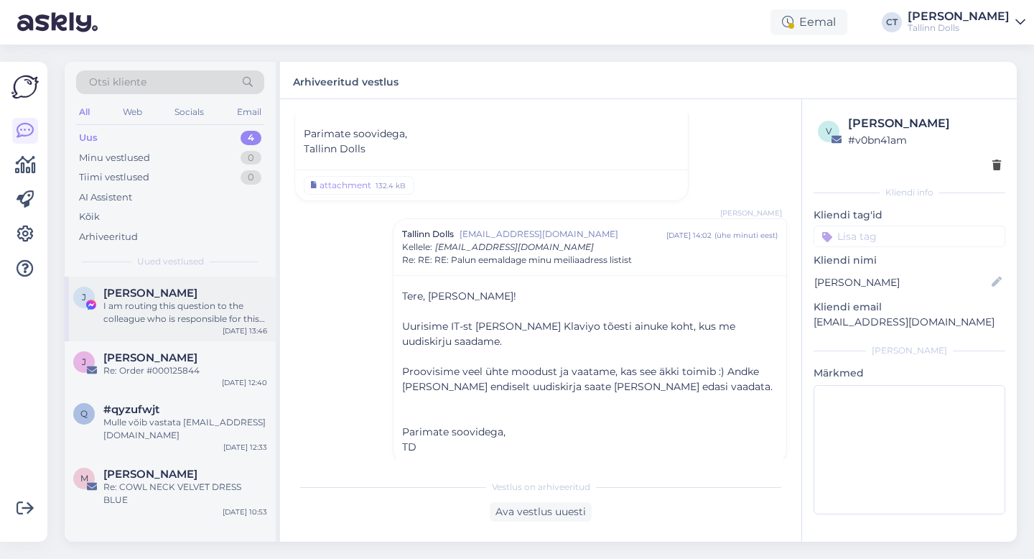
click at [173, 323] on div "I am routing this question to the colleague who is responsible for this topic. …" at bounding box center [185, 313] width 164 height 26
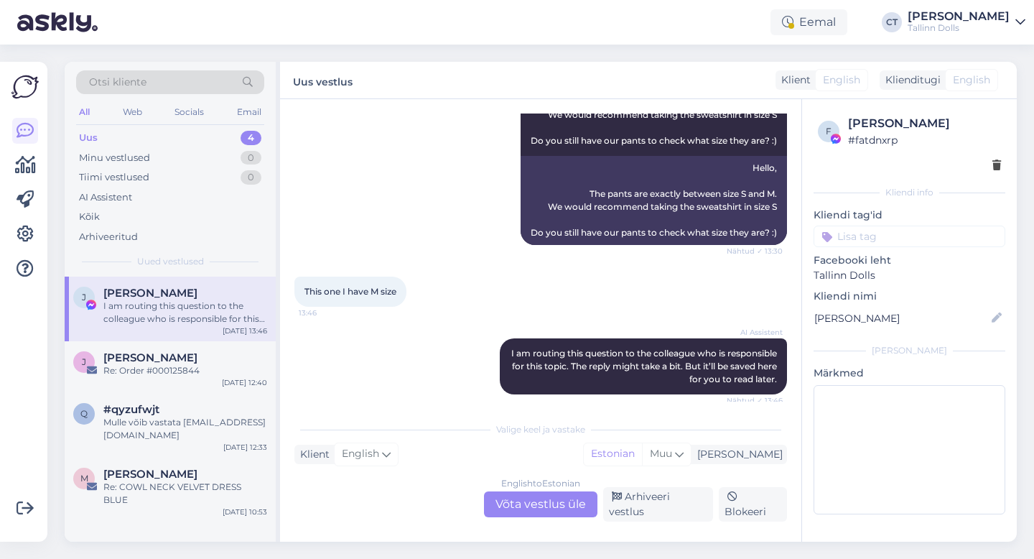
click at [518, 504] on div "English to Estonian Võta vestlus üle" at bounding box center [540, 504] width 113 height 26
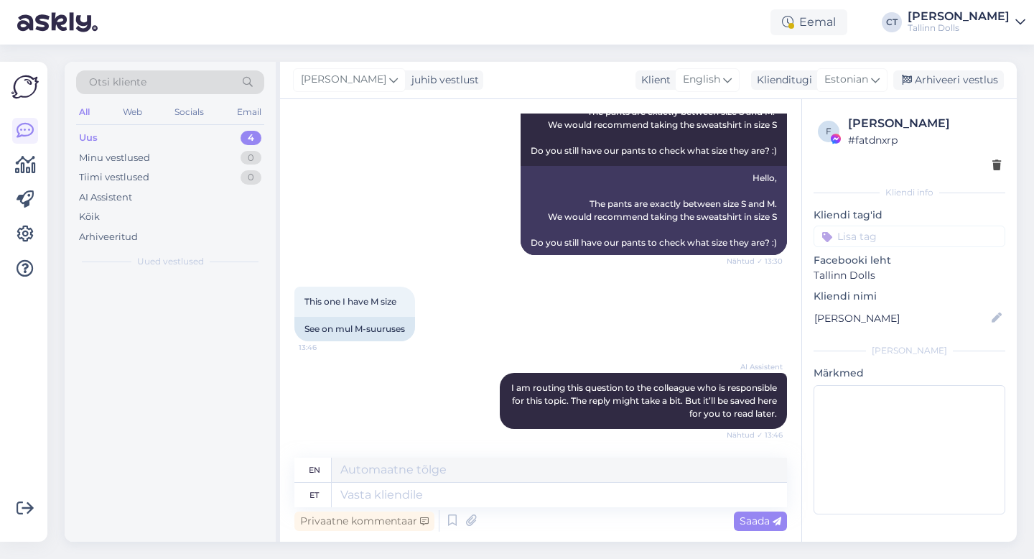
scroll to position [3589, 0]
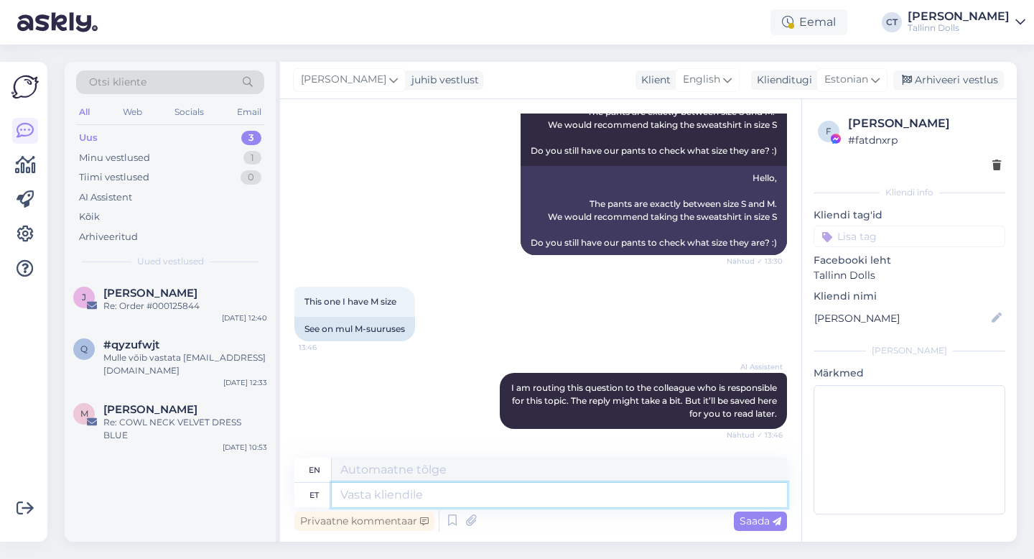
click at [519, 505] on textarea at bounding box center [559, 495] width 455 height 24
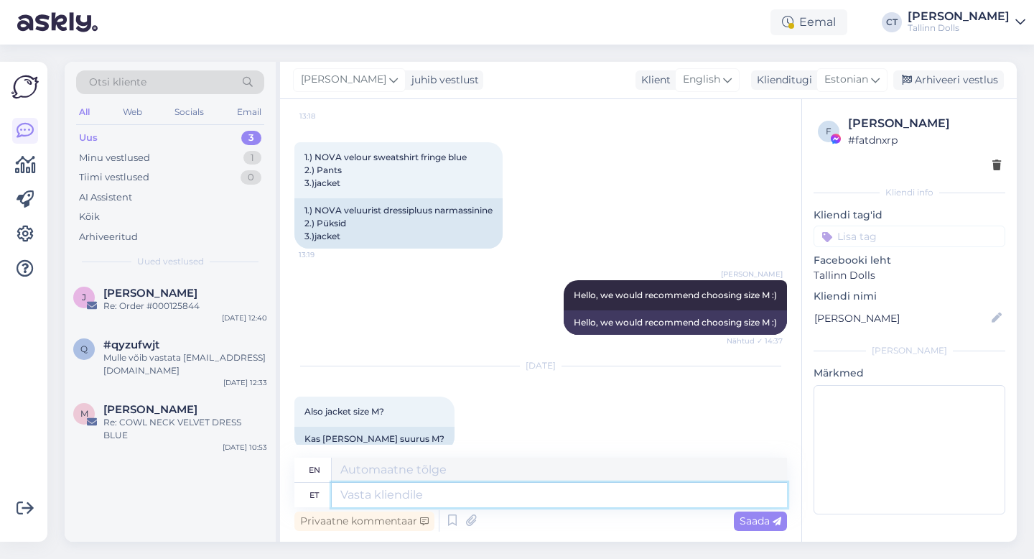
scroll to position [2196, 0]
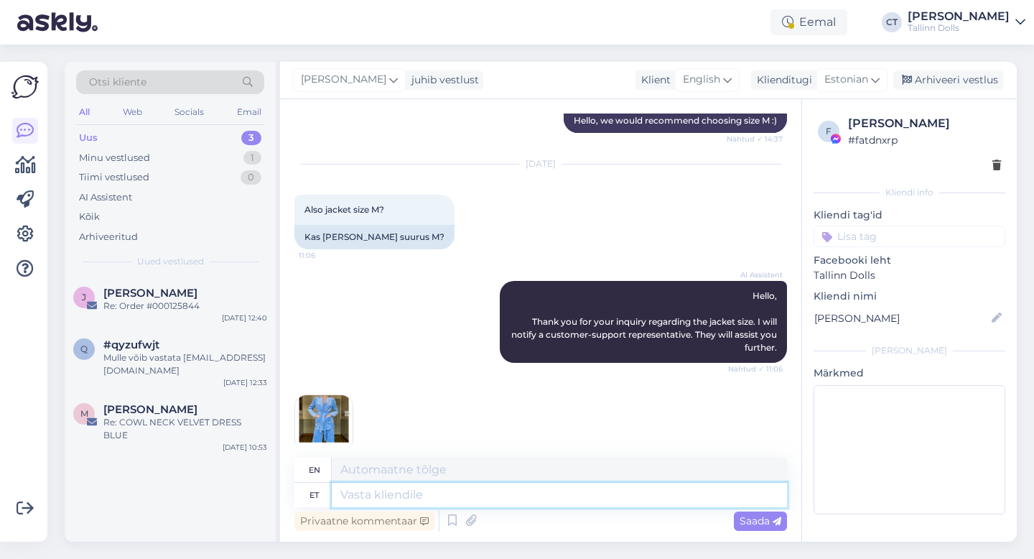
click at [422, 496] on textarea at bounding box center [559, 495] width 455 height 24
type textarea "Then"
type textarea "Then take M"
type textarea "Then take"
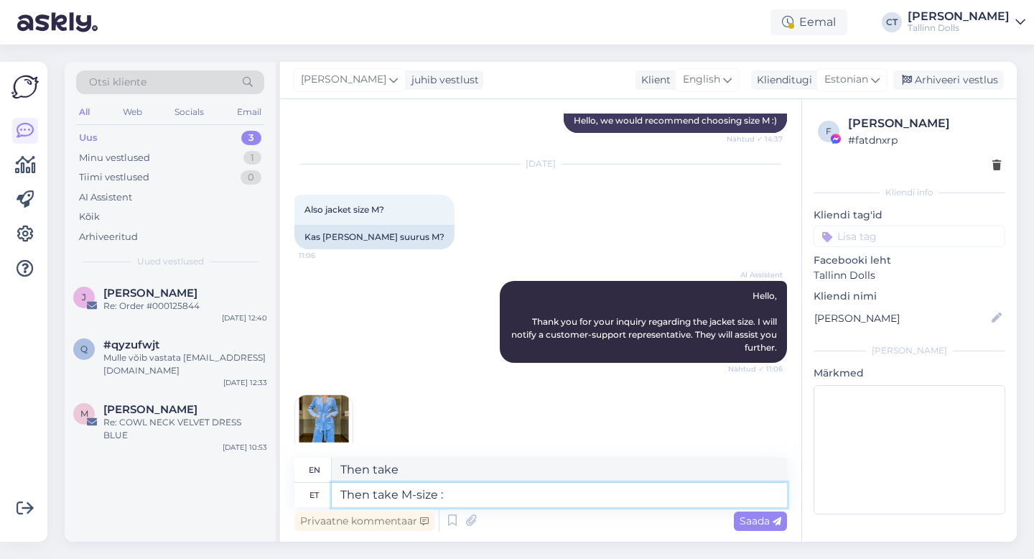
type textarea "Then take M-size :)"
type textarea "Then take M size"
type textarea "Then take M-size :)"
type textarea "Then take M size :)"
drag, startPoint x: 456, startPoint y: 488, endPoint x: 336, endPoint y: 490, distance: 120.0
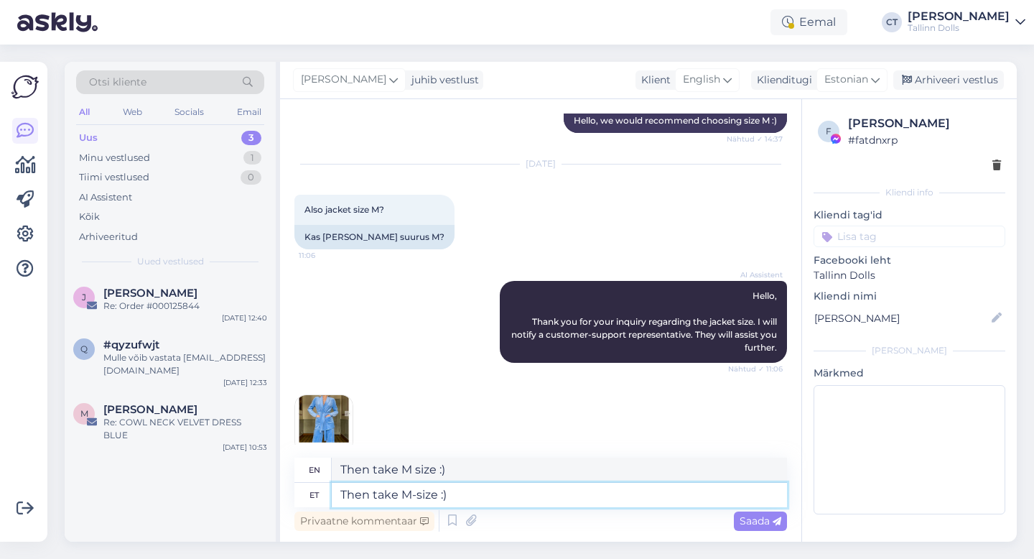
click at [336, 490] on textarea "Then take M-size :)" at bounding box center [559, 495] width 455 height 24
paste textarea "size M, the cut is the same"
type textarea "Then take size M, the cut is the same"
click at [573, 499] on textarea "Then take size M, the cut is the same" at bounding box center [559, 495] width 455 height 24
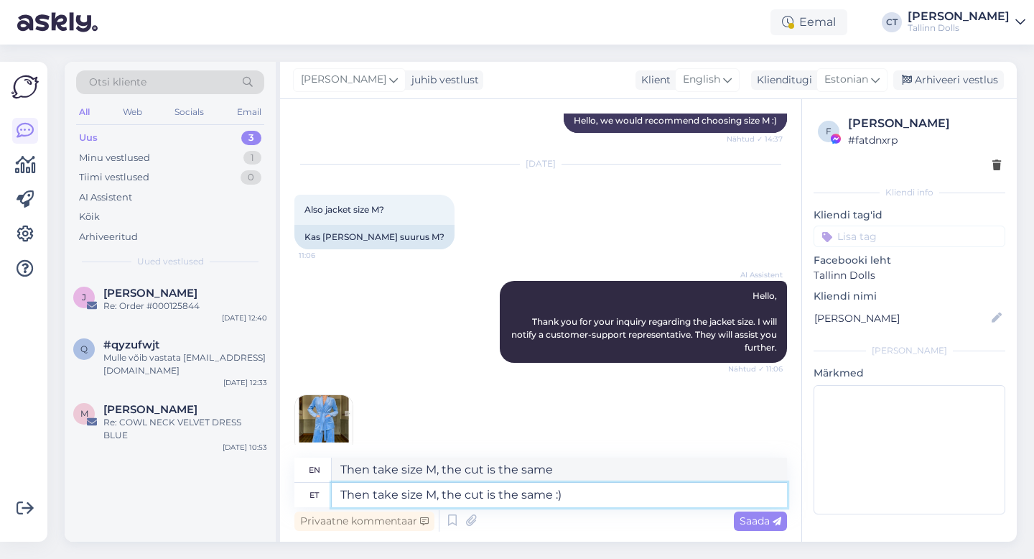
type textarea "Then take size M, the cut is the same :)"
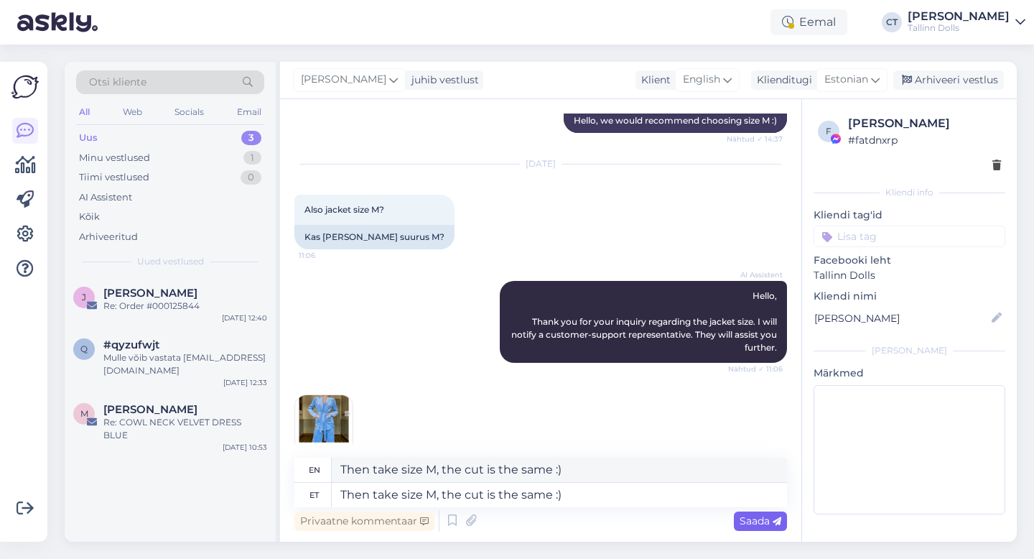
click at [757, 527] on span "Saada" at bounding box center [761, 520] width 42 height 13
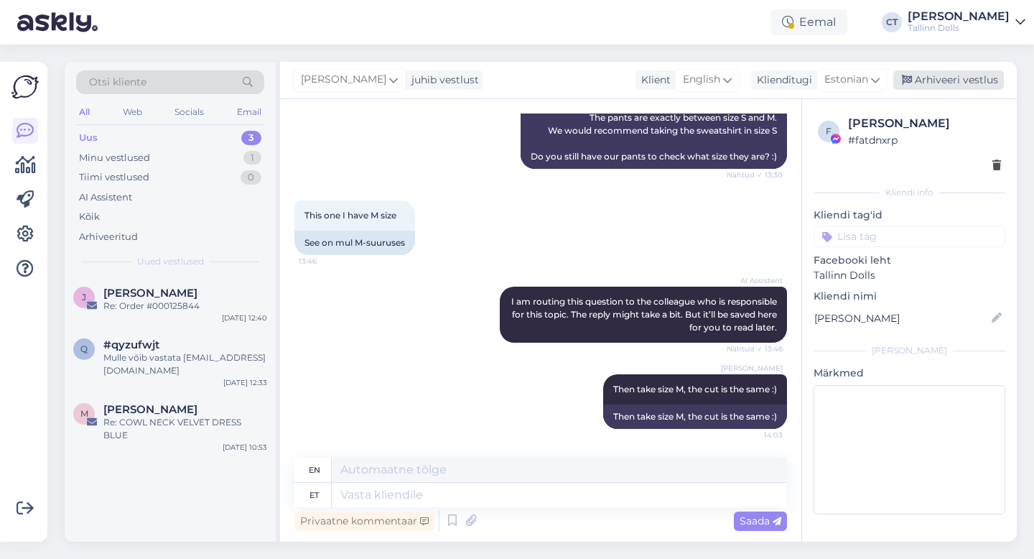
click at [974, 78] on div "Arhiveeri vestlus" at bounding box center [949, 79] width 111 height 19
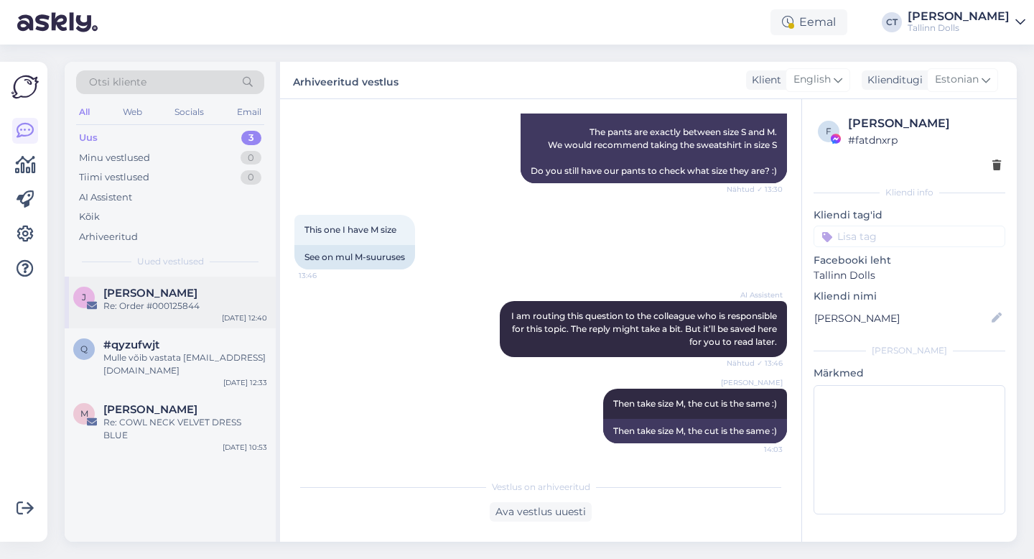
click at [165, 297] on span "[PERSON_NAME]" at bounding box center [150, 293] width 94 height 13
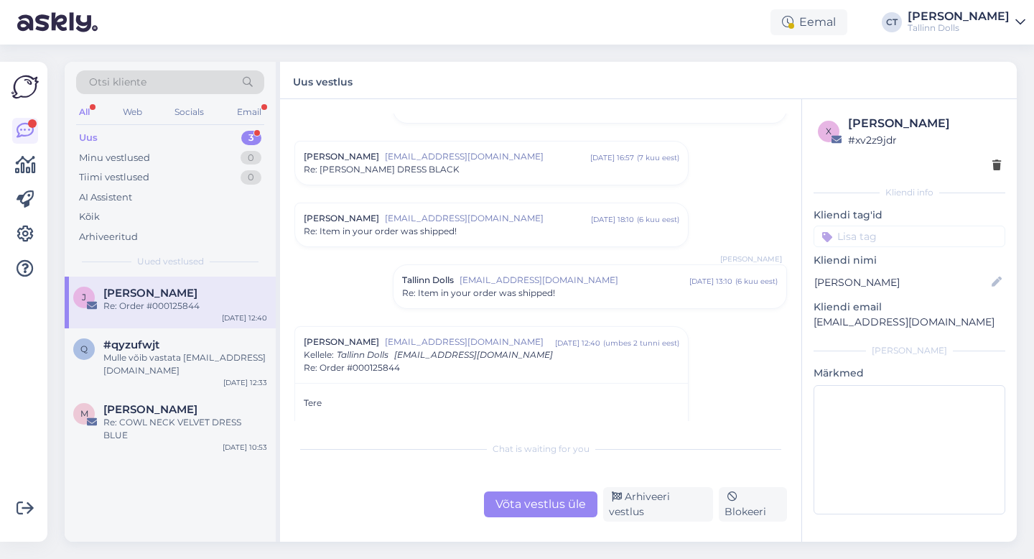
click at [108, 134] on div "Uus 3" at bounding box center [170, 138] width 188 height 20
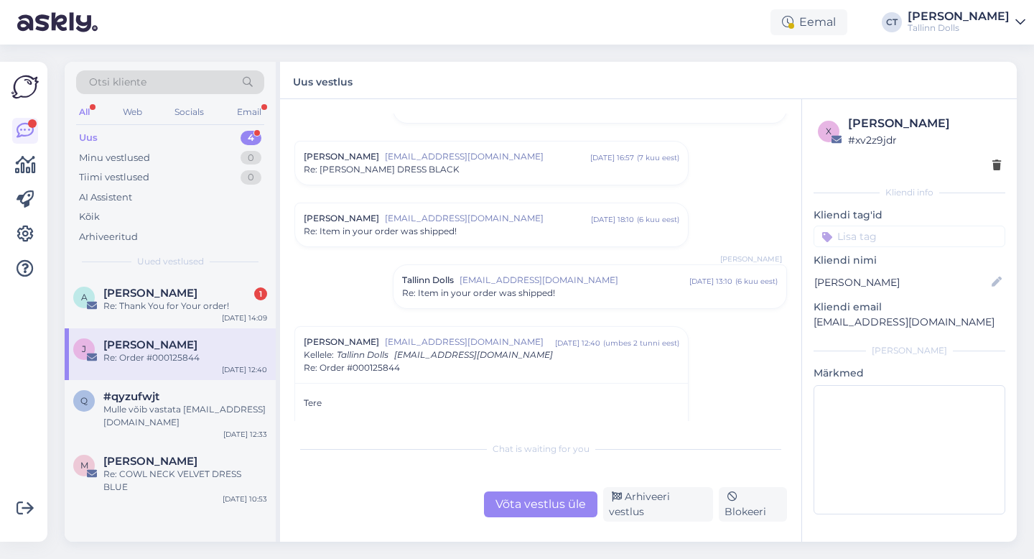
click at [763, 361] on div "Vestlus [PERSON_NAME] [EMAIL_ADDRESS][DOMAIN_NAME] [DATE] 08:27 ( 8 kuu eest ) …" at bounding box center [548, 266] width 506 height 307
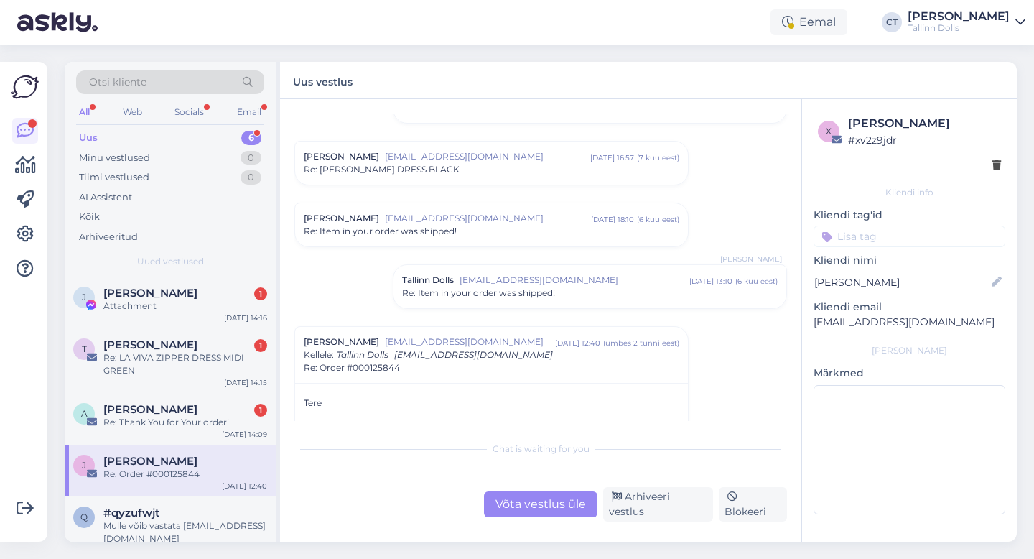
click at [123, 134] on div "Uus 6" at bounding box center [170, 138] width 188 height 20
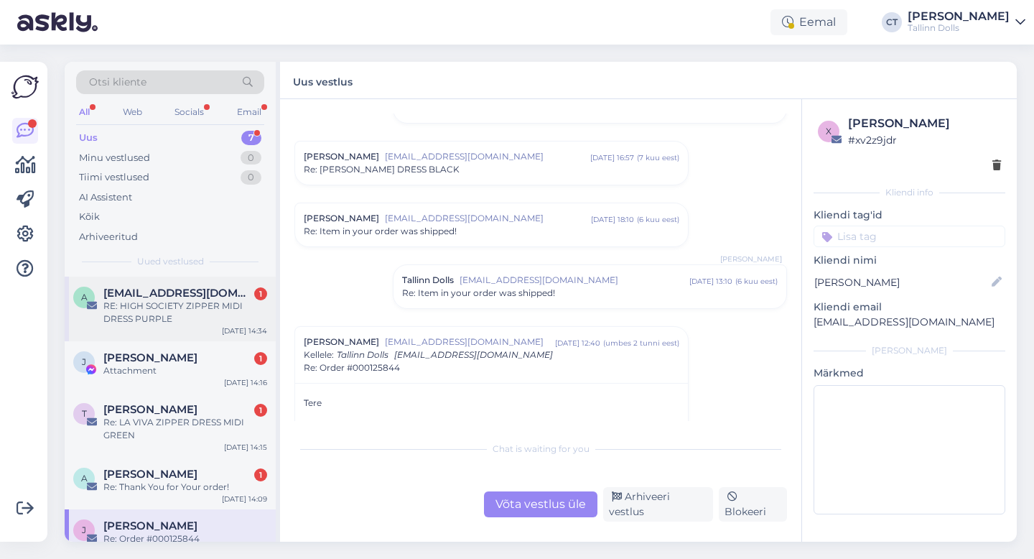
click at [175, 295] on span "[EMAIL_ADDRESS][DOMAIN_NAME]" at bounding box center [177, 293] width 149 height 13
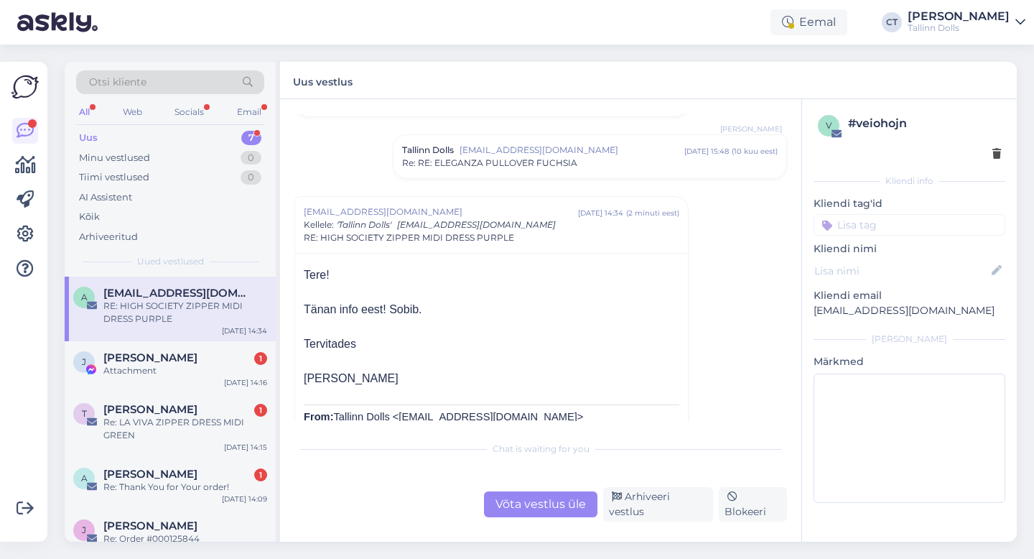
scroll to position [102, 0]
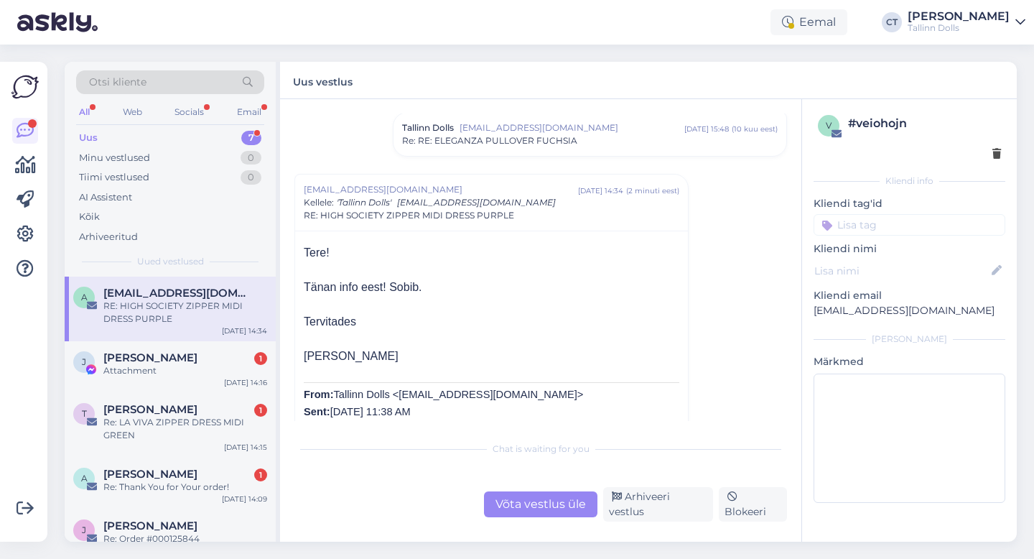
click at [530, 151] on div "Tallinn Dolls [EMAIL_ADDRESS][DOMAIN_NAME] [DATE] 15:48 ( 10 kuu eest ) Re: RE:…" at bounding box center [590, 134] width 393 height 43
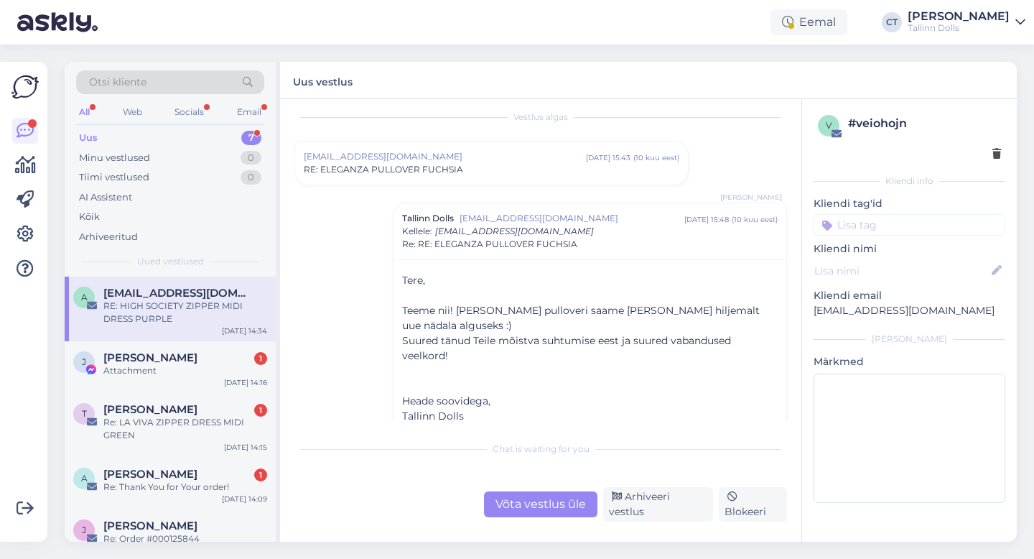
scroll to position [0, 0]
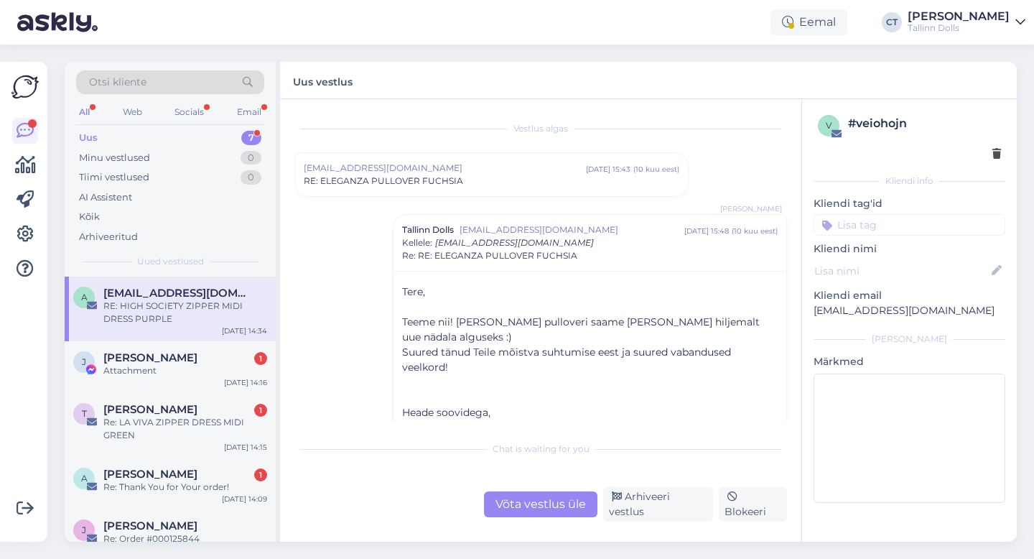
click at [478, 175] on div "RE: ELEGANZA PULLOVER FUCHSIA" at bounding box center [492, 181] width 376 height 13
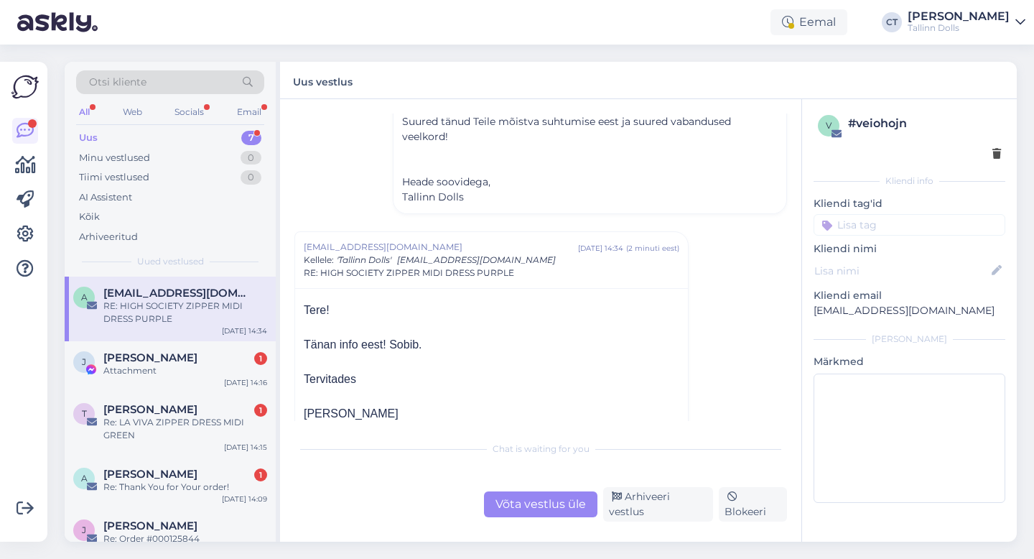
scroll to position [764, 0]
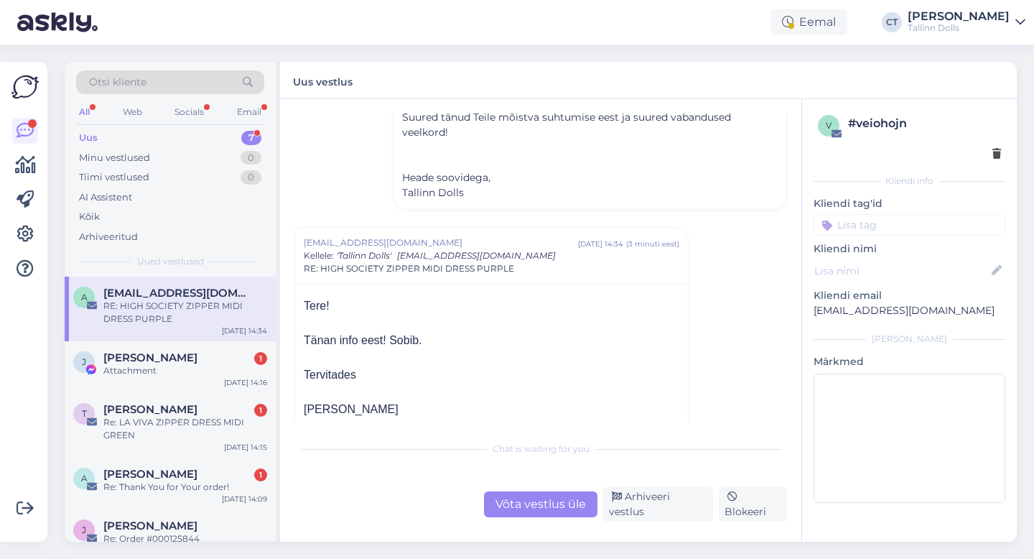
click at [149, 75] on div "Otsi kliente" at bounding box center [170, 82] width 188 height 24
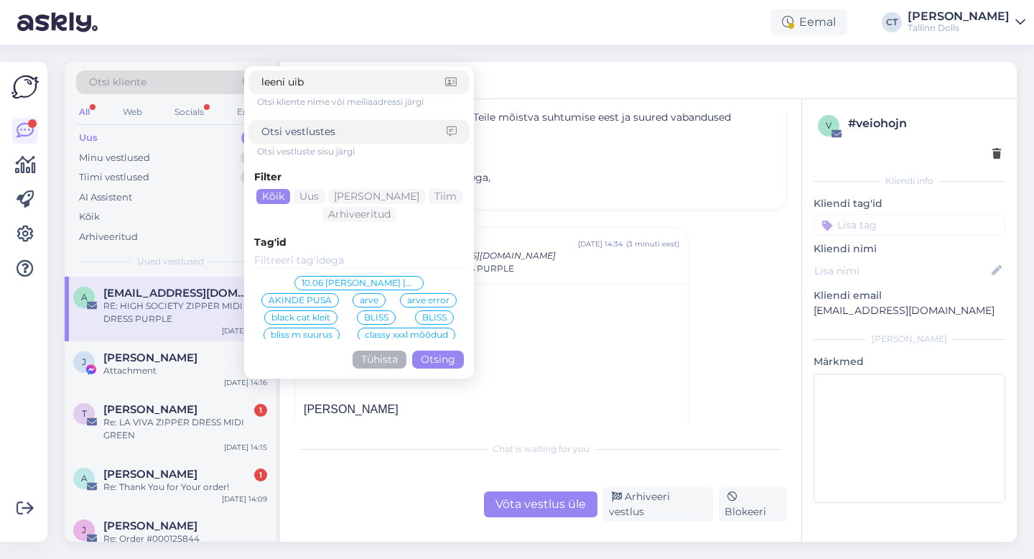
type input "[PERSON_NAME]"
click button "Otsing" at bounding box center [438, 360] width 52 height 18
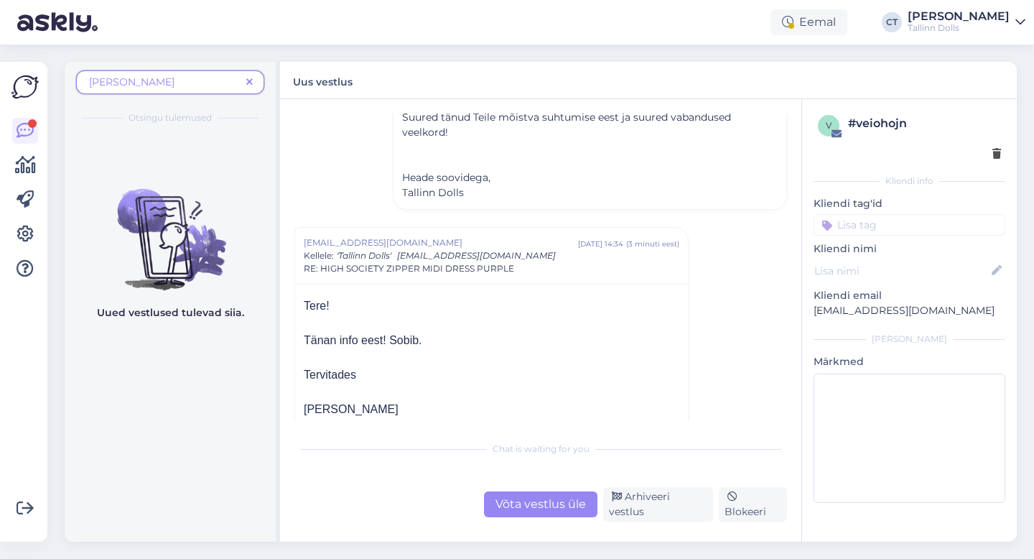
click at [164, 78] on span "[PERSON_NAME]" at bounding box center [165, 82] width 152 height 15
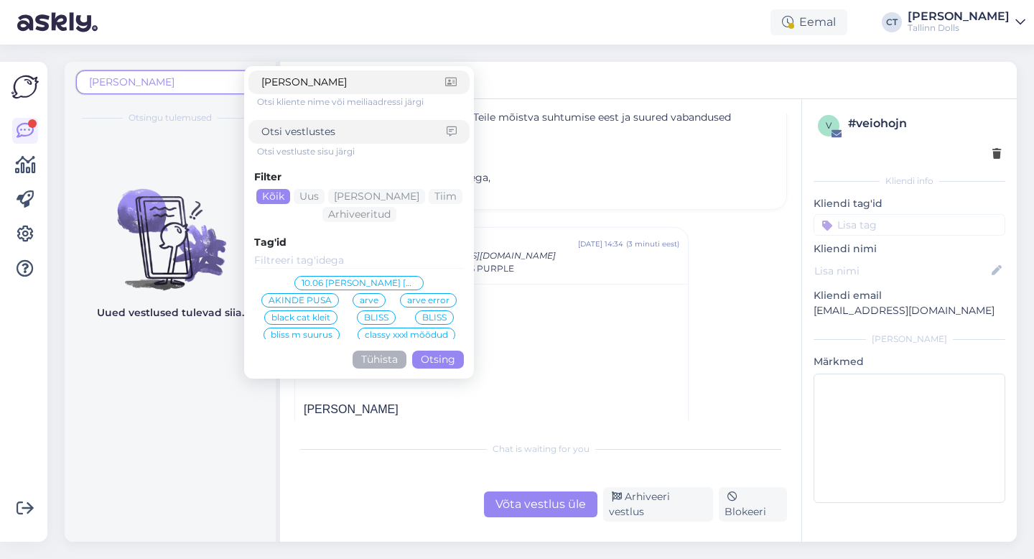
click at [294, 123] on div at bounding box center [359, 132] width 221 height 24
click at [299, 133] on input at bounding box center [353, 131] width 185 height 15
type input "[PERSON_NAME]"
click at [324, 89] on input "[PERSON_NAME]" at bounding box center [353, 82] width 184 height 15
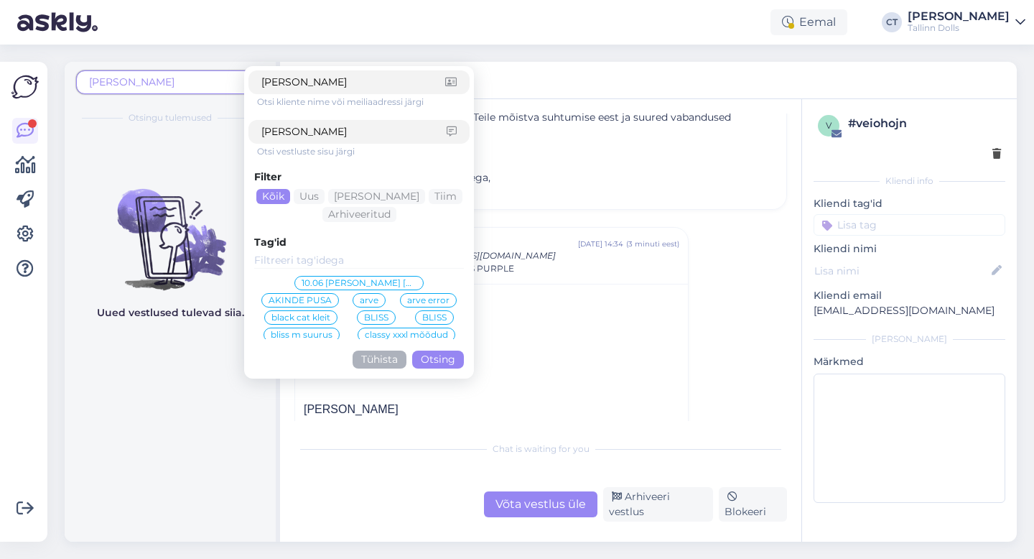
type input "leeni"
click button "Otsing" at bounding box center [438, 360] width 52 height 18
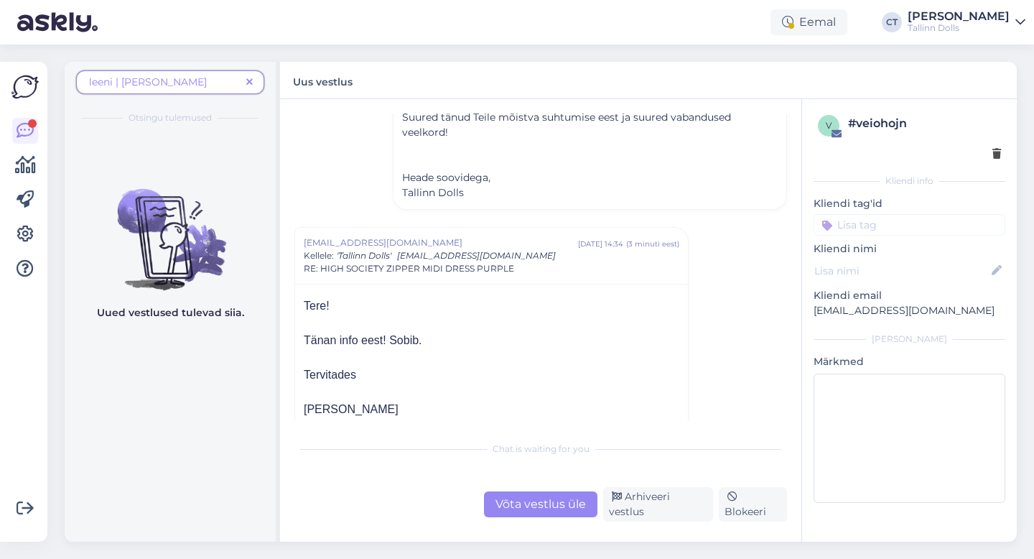
click at [221, 66] on div "leeni | [PERSON_NAME] tulemused" at bounding box center [170, 97] width 211 height 71
click at [221, 81] on span "leeni | [PERSON_NAME]" at bounding box center [165, 82] width 152 height 15
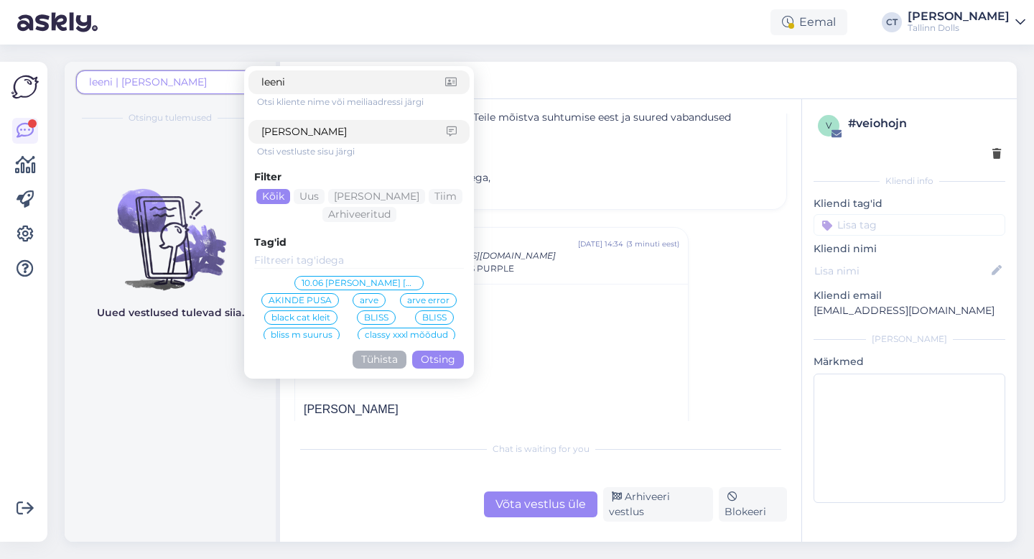
click at [313, 85] on input "leeni" at bounding box center [353, 82] width 184 height 15
click button "Otsing" at bounding box center [438, 360] width 52 height 18
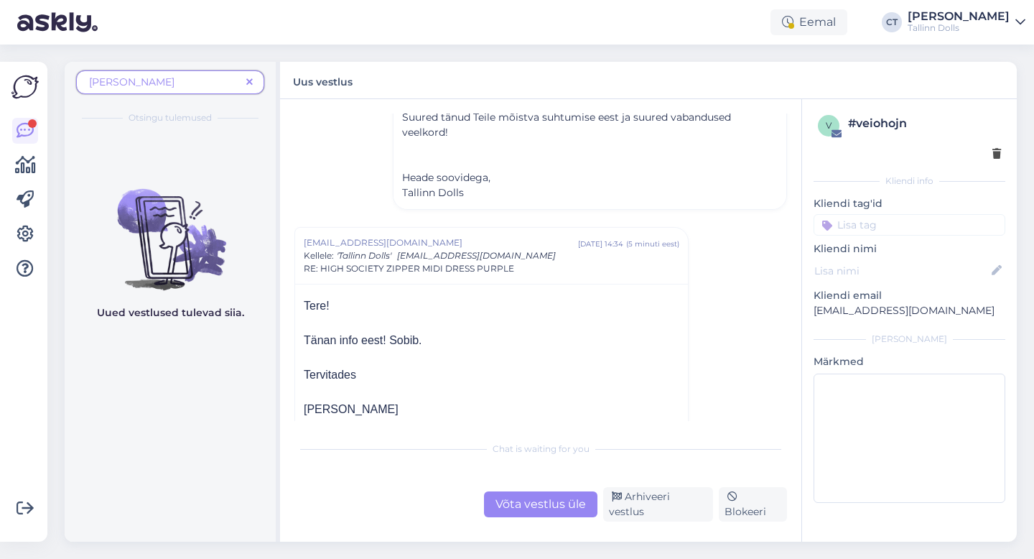
click at [249, 80] on icon at bounding box center [249, 83] width 6 height 10
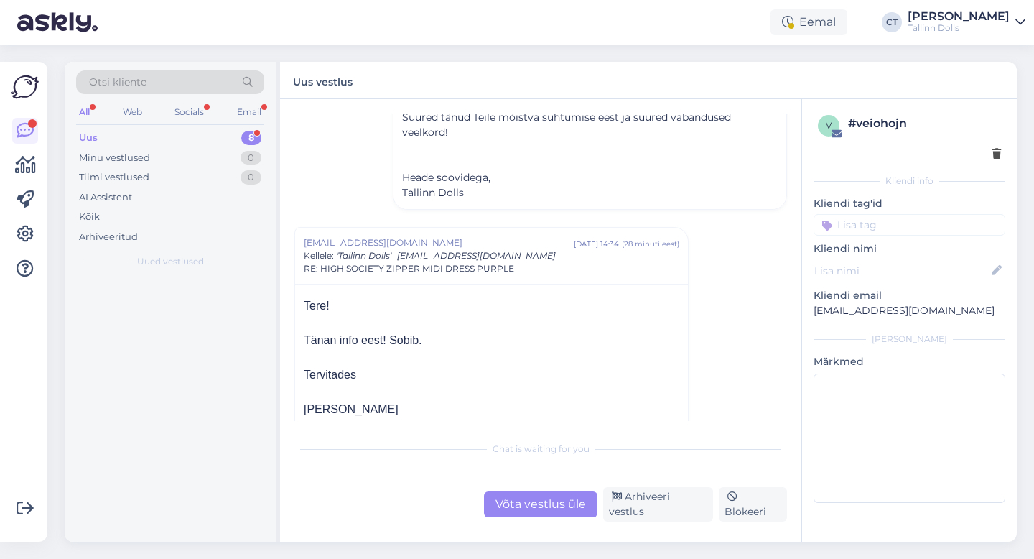
click at [116, 139] on div "Uus 8" at bounding box center [170, 138] width 188 height 20
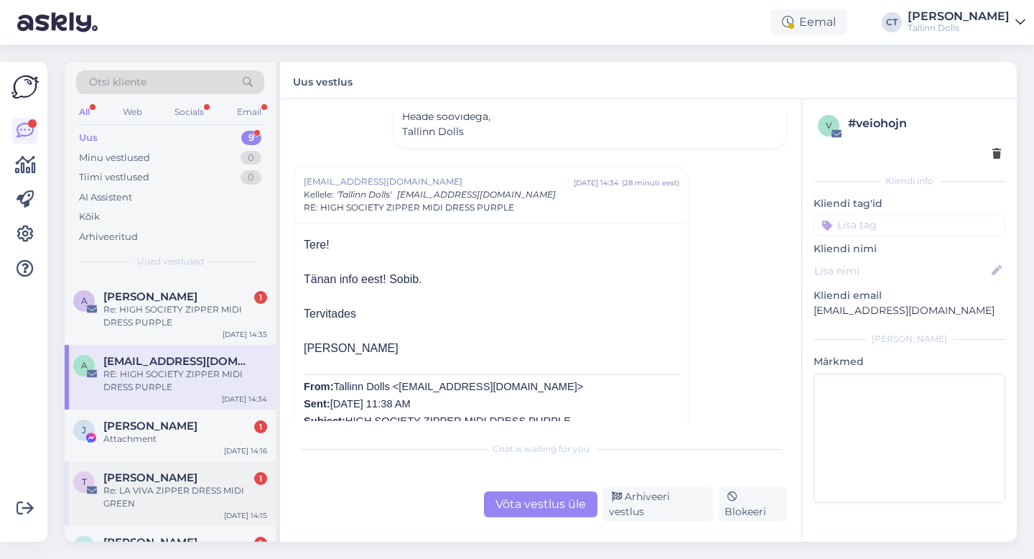
scroll to position [0, 0]
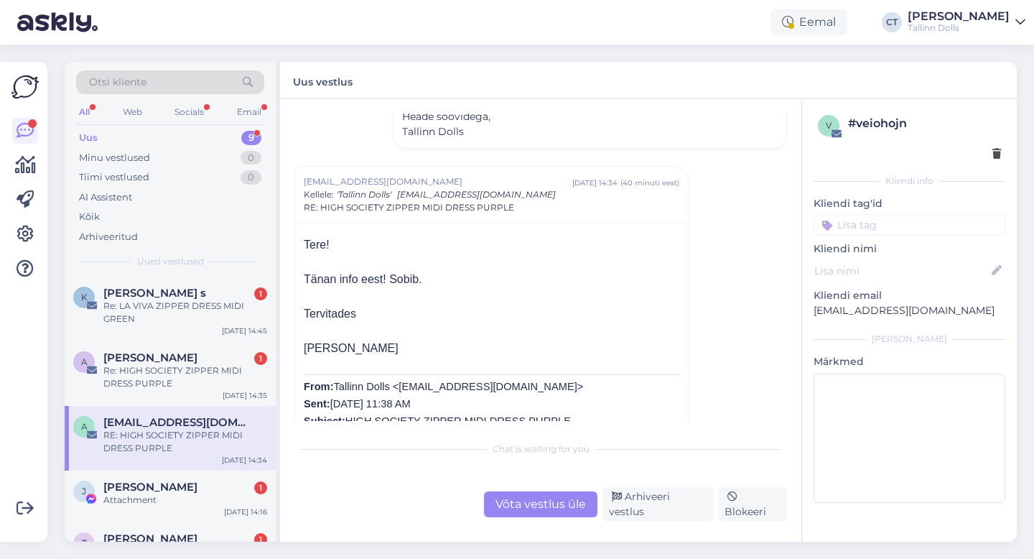
click at [94, 139] on div "Uus" at bounding box center [88, 138] width 19 height 14
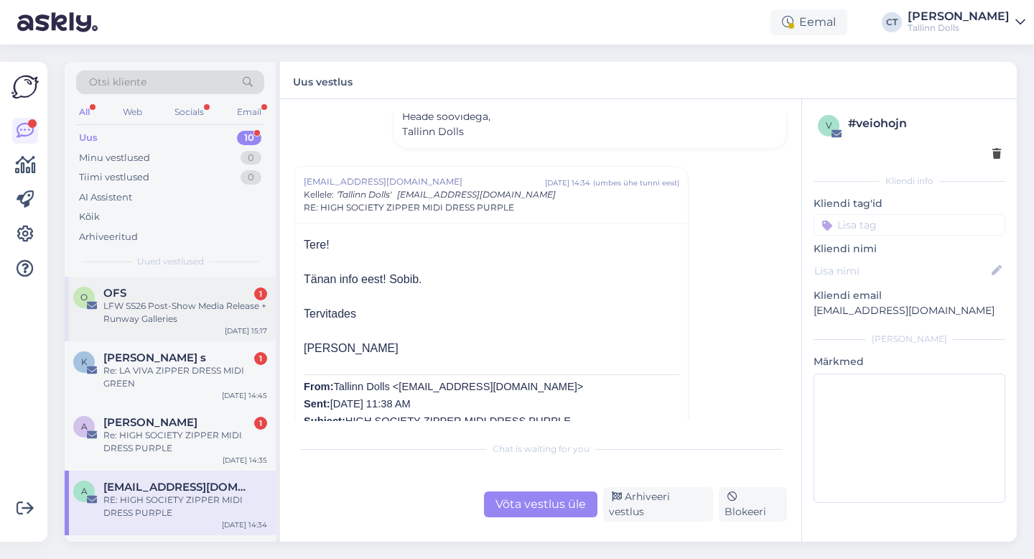
click at [126, 300] on div "LFW SS26 Post-Show Media Release + Runway Galleries" at bounding box center [185, 313] width 164 height 26
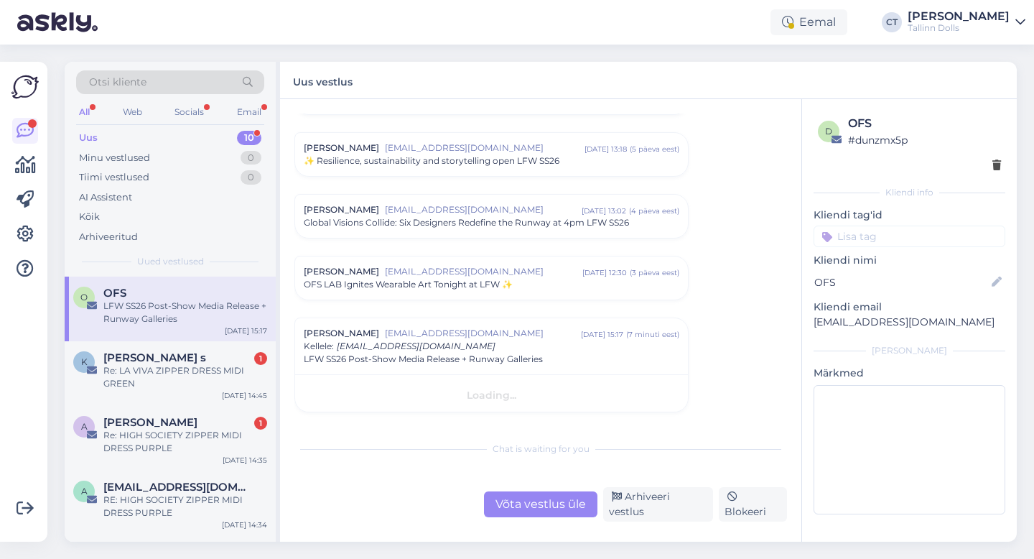
scroll to position [320, 0]
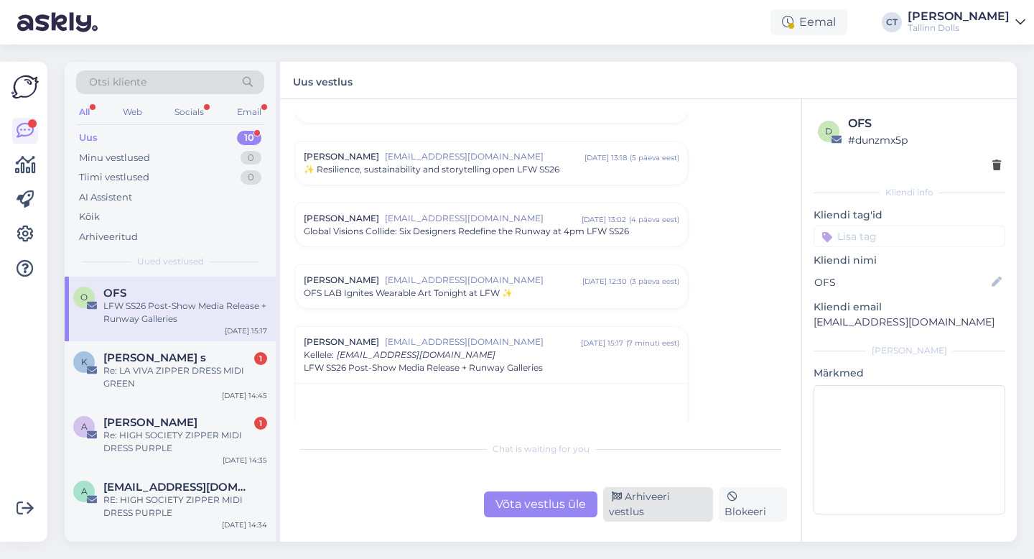
click at [677, 510] on div "Arhiveeri vestlus" at bounding box center [658, 504] width 110 height 34
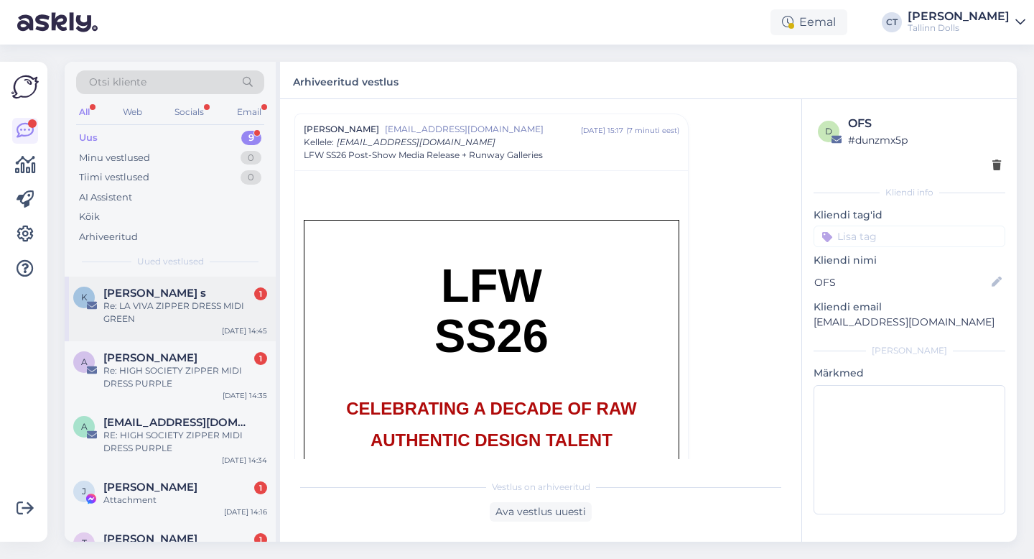
click at [215, 310] on div "Re: LA VIVA ZIPPER DRESS MIDI GREEN" at bounding box center [185, 313] width 164 height 26
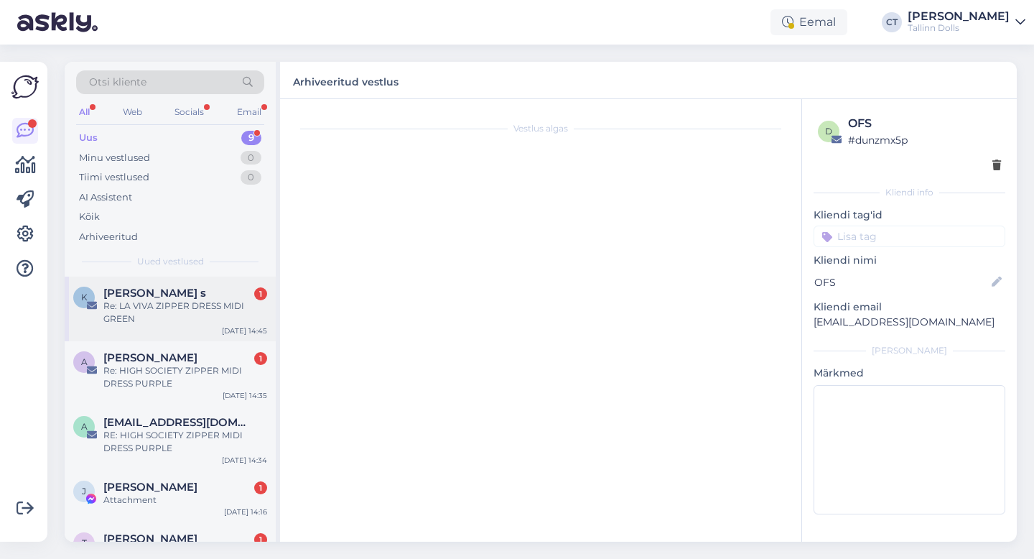
scroll to position [0, 0]
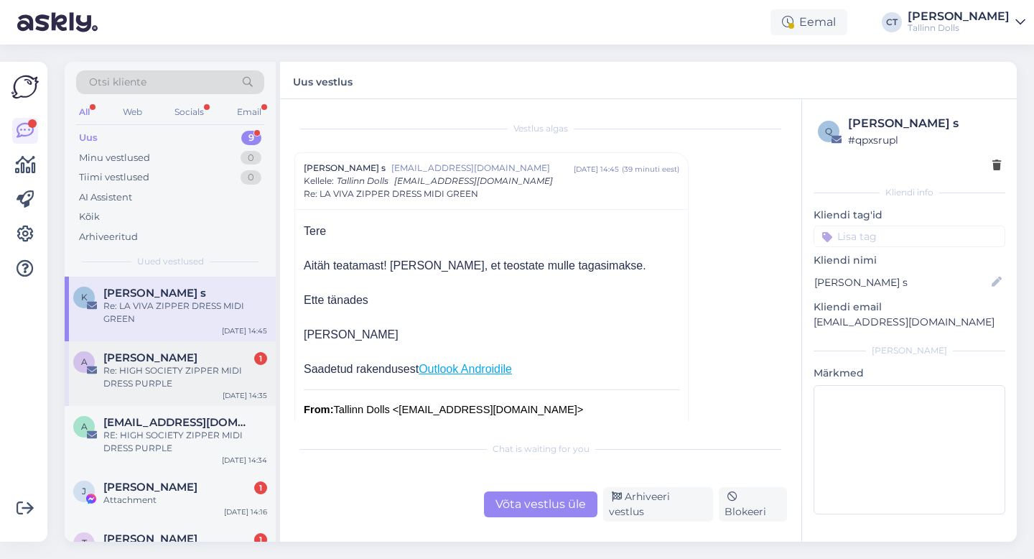
click at [226, 363] on div "[PERSON_NAME] 1" at bounding box center [185, 357] width 164 height 13
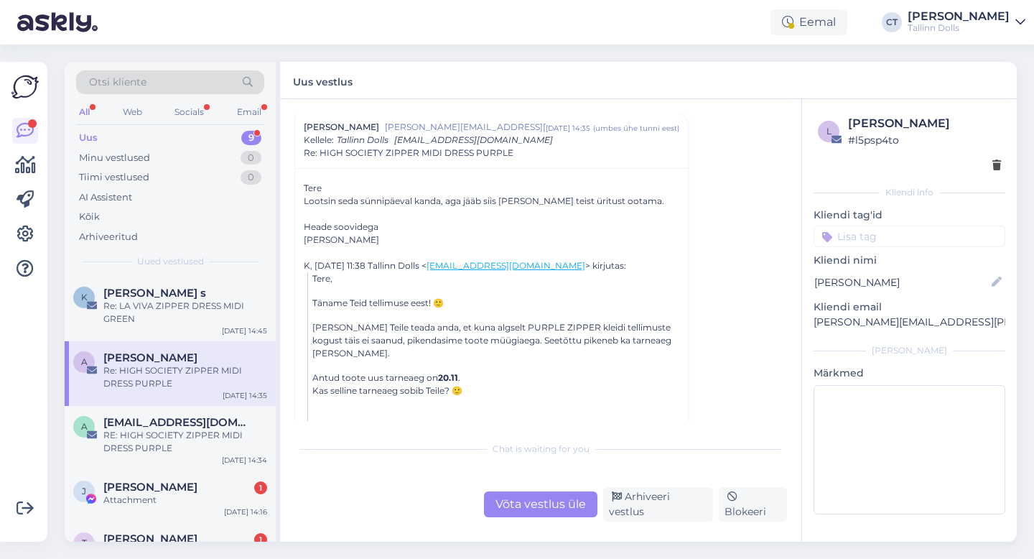
scroll to position [42, 0]
click at [534, 506] on div "Võta vestlus üle" at bounding box center [540, 504] width 113 height 26
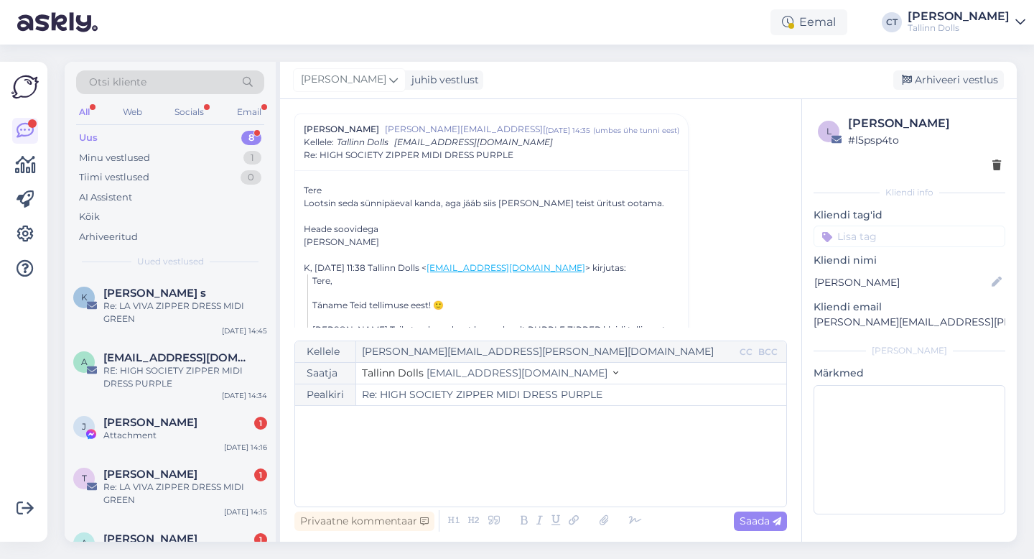
click at [525, 467] on div "﻿" at bounding box center [540, 456] width 477 height 86
click at [409, 462] on div "﻿" at bounding box center [540, 456] width 477 height 86
click at [301, 452] on div "Kellele [PERSON_NAME][EMAIL_ADDRESS][PERSON_NAME][DOMAIN_NAME] CC BCC Saatja Ta…" at bounding box center [541, 423] width 493 height 167
click at [481, 453] on span "Oi, suured vabandused! [PERSON_NAME]! Suur-suur aitäh Teile! :)" at bounding box center [464, 450] width 325 height 13
click at [552, 451] on p "Oi, suured vabandused! Suur-suur aitäh Teile! :)" at bounding box center [540, 450] width 477 height 15
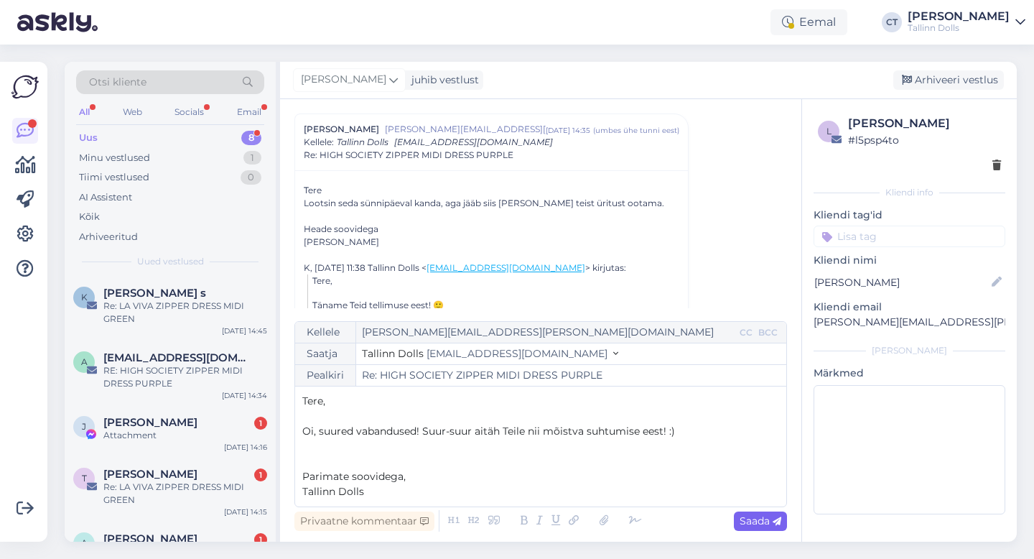
click at [776, 522] on icon at bounding box center [777, 521] width 9 height 9
type input "Re: Re: HIGH SOCIETY ZIPPER MIDI DRESS PURPLE"
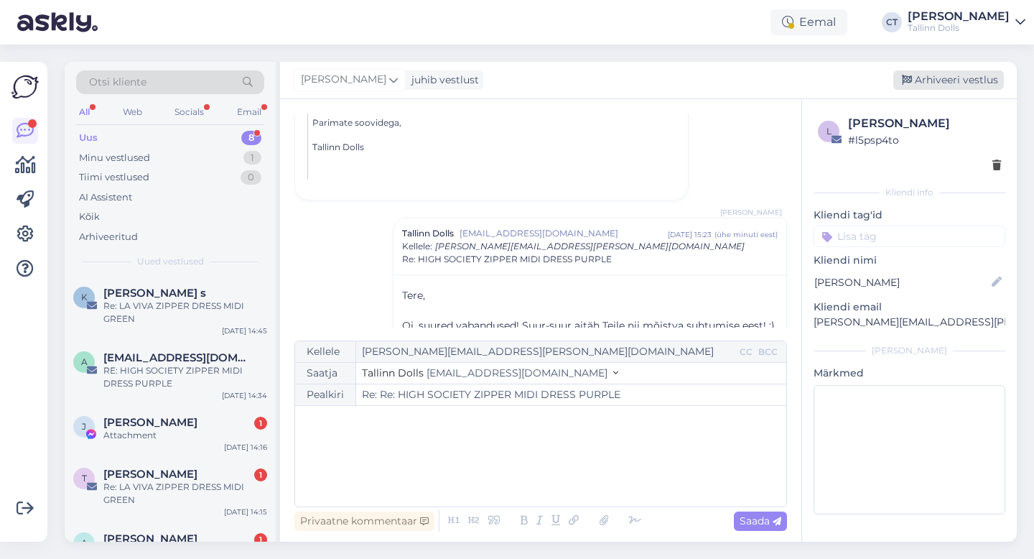
click at [970, 77] on div "Arhiveeri vestlus" at bounding box center [949, 79] width 111 height 19
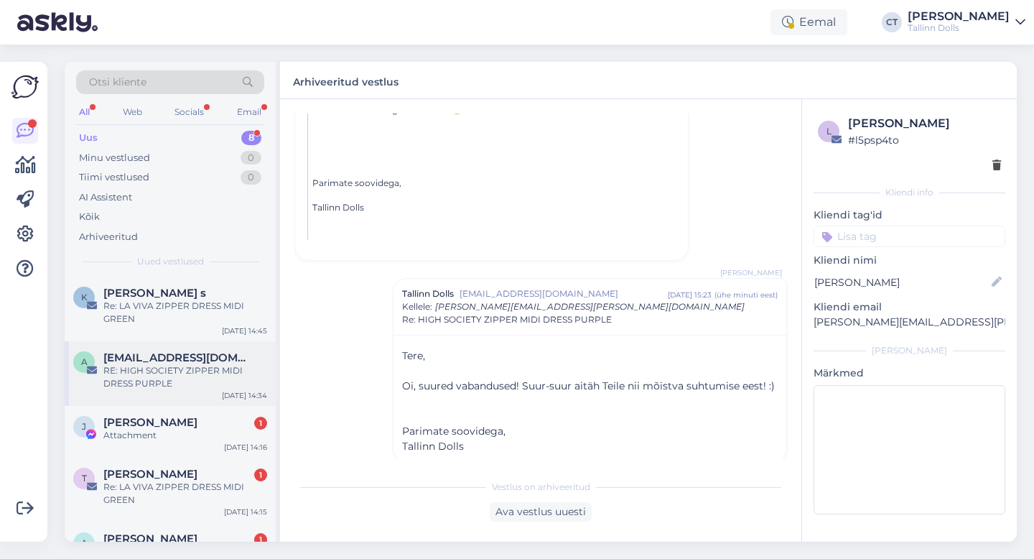
click at [180, 358] on span "[EMAIL_ADDRESS][DOMAIN_NAME]" at bounding box center [177, 357] width 149 height 13
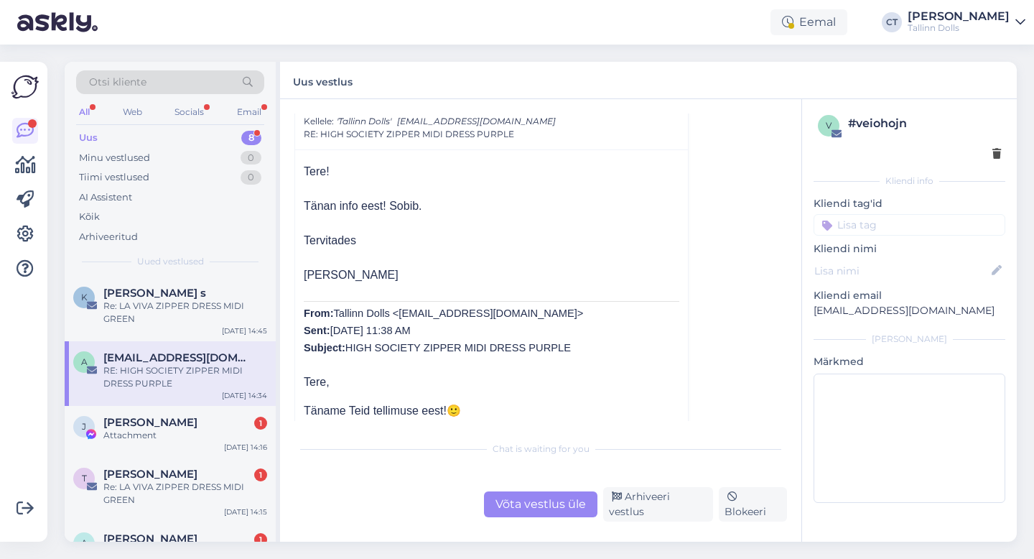
scroll to position [185, 0]
click at [541, 524] on div "Vestlus algas [EMAIL_ADDRESS][DOMAIN_NAME] [DATE] 15:43 ( 10 kuu eest ) RE: ELE…" at bounding box center [540, 320] width 521 height 442
click at [541, 521] on div "Vestlus algas [EMAIL_ADDRESS][DOMAIN_NAME] [DATE] 15:43 ( 10 kuu eest ) RE: ELE…" at bounding box center [540, 320] width 521 height 442
click at [528, 455] on div "Chat is waiting for you" at bounding box center [541, 448] width 493 height 13
click at [526, 531] on div "Vestlus algas [EMAIL_ADDRESS][DOMAIN_NAME] [DATE] 15:43 ( 10 kuu eest ) RE: ELE…" at bounding box center [540, 320] width 521 height 442
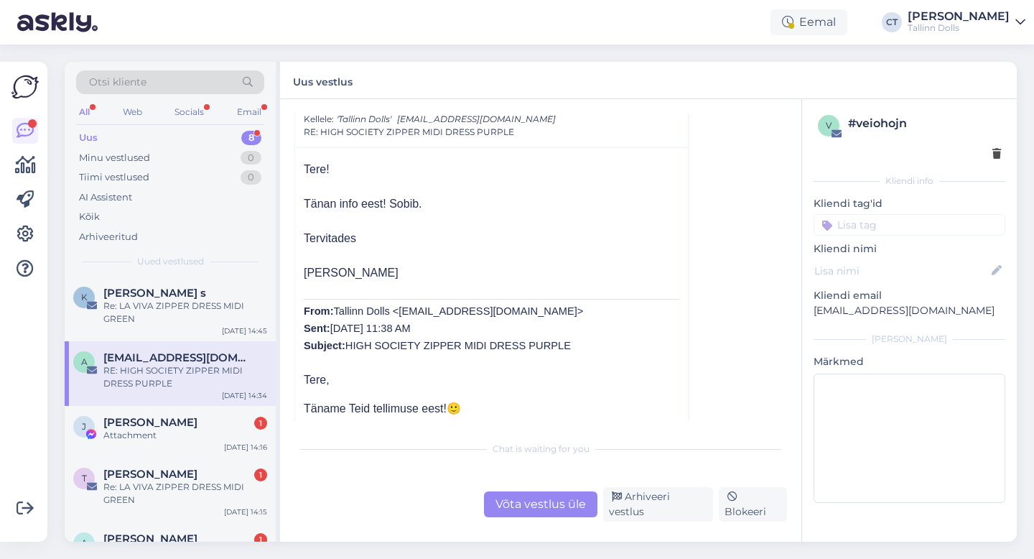
click at [526, 512] on div "Võta vestlus üle" at bounding box center [540, 504] width 113 height 26
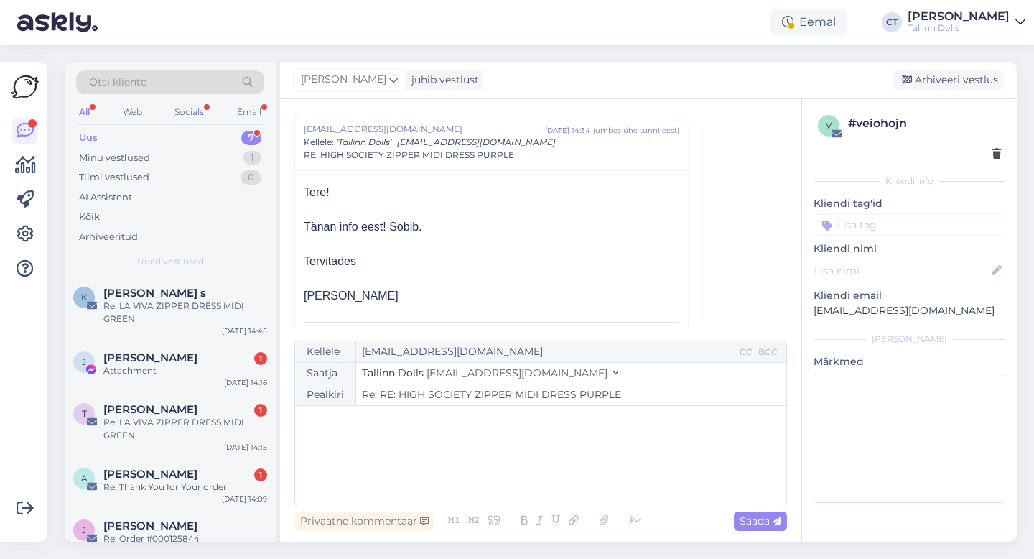
click at [519, 461] on div "﻿" at bounding box center [540, 456] width 477 height 86
click at [353, 459] on div "﻿" at bounding box center [540, 456] width 477 height 86
paste div
click at [391, 419] on p "Tere," at bounding box center [540, 420] width 477 height 15
drag, startPoint x: 488, startPoint y: 449, endPoint x: 277, endPoint y: 417, distance: 213.5
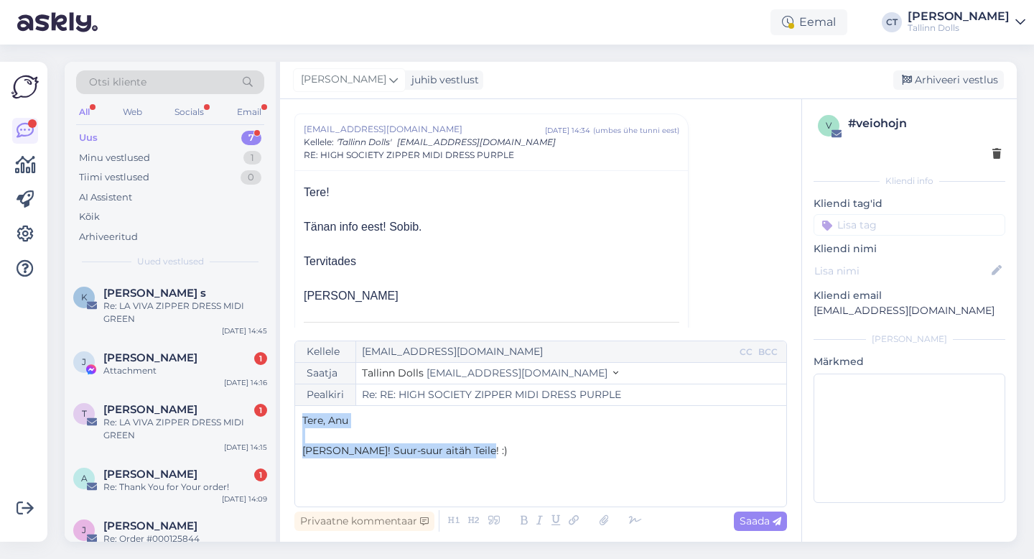
click at [277, 417] on div "Otsi kliente All Web Socials Email Uus 7 Minu vestlused 1 Tiimi vestlused 0 AI …" at bounding box center [541, 302] width 952 height 480
click at [183, 416] on div "Re: LA VIVA ZIPPER DRESS MIDI GREEN" at bounding box center [185, 429] width 164 height 26
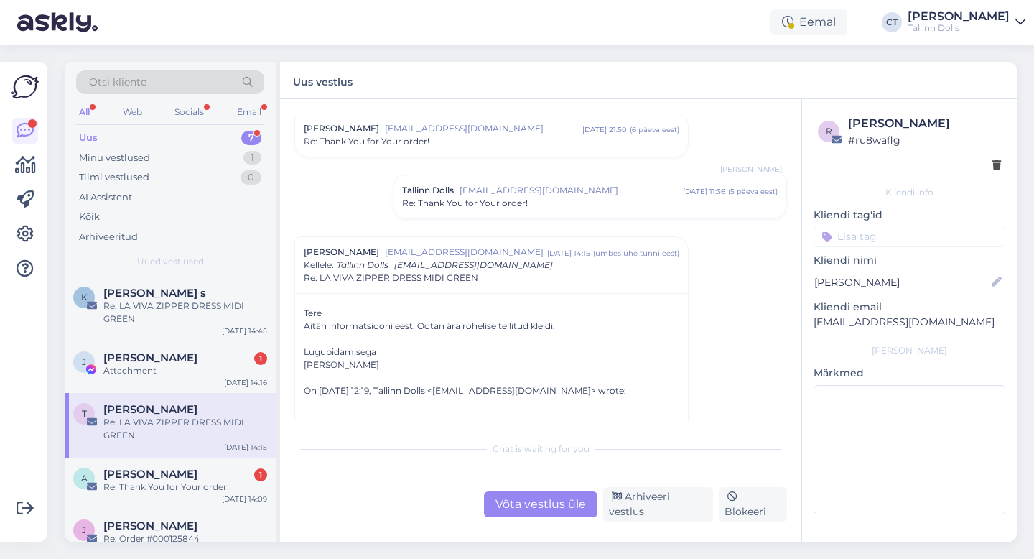
click at [514, 510] on div "Võta vestlus üle" at bounding box center [540, 504] width 113 height 26
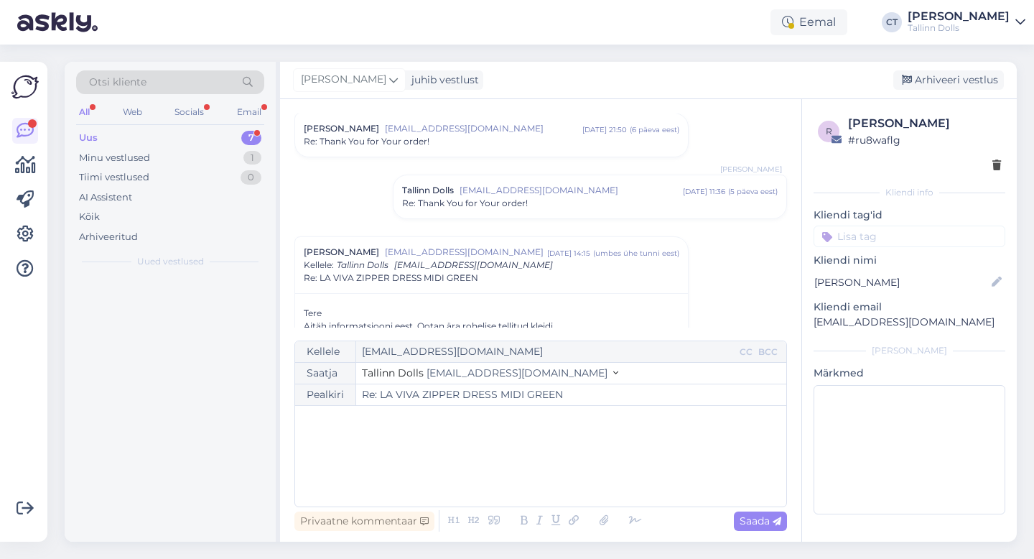
scroll to position [811, 0]
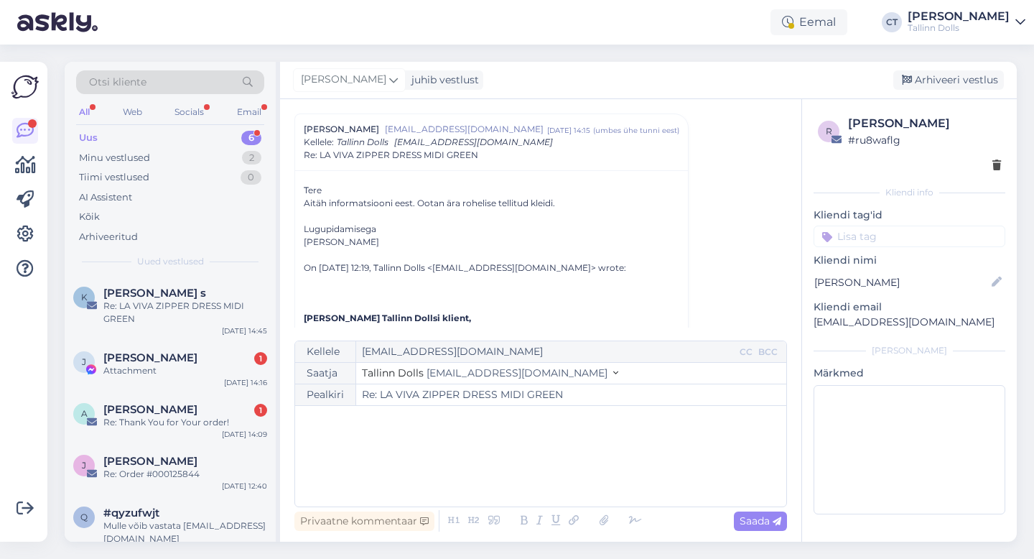
click at [523, 470] on div "﻿" at bounding box center [540, 456] width 477 height 86
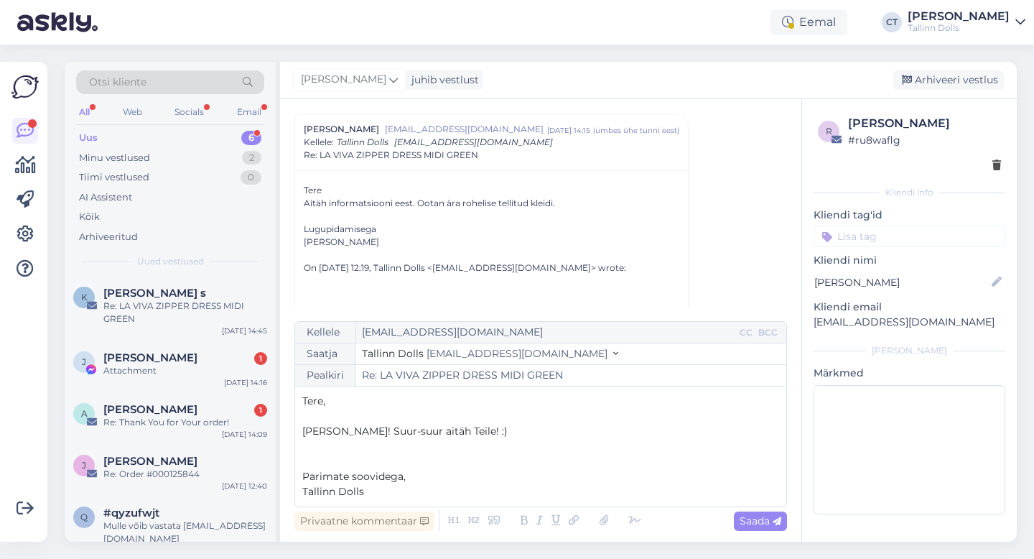
click at [419, 392] on div "Kellele [EMAIL_ADDRESS][DOMAIN_NAME] CC BCC Saatja Tallinn Dolls [EMAIL_ADDRESS…" at bounding box center [541, 414] width 493 height 186
click at [419, 400] on p "Tere," at bounding box center [540, 401] width 477 height 15
click at [751, 524] on span "Saada" at bounding box center [761, 520] width 42 height 13
type input "Re: LA VIVA ZIPPER DRESS MIDI GREEN"
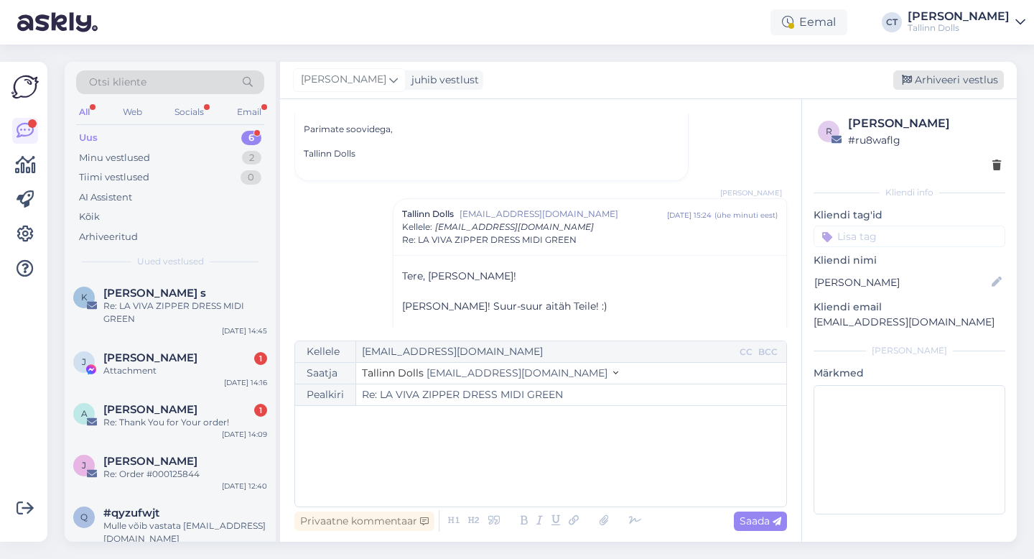
click at [969, 79] on div "Arhiveeri vestlus" at bounding box center [949, 79] width 111 height 19
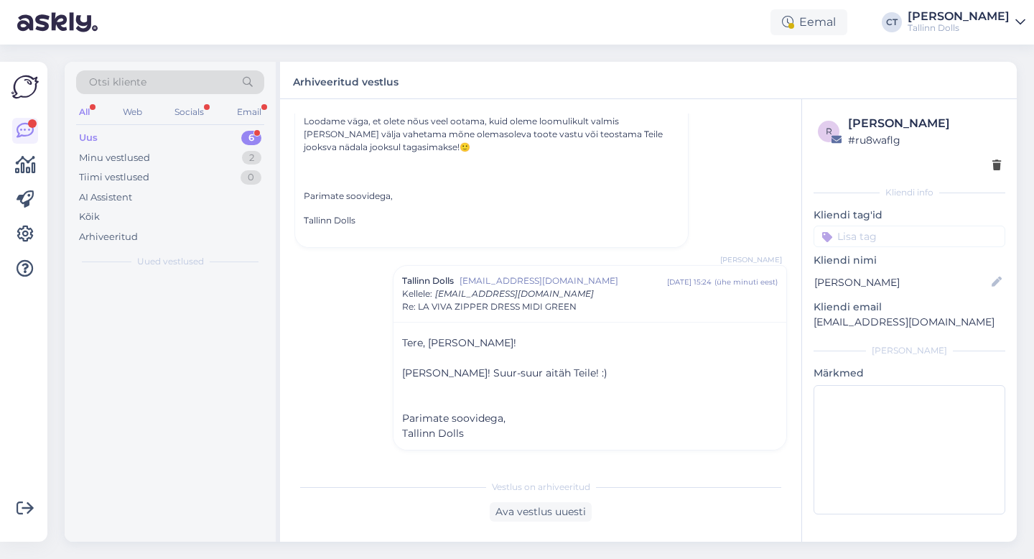
scroll to position [1182, 0]
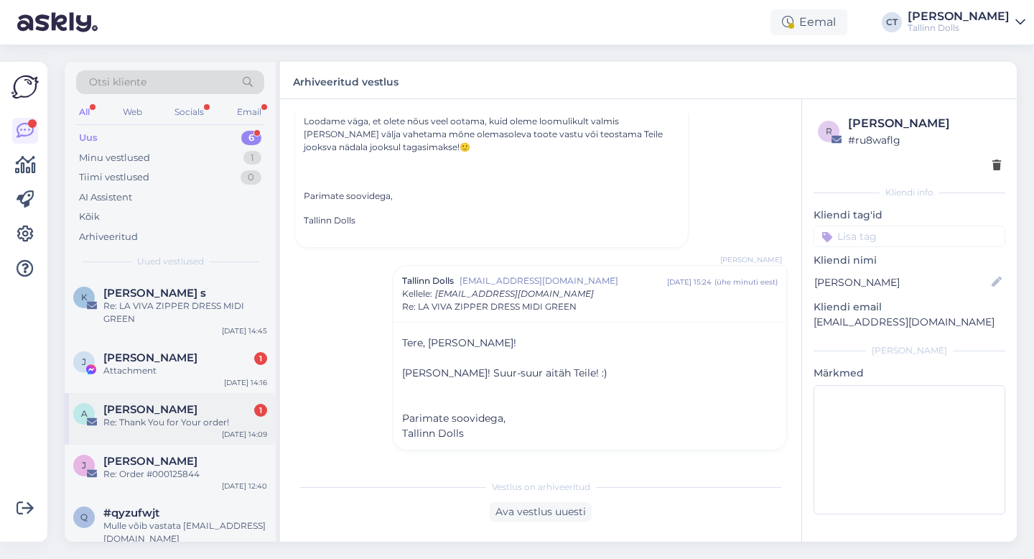
click at [195, 411] on div "[PERSON_NAME] 1" at bounding box center [185, 409] width 164 height 13
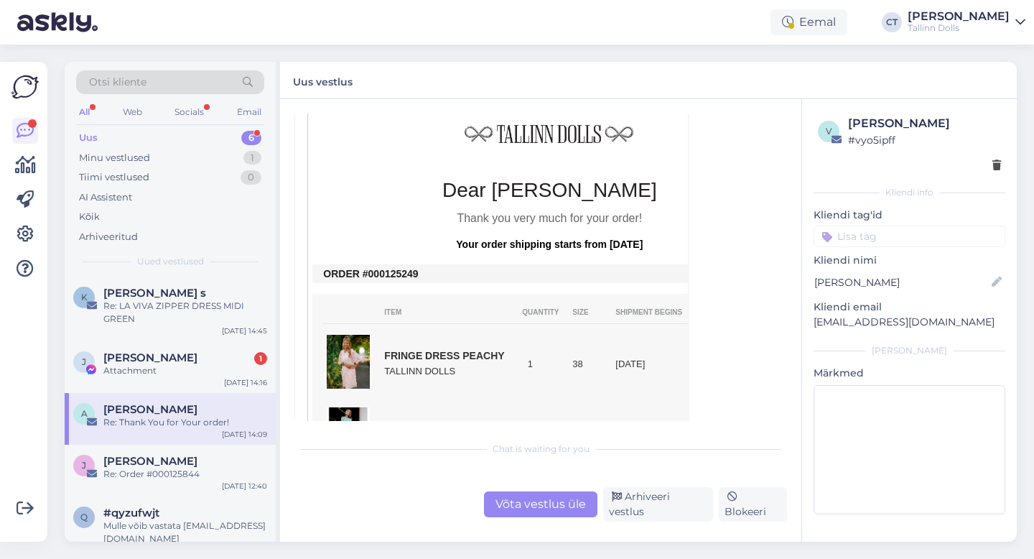
scroll to position [361, 0]
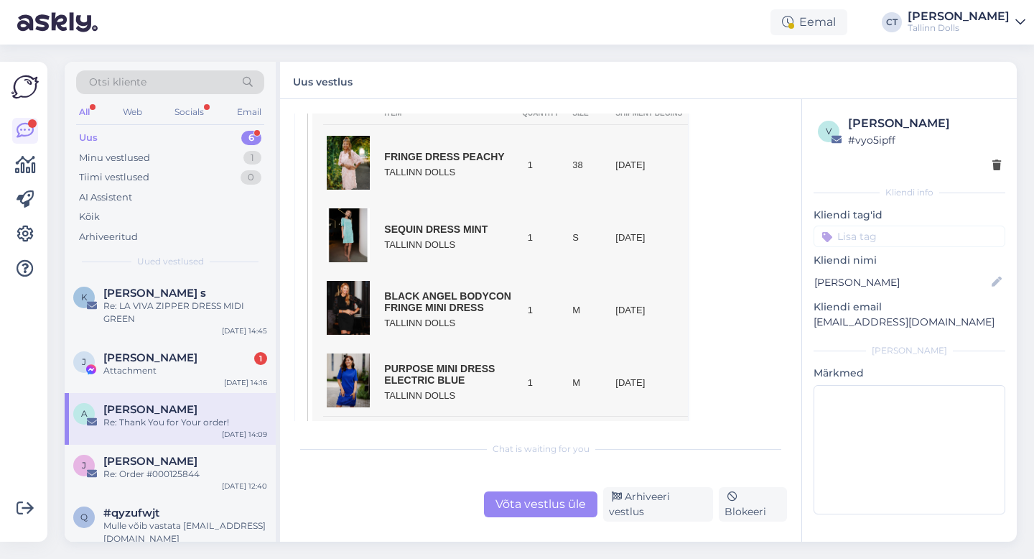
click at [537, 527] on div "Vestlus algas [PERSON_NAME] [EMAIL_ADDRESS][DOMAIN_NAME] [DATE] 14:09 ( umbes ü…" at bounding box center [540, 320] width 521 height 442
click at [537, 517] on div "Võta vestlus üle" at bounding box center [540, 504] width 113 height 26
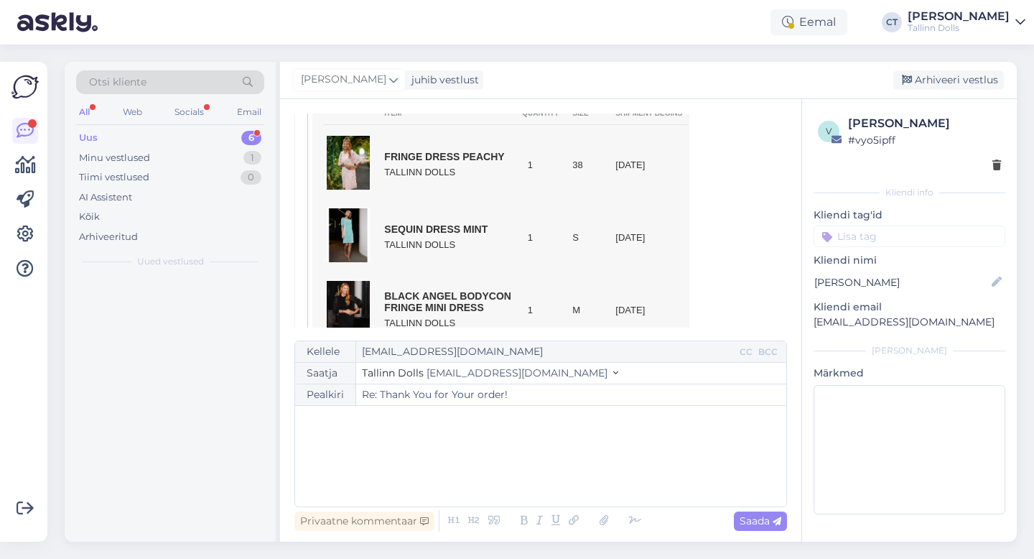
scroll to position [39, 0]
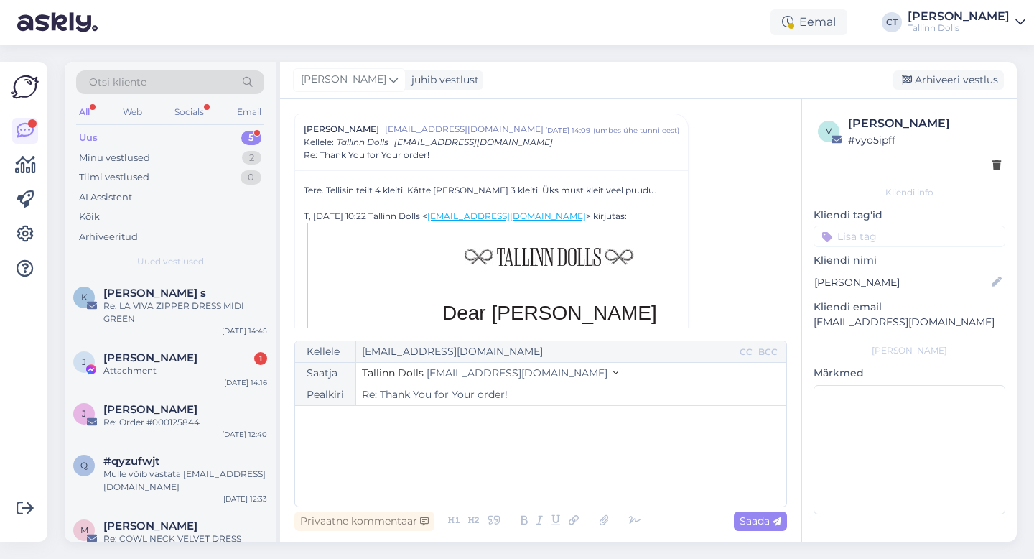
click at [537, 480] on div "﻿" at bounding box center [540, 456] width 477 height 86
click at [461, 464] on div "Tere, Anu! ﻿ ﻿" at bounding box center [540, 456] width 477 height 86
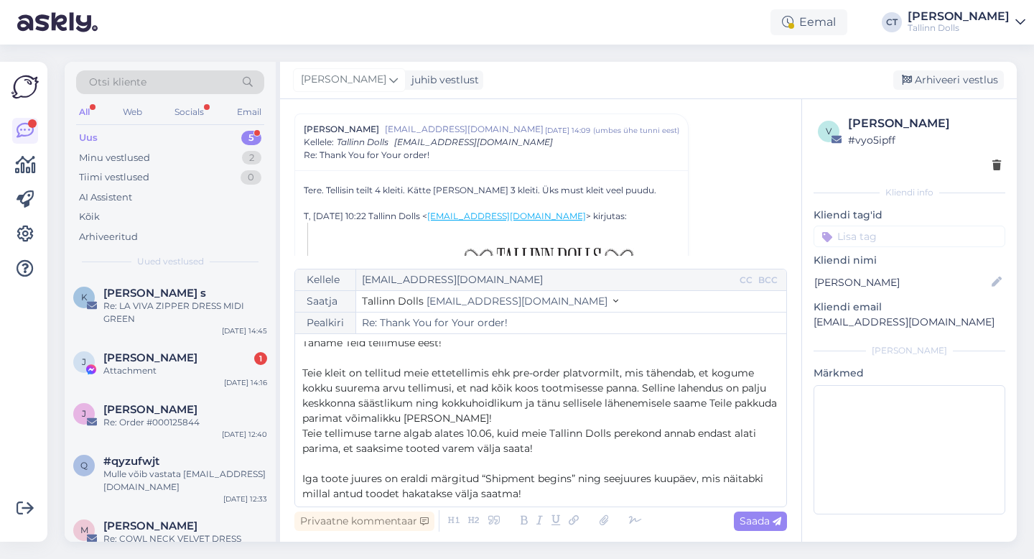
scroll to position [40, 0]
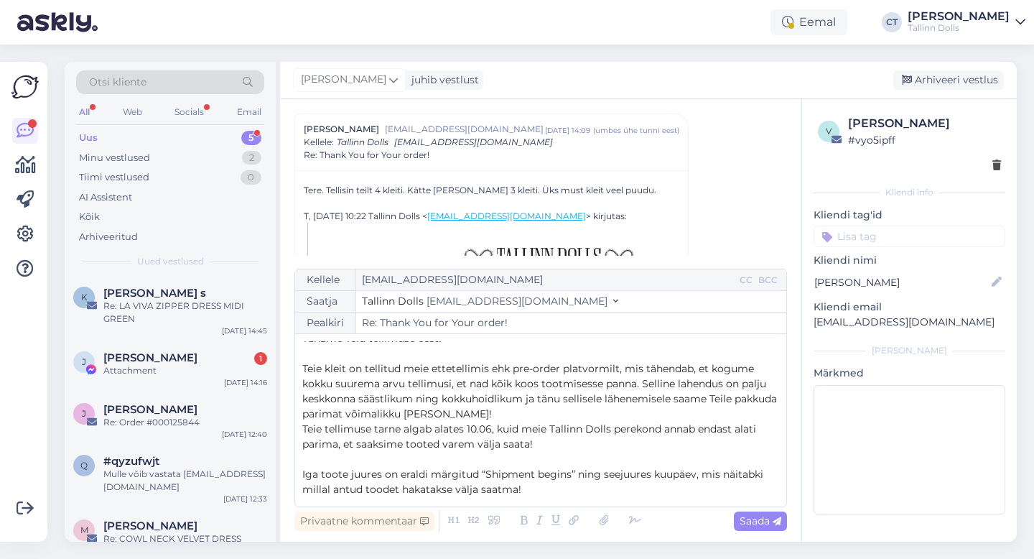
click at [486, 427] on span "Teie tellimuse tarne algab alates 10.06, kuid meie Tallinn Dolls perekond annab…" at bounding box center [530, 436] width 457 height 28
click at [345, 368] on span "Teie kleit on tellitud meie ettetellimis ehk pre-order platvormilt, mis tähenda…" at bounding box center [541, 391] width 478 height 58
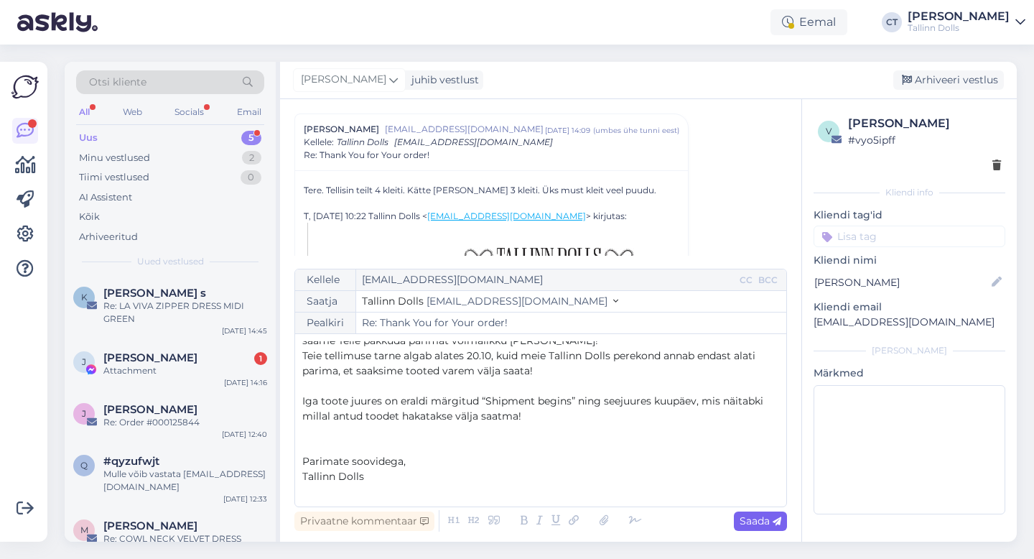
click at [762, 524] on span "Saada" at bounding box center [761, 520] width 42 height 13
type input "Re: Re: Thank You for Your order!"
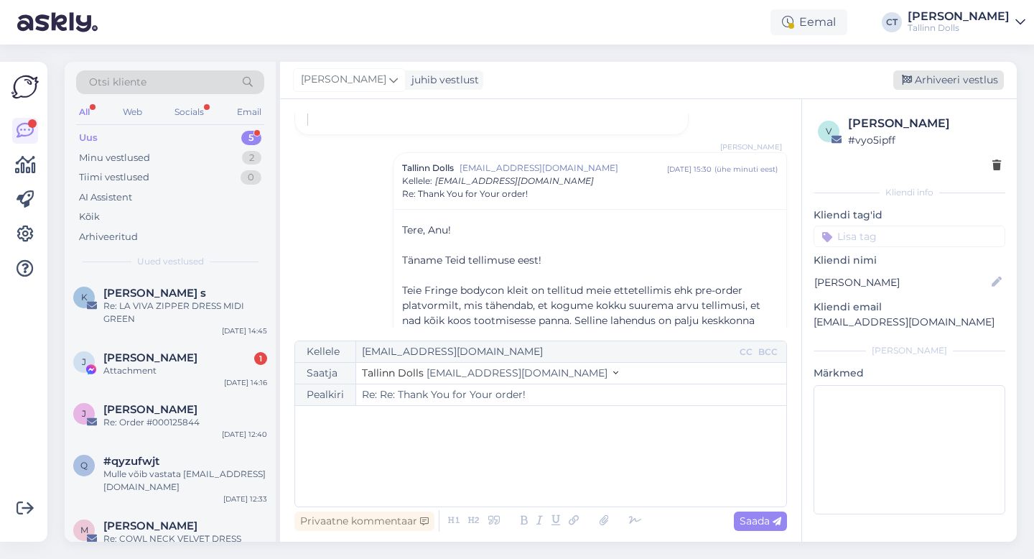
click at [953, 70] on div "Arhiveeri vestlus" at bounding box center [949, 79] width 111 height 19
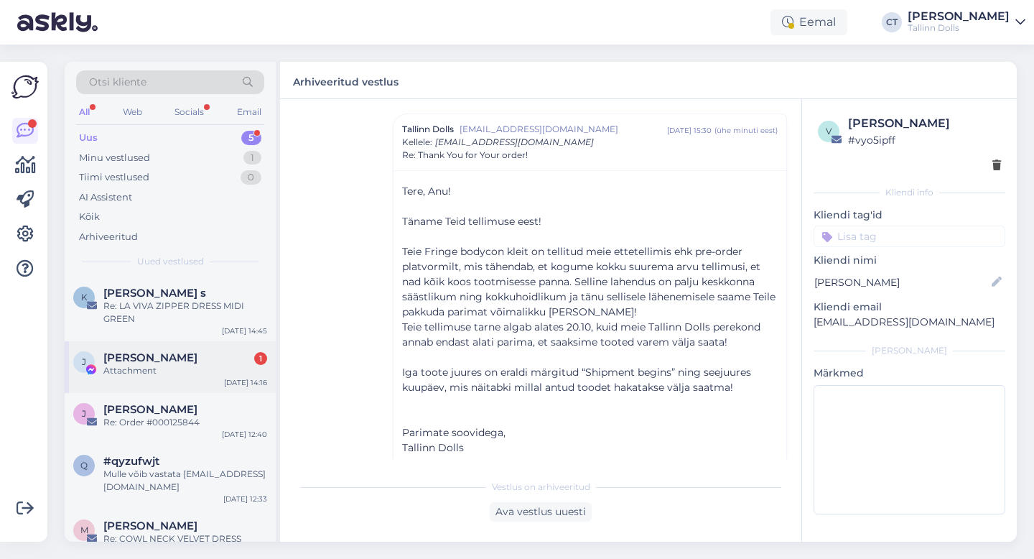
scroll to position [19, 0]
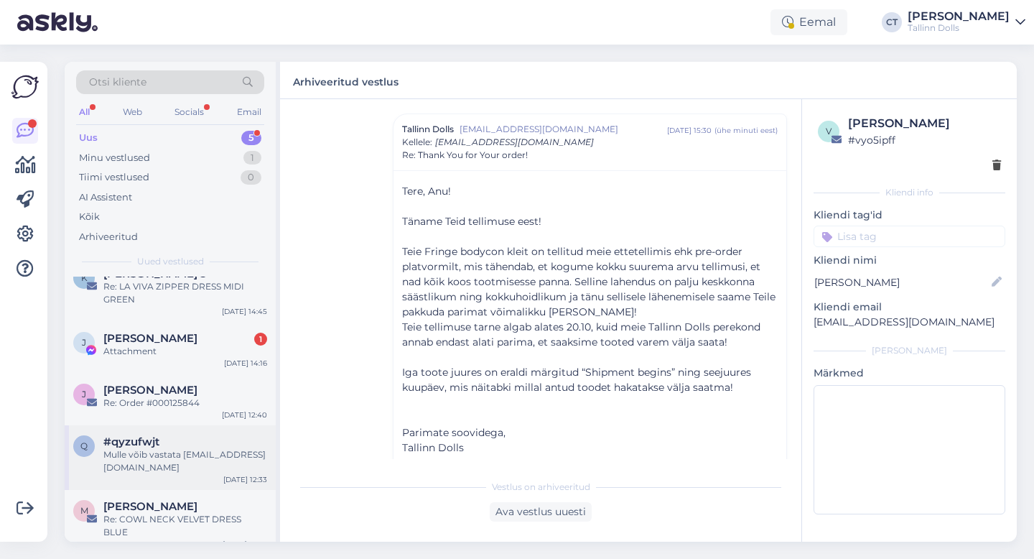
click at [185, 457] on div "Mulle võib vastata [EMAIL_ADDRESS][DOMAIN_NAME]" at bounding box center [185, 461] width 164 height 26
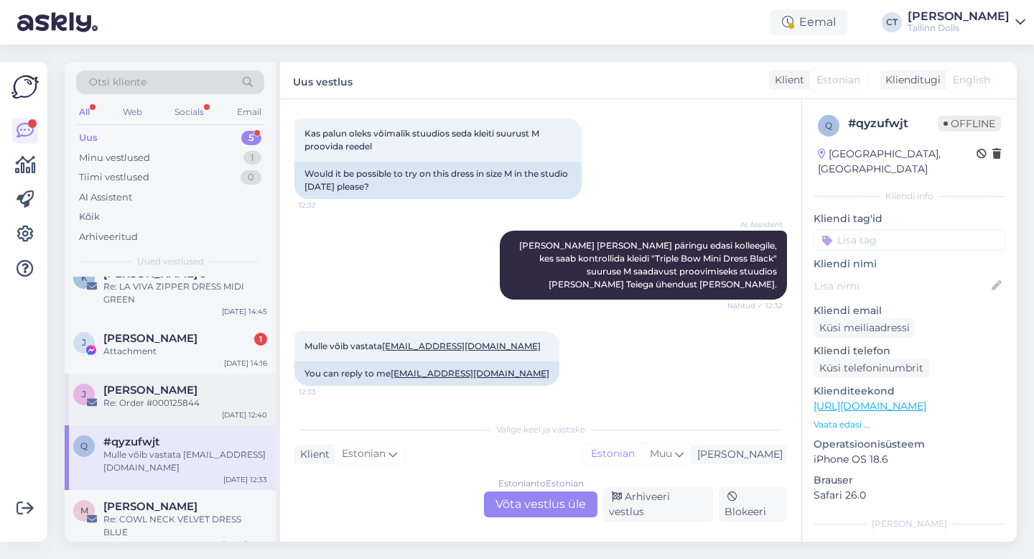
click at [198, 409] on div "Re: Order #000125844" at bounding box center [185, 403] width 164 height 13
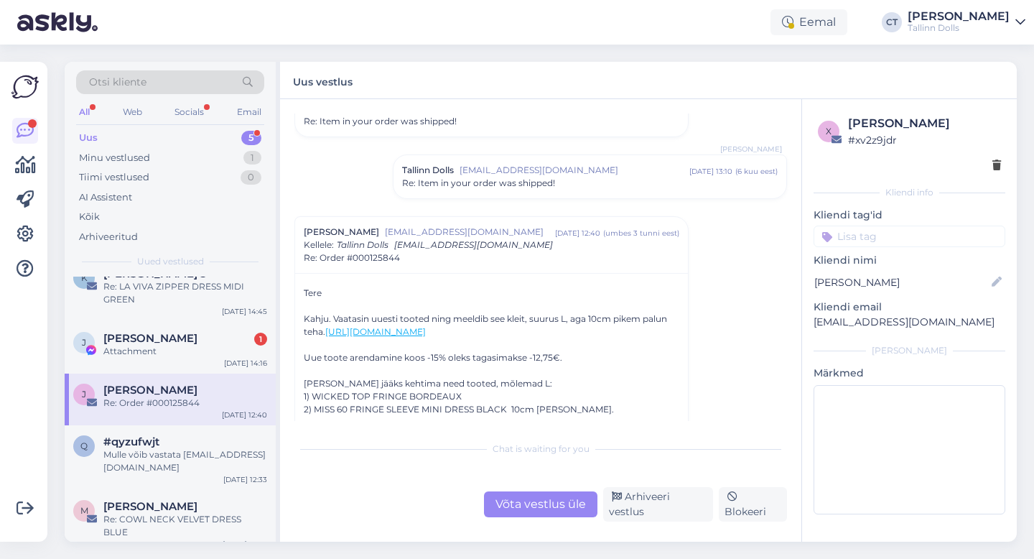
scroll to position [374, 0]
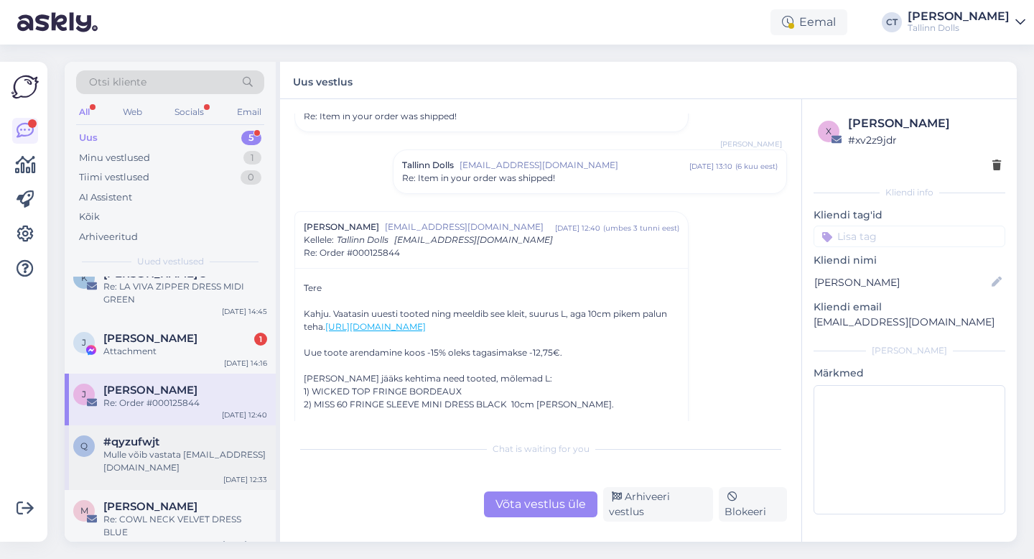
click at [190, 448] on div "Mulle võib vastata [EMAIL_ADDRESS][DOMAIN_NAME]" at bounding box center [185, 461] width 164 height 26
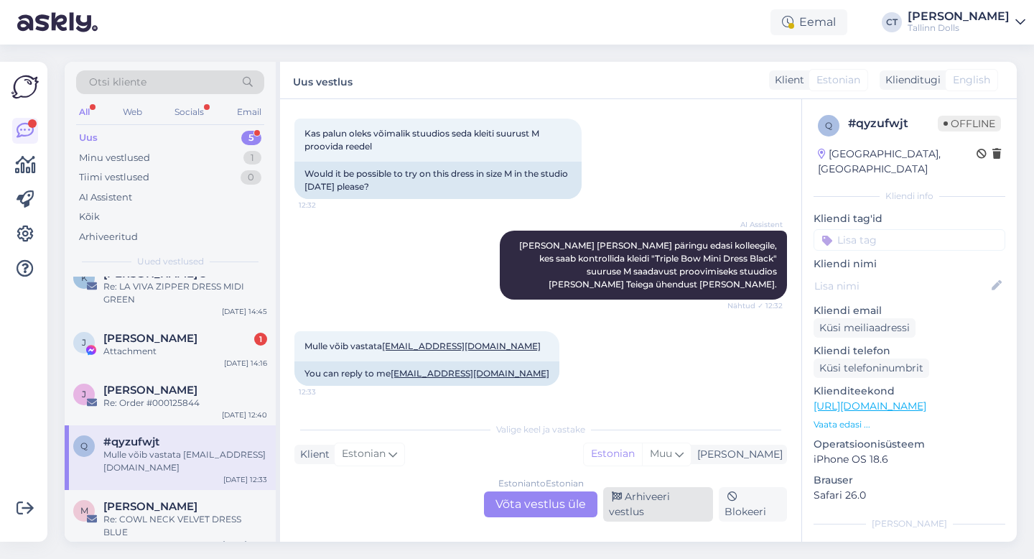
click at [643, 511] on div "Arhiveeri vestlus" at bounding box center [658, 504] width 110 height 34
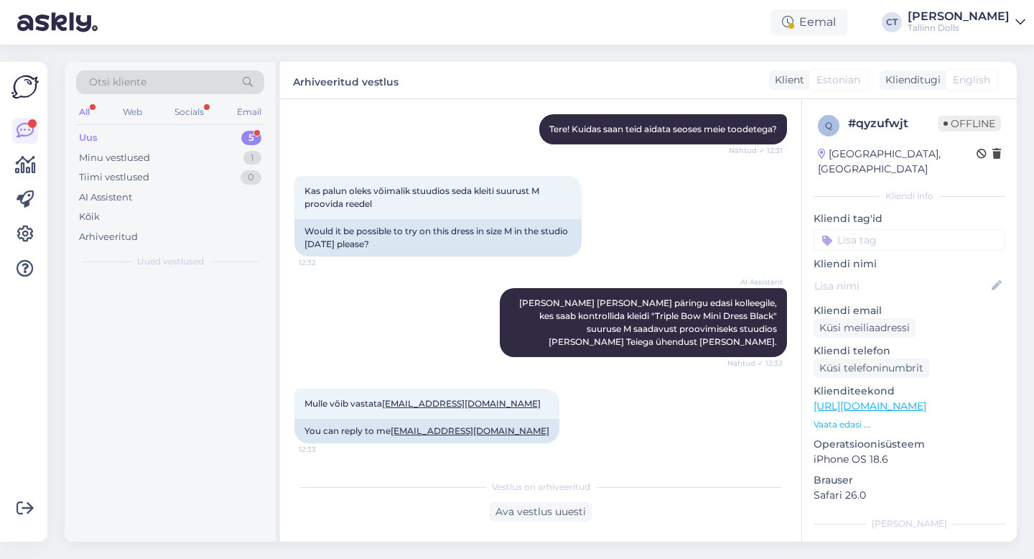
scroll to position [252, 0]
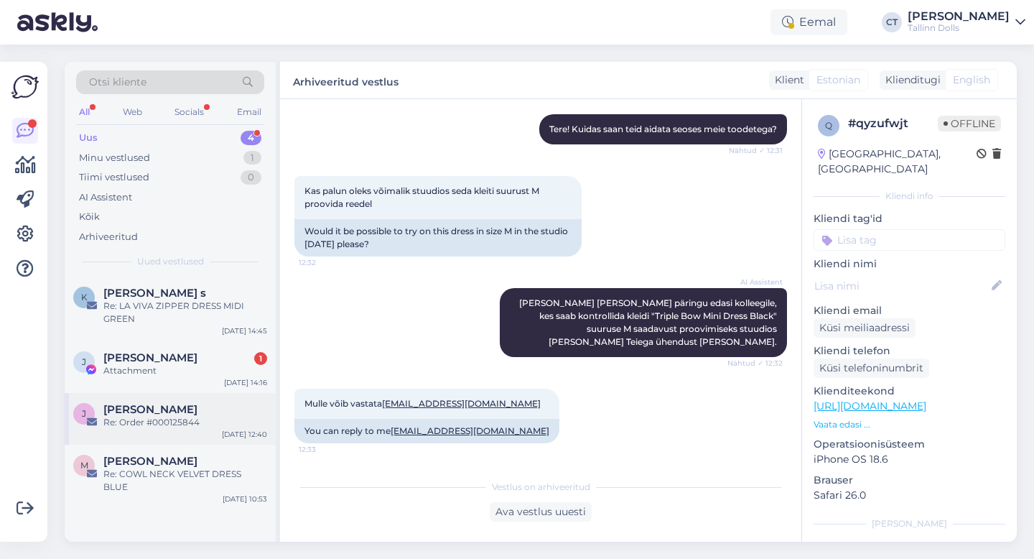
click at [185, 425] on div "Re: Order #000125844" at bounding box center [185, 422] width 164 height 13
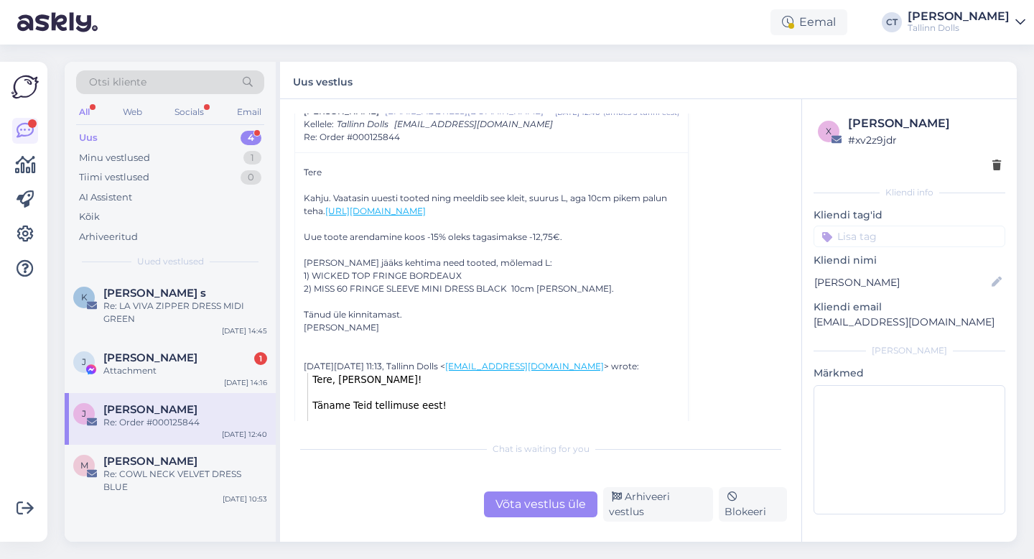
scroll to position [491, 0]
click at [195, 359] on span "[PERSON_NAME]" at bounding box center [150, 357] width 94 height 13
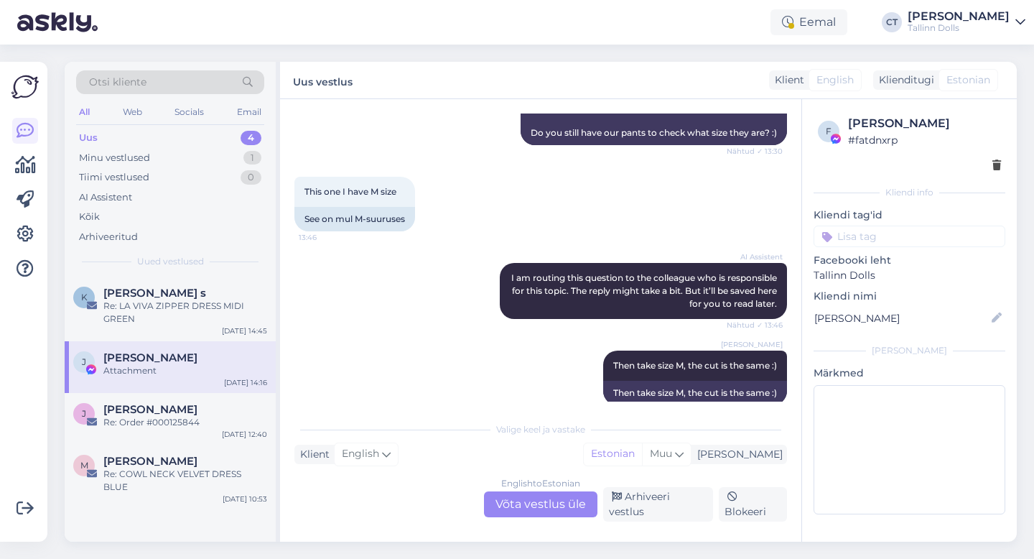
scroll to position [3801, 0]
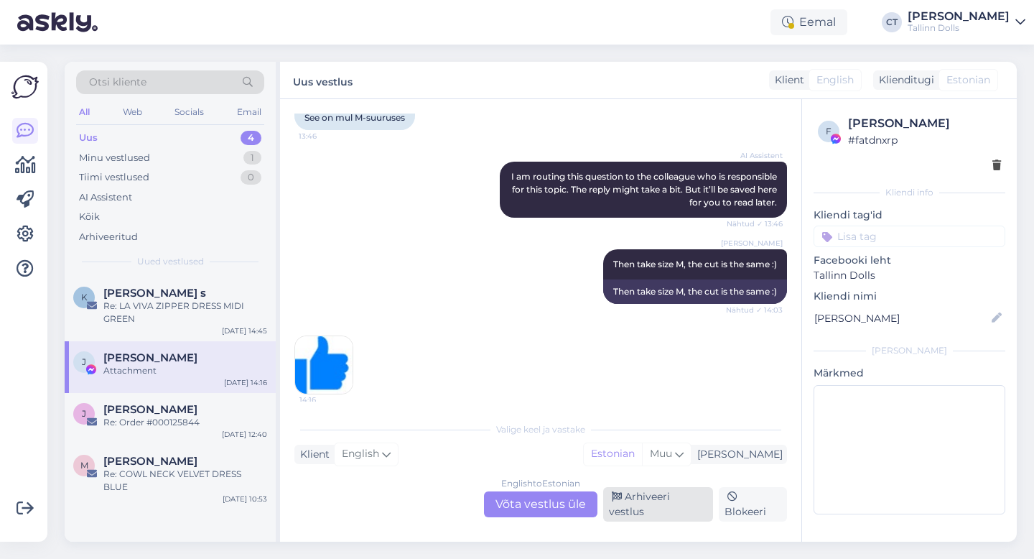
click at [662, 504] on div "Arhiveeri vestlus" at bounding box center [658, 504] width 110 height 34
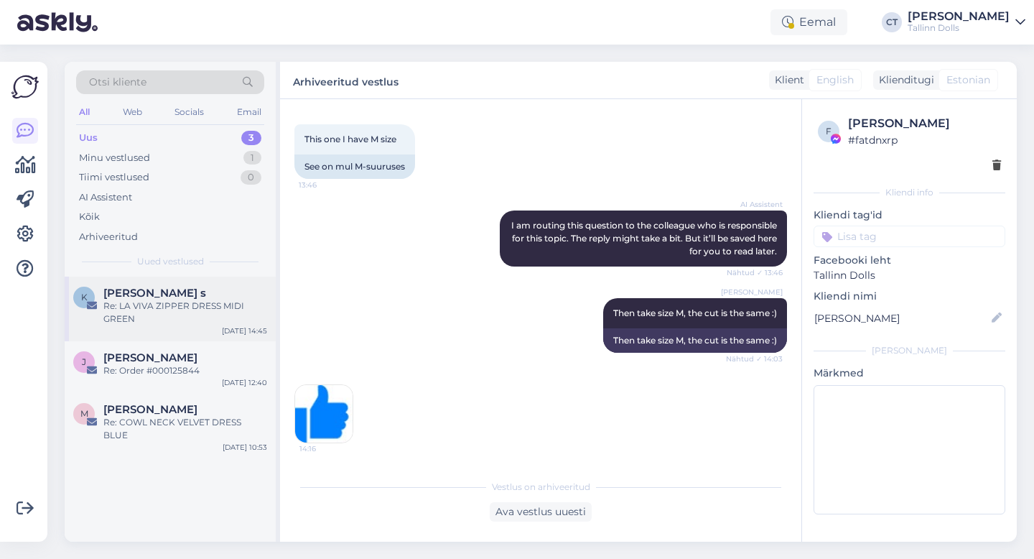
click at [208, 309] on div "Re: LA VIVA ZIPPER DRESS MIDI GREEN" at bounding box center [185, 313] width 164 height 26
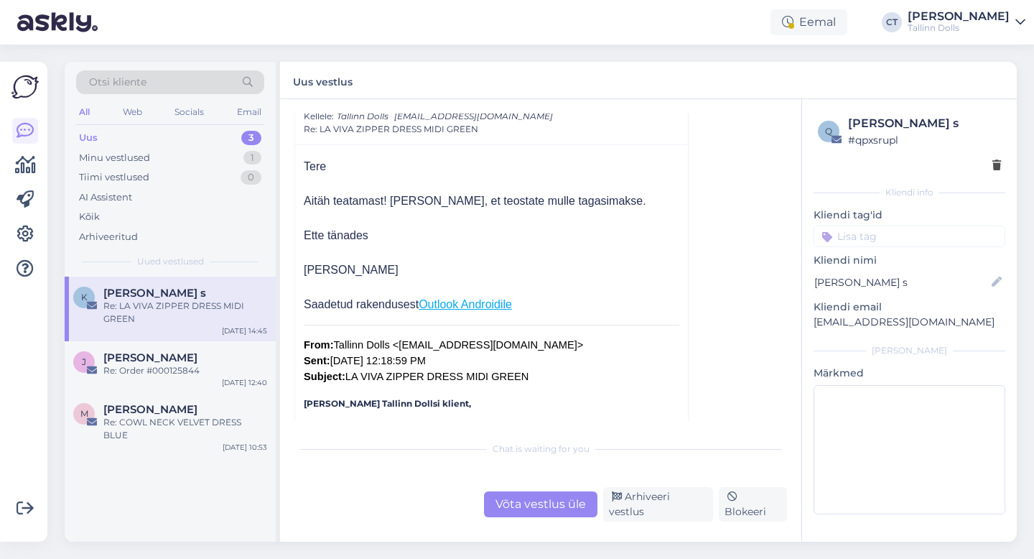
scroll to position [78, 0]
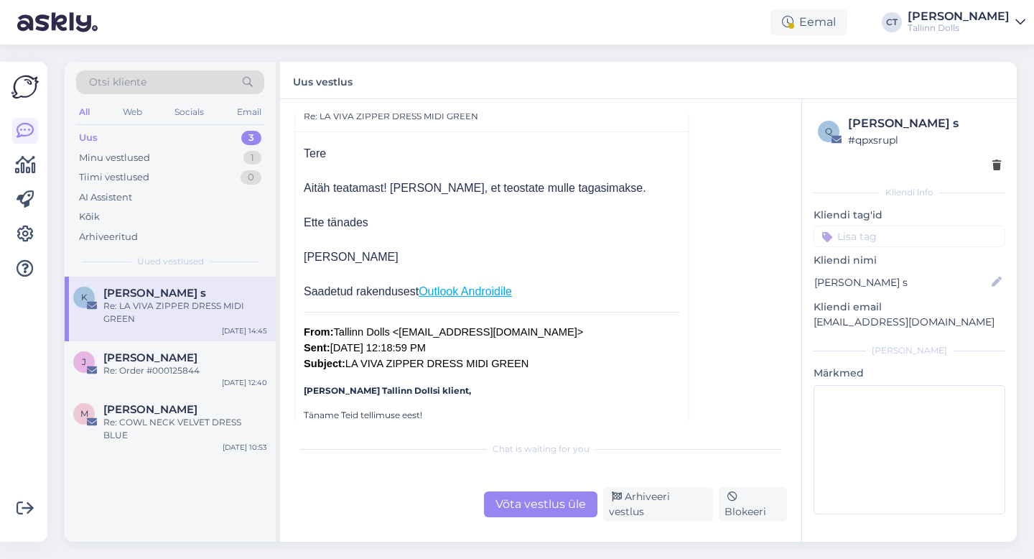
click at [519, 507] on div "Võta vestlus üle" at bounding box center [540, 504] width 113 height 26
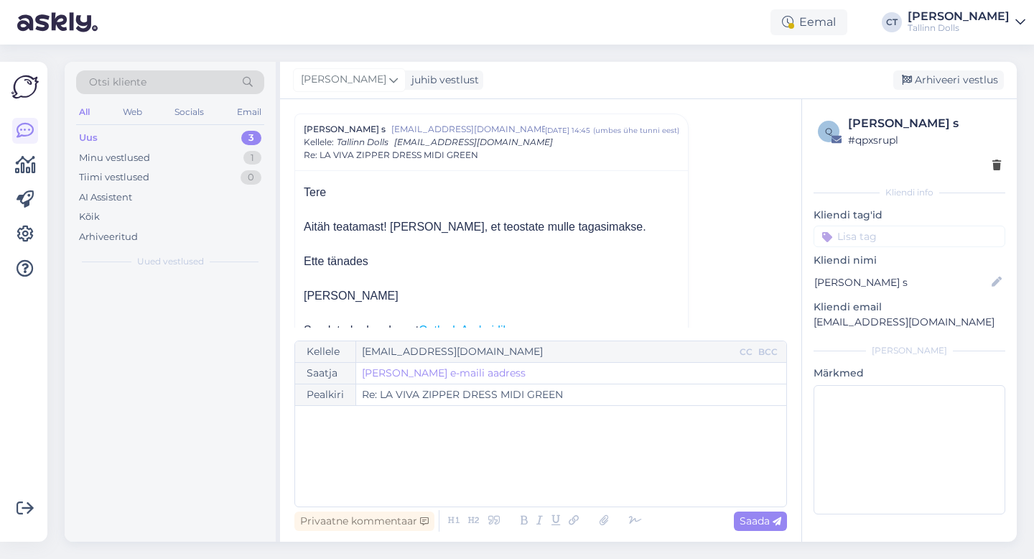
click at [531, 481] on div "﻿" at bounding box center [540, 456] width 477 height 86
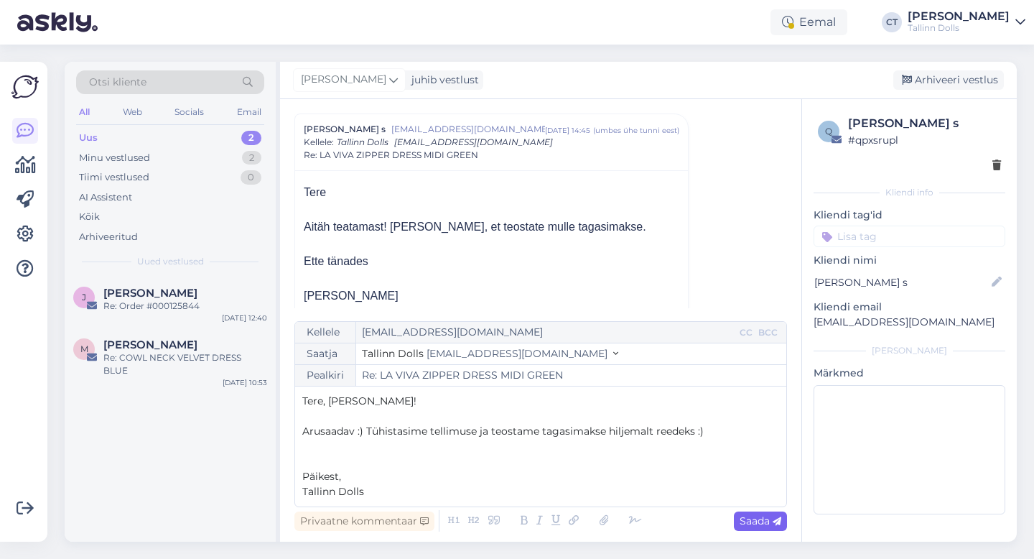
click at [742, 516] on span "Saada" at bounding box center [761, 520] width 42 height 13
type input "Re: LA VIVA ZIPPER DRESS MIDI GREEN"
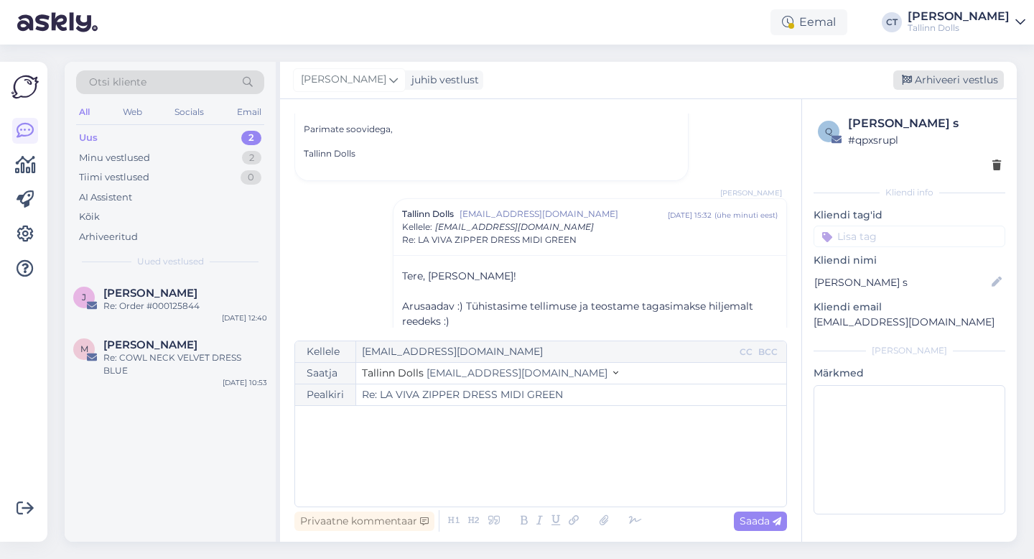
click at [963, 82] on div "Arhiveeri vestlus" at bounding box center [949, 79] width 111 height 19
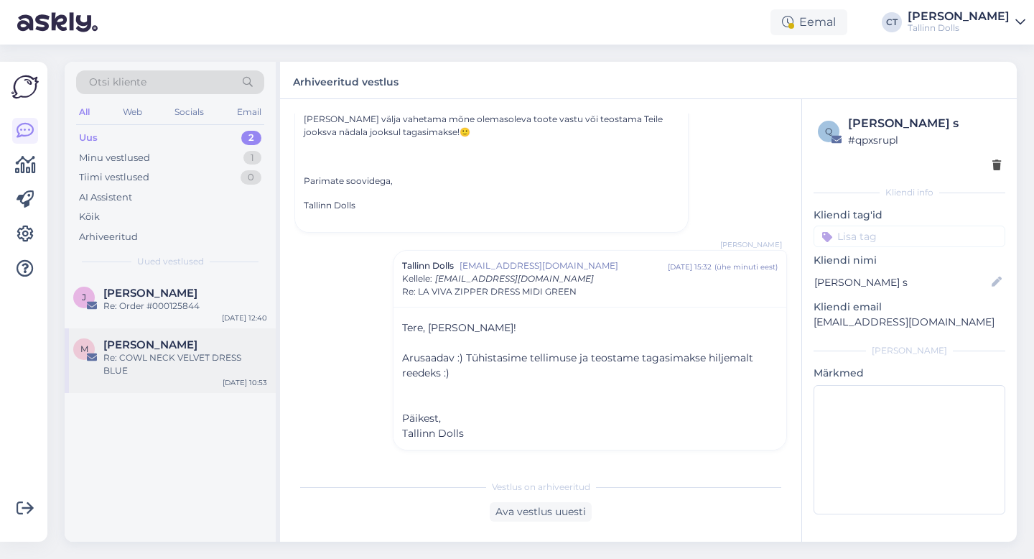
click at [175, 351] on div "Re: COWL NECK VELVET DRESS BLUE" at bounding box center [185, 364] width 164 height 26
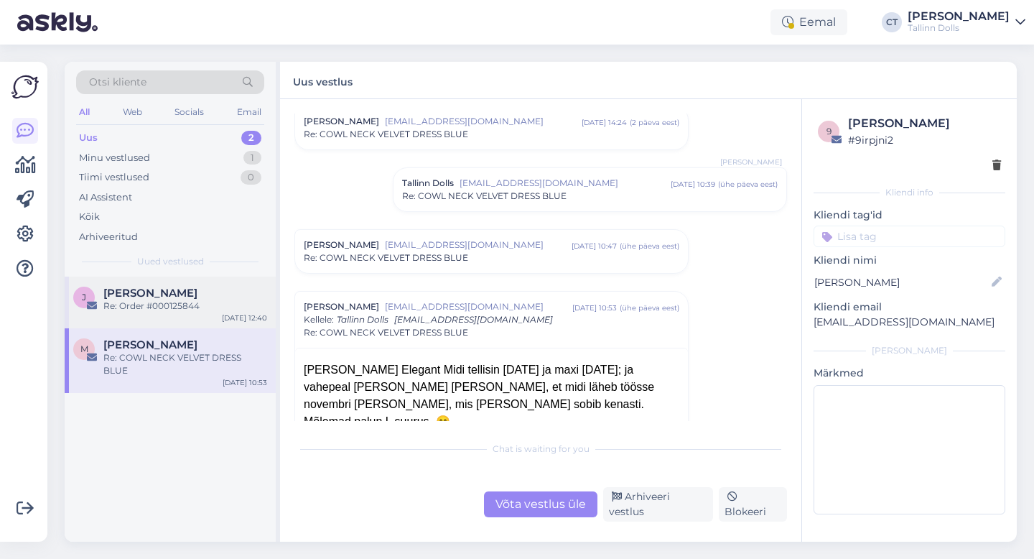
click at [197, 279] on div "[PERSON_NAME] Re: Order #000125844 [DATE] 12:40" at bounding box center [170, 303] width 211 height 52
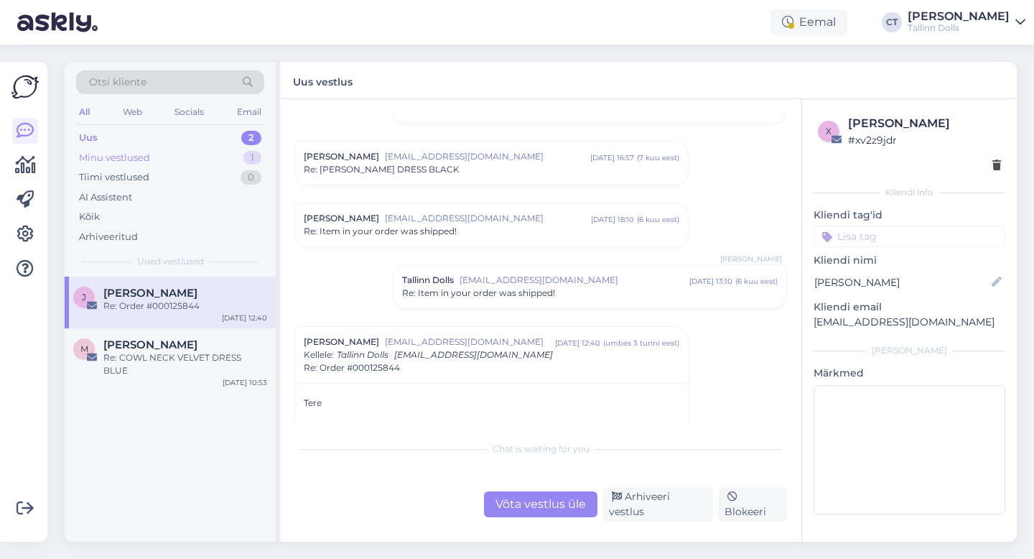
click at [154, 152] on div "Minu vestlused 1" at bounding box center [170, 158] width 188 height 20
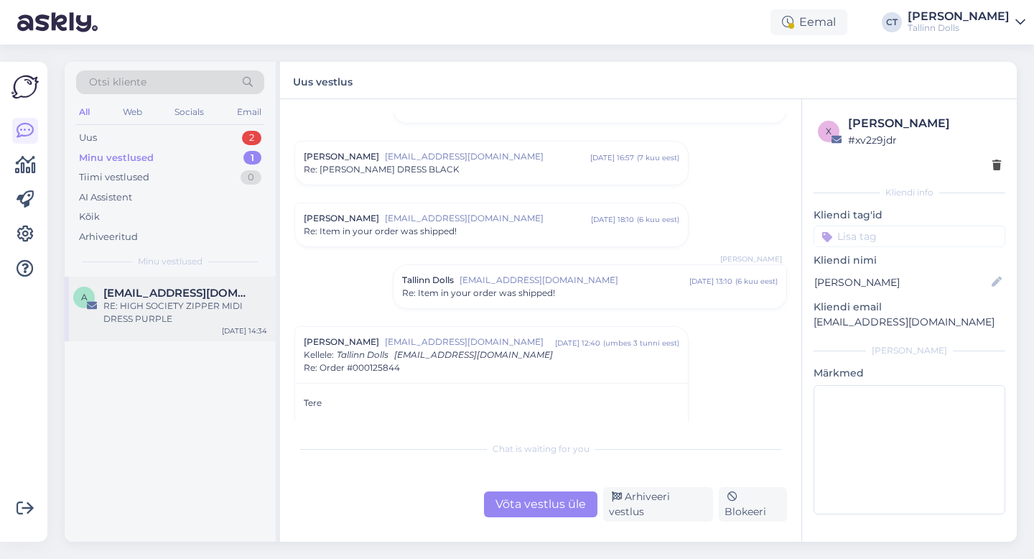
click at [157, 323] on div "RE: HIGH SOCIETY ZIPPER MIDI DRESS PURPLE" at bounding box center [185, 313] width 164 height 26
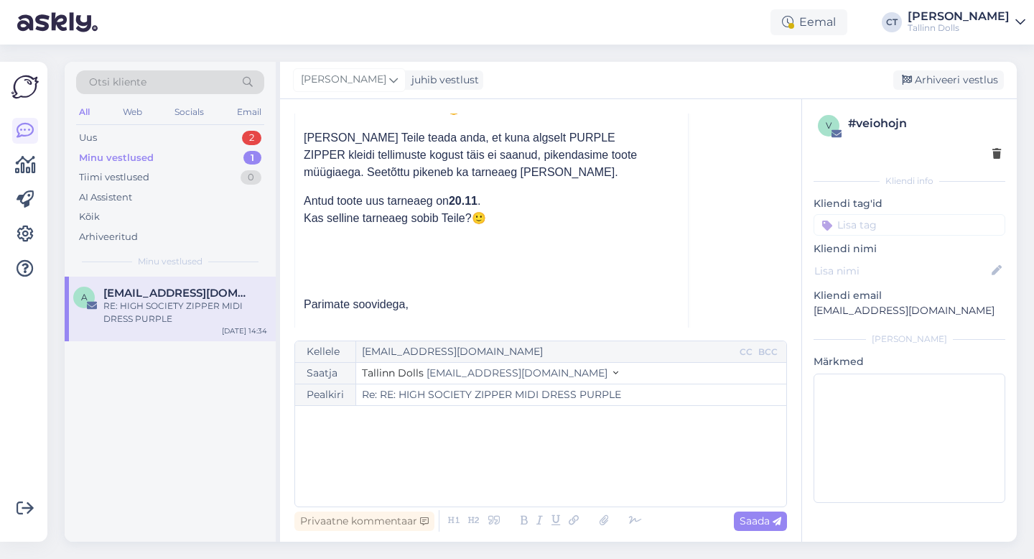
scroll to position [0, 0]
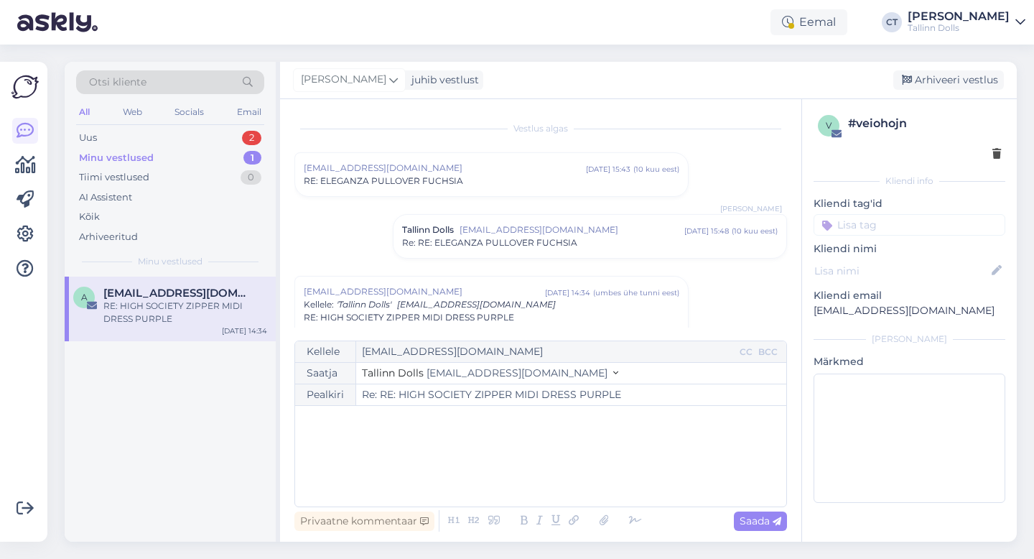
click at [378, 183] on span "RE: ELEGANZA PULLOVER FUCHSIA" at bounding box center [383, 181] width 159 height 13
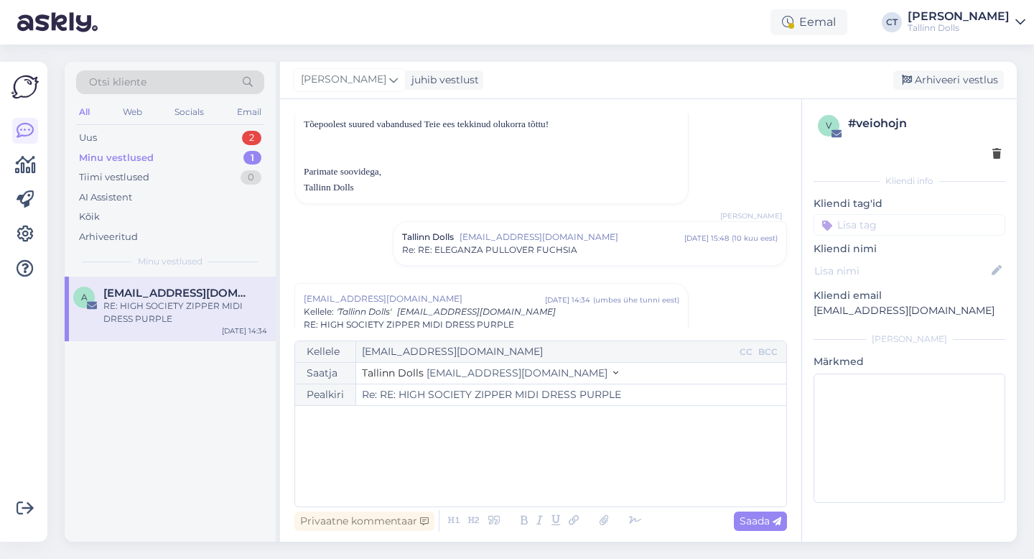
scroll to position [555, 0]
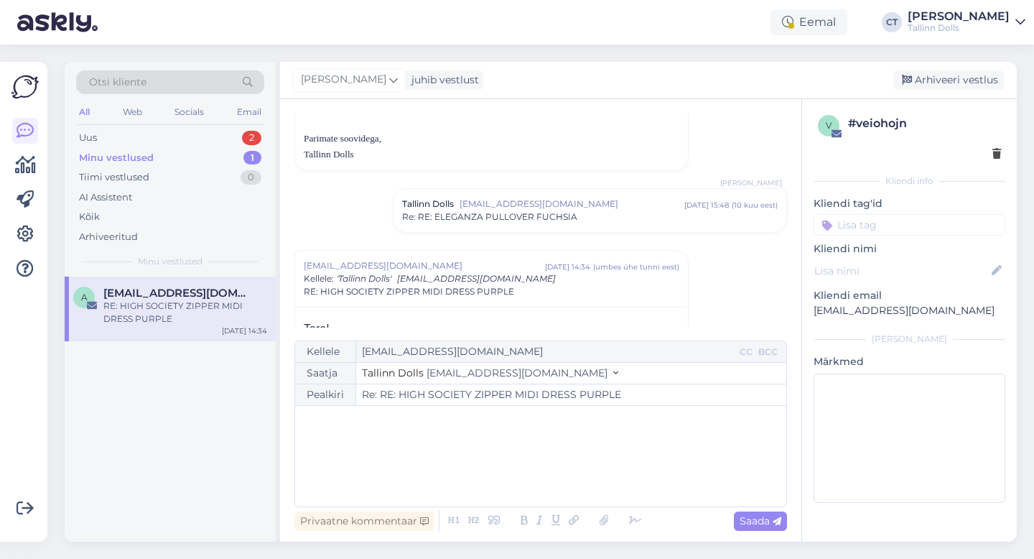
click at [493, 209] on span "[EMAIL_ADDRESS][DOMAIN_NAME]" at bounding box center [572, 204] width 225 height 13
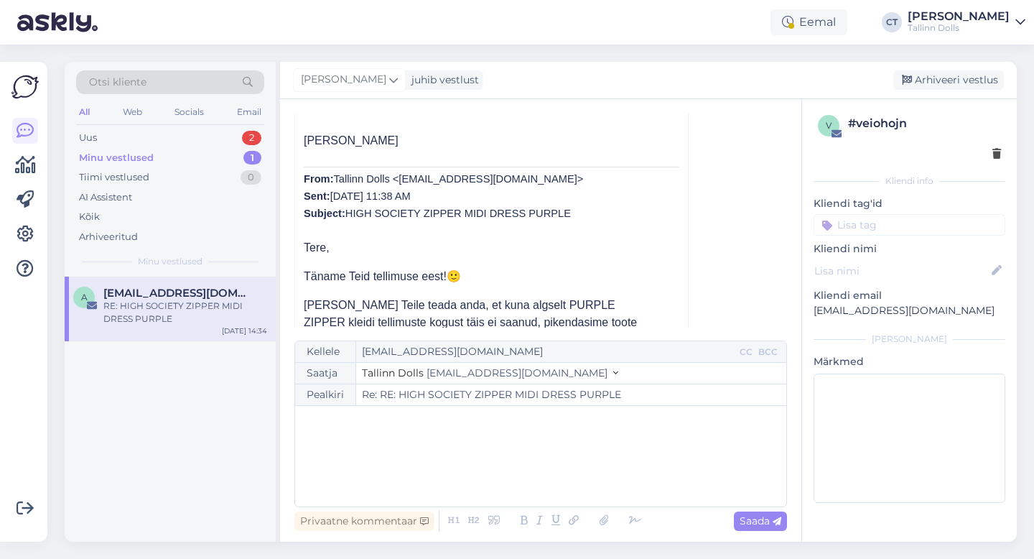
scroll to position [1038, 0]
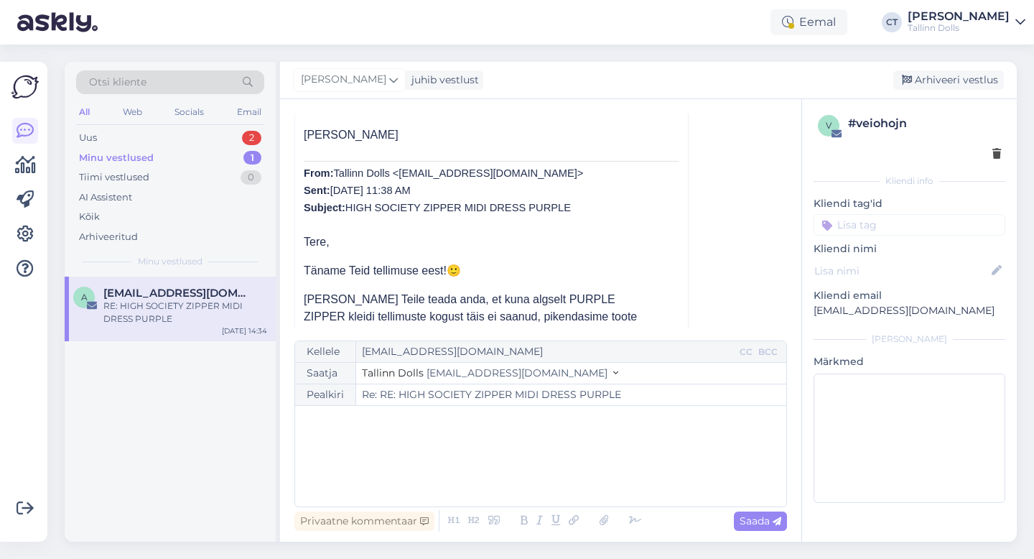
click at [446, 479] on div "﻿" at bounding box center [540, 456] width 477 height 86
click at [407, 464] on div "﻿" at bounding box center [540, 456] width 477 height 86
paste div
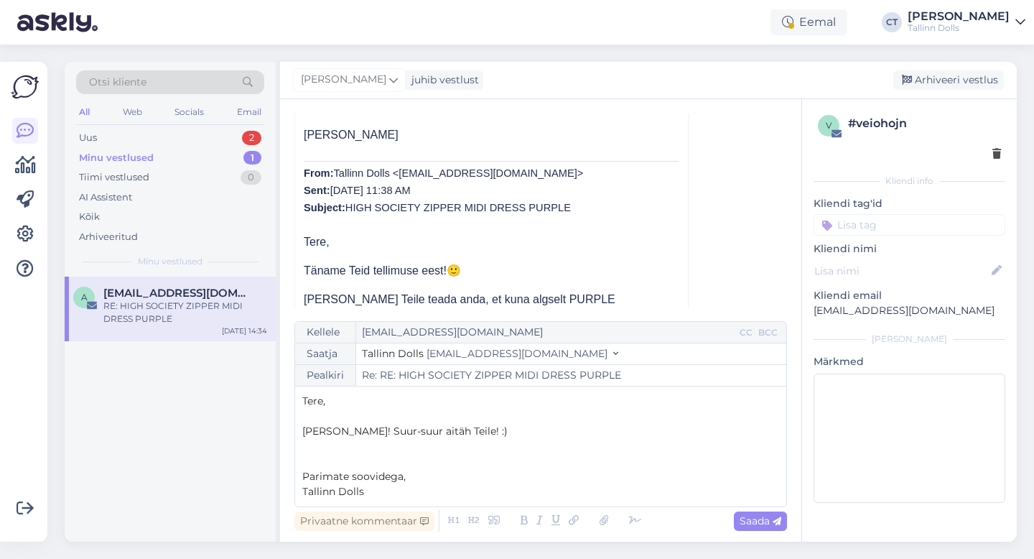
click at [386, 406] on p "Tere," at bounding box center [540, 401] width 477 height 15
click at [763, 529] on div "Saada" at bounding box center [760, 520] width 53 height 19
type input "Re: Re: RE: HIGH SOCIETY ZIPPER MIDI DRESS PURPLE"
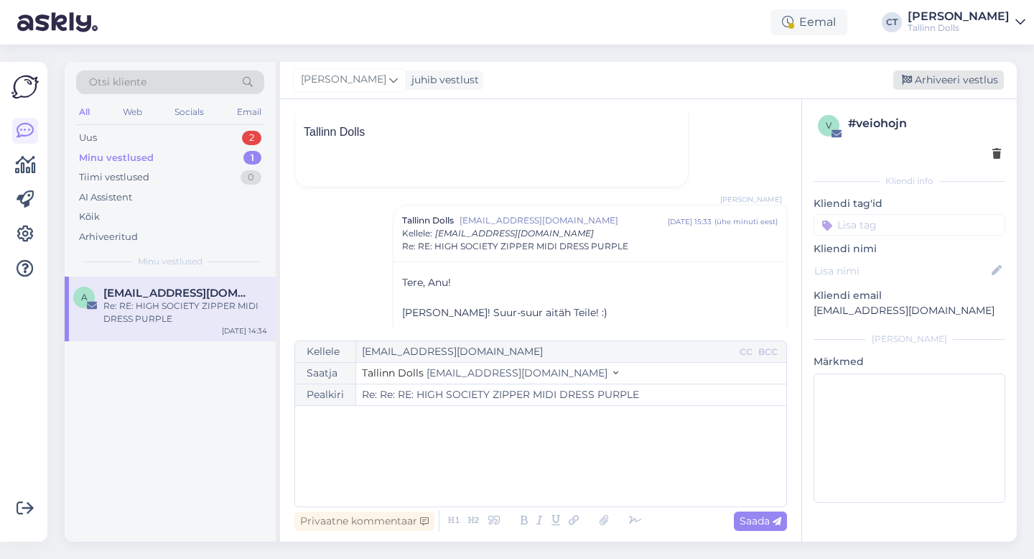
click at [951, 85] on div "Arhiveeri vestlus" at bounding box center [949, 79] width 111 height 19
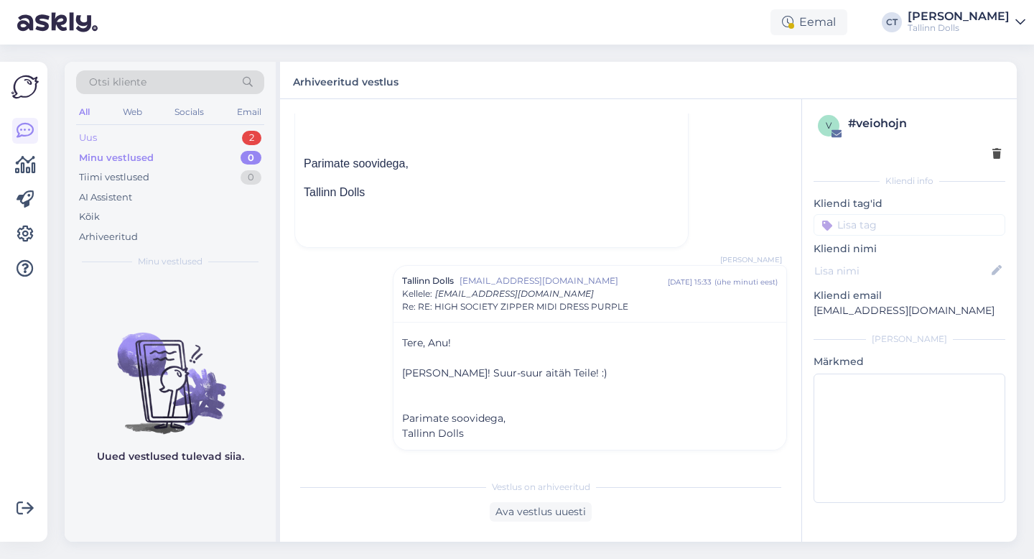
click at [85, 133] on div "Uus" at bounding box center [88, 138] width 18 height 14
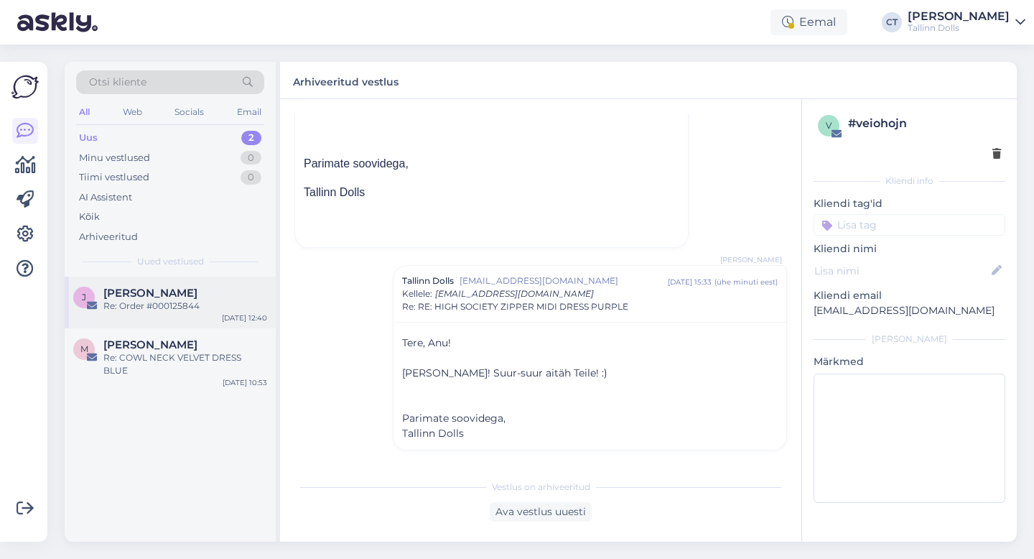
click at [160, 289] on span "[PERSON_NAME]" at bounding box center [150, 293] width 94 height 13
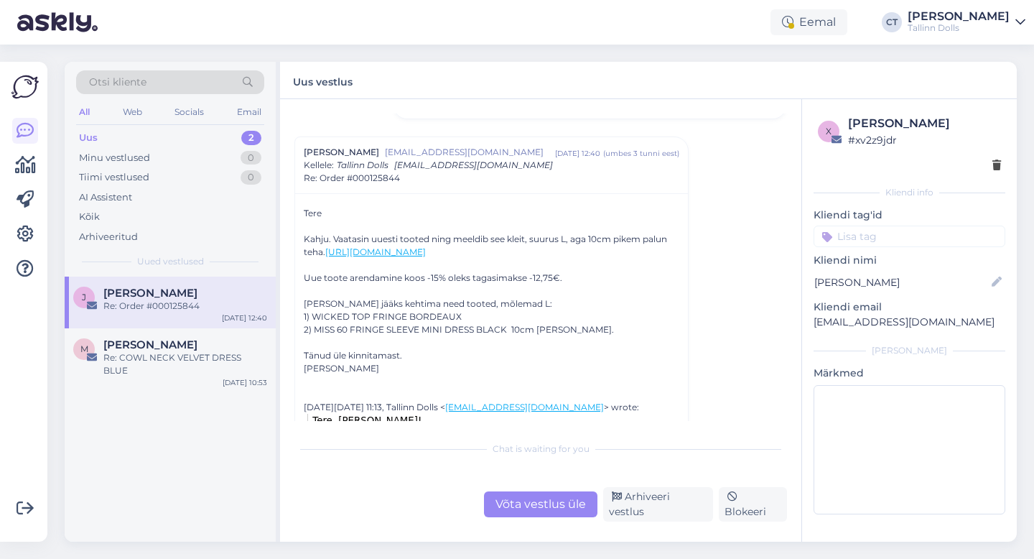
scroll to position [450, 0]
click at [532, 507] on div "Võta vestlus üle" at bounding box center [540, 504] width 113 height 26
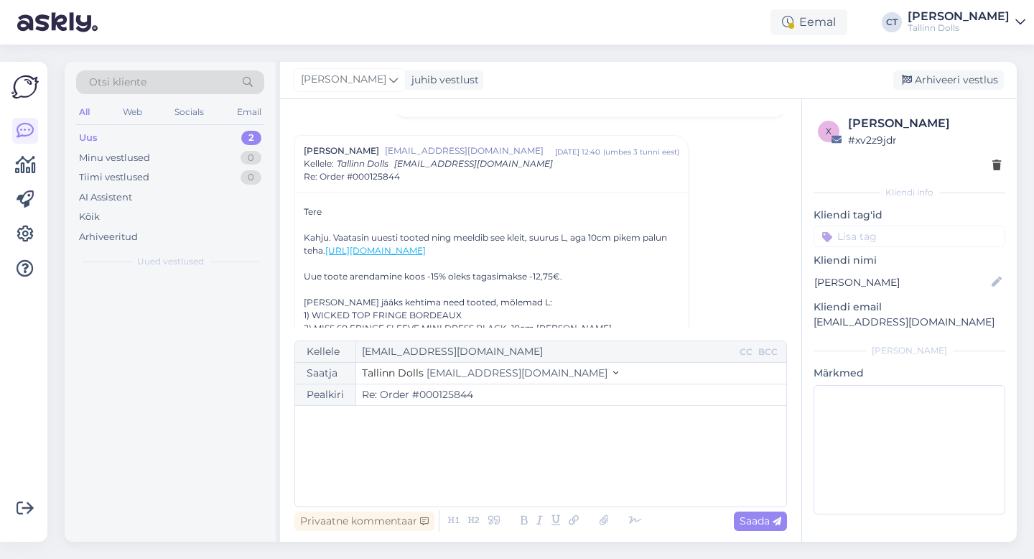
scroll to position [471, 0]
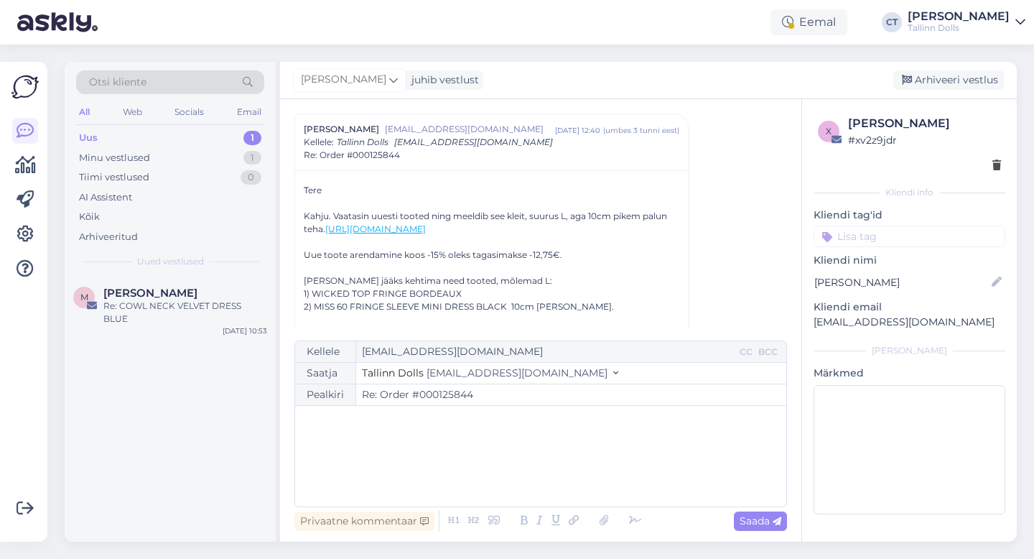
click at [533, 473] on div "﻿" at bounding box center [540, 456] width 477 height 86
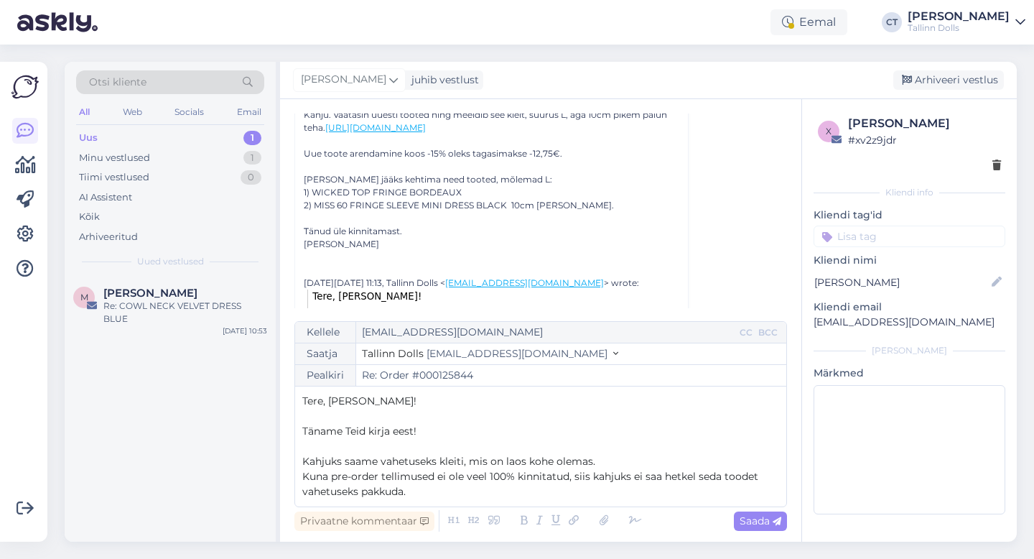
scroll to position [574, 0]
click at [437, 463] on span "Kahjuks saame vahetuseks kleiti, mis on laos kohe olemas." at bounding box center [448, 461] width 293 height 13
click at [510, 459] on span "Kahjuks saame vahetuseks pakkuda kleiti, mis on laos kohe olemas." at bounding box center [471, 461] width 338 height 13
click at [498, 491] on p "Kuna pre-order tellimused ei ole veel 100% kinnitatud, siis kahjuks ei saa hetk…" at bounding box center [540, 484] width 477 height 30
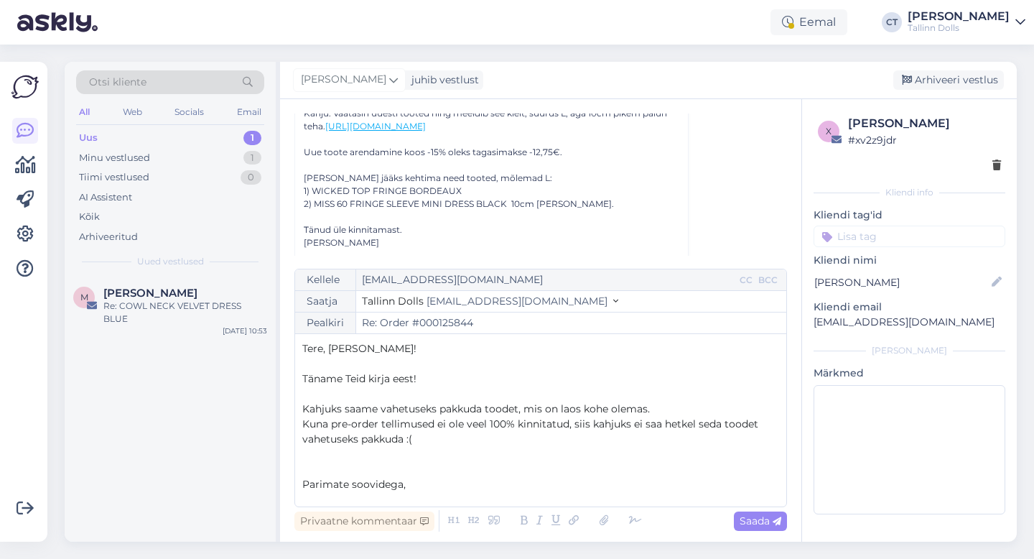
scroll to position [8, 0]
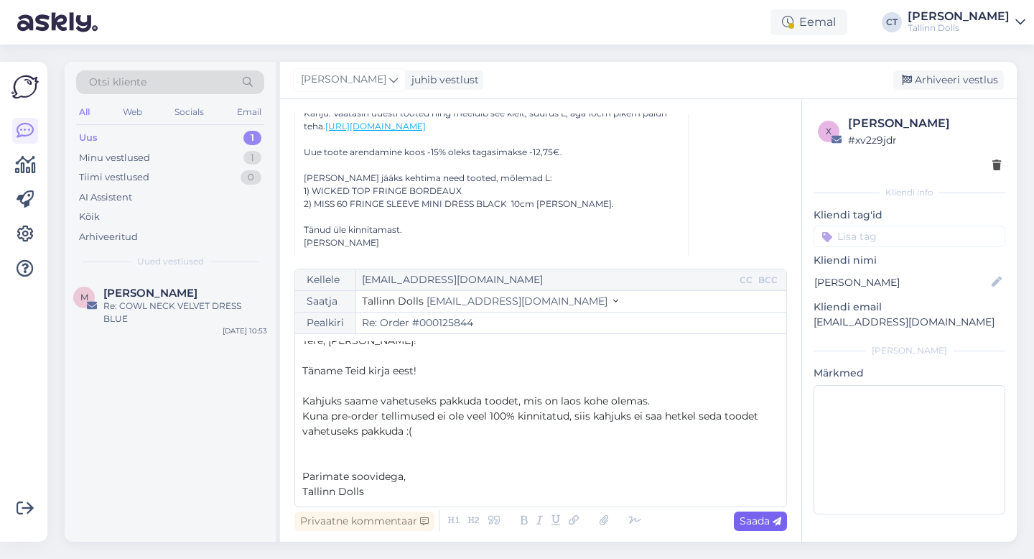
click at [764, 522] on span "Saada" at bounding box center [761, 520] width 42 height 13
type input "Re: Re: Order #000125844"
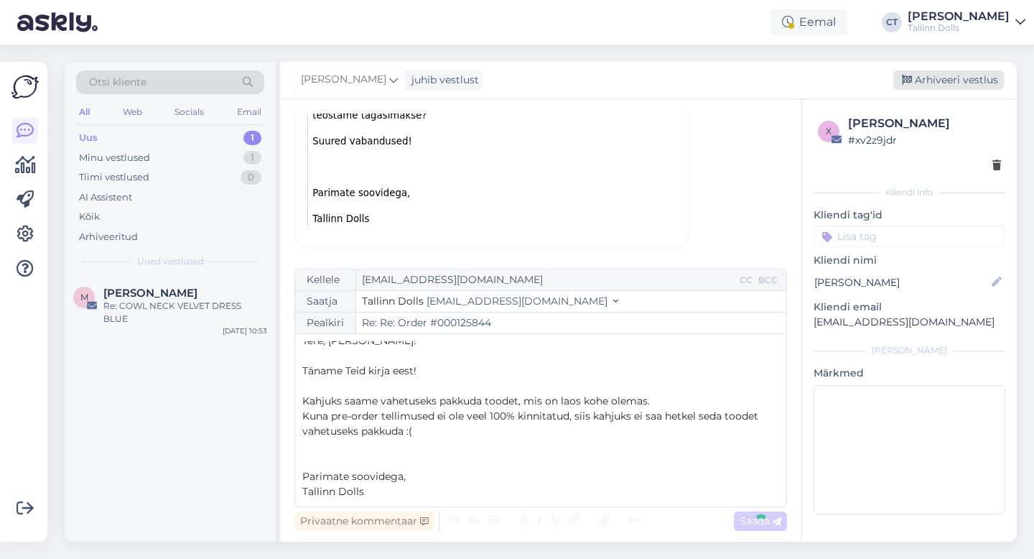
scroll to position [0, 0]
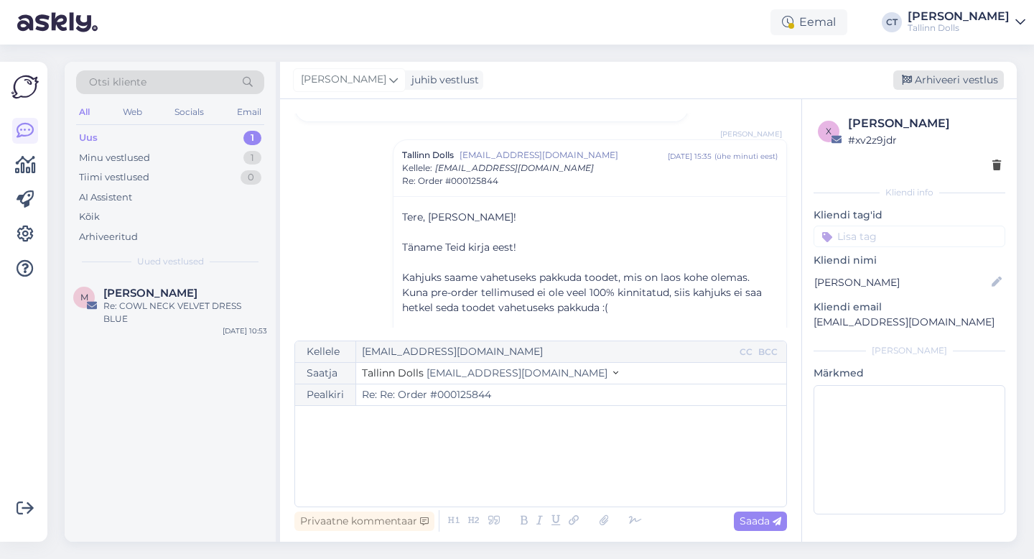
click at [968, 79] on div "Arhiveeri vestlus" at bounding box center [949, 79] width 111 height 19
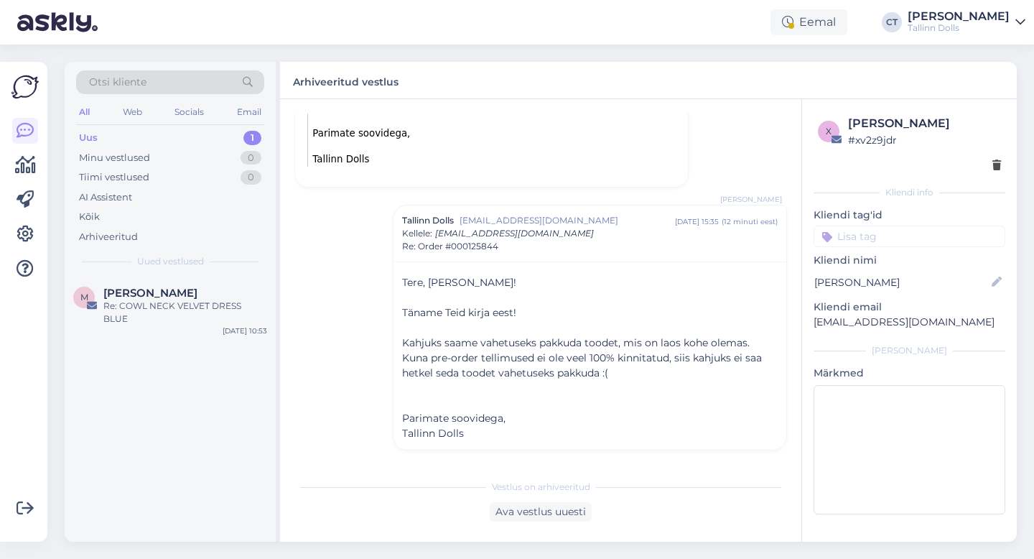
click at [108, 136] on div "Uus 1" at bounding box center [170, 138] width 188 height 20
click at [317, 407] on div "Vestlus [PERSON_NAME] [EMAIL_ADDRESS][DOMAIN_NAME] [DATE] 08:27 ( 8 kuu eest ) …" at bounding box center [548, 286] width 506 height 346
click at [93, 137] on div "Uus" at bounding box center [88, 138] width 19 height 14
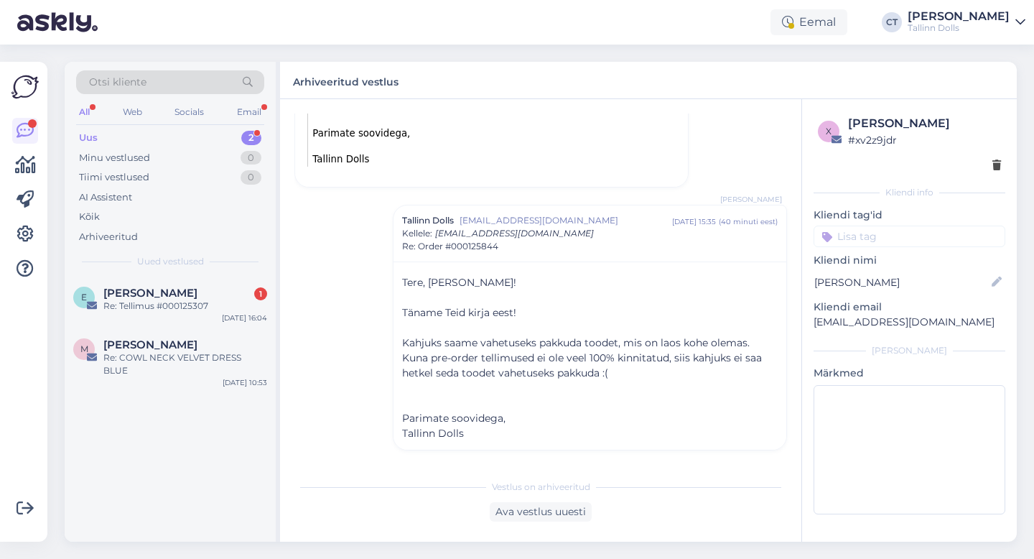
click at [136, 126] on div "Otsi kliente All Web Socials Email Uus 2 Minu vestlused 0 Tiimi vestlused 0 AI …" at bounding box center [170, 169] width 211 height 215
click at [160, 294] on span "[PERSON_NAME]" at bounding box center [150, 293] width 94 height 13
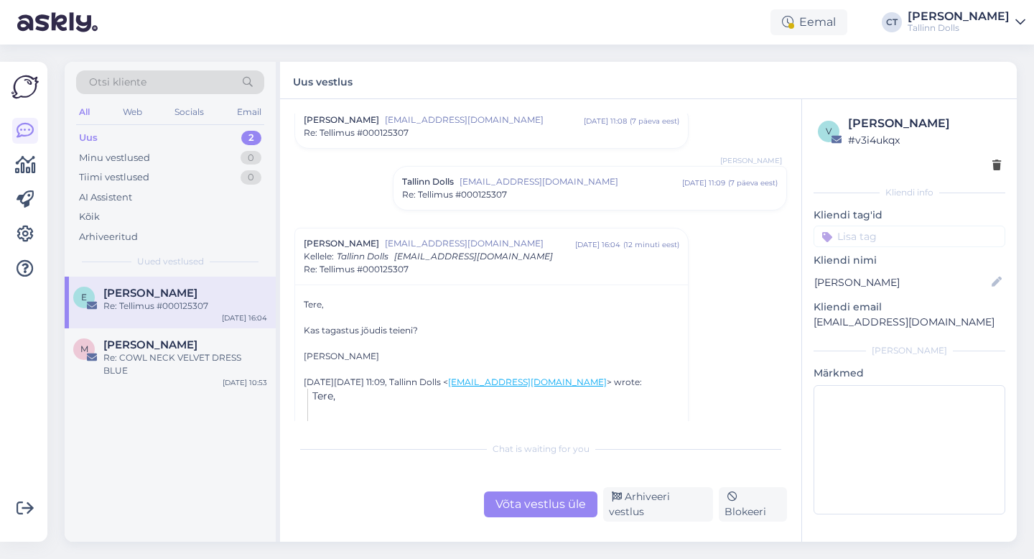
scroll to position [448, 0]
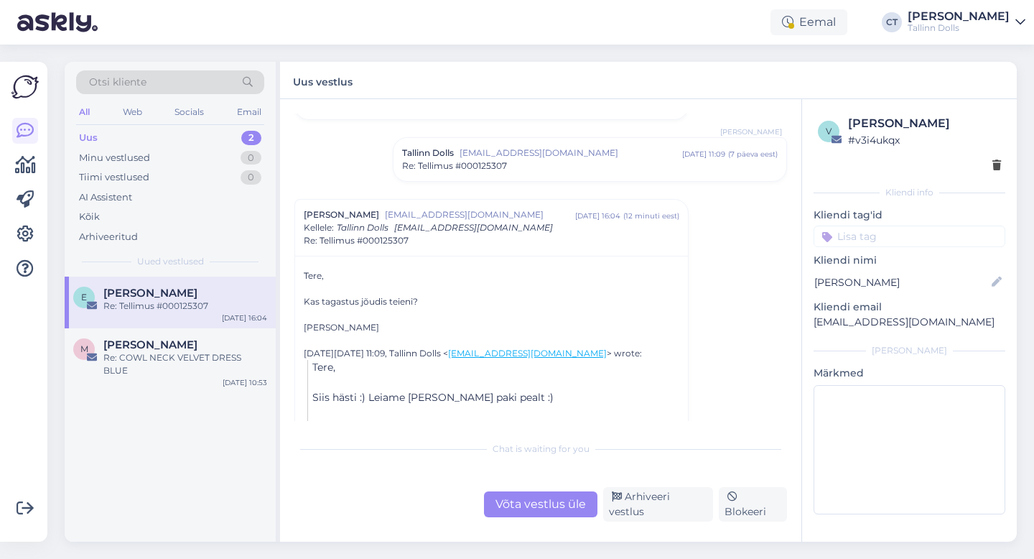
click at [478, 171] on span "Re: Tellimus #000125307" at bounding box center [454, 165] width 105 height 13
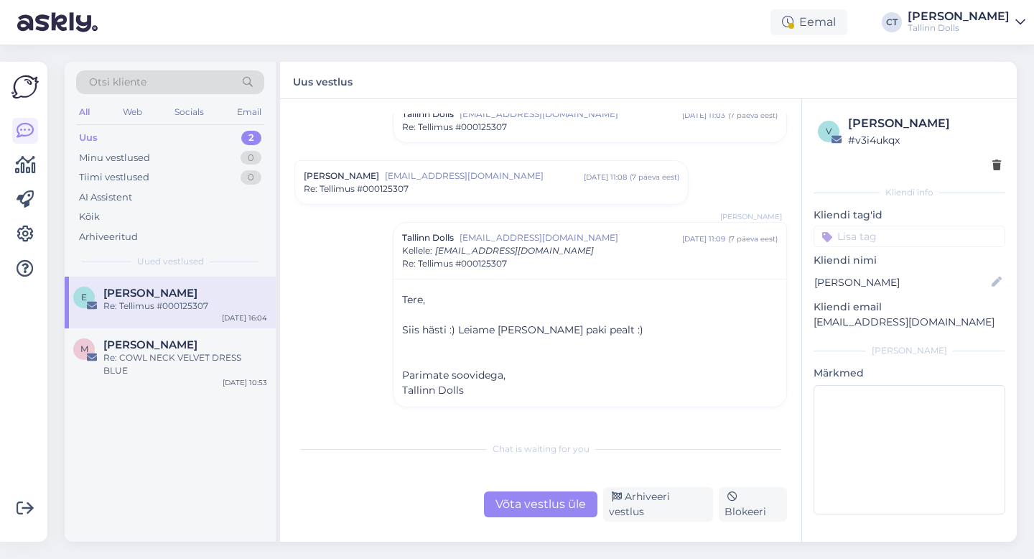
scroll to position [361, 0]
click at [480, 159] on div "Vestlus [PERSON_NAME] [EMAIL_ADDRESS][DOMAIN_NAME] [DATE] 11:35 ( 10 päeva eest…" at bounding box center [548, 266] width 506 height 307
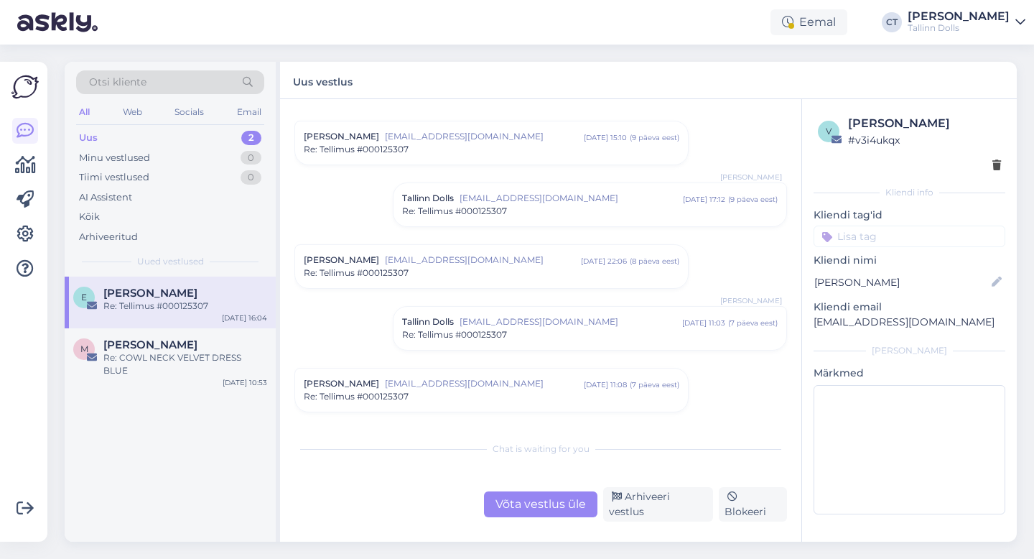
scroll to position [263, 0]
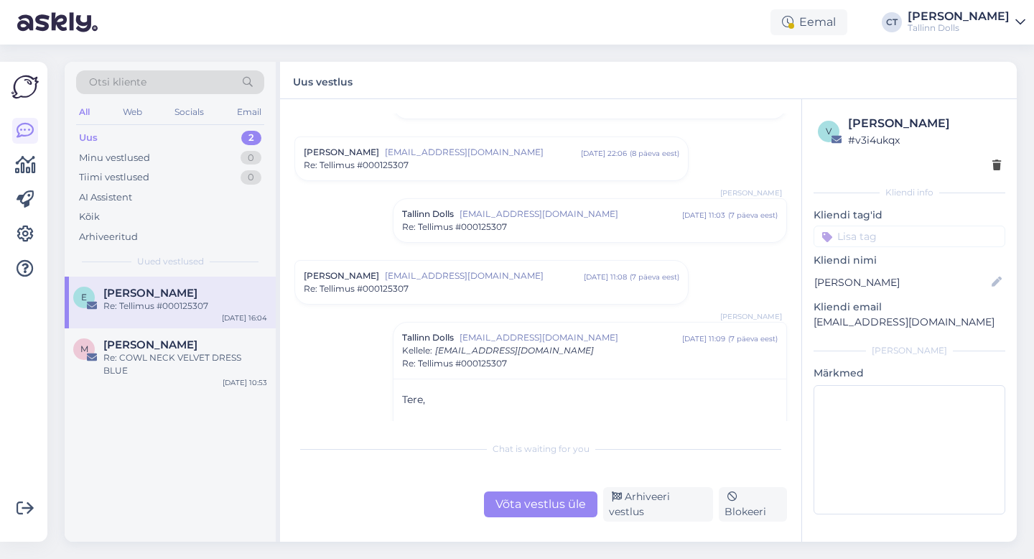
click at [537, 505] on div "Võta vestlus üle" at bounding box center [540, 504] width 113 height 26
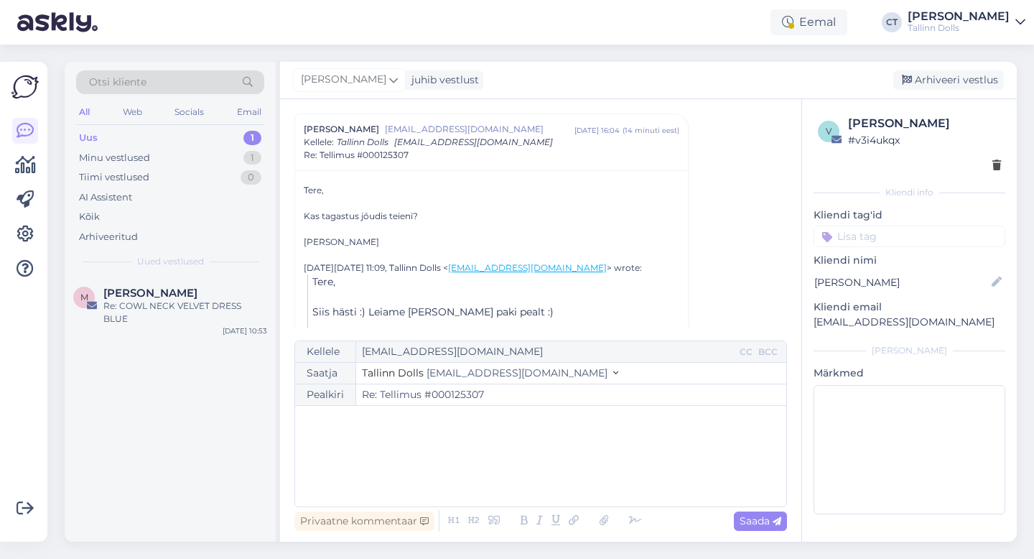
click at [539, 474] on div "﻿" at bounding box center [540, 456] width 477 height 86
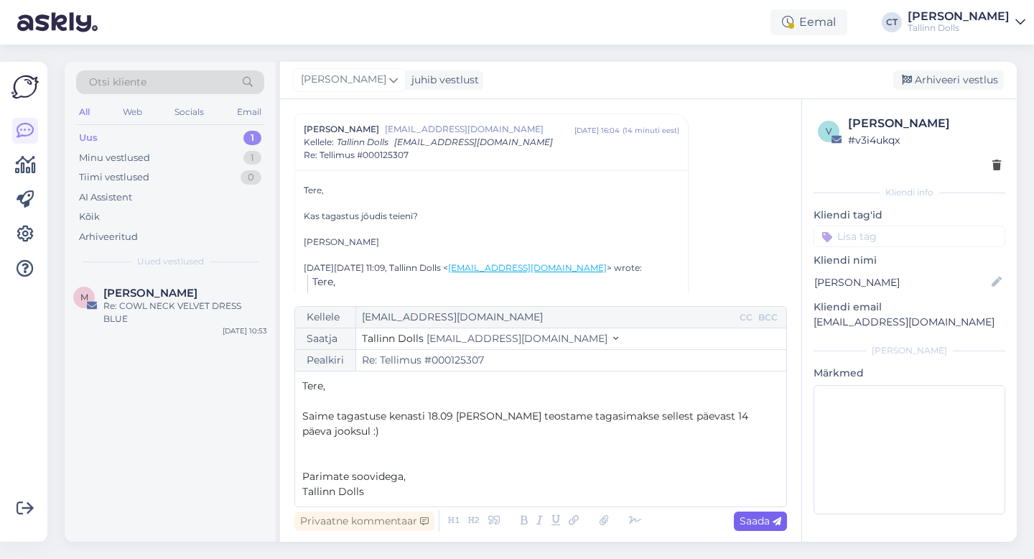
click at [762, 519] on span "Saada" at bounding box center [761, 520] width 42 height 13
type input "Re: Re: Tellimus #000125307"
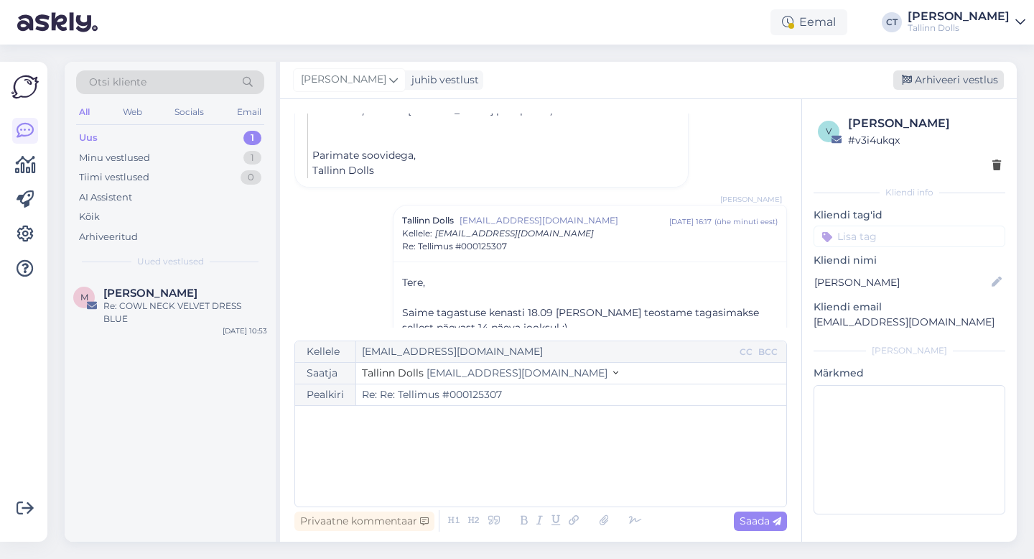
click at [938, 76] on div "Arhiveeri vestlus" at bounding box center [949, 79] width 111 height 19
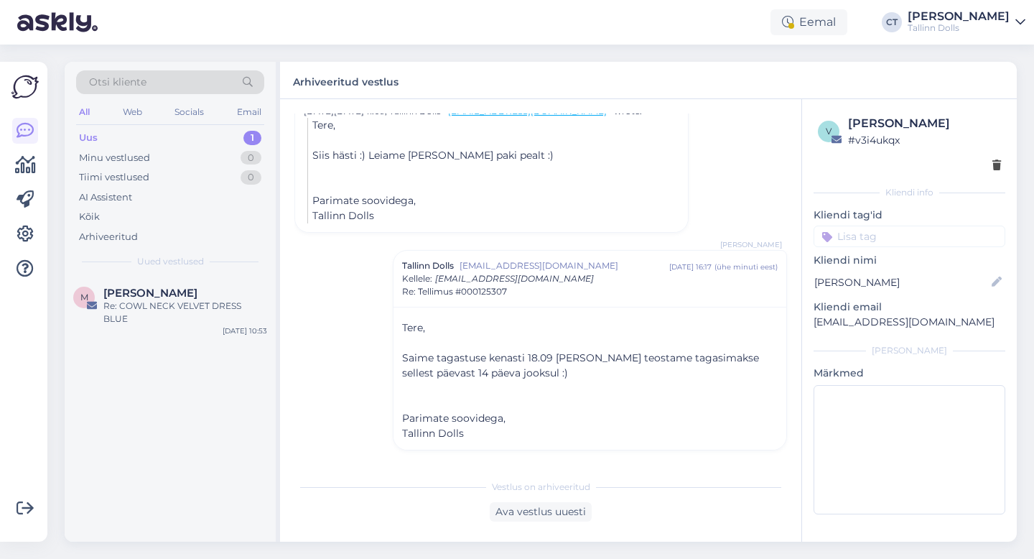
click at [157, 374] on div "M [PERSON_NAME] Re: COWL NECK VELVET DRESS BLUE [DATE] 10:53" at bounding box center [170, 409] width 211 height 265
click at [162, 135] on div "Uus 1" at bounding box center [170, 138] width 188 height 20
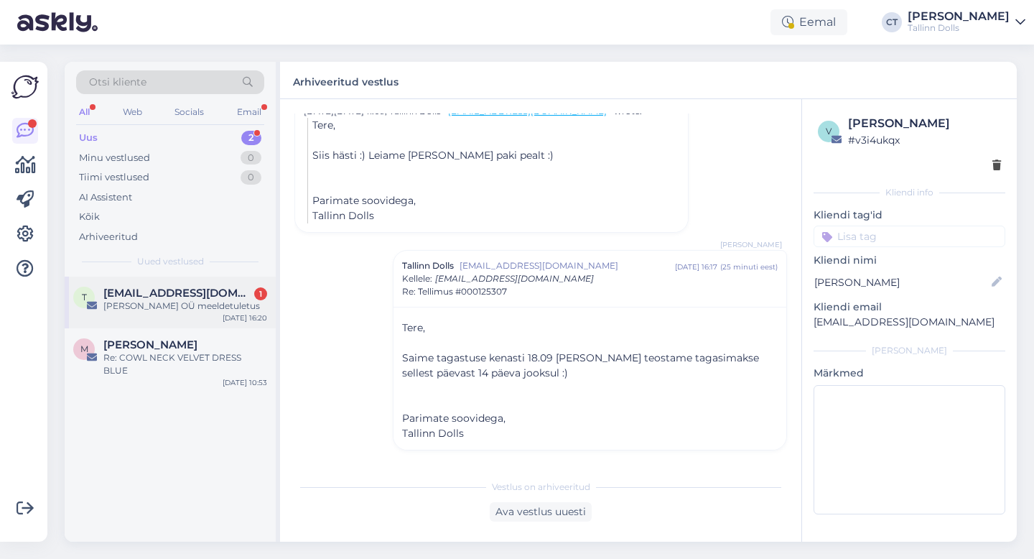
click at [147, 323] on div "t [EMAIL_ADDRESS][DOMAIN_NAME] 1 [PERSON_NAME] OÜ meeldetuletus [DATE] 16:20" at bounding box center [170, 303] width 211 height 52
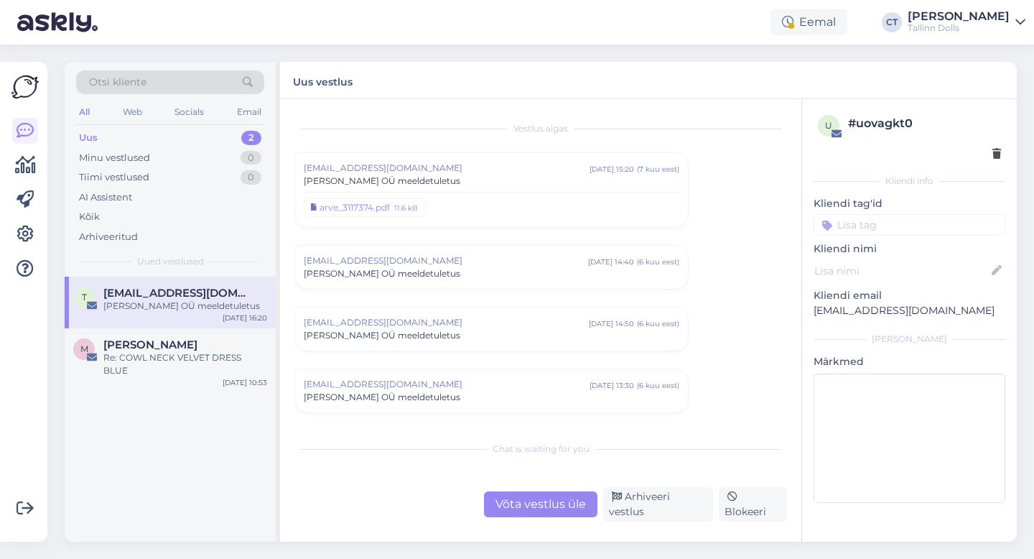
scroll to position [757, 0]
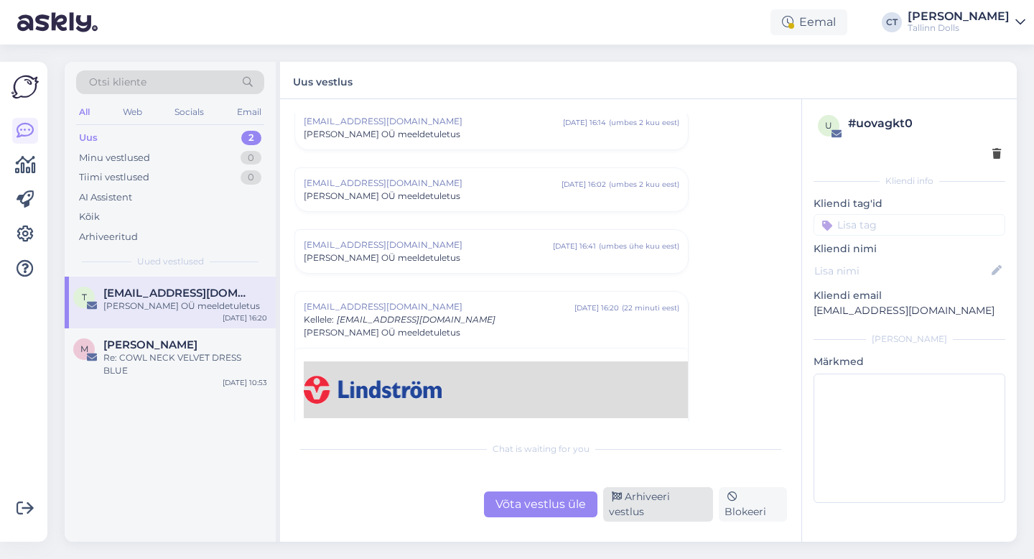
click at [634, 516] on div "Arhiveeri vestlus" at bounding box center [658, 504] width 110 height 34
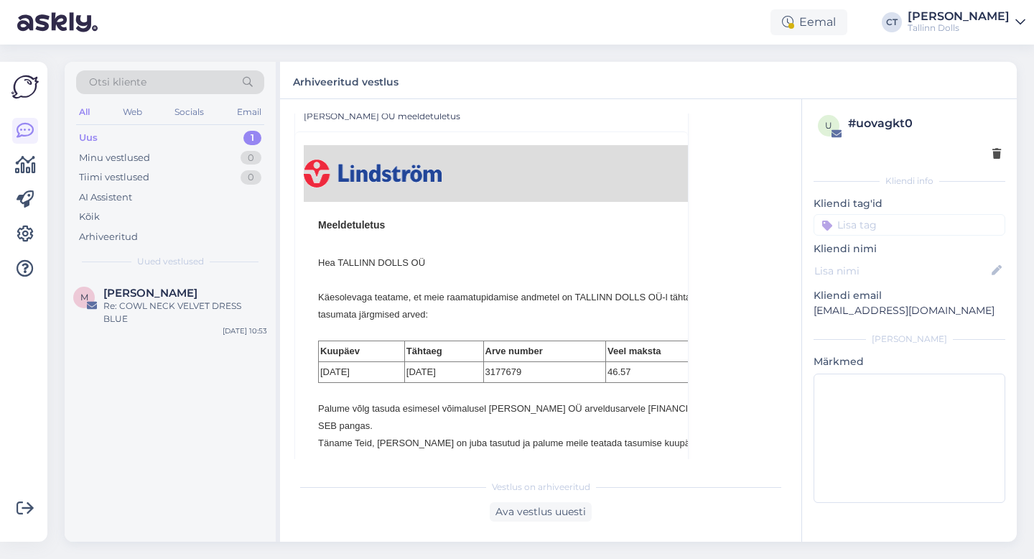
scroll to position [978, 0]
